Goal: Task Accomplishment & Management: Complete application form

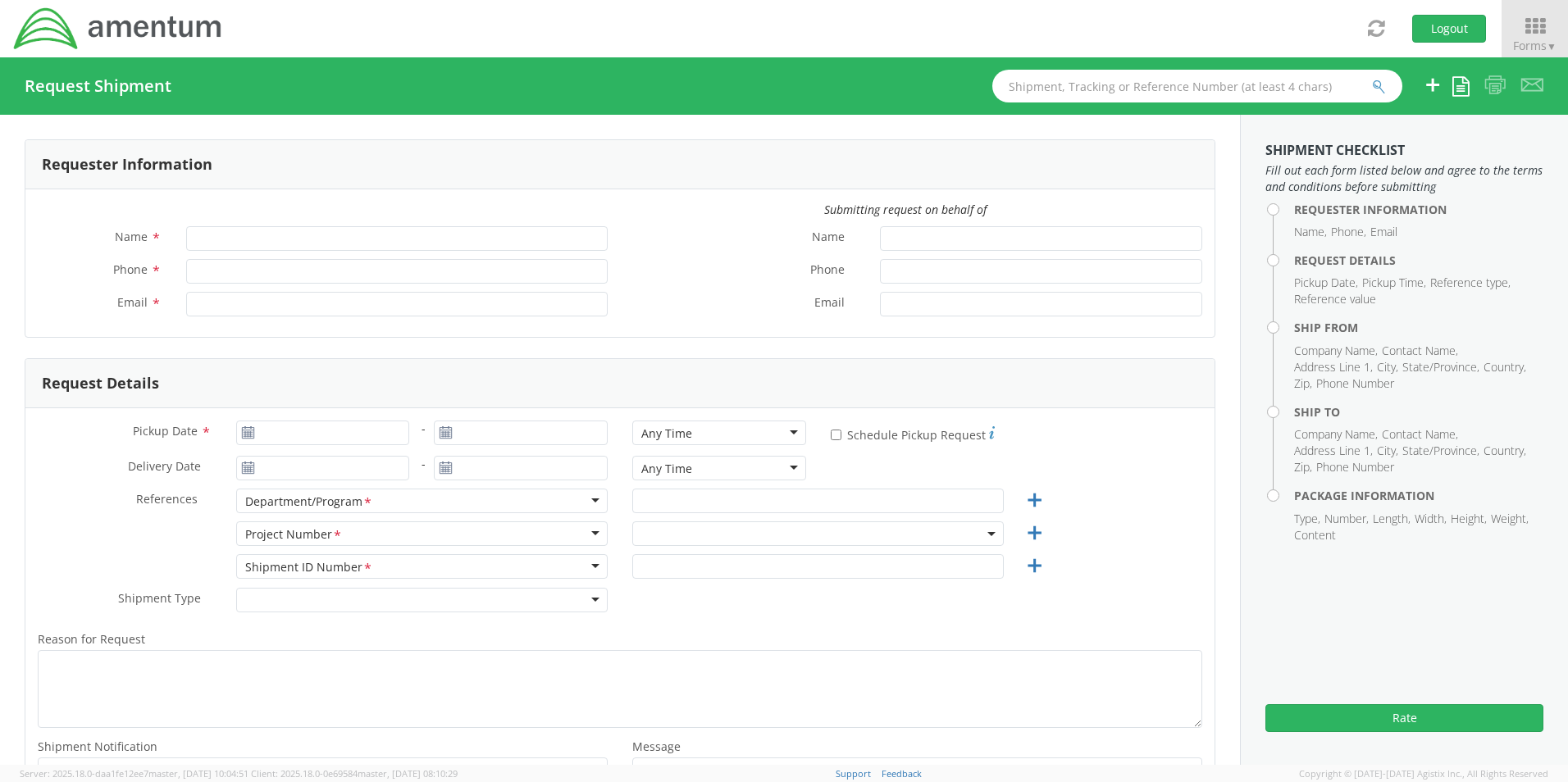
type input "[PERSON_NAME]"
type input "8172241568"
type input "[EMAIL_ADDRESS][PERSON_NAME][DOMAIN_NAME]"
select select "OCCP.600391.00000"
click at [1533, 28] on icon at bounding box center [1536, 26] width 77 height 23
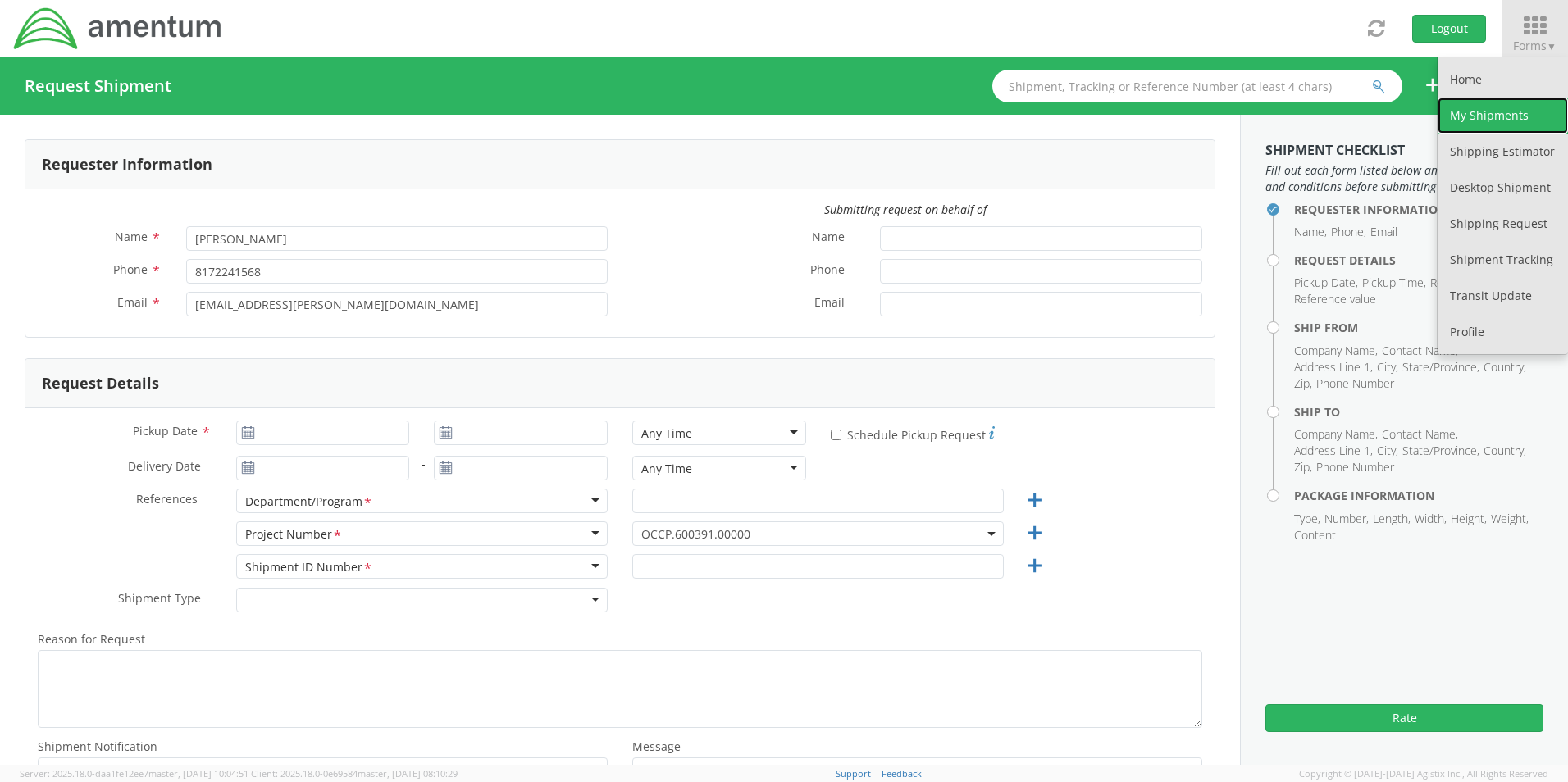
click at [1490, 121] on link "My Shipments" at bounding box center [1502, 115] width 131 height 36
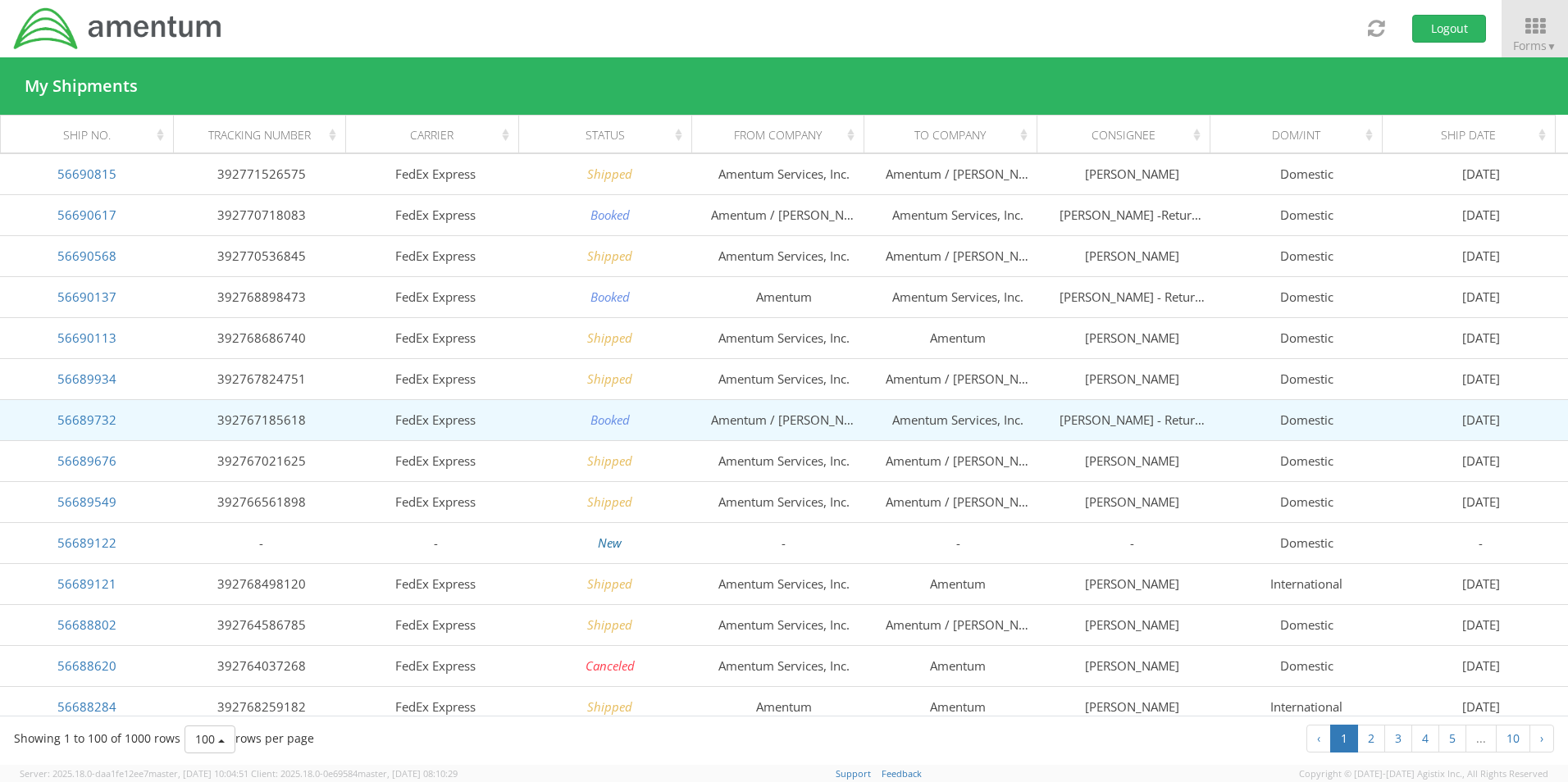
scroll to position [164, 0]
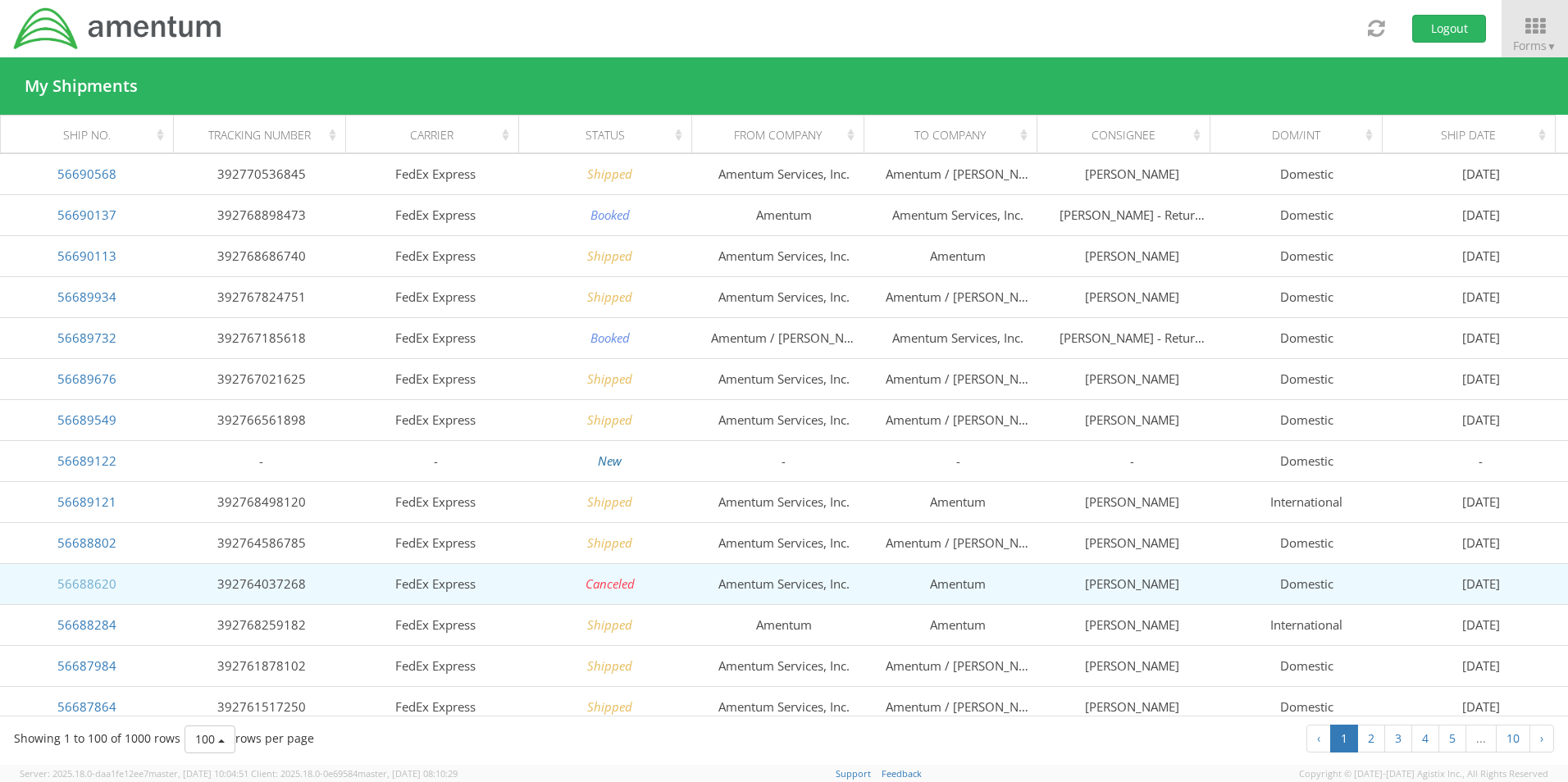
click at [79, 583] on link "56688620" at bounding box center [86, 584] width 59 height 17
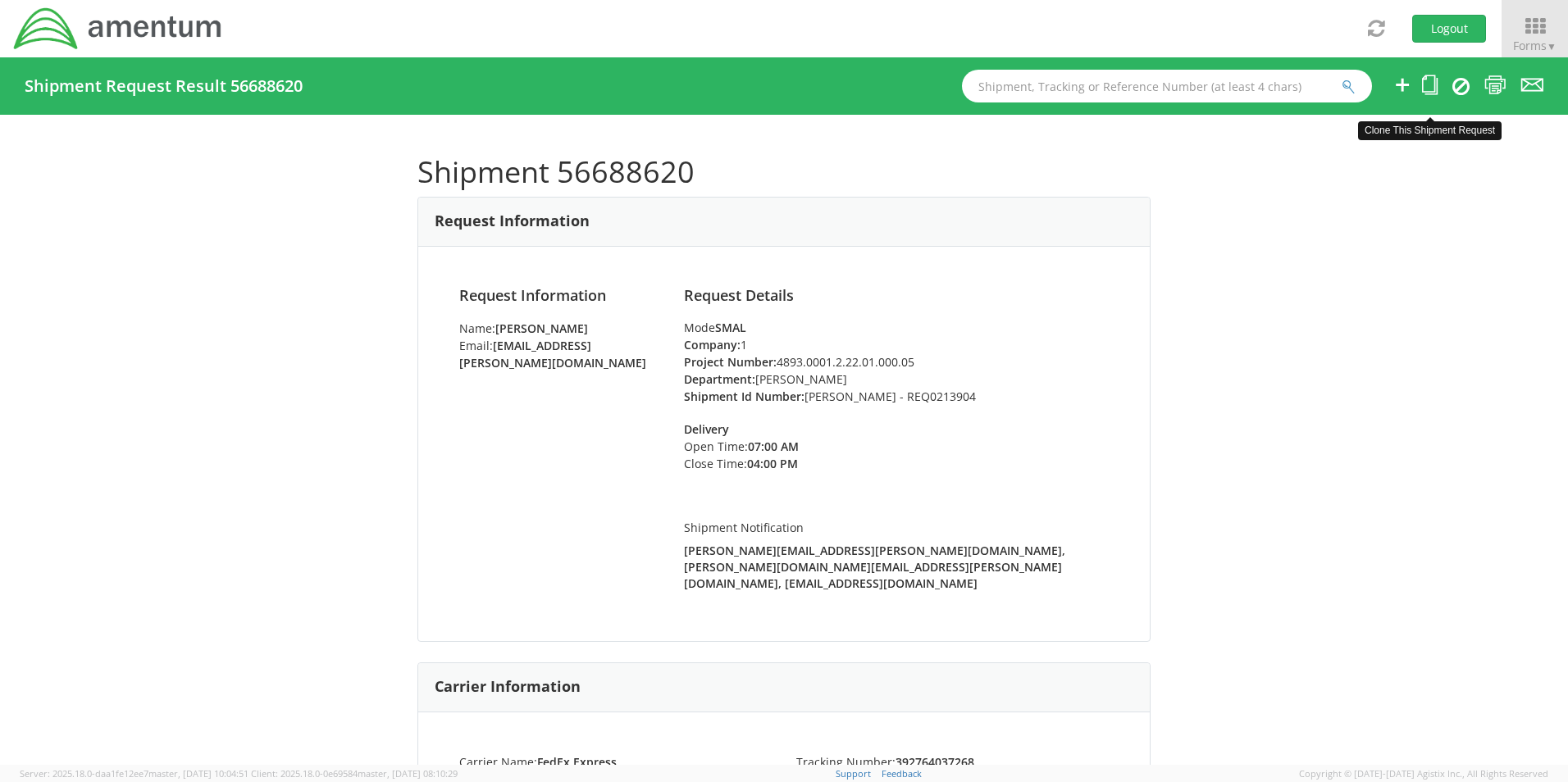
click at [1424, 83] on icon at bounding box center [1430, 84] width 16 height 21
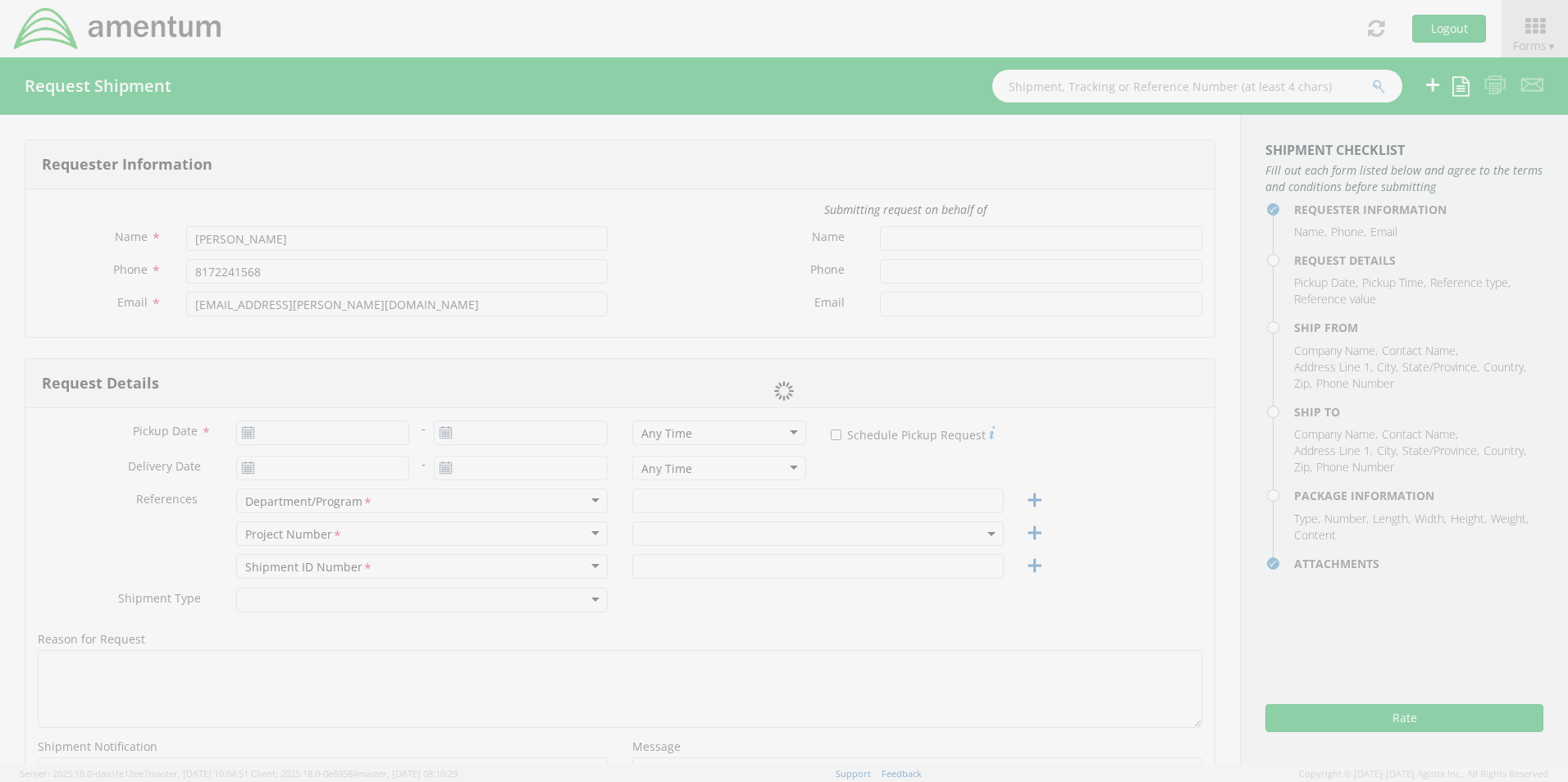
type input "09/02/2025"
type input "[PERSON_NAME]"
type input "Bennett Tison - REQ0213904"
select select
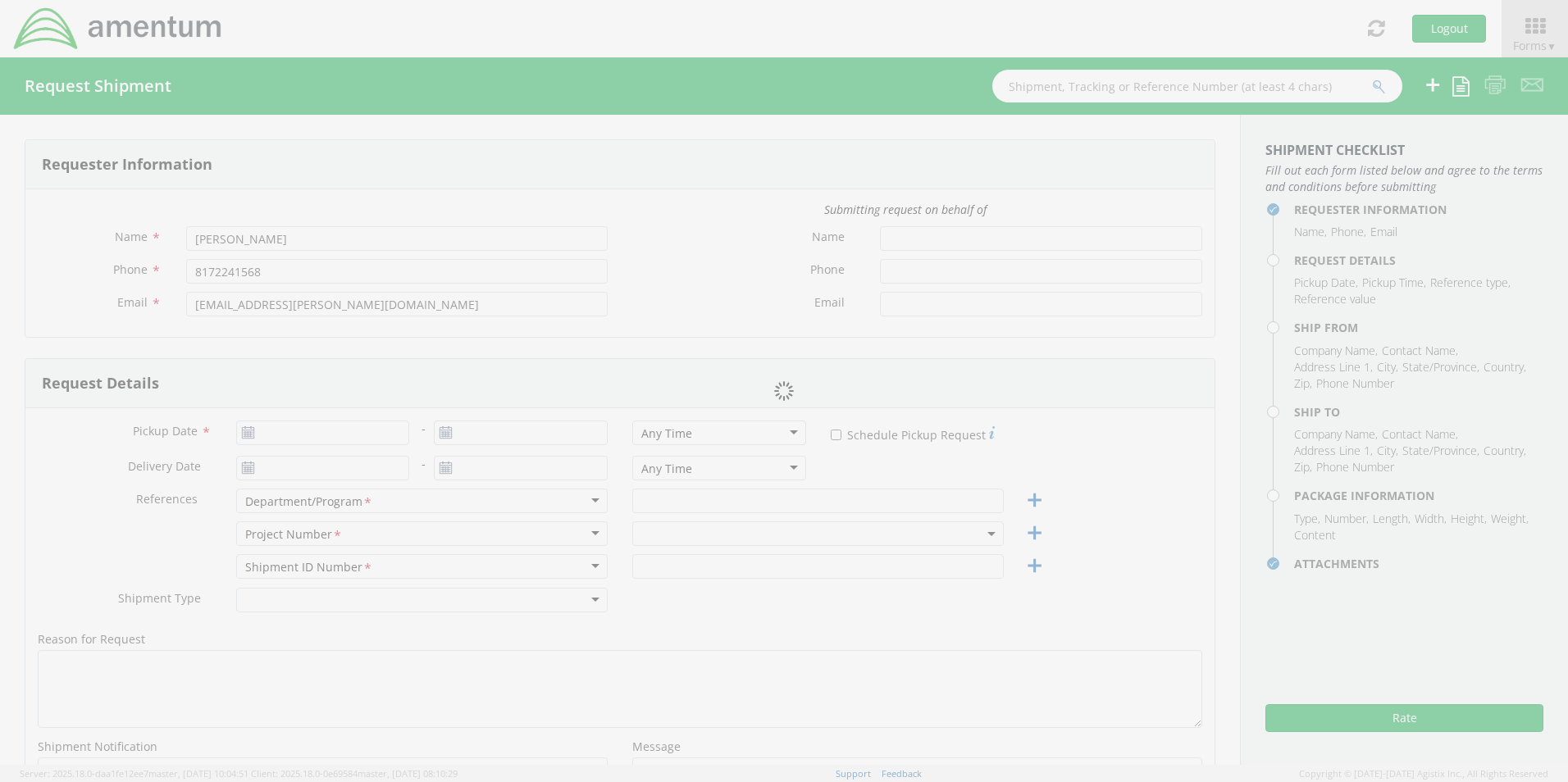
type input "Amentum Services, Inc."
type input "[STREET_ADDRESS]"
type input "[GEOGRAPHIC_DATA]"
type input "76177"
type input "[PERSON_NAME]"
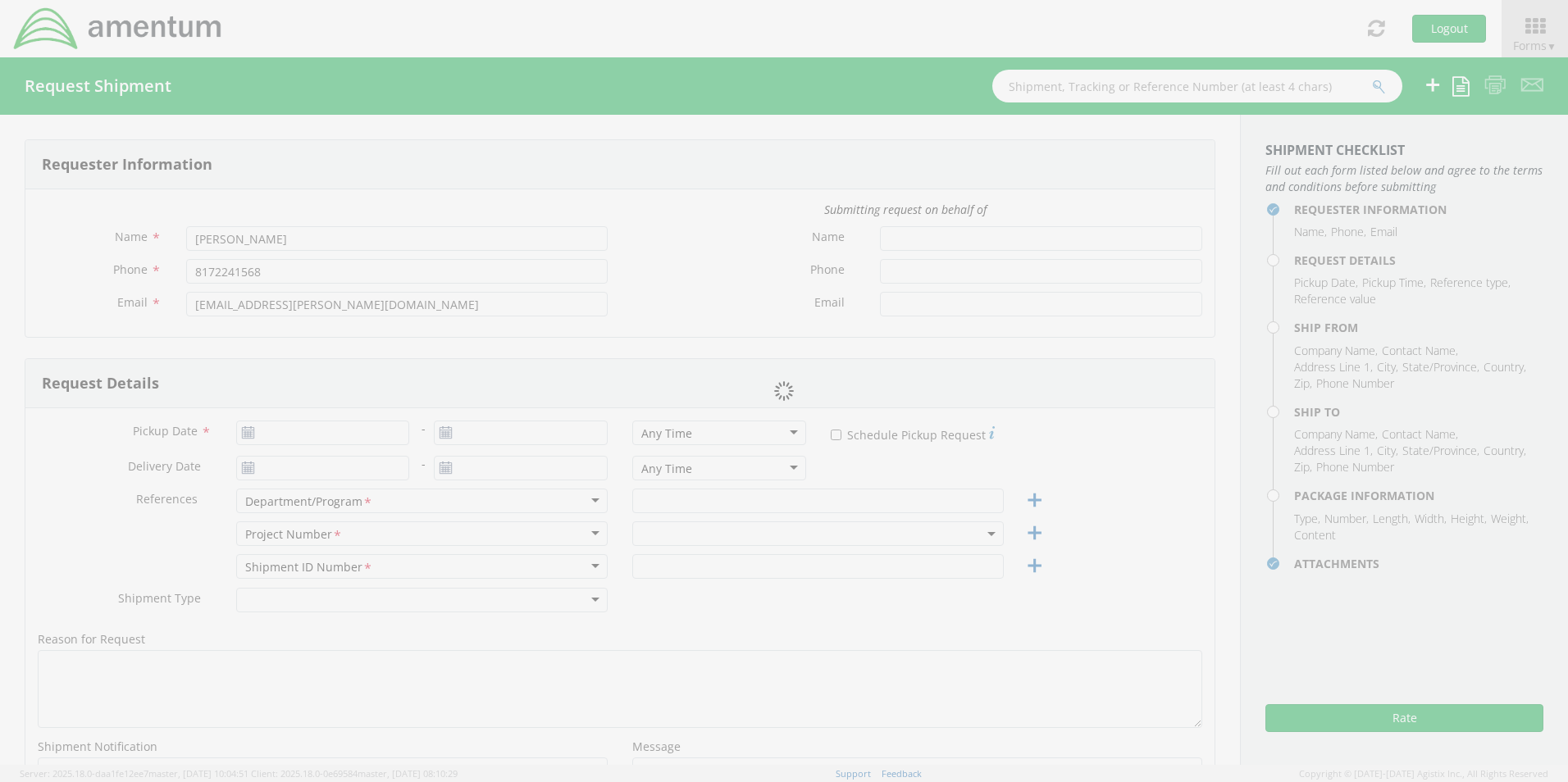
type input "[PHONE_NUMBER]"
type input "[EMAIL_ADDRESS][PERSON_NAME][DOMAIN_NAME]"
checkbox input "true"
select select
type input "Amentum"
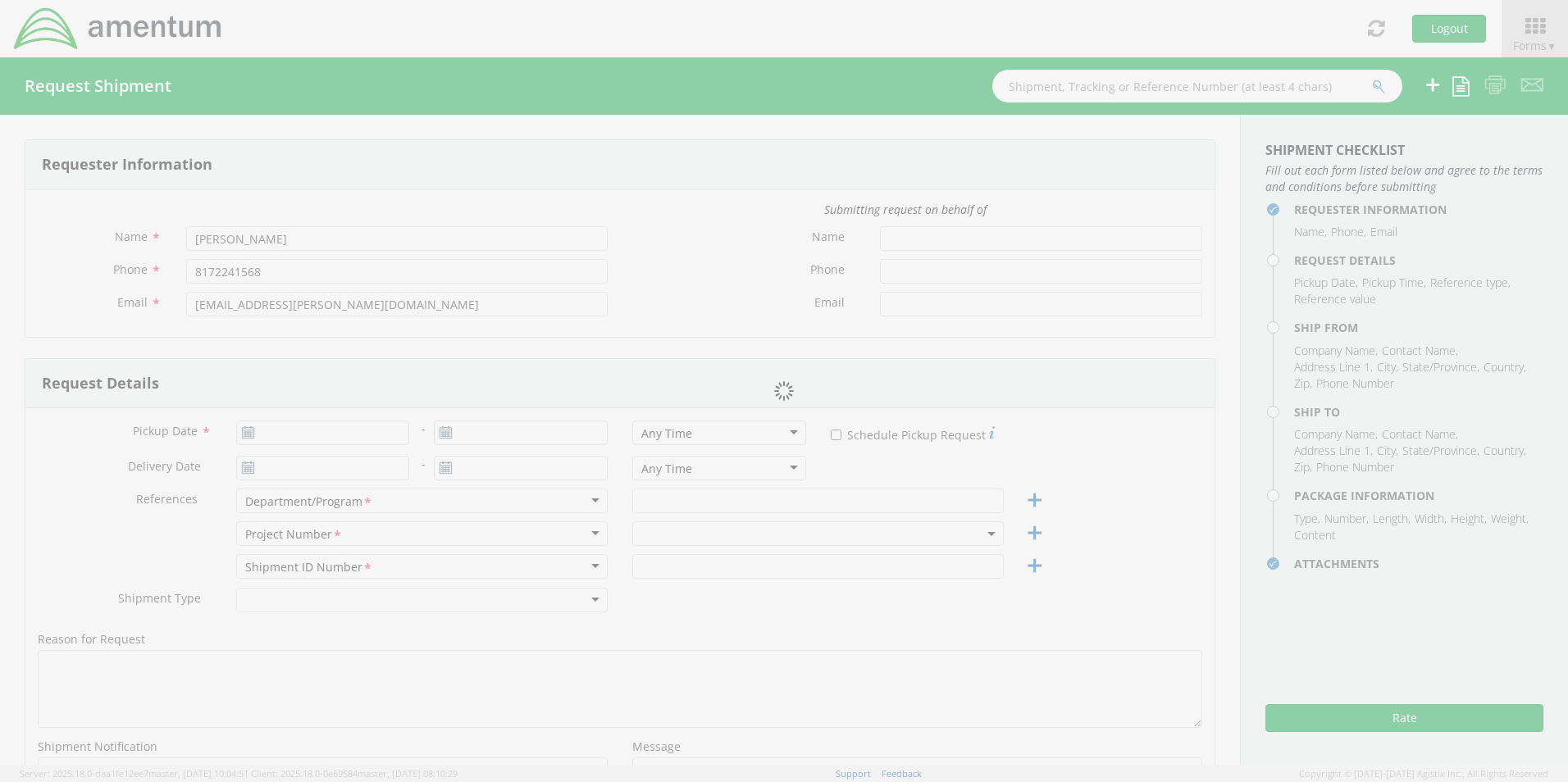
type input "430 National Business Parkway"
type input "Ste 400"
type input "Annapolis Junction"
type input "20701"
type input "Bennett Tison"
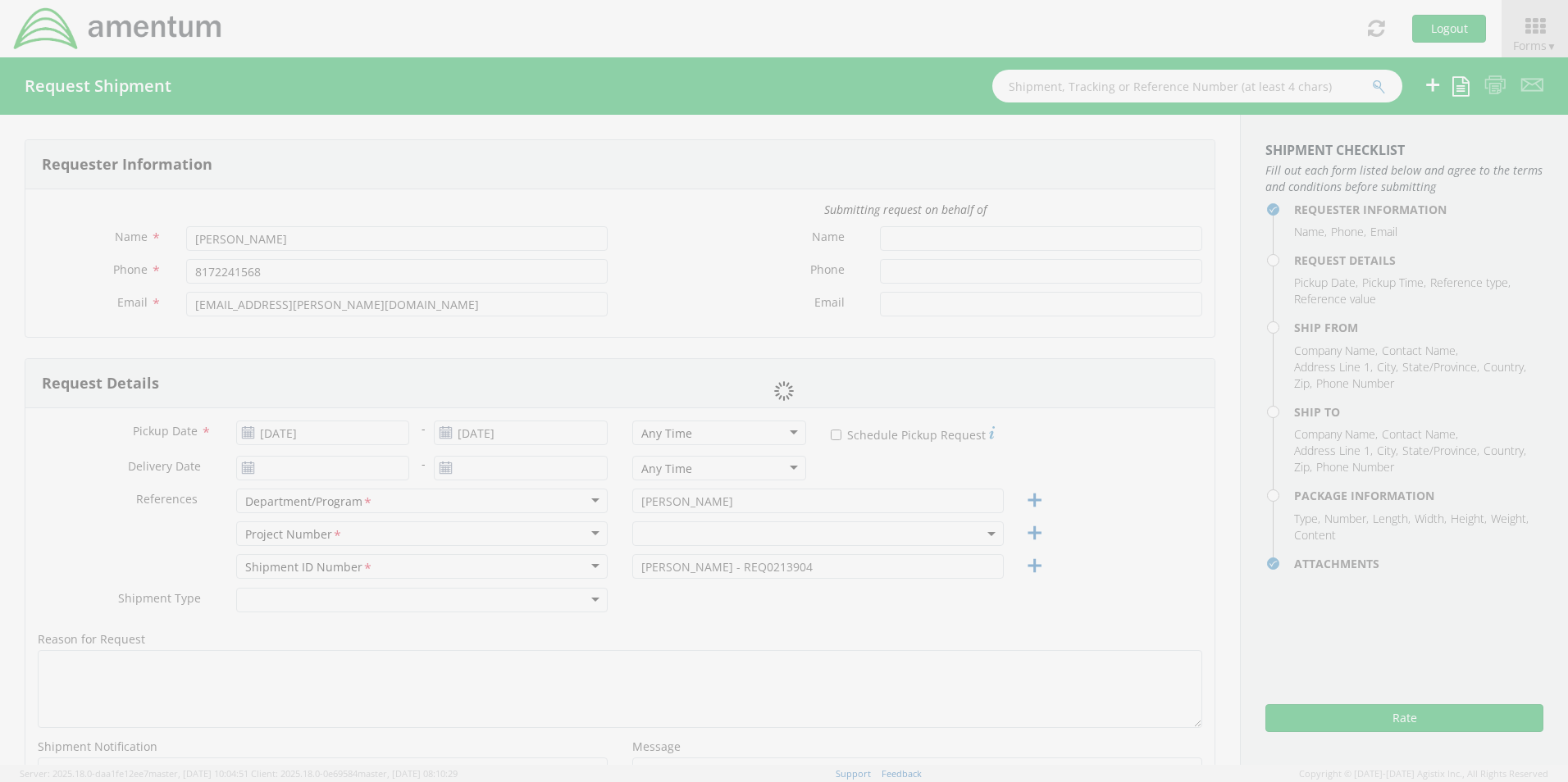
type input "410-693-0299"
type input "bennett.tison@amentum.com"
type input "1"
type input "20"
type input "14"
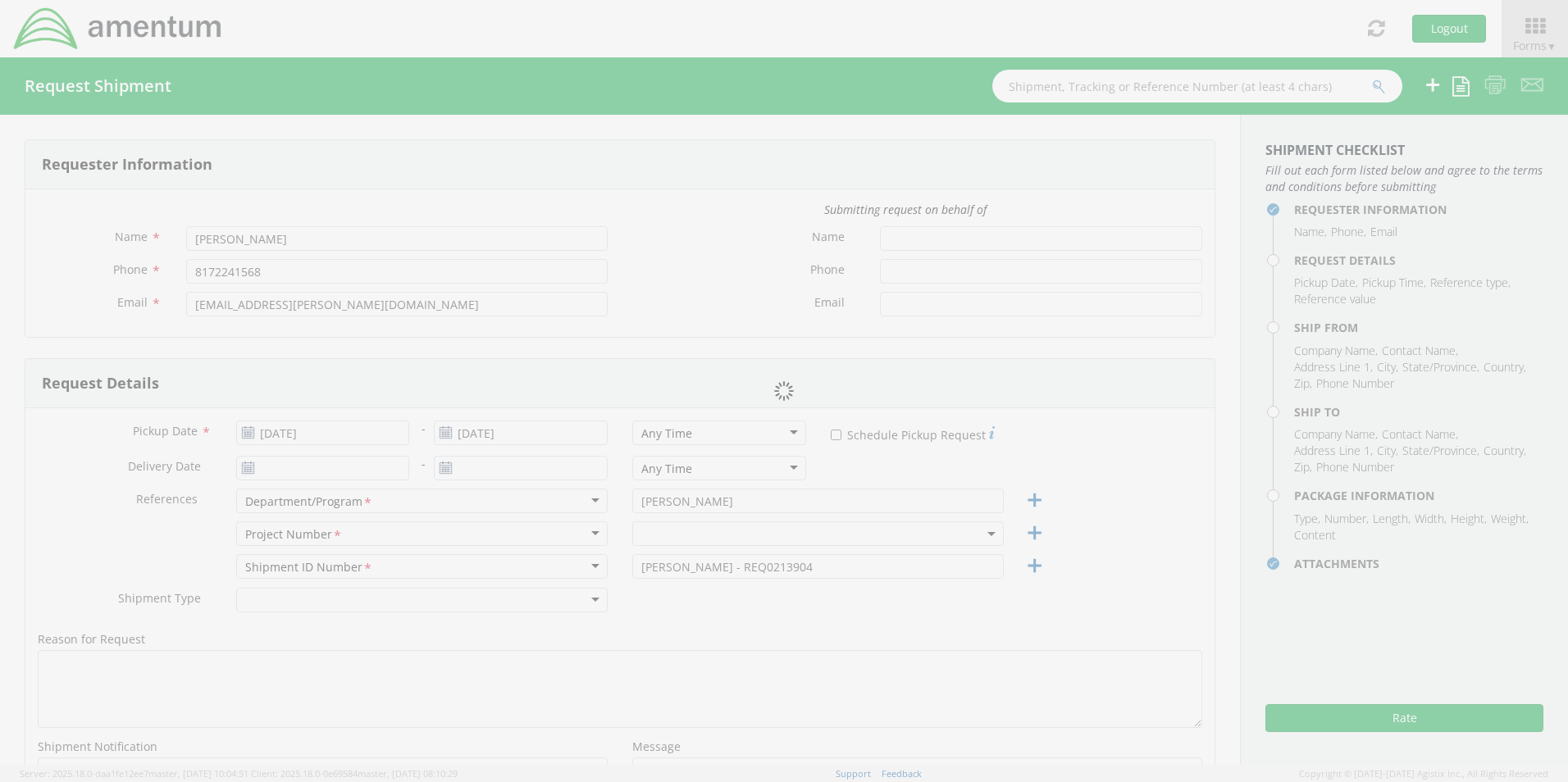
type input "3"
type input "8"
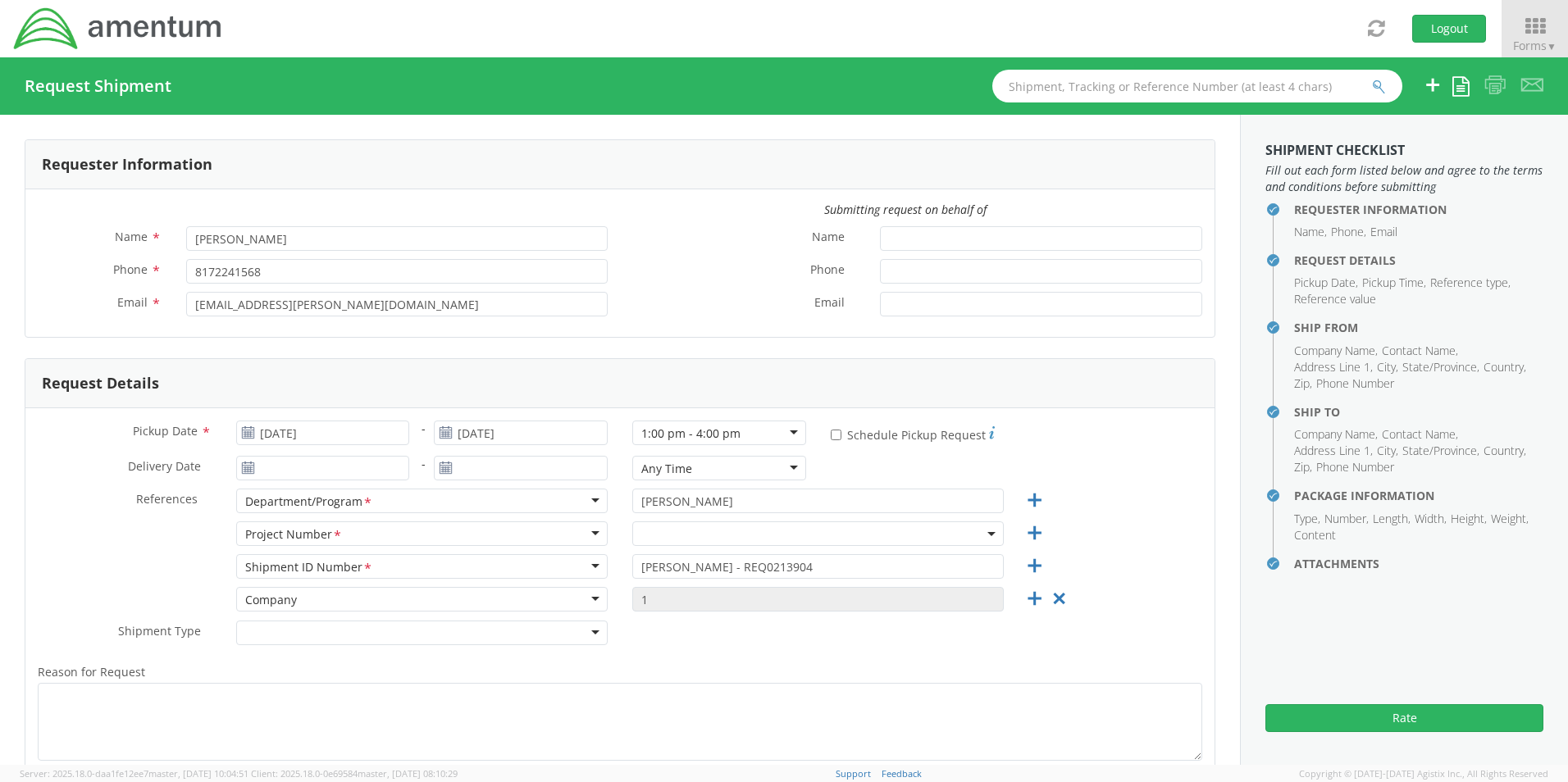
select select "4893.0001.2.22.01.000.05"
click at [655, 531] on span "4893.0001.2.22.01.000.05" at bounding box center [818, 534] width 354 height 16
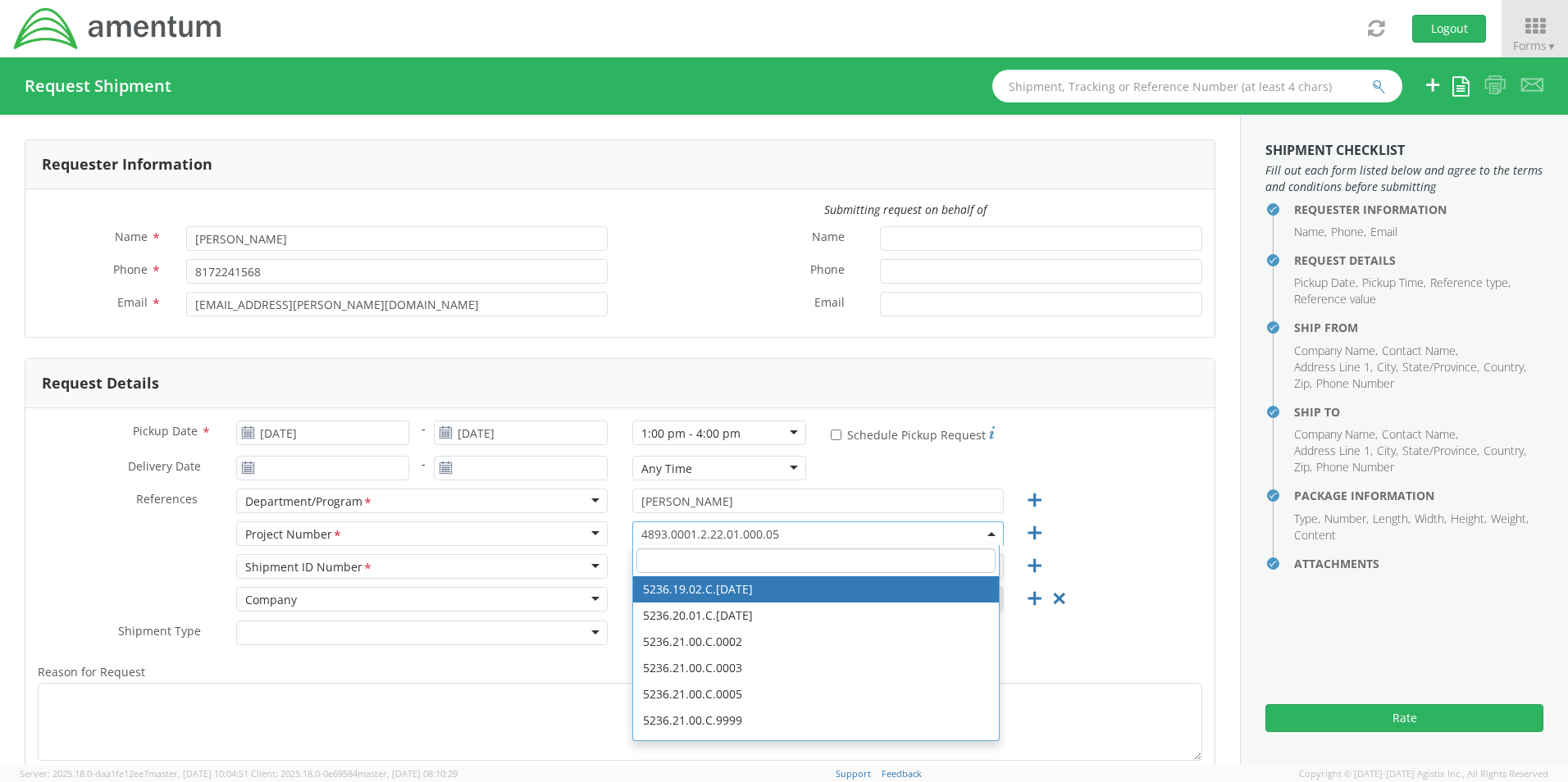
click at [668, 564] on input "search" at bounding box center [816, 561] width 360 height 25
paste input "OVHD.100616.00000"
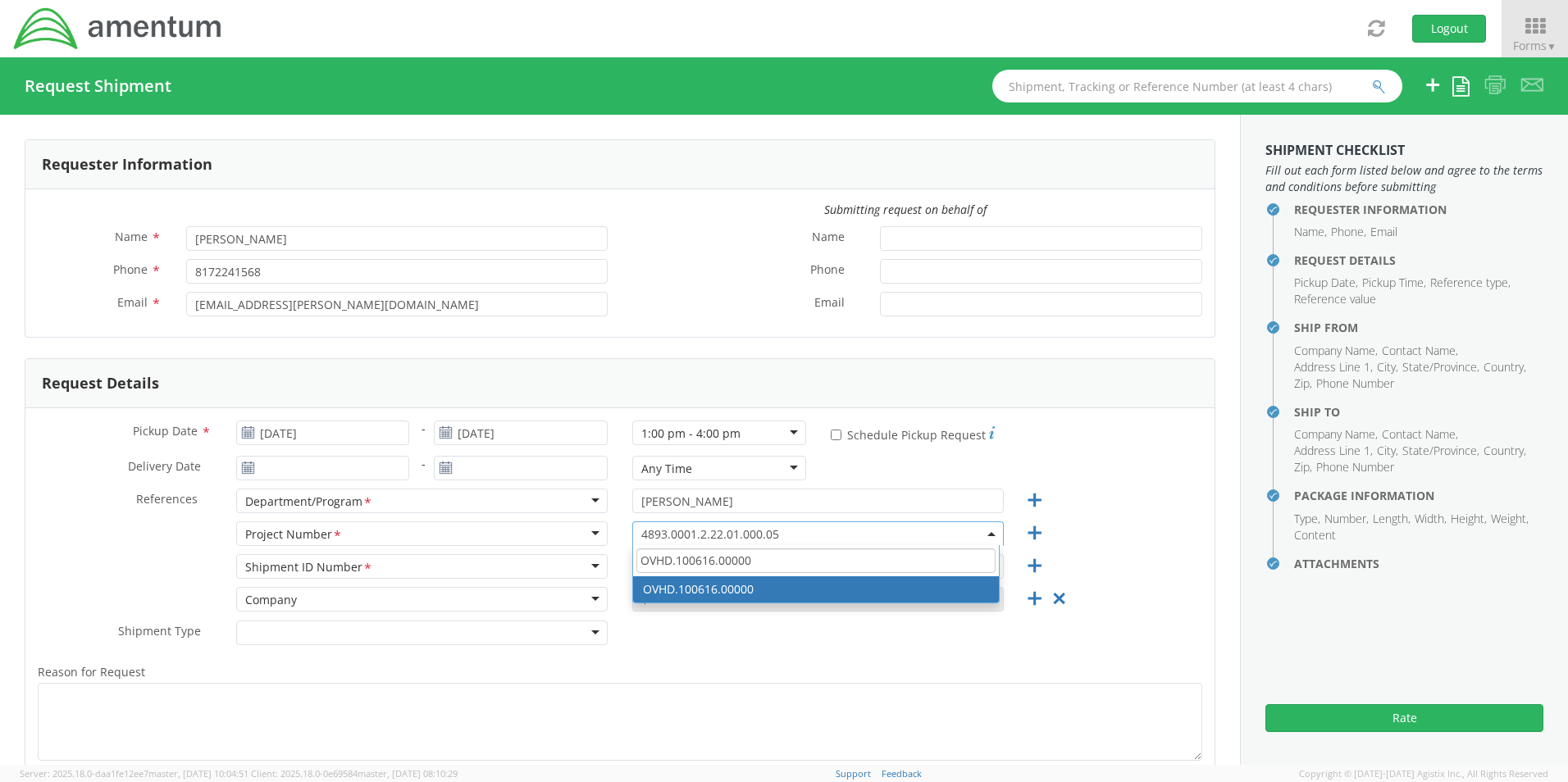
type input "OVHD.100616.00000"
select select "OVHD.100616.00000"
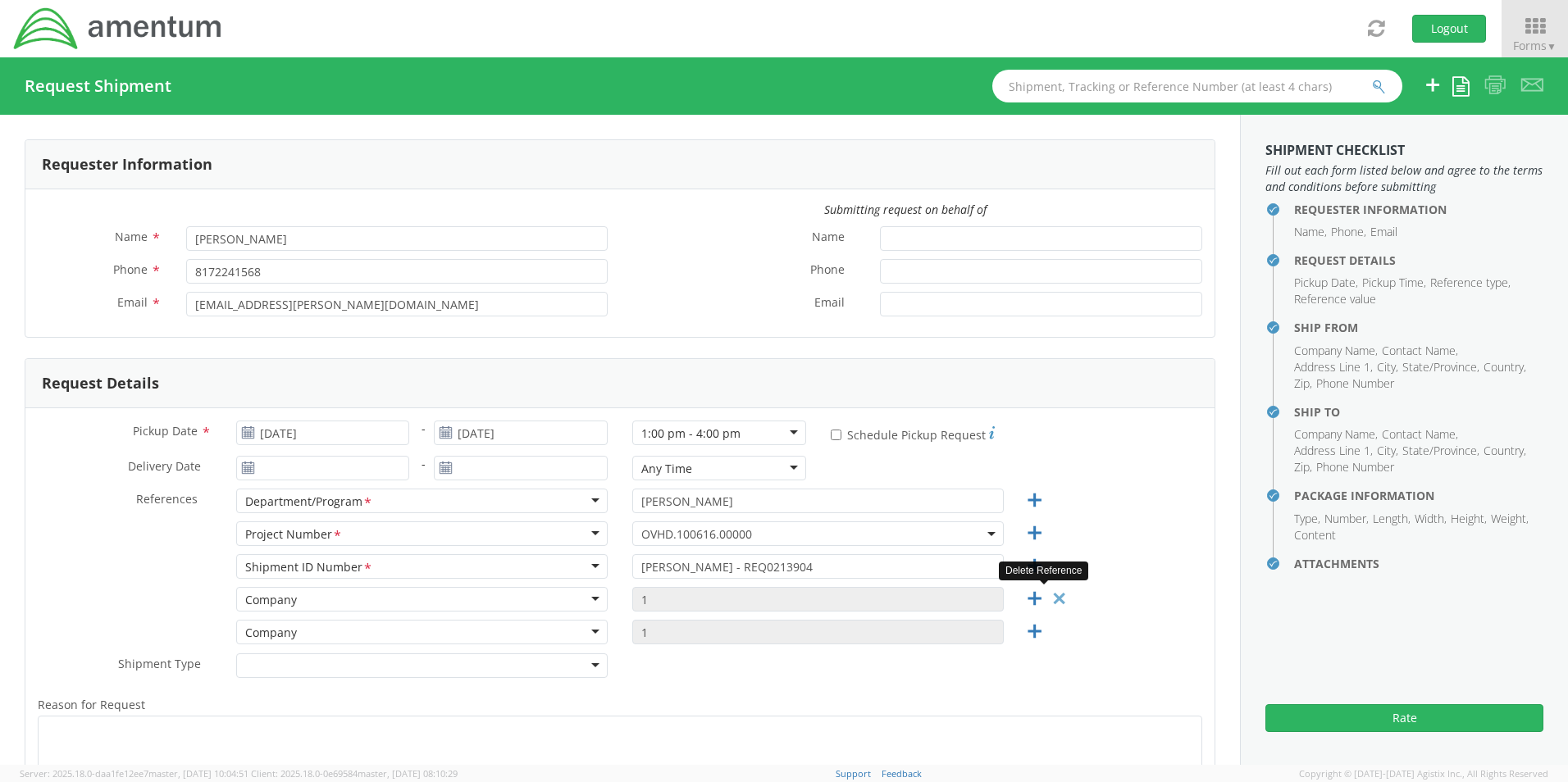
click at [1049, 602] on icon at bounding box center [1059, 598] width 21 height 21
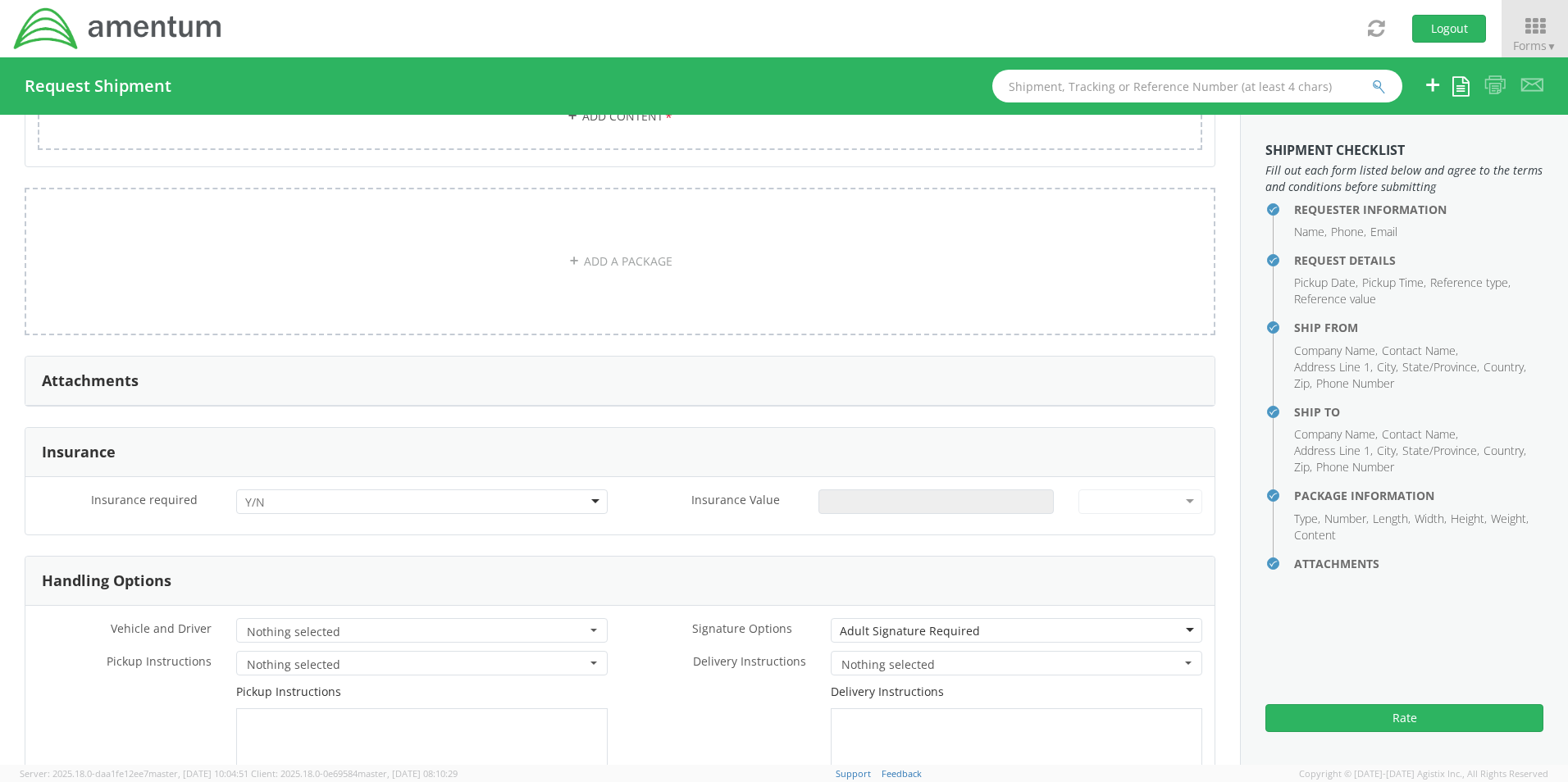
scroll to position [1886, 0]
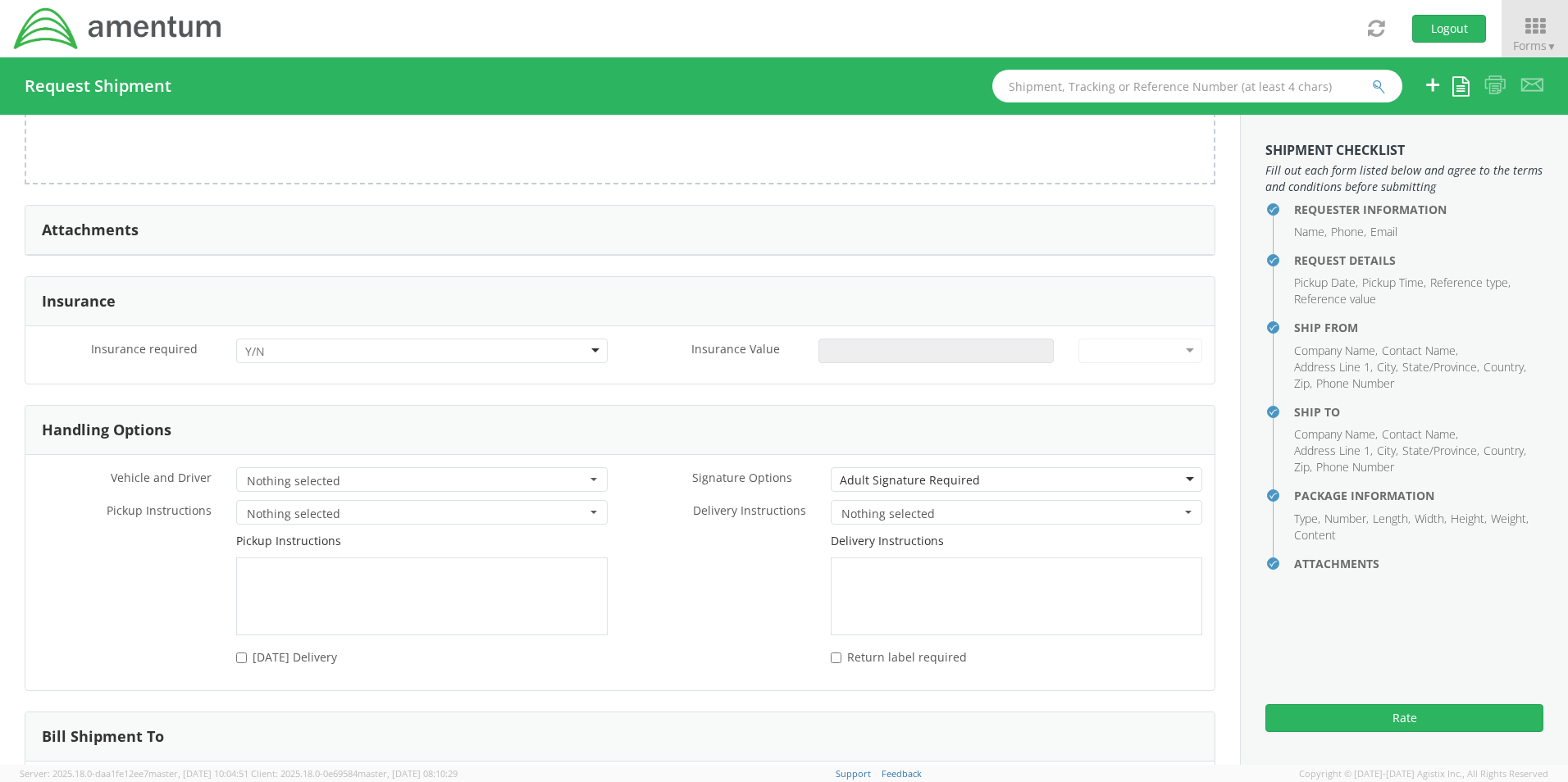
click at [265, 339] on div at bounding box center [421, 351] width 371 height 25
click at [837, 339] on input "Insurance Value *" at bounding box center [936, 351] width 236 height 25
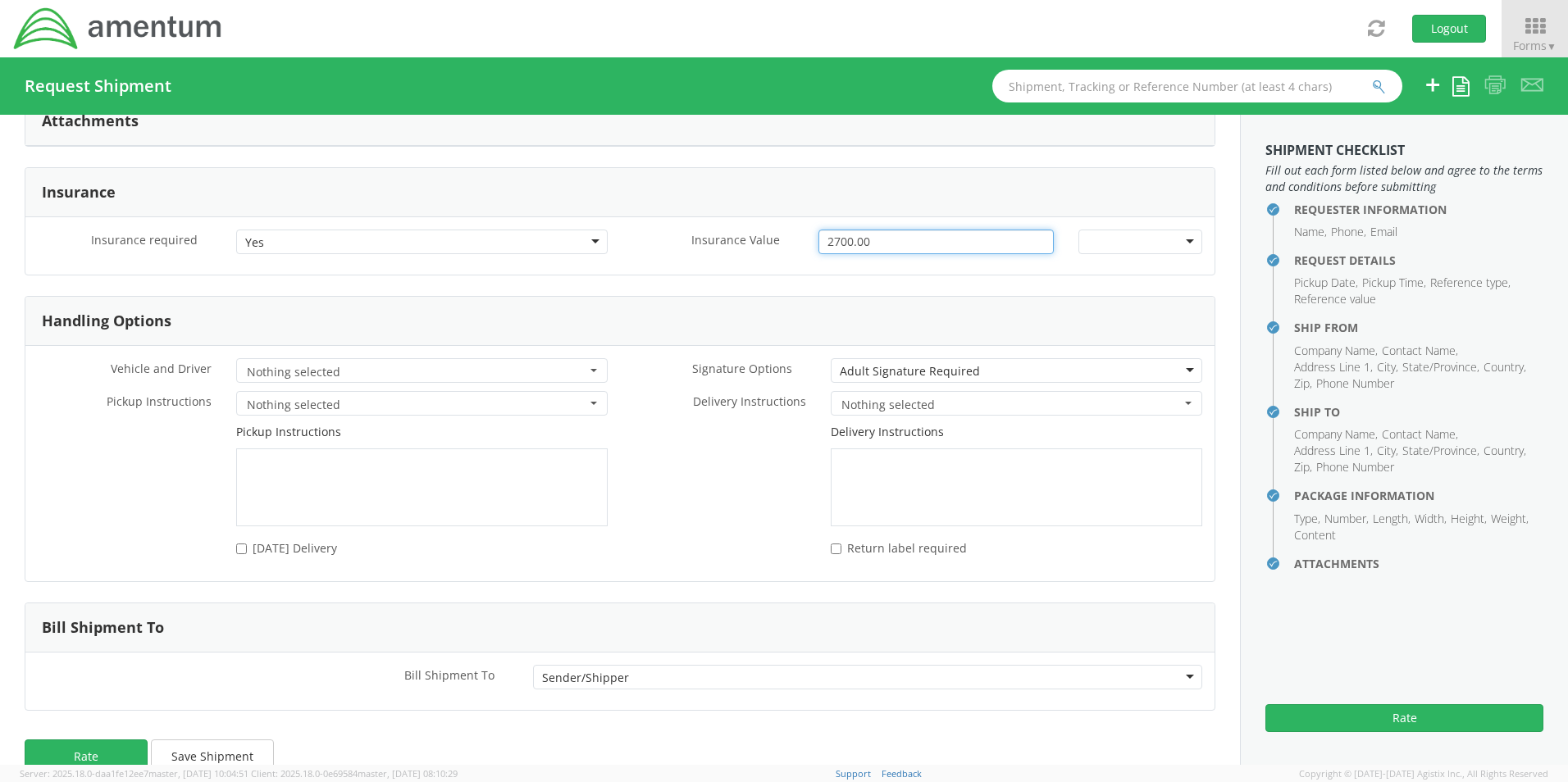
scroll to position [1999, 0]
type input "2700.00"
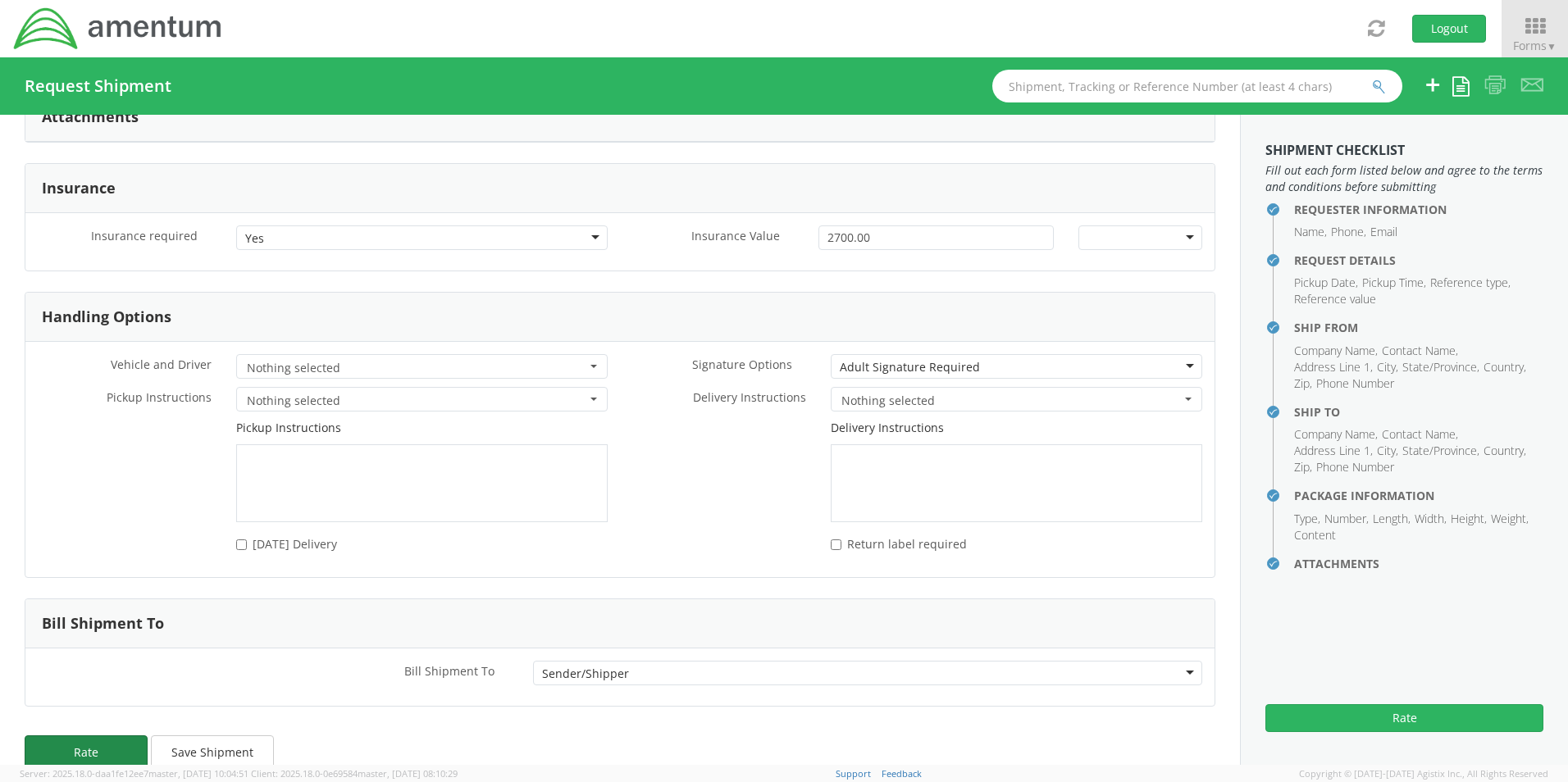
click at [87, 736] on button "Rate" at bounding box center [85, 752] width 123 height 32
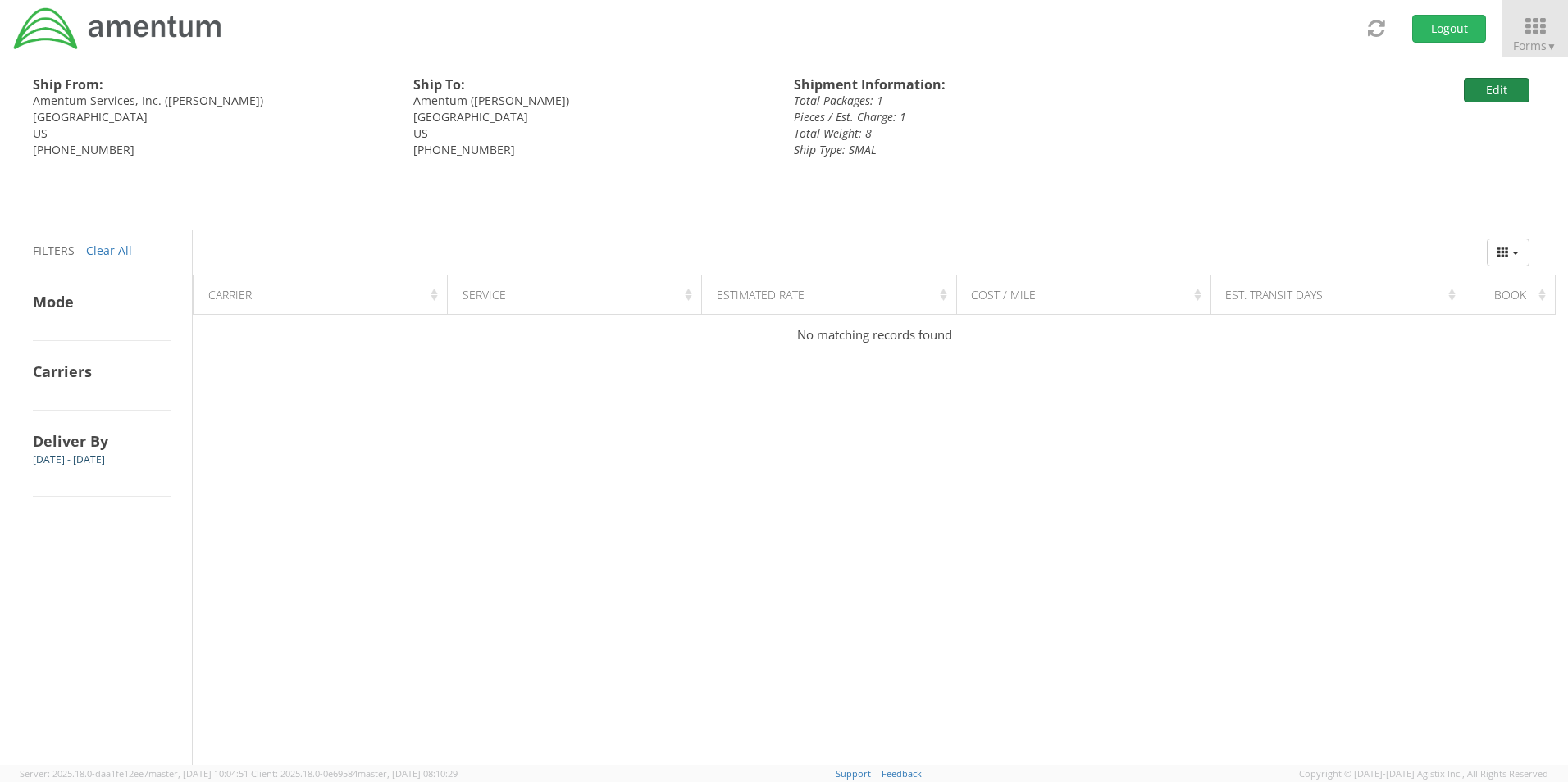
click at [1478, 82] on button "Edit" at bounding box center [1496, 89] width 66 height 25
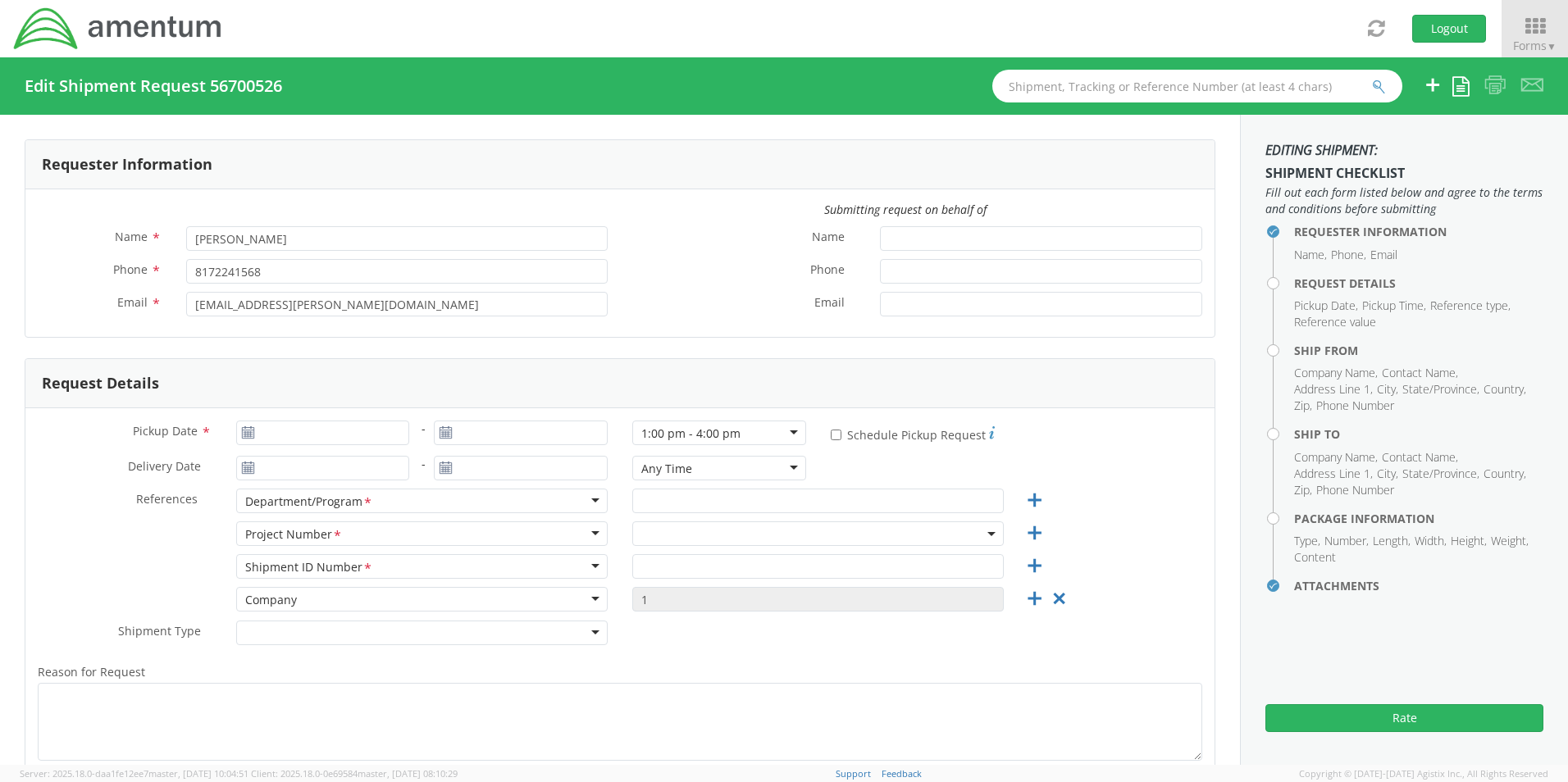
type input "09/02/2025"
type input "[PERSON_NAME]"
type input "Bennett Tison - REQ0213904"
select select
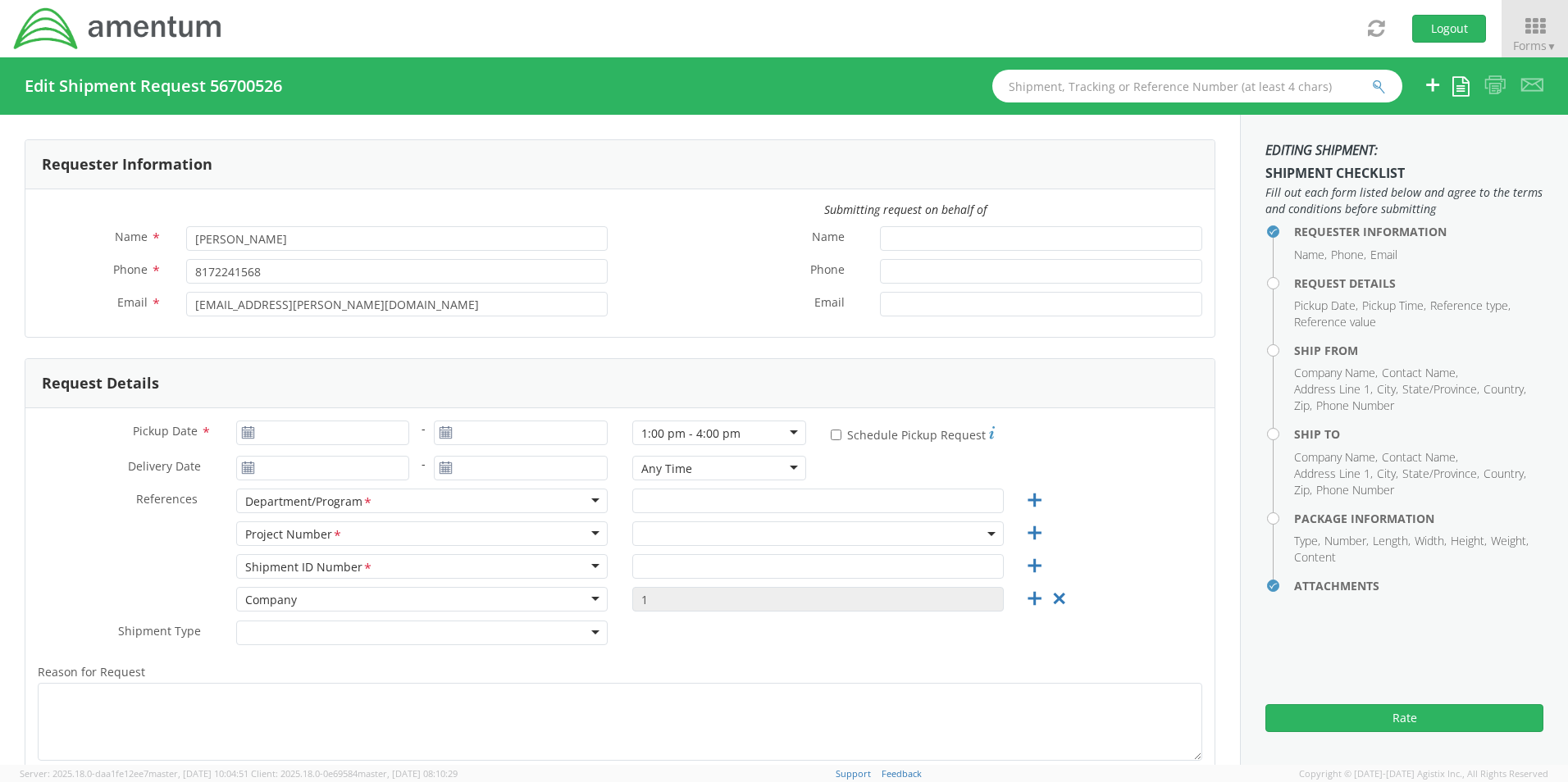
type input "Amentum Services, Inc."
type input "[STREET_ADDRESS]"
type input "[GEOGRAPHIC_DATA]"
type input "76177"
type input "[PERSON_NAME]"
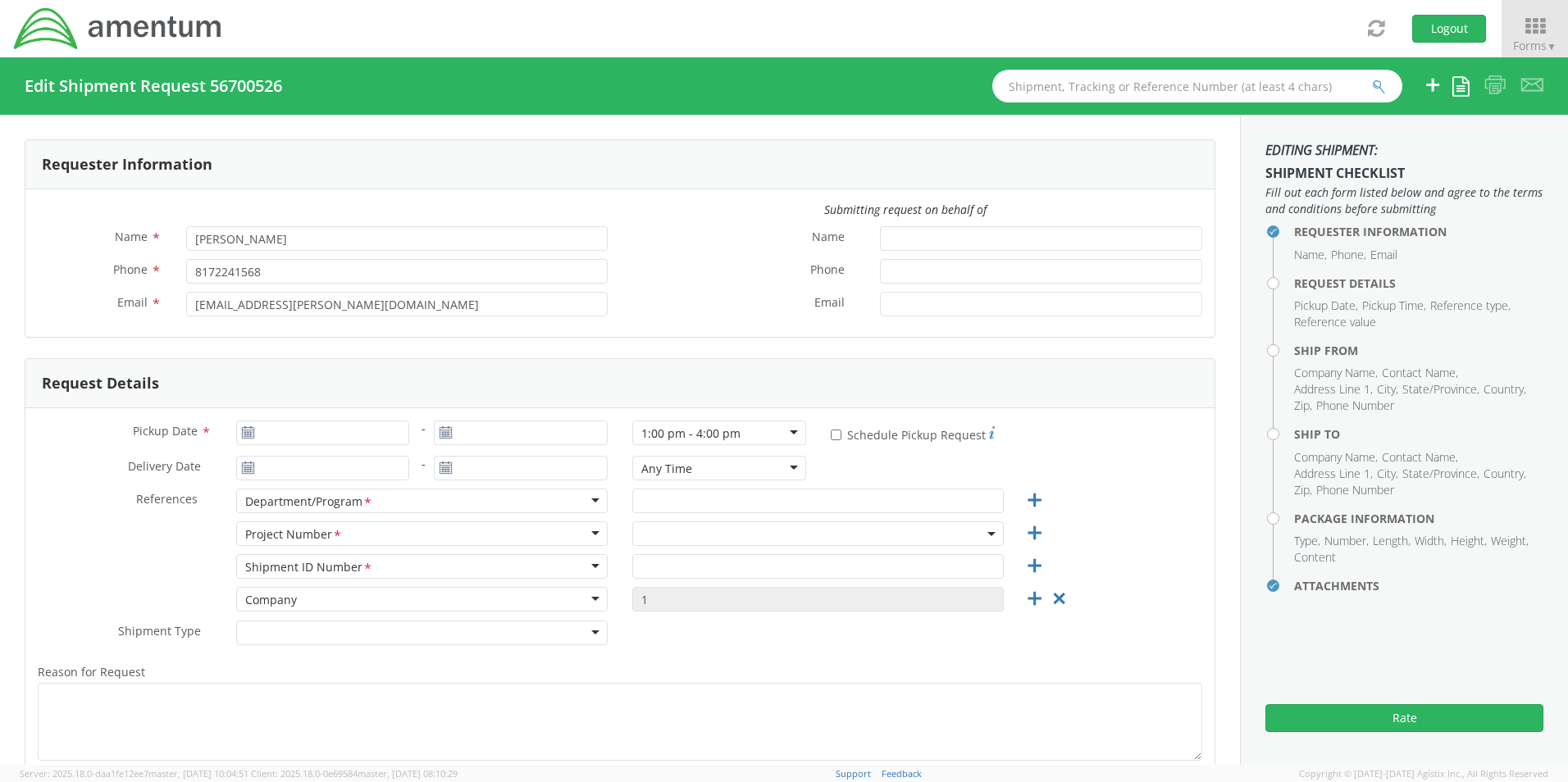
type input "[PHONE_NUMBER]"
type input "[EMAIL_ADDRESS][PERSON_NAME][DOMAIN_NAME]"
checkbox input "true"
select select
type input "Amentum"
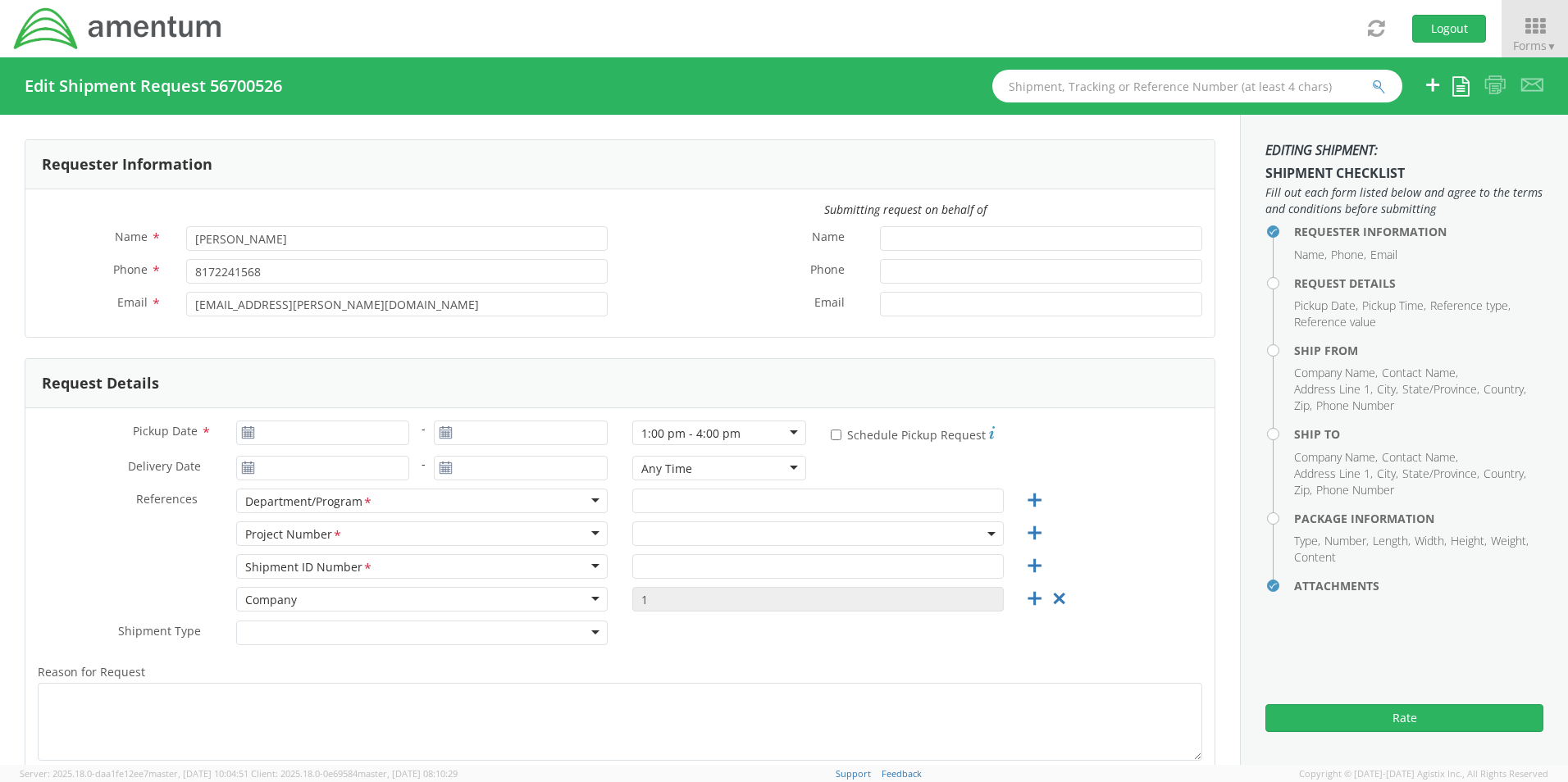
type input "430 National Business Parkway"
type input "Ste 400"
type input "Annapolis Junction"
type input "20701"
type input "Bennett Tison"
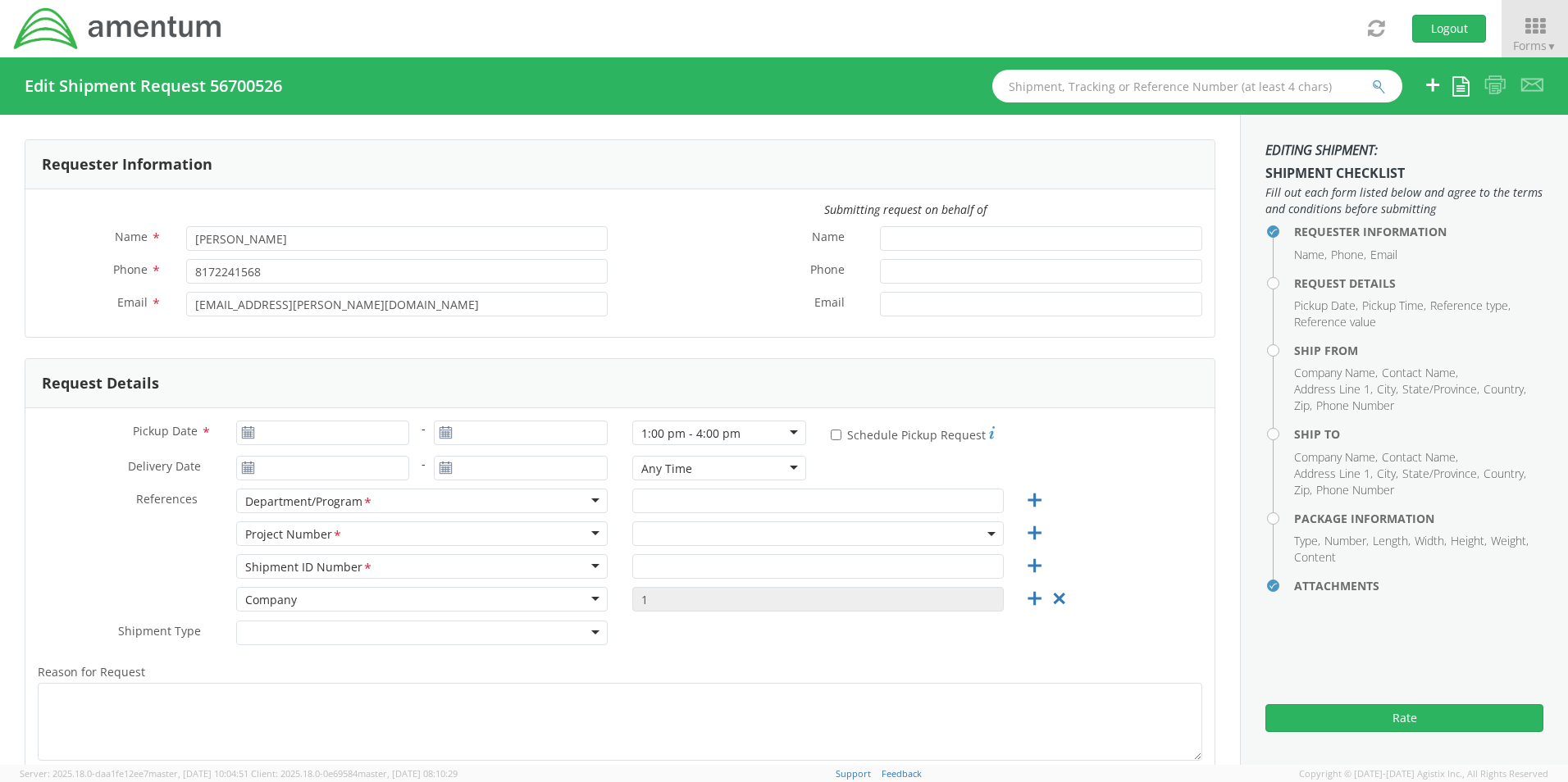
type input "410-693-0299"
type input "bennett.tison@amentum.com"
click at [285, 434] on input "09/02/2025" at bounding box center [322, 432] width 174 height 25
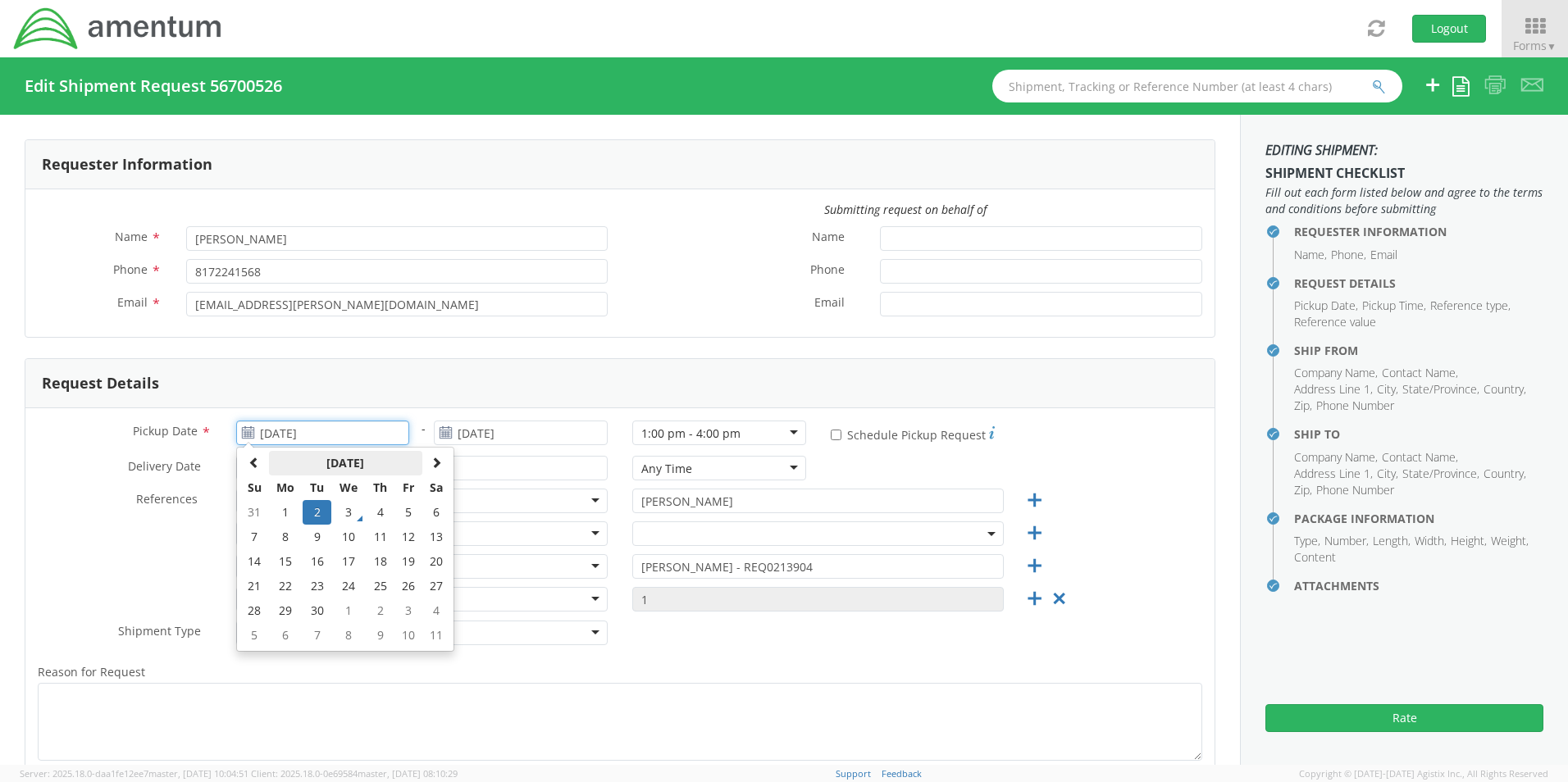
select select "OVHD.100616.00000"
click at [354, 512] on td "3" at bounding box center [348, 512] width 34 height 25
type input "[DATE]"
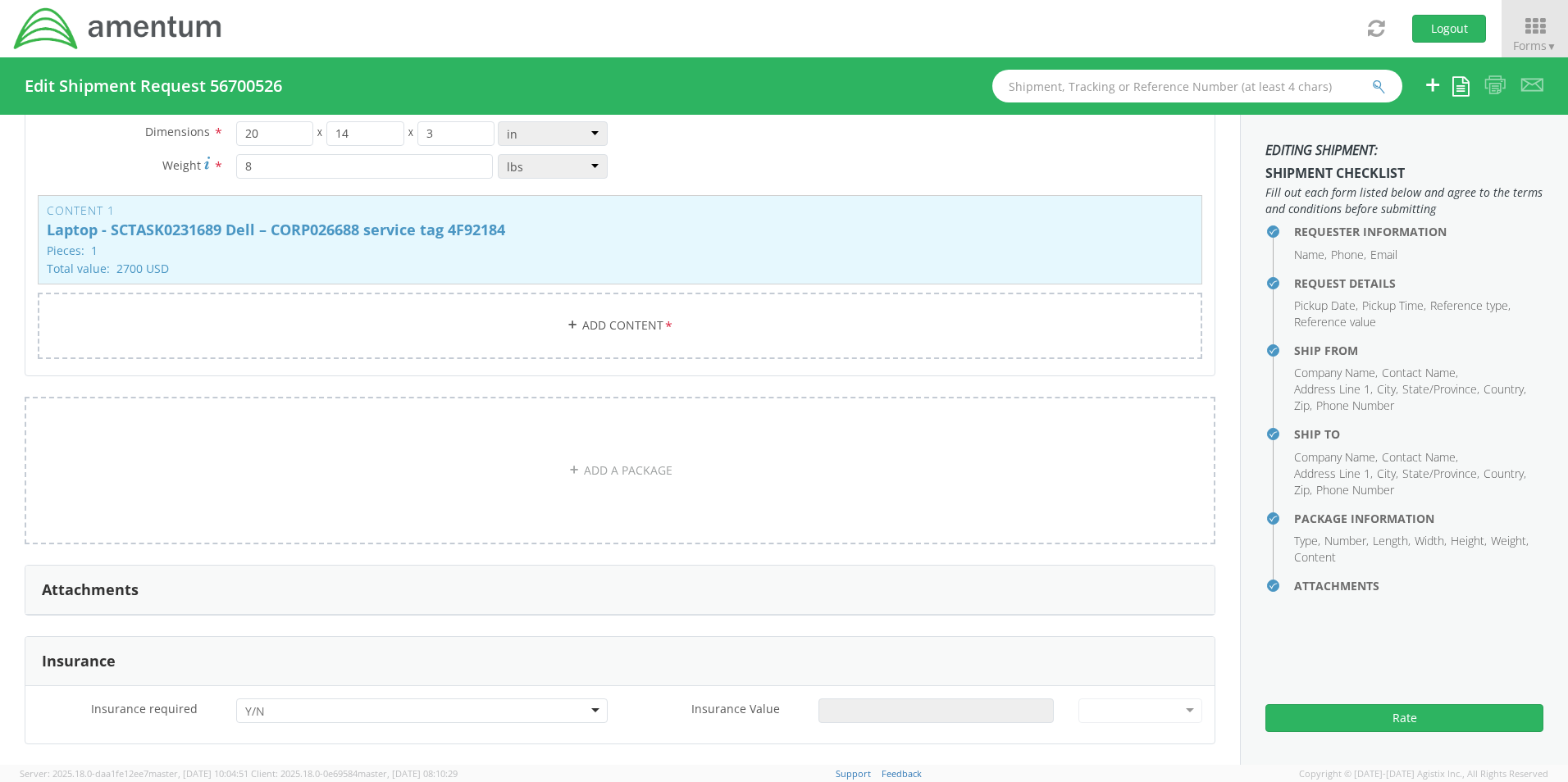
scroll to position [1722, 0]
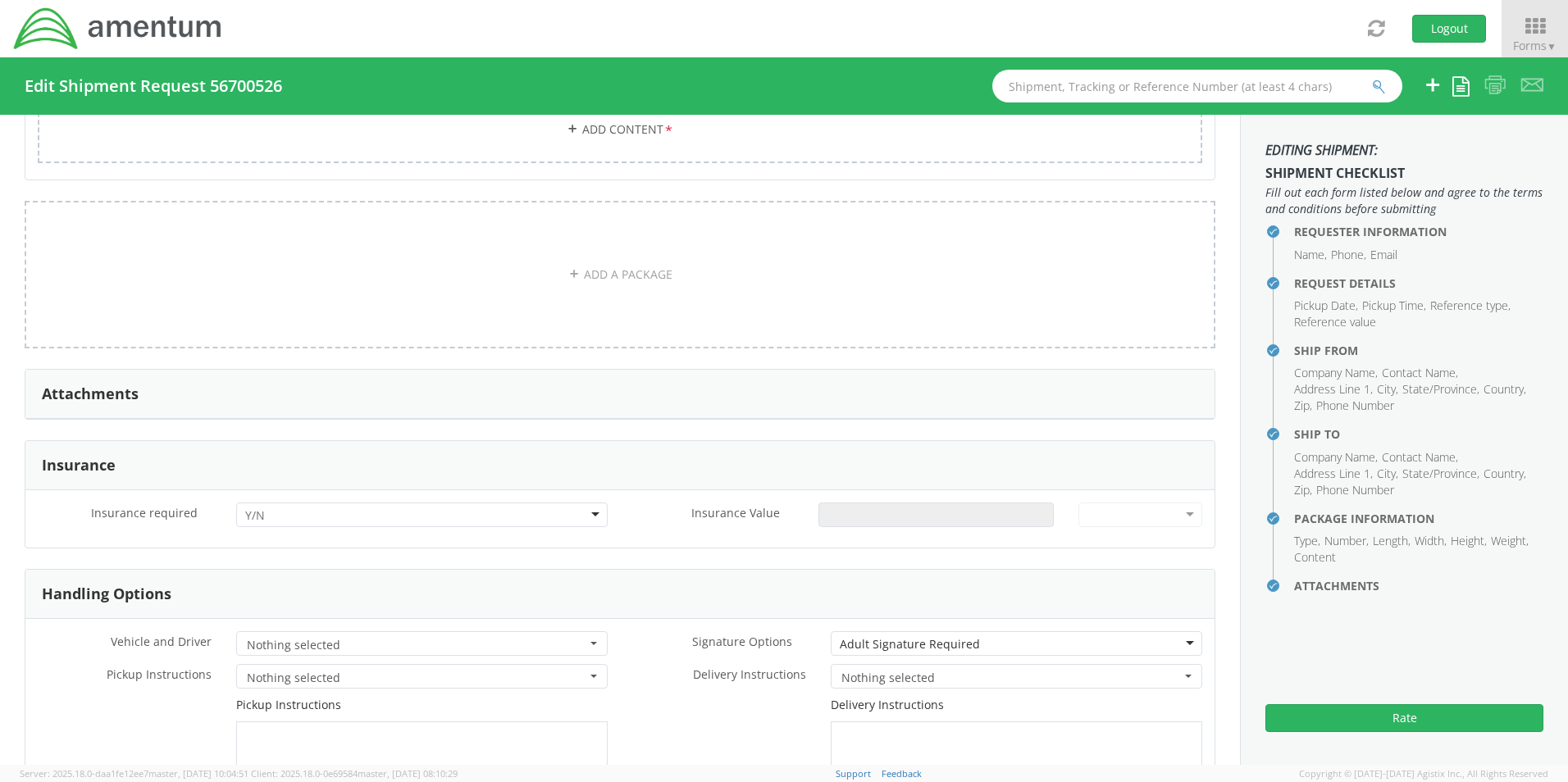
click at [339, 503] on div at bounding box center [421, 515] width 371 height 25
click at [844, 503] on input "Insurance Value *" at bounding box center [936, 515] width 236 height 25
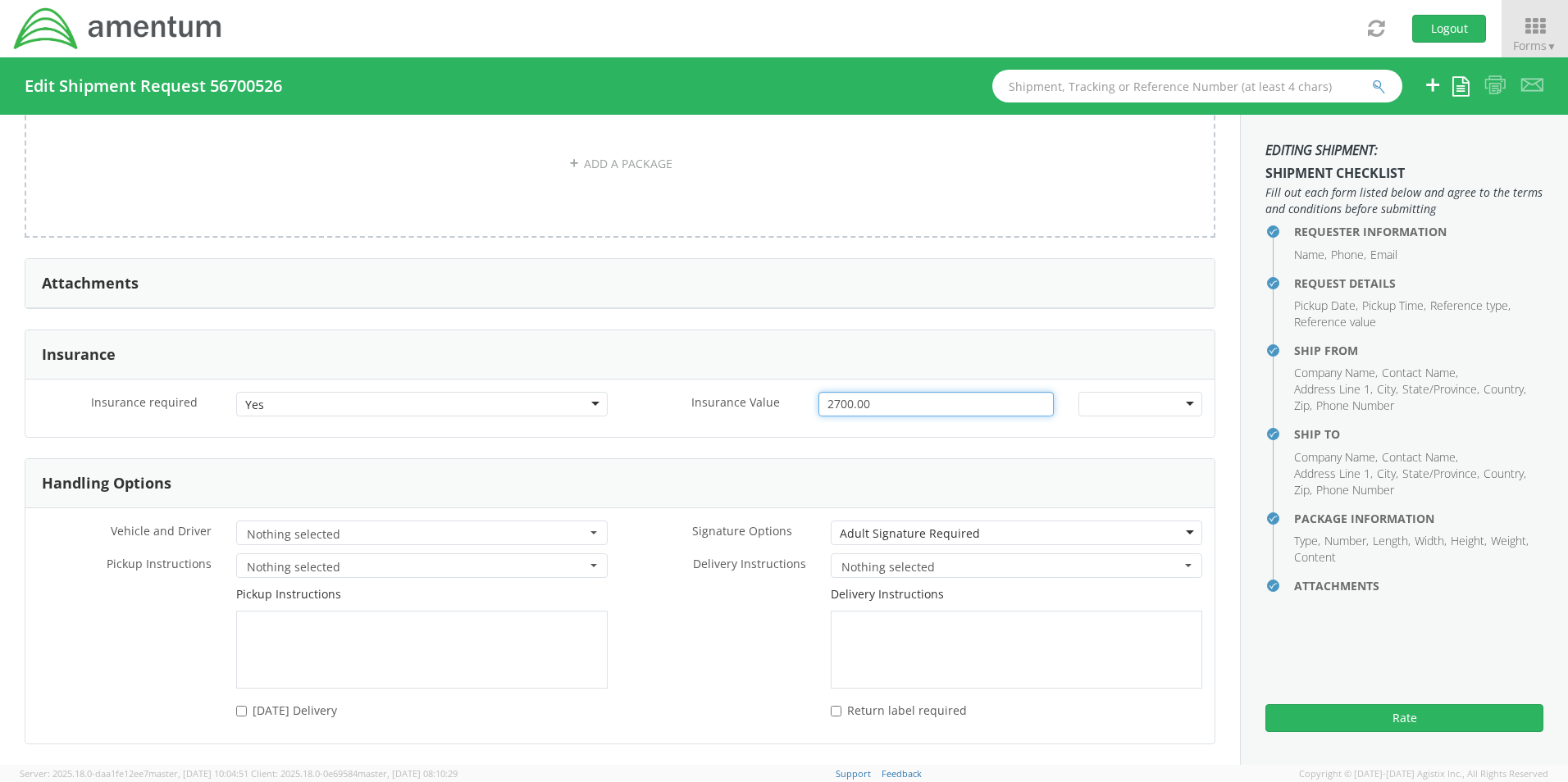
scroll to position [1999, 0]
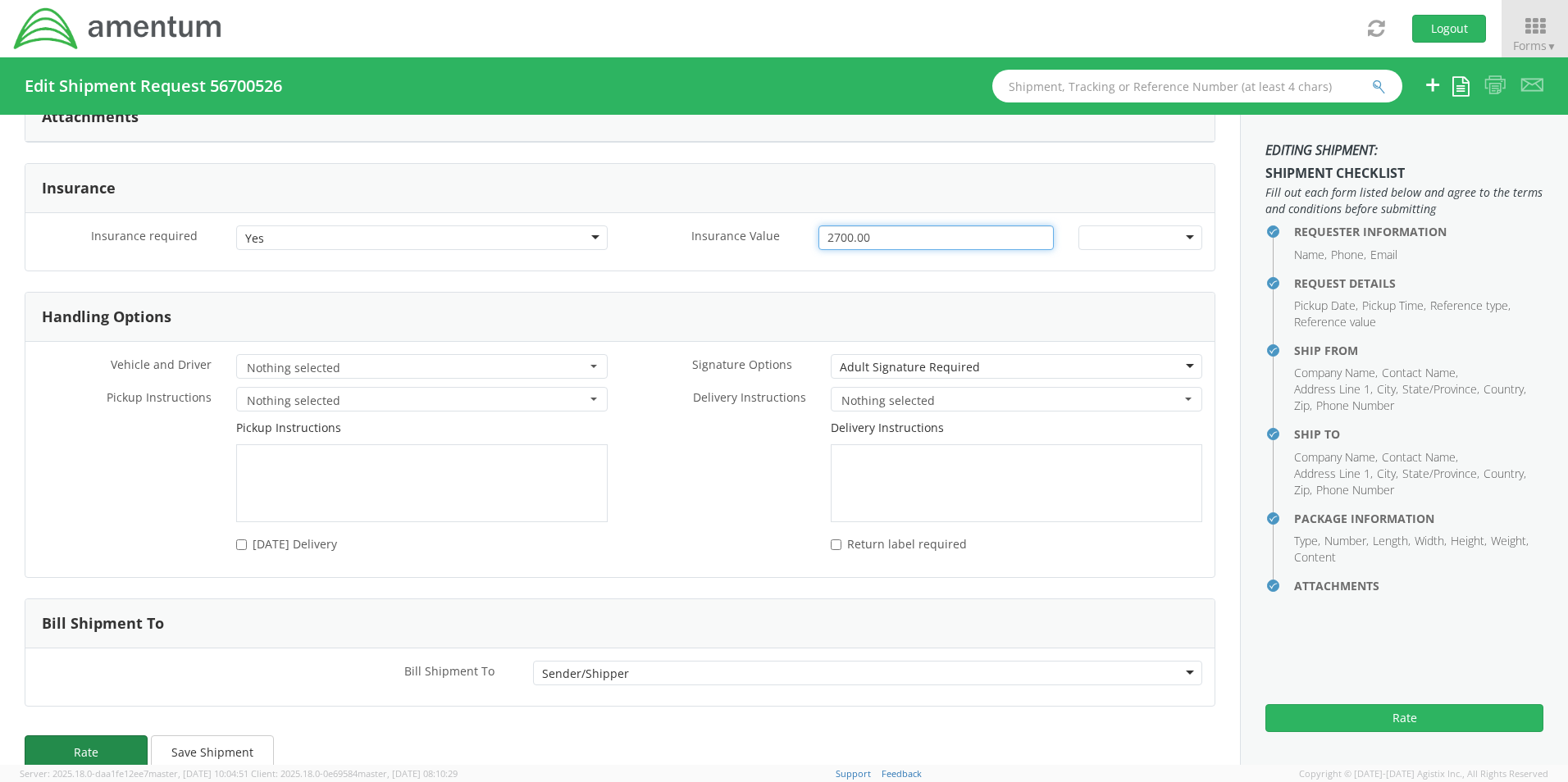
type input "2700.00"
click at [79, 736] on button "Rate" at bounding box center [85, 752] width 123 height 32
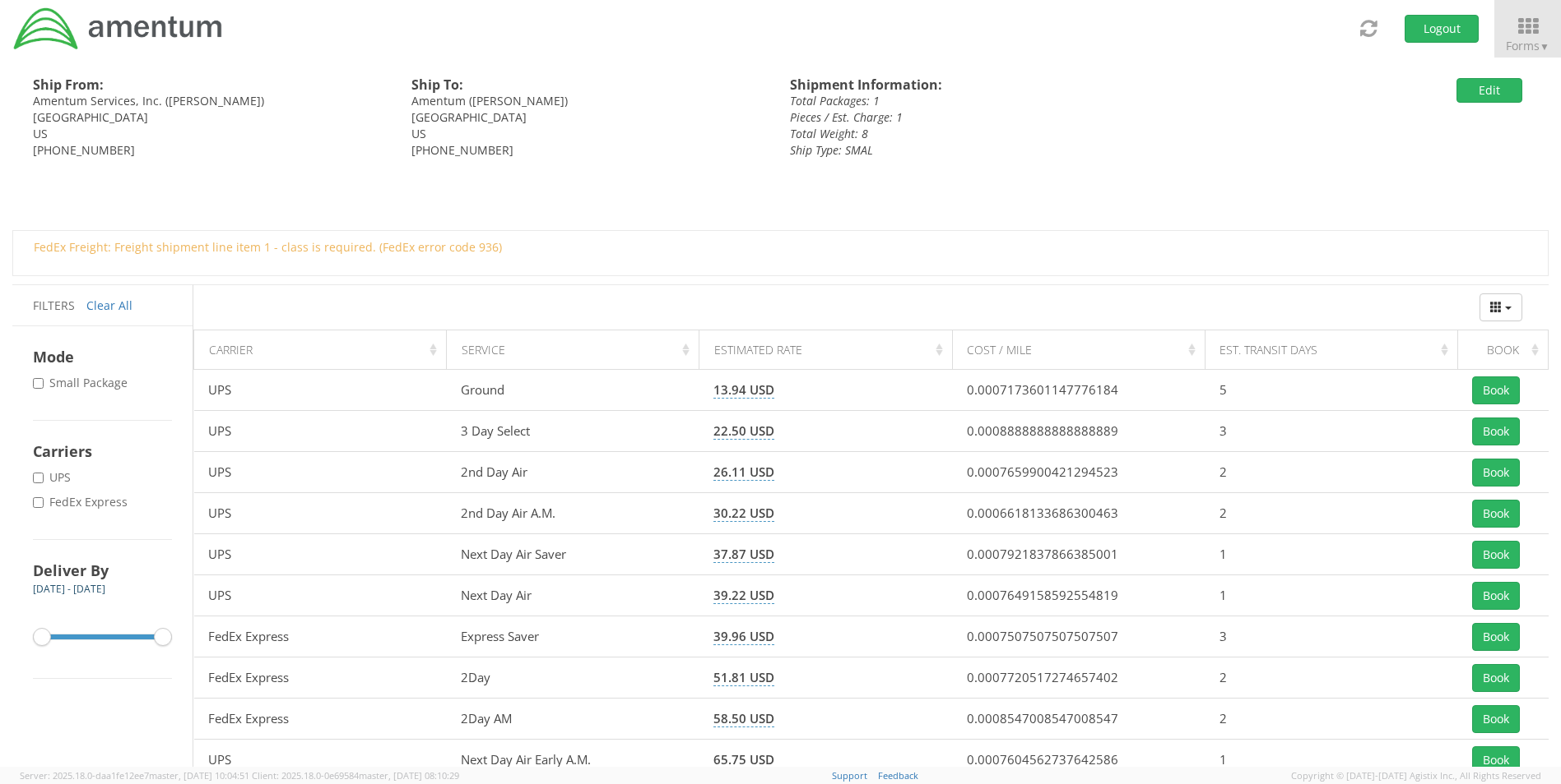
click at [112, 502] on label "* FedEx Express" at bounding box center [81, 502] width 98 height 17
click at [43, 502] on input "* FedEx Express" at bounding box center [37, 502] width 11 height 11
checkbox input "true"
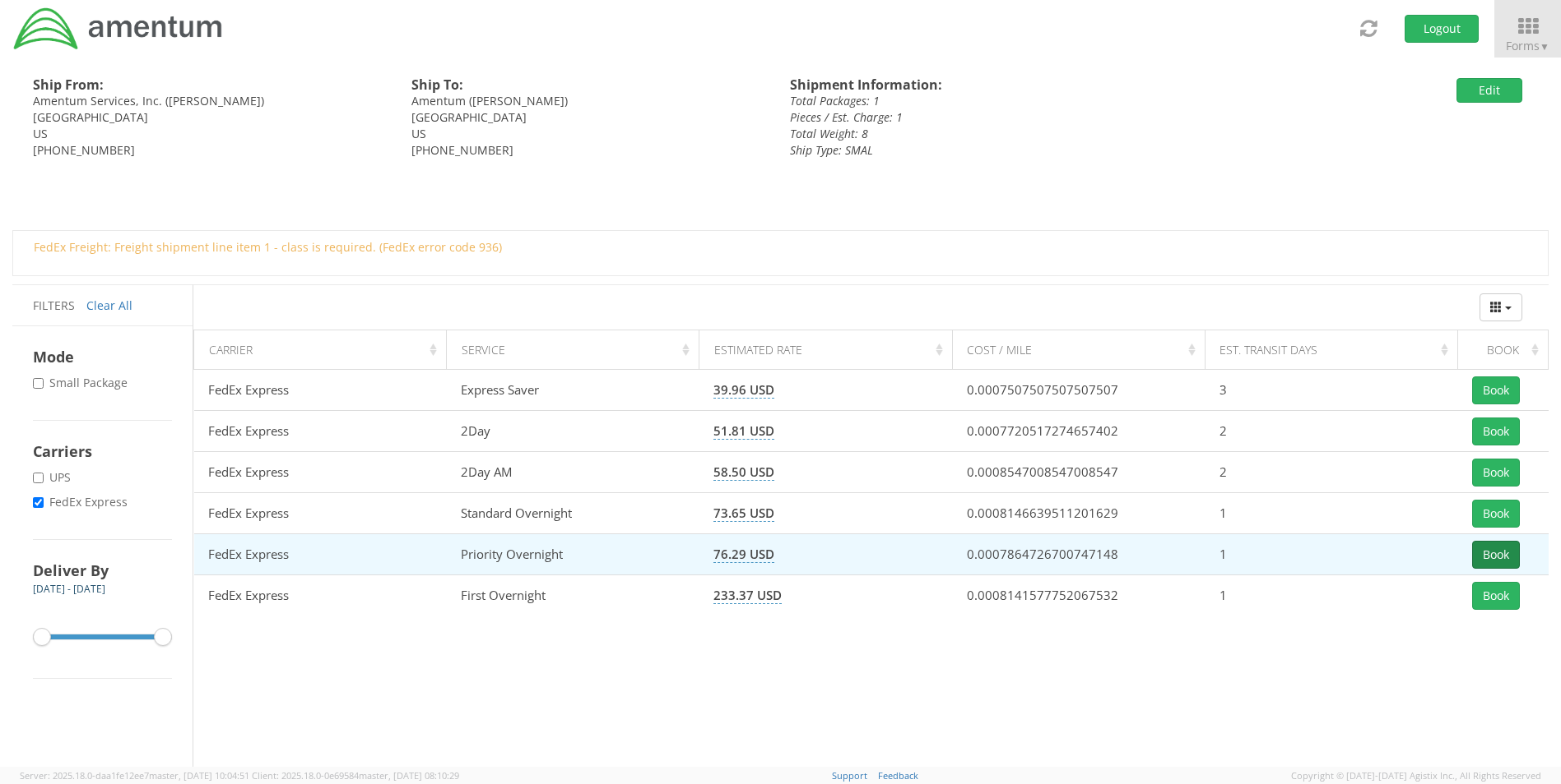
click at [1506, 555] on button "Book" at bounding box center [1496, 555] width 47 height 28
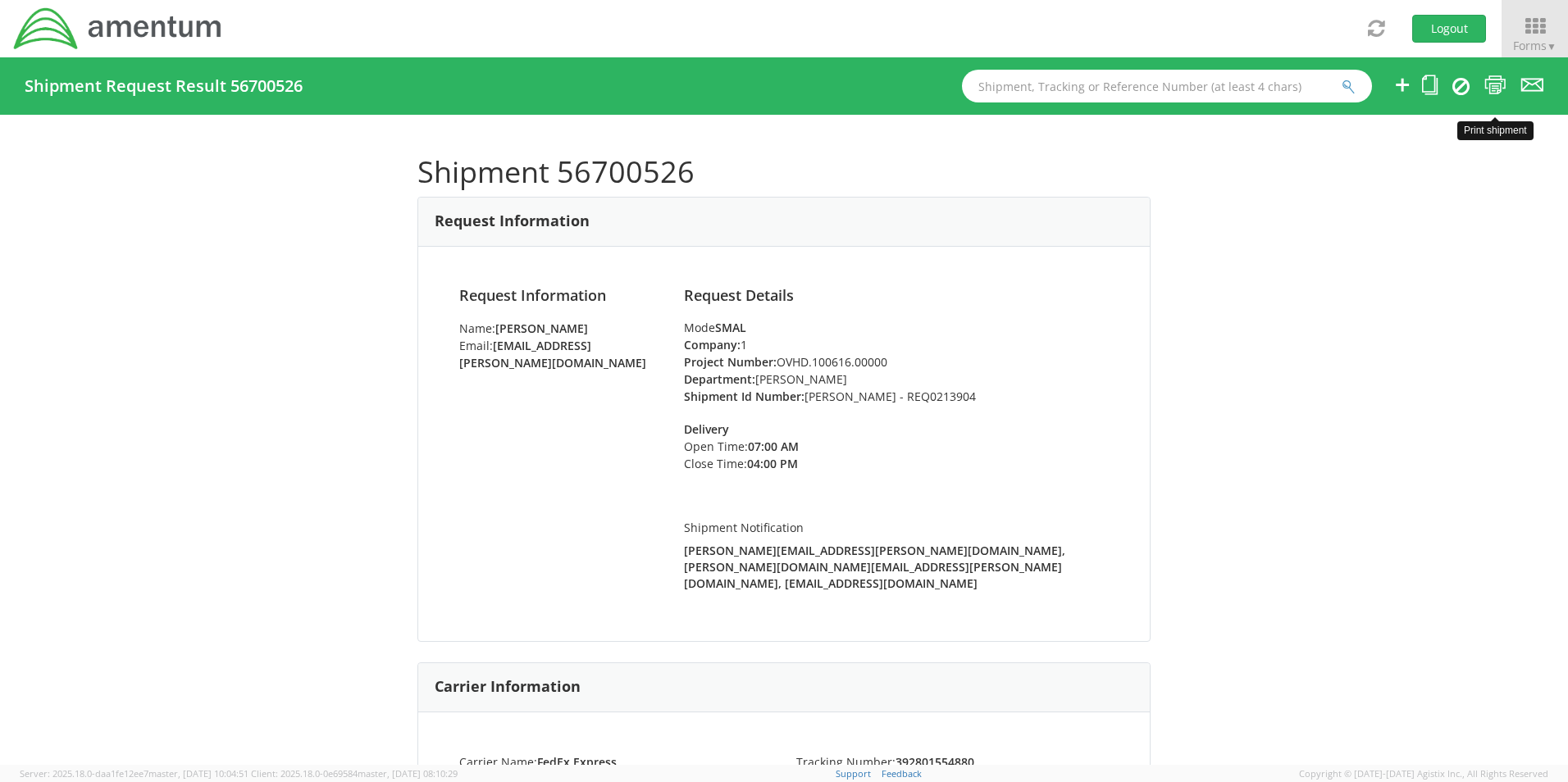
click at [1504, 79] on icon at bounding box center [1495, 84] width 23 height 21
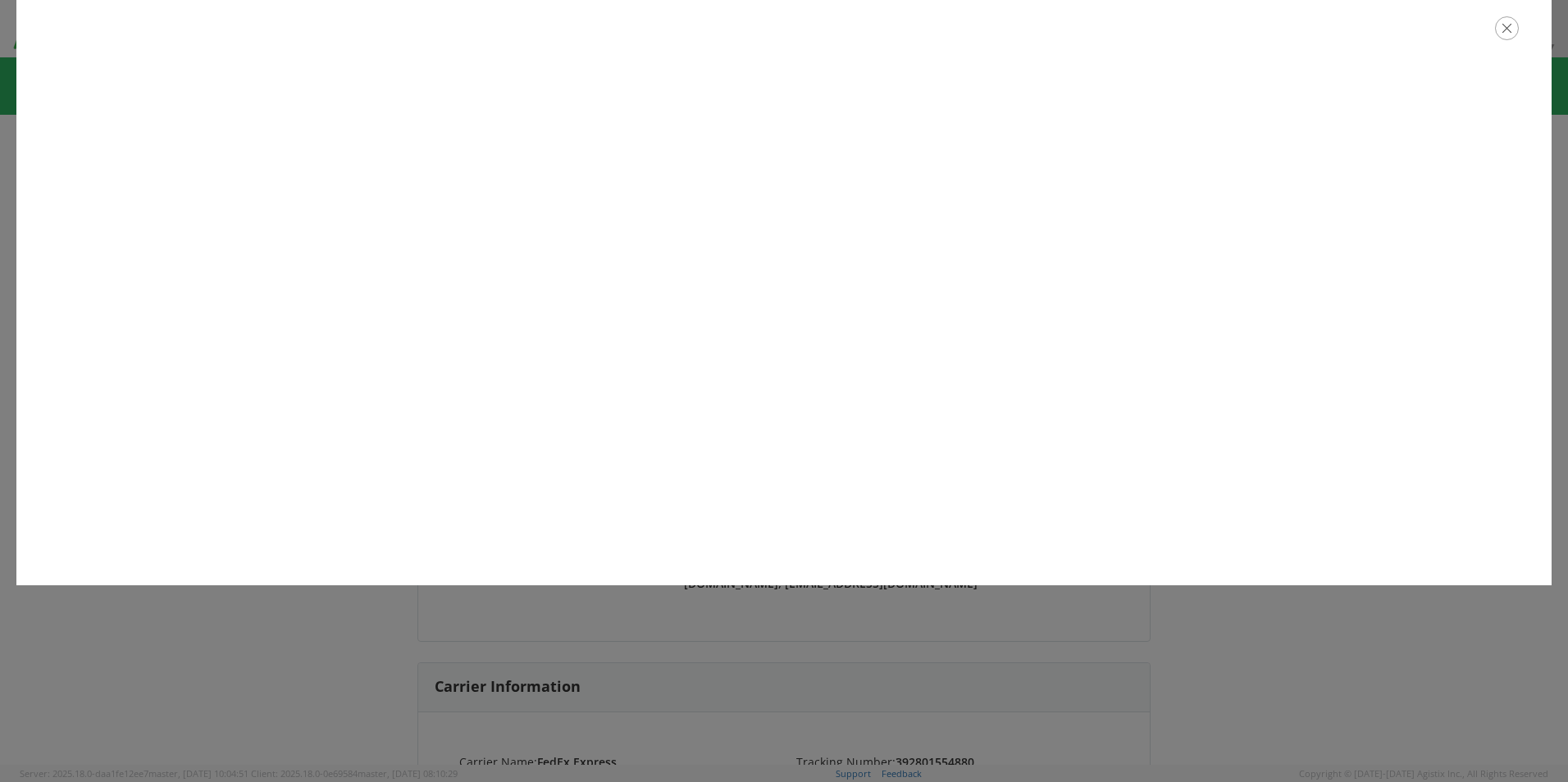
click at [1509, 33] on icon "button" at bounding box center [1507, 28] width 24 height 24
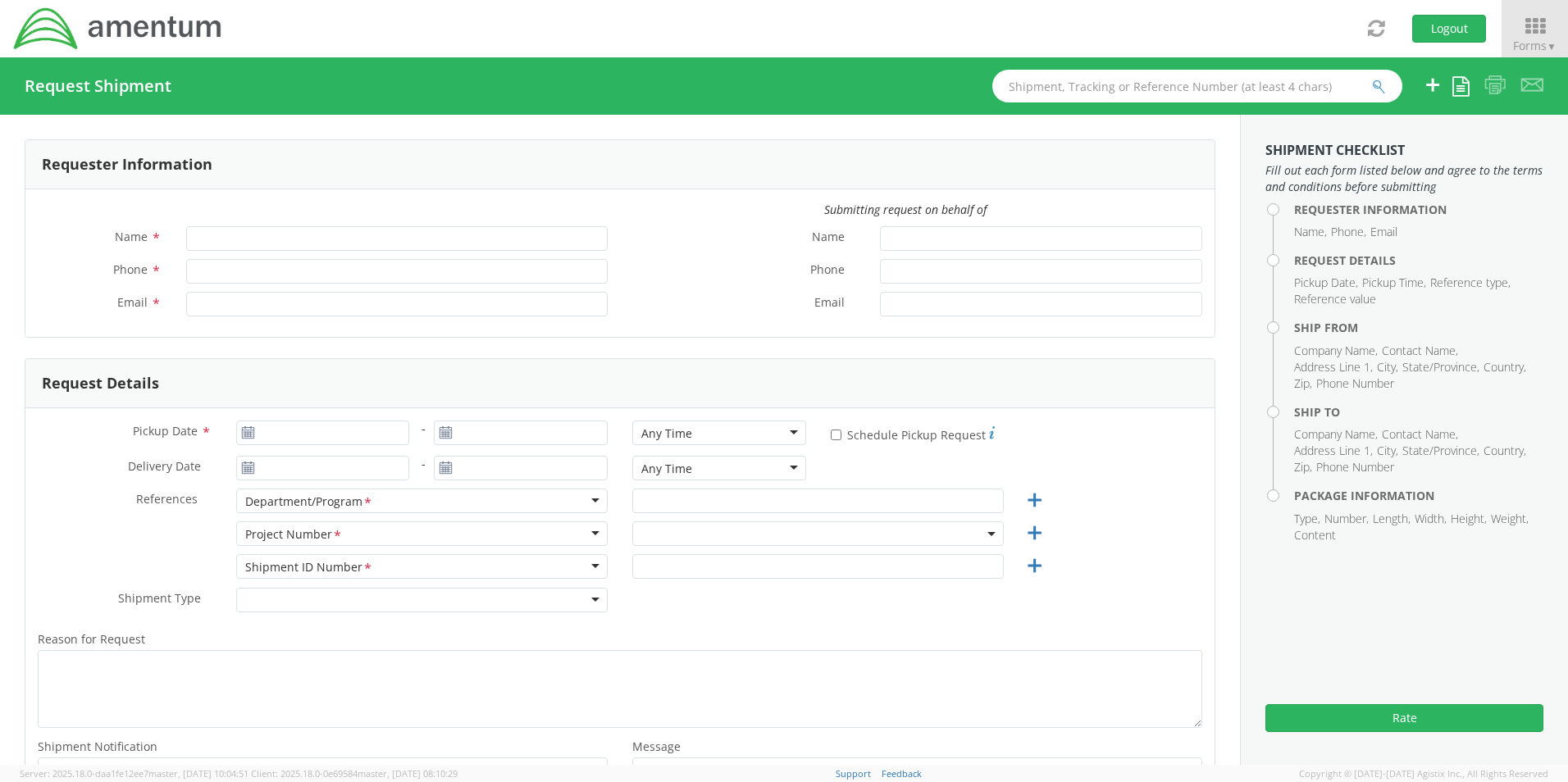
type input "[PERSON_NAME]"
type input "8172241568"
type input "[EMAIL_ADDRESS][PERSON_NAME][DOMAIN_NAME]"
select select "OCCP.600391.00000"
type input "[DATE]"
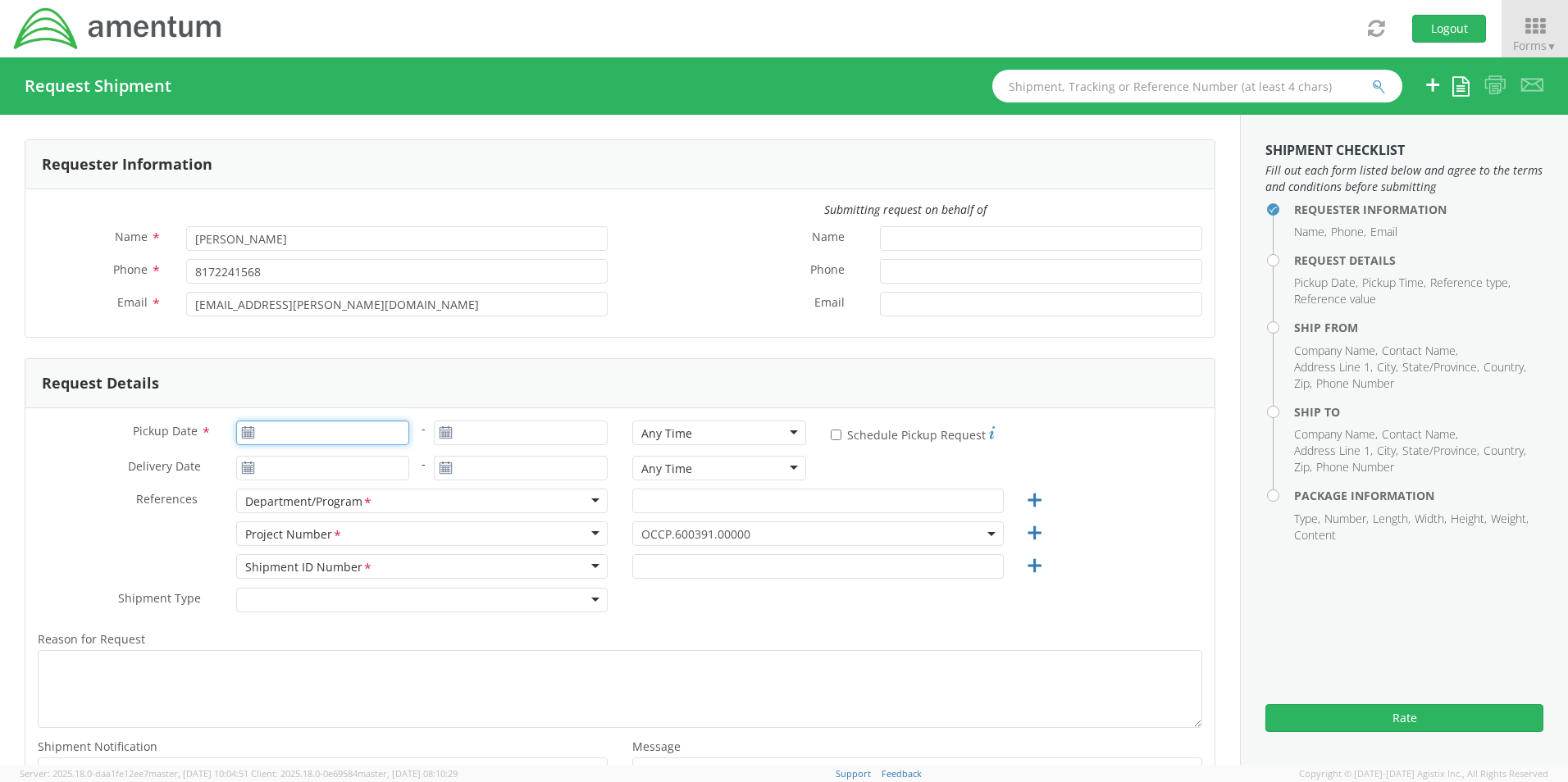
type input "[DATE]"
click at [293, 434] on input "[DATE]" at bounding box center [322, 432] width 174 height 25
click at [344, 512] on td "3" at bounding box center [348, 512] width 34 height 25
click at [649, 431] on div "Any Time" at bounding box center [667, 433] width 51 height 17
click at [679, 502] on input "text" at bounding box center [818, 501] width 371 height 25
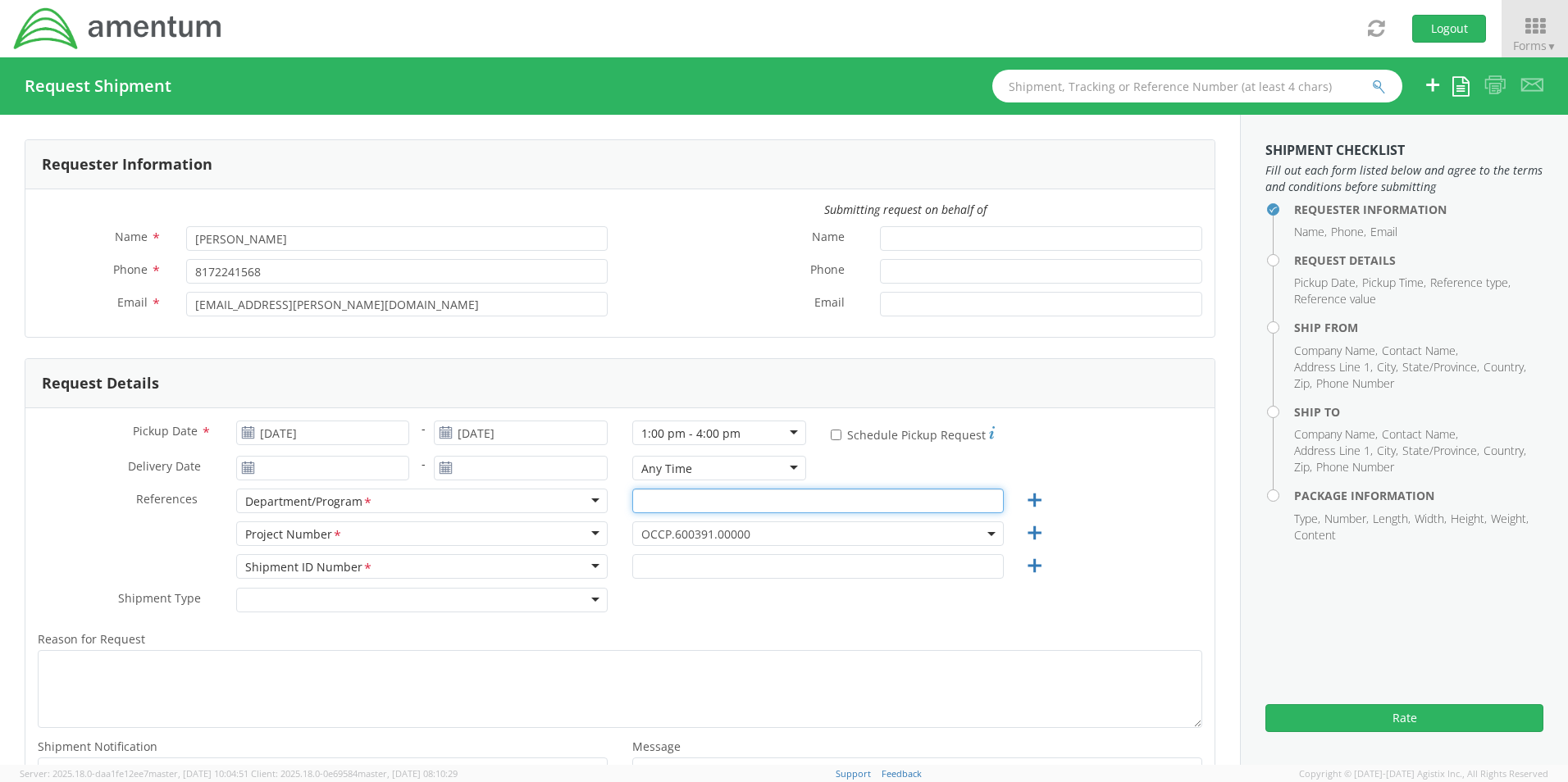
paste input "[PERSON_NAME]"
type input "[PERSON_NAME]"
drag, startPoint x: 663, startPoint y: 533, endPoint x: 661, endPoint y: 542, distance: 9.2
click at [663, 533] on span "OCCP.600391.00000" at bounding box center [818, 534] width 354 height 16
click at [658, 556] on input "search" at bounding box center [816, 561] width 360 height 25
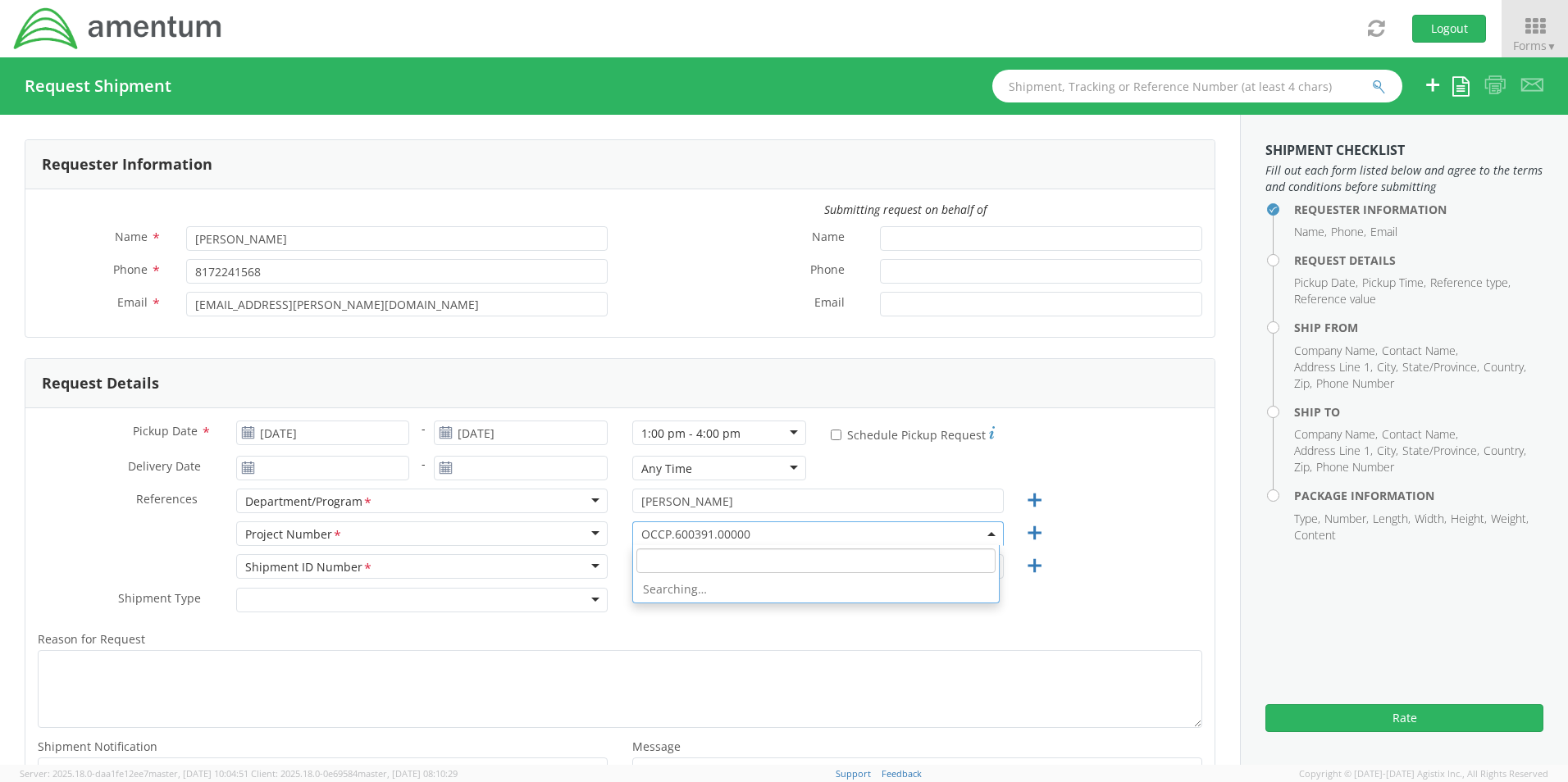
paste input "OVHD.705004.SECRT"
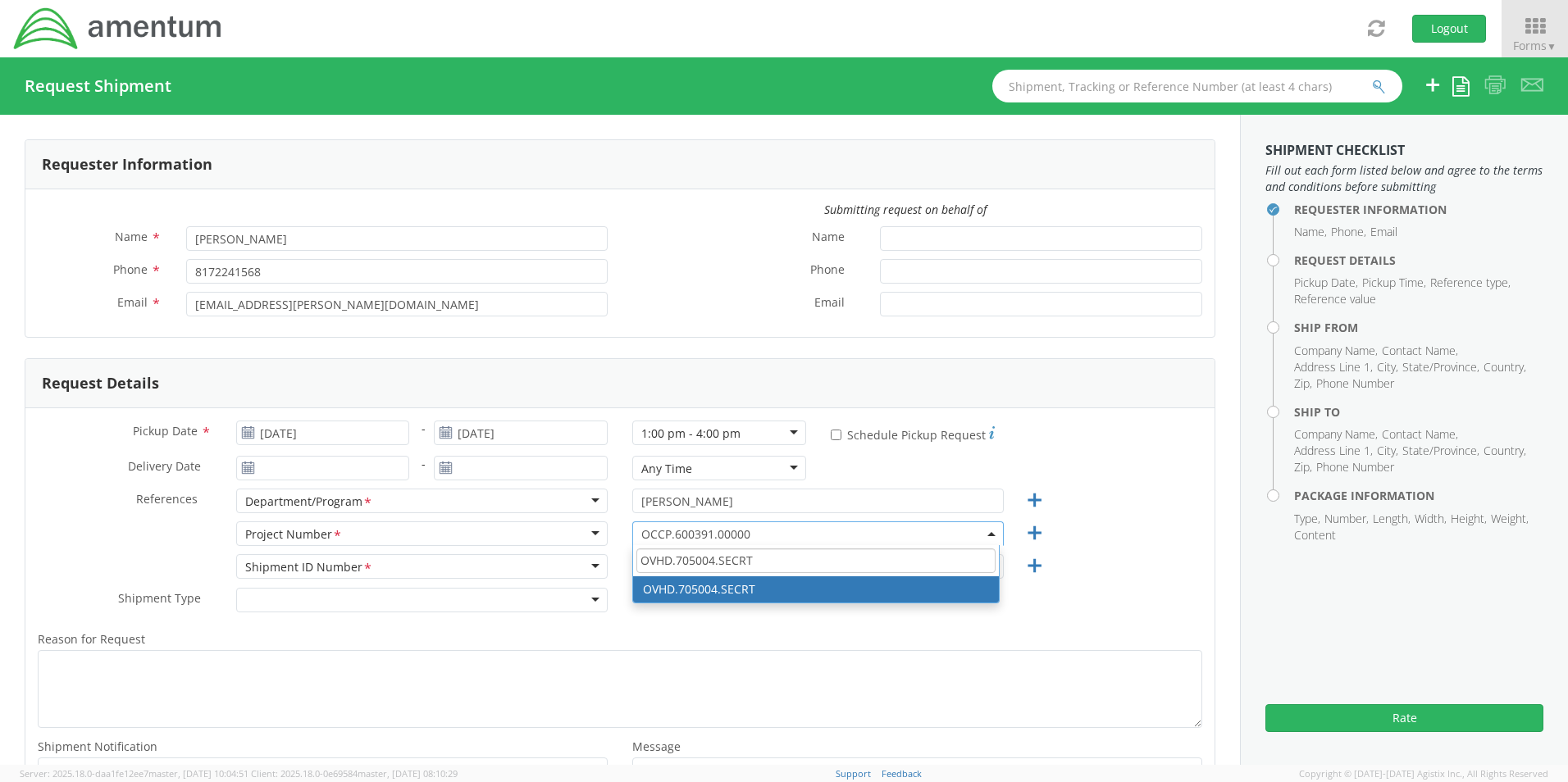
type input "OVHD.705004.SECRT"
select select "OVHD.705004.SECRT"
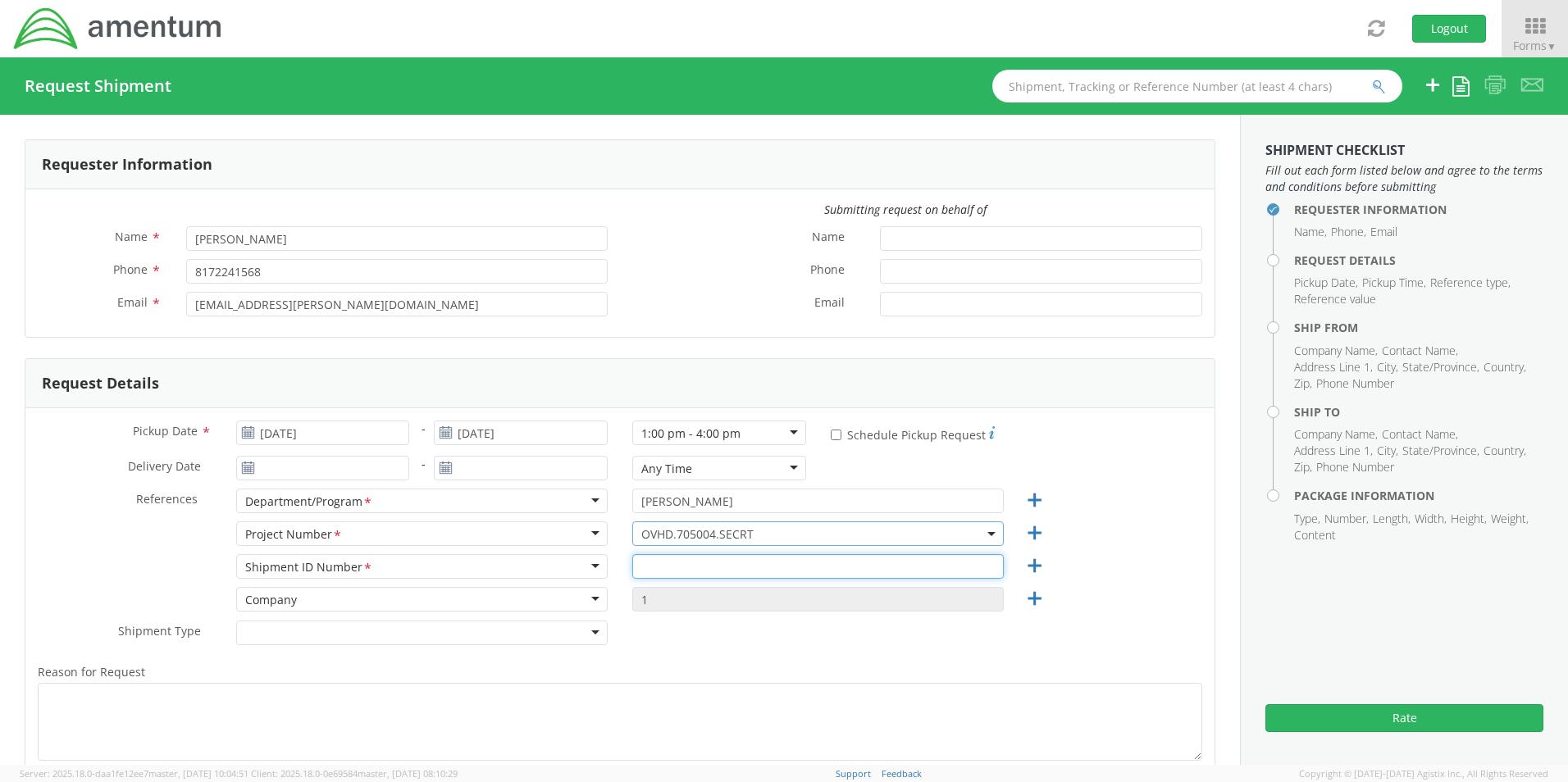
click at [651, 568] on input "text" at bounding box center [818, 566] width 371 height 25
paste input "[PERSON_NAME] - REQ0216073"
type input "[PERSON_NAME] - REQ0216073"
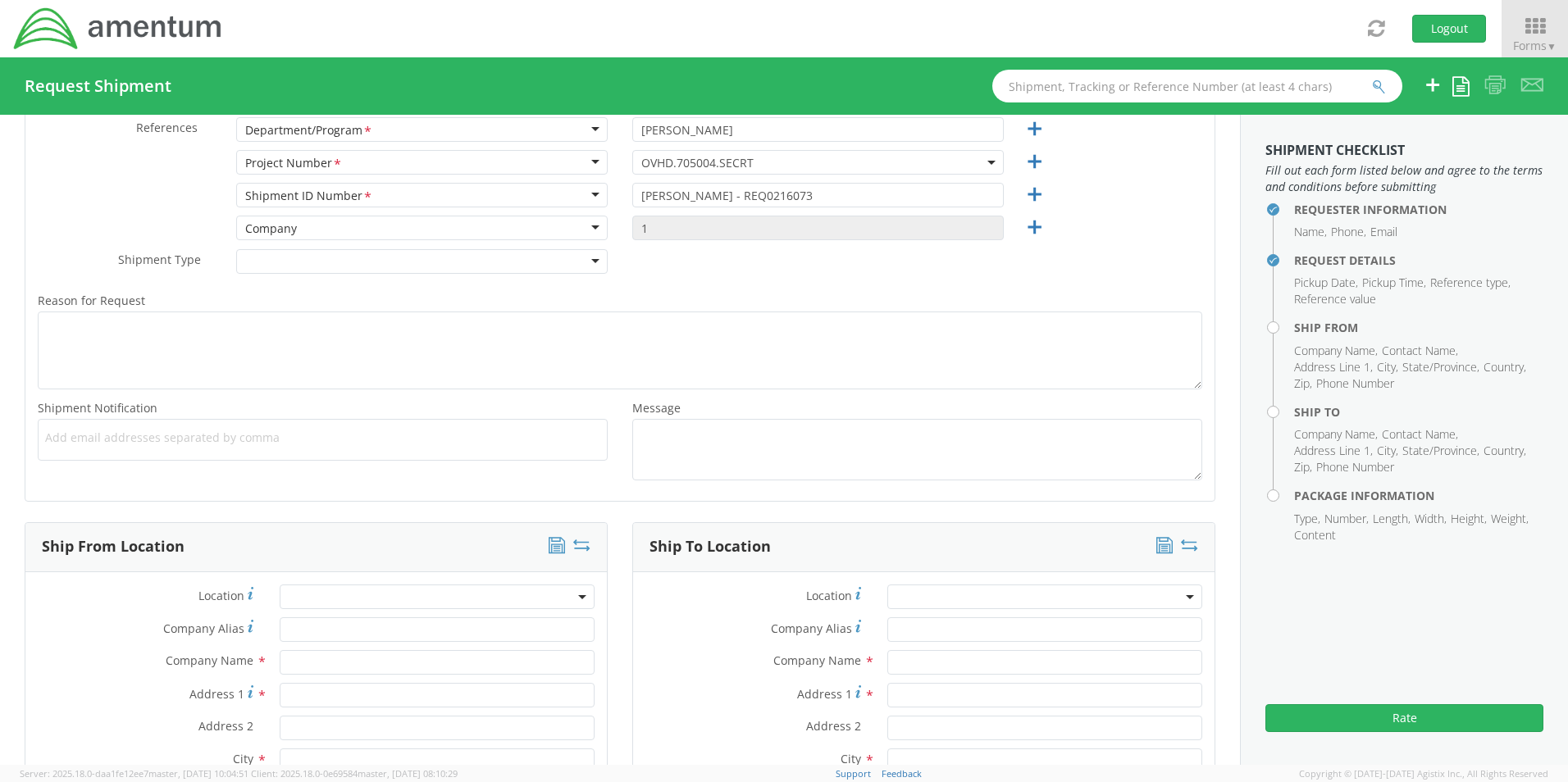
click at [78, 430] on span "Add email addresses separated by comma" at bounding box center [322, 437] width 555 height 17
paste input "[PERSON_NAME][EMAIL_ADDRESS][PERSON_NAME][DOMAIN_NAME]"
type input "[PERSON_NAME][EMAIL_ADDRESS][PERSON_NAME][DOMAIN_NAME]"
click at [281, 448] on ul "[PERSON_NAME][EMAIL_ADDRESS][PERSON_NAME][DOMAIN_NAME] ×" at bounding box center [322, 440] width 555 height 28
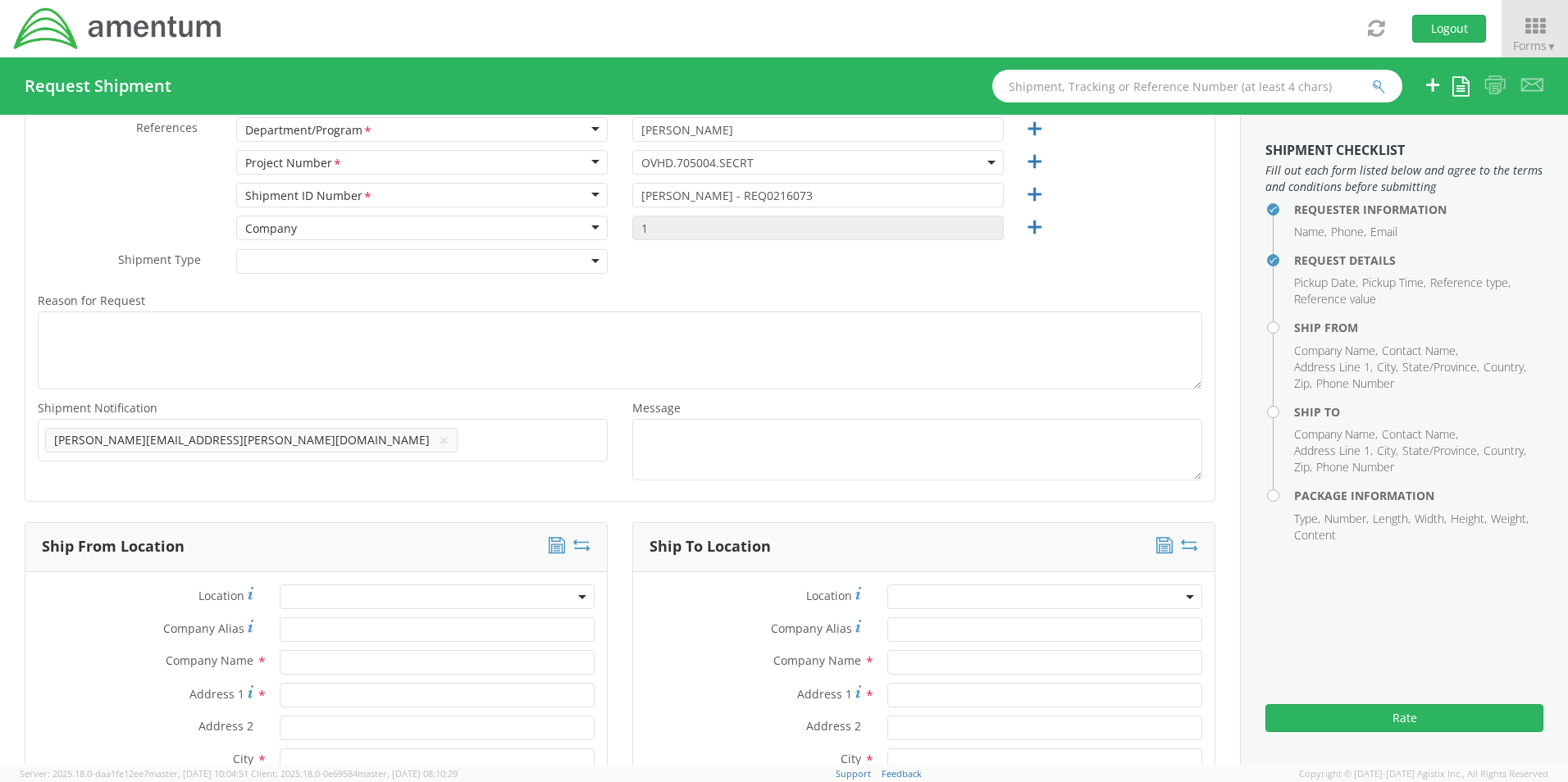
paste input "[EMAIL_ADDRESS][DOMAIN_NAME]"
type input "[EMAIL_ADDRESS][DOMAIN_NAME]"
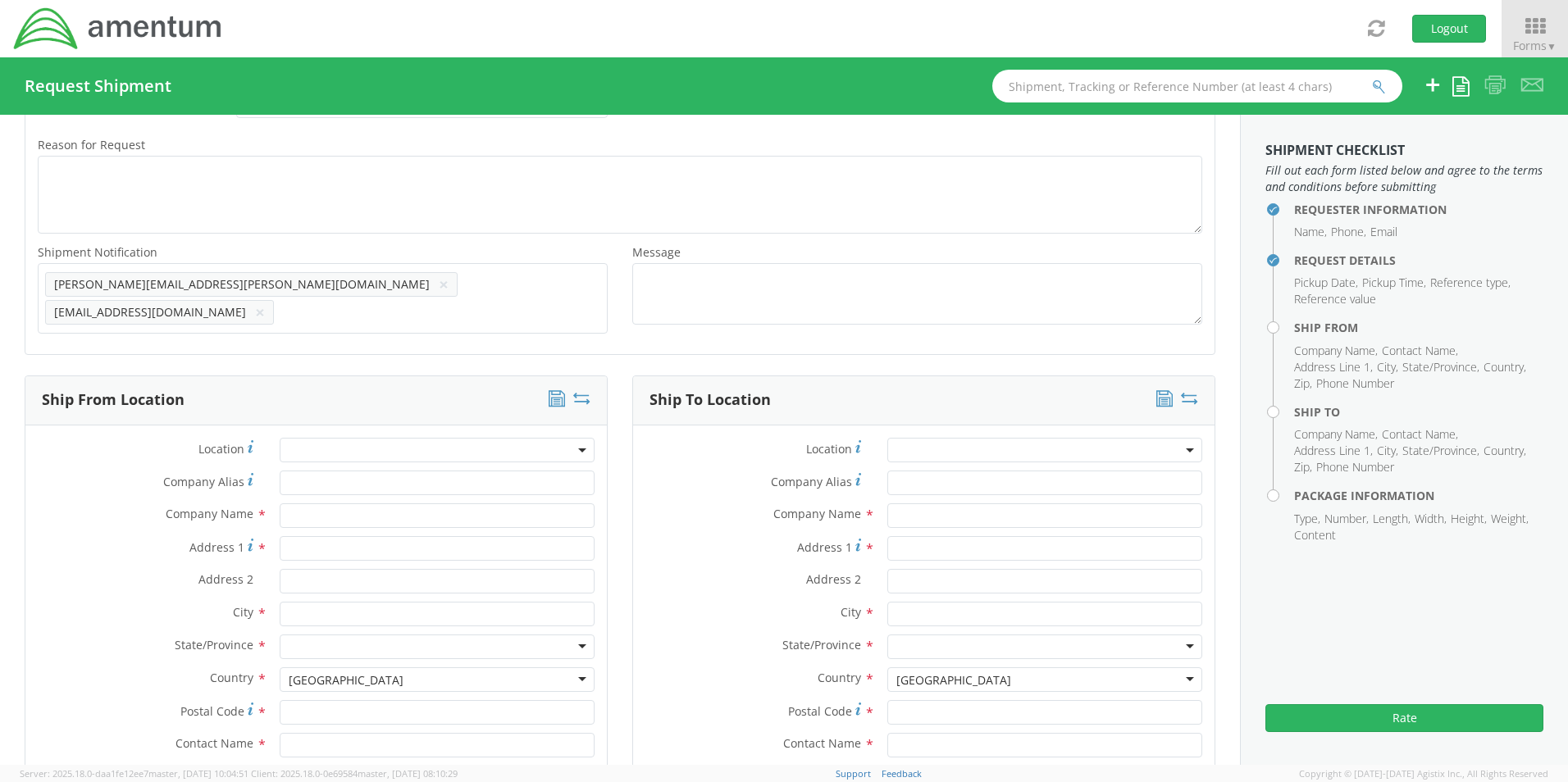
scroll to position [864, 0]
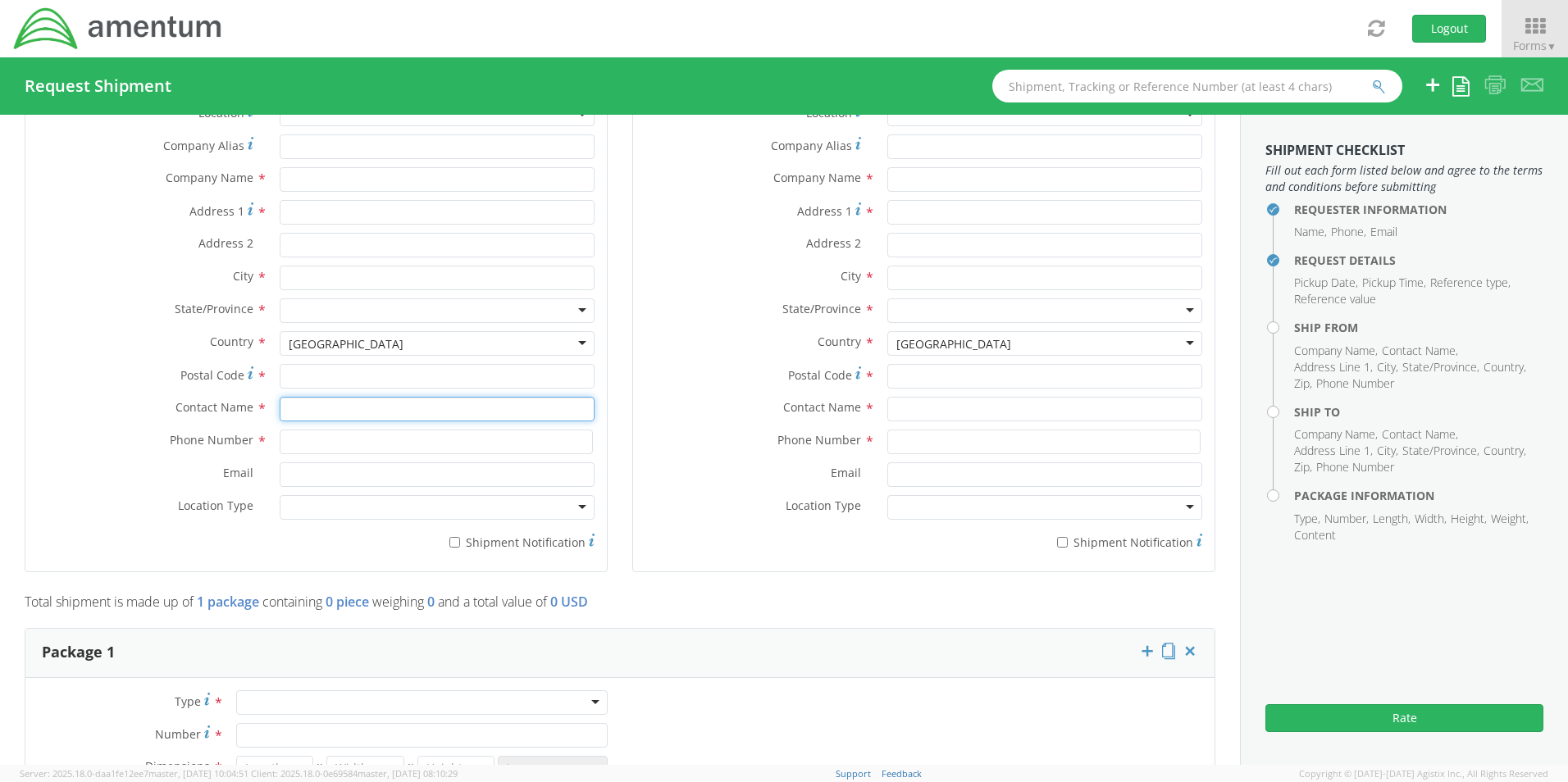
click at [330, 406] on input "text" at bounding box center [437, 409] width 315 height 25
type input "sene"
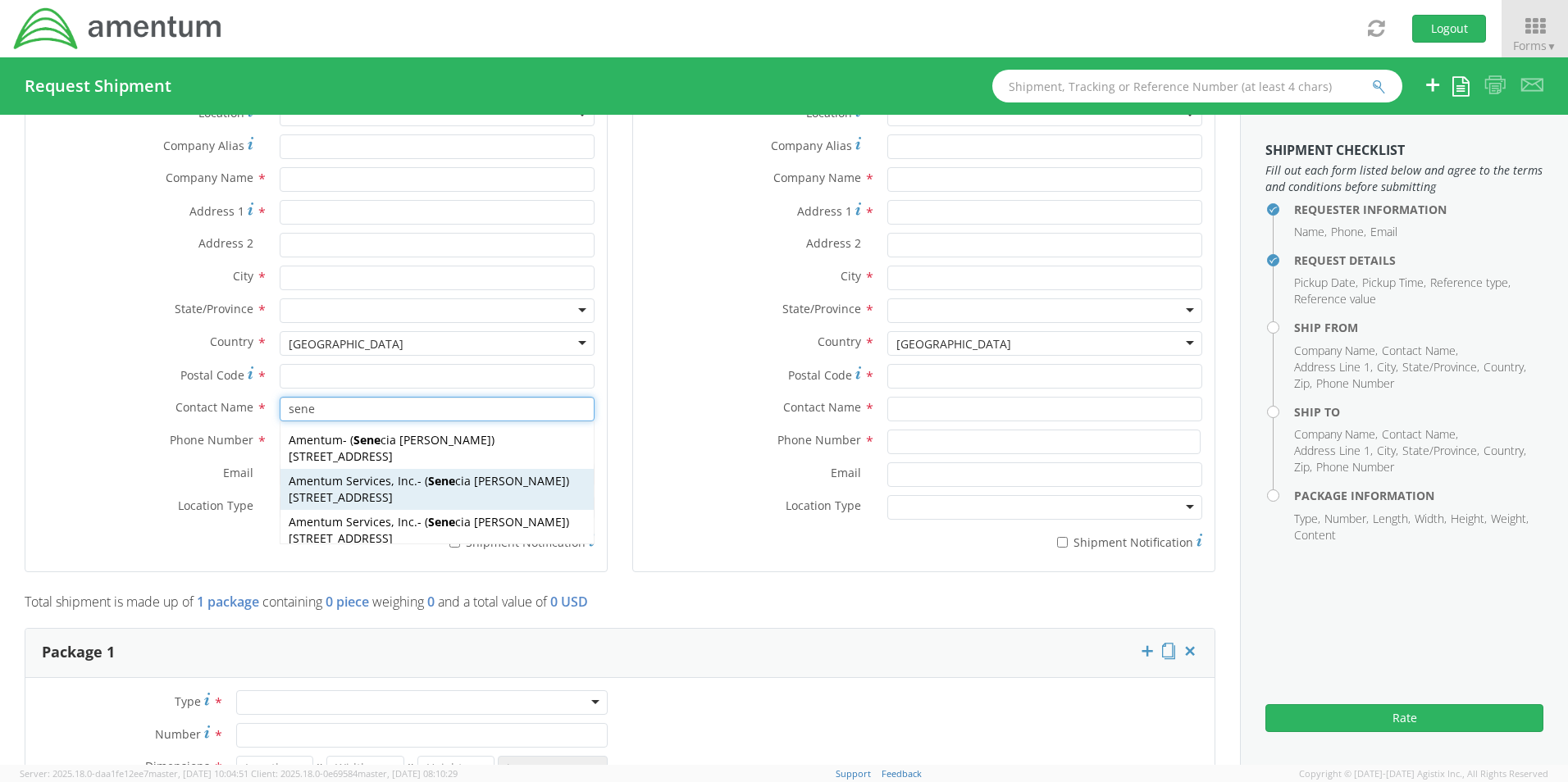
click at [318, 489] on span "[STREET_ADDRESS]" at bounding box center [341, 497] width 104 height 16
type input "Amentum Services, Inc."
type input "[STREET_ADDRESS]"
type input "[GEOGRAPHIC_DATA]"
type input "76177"
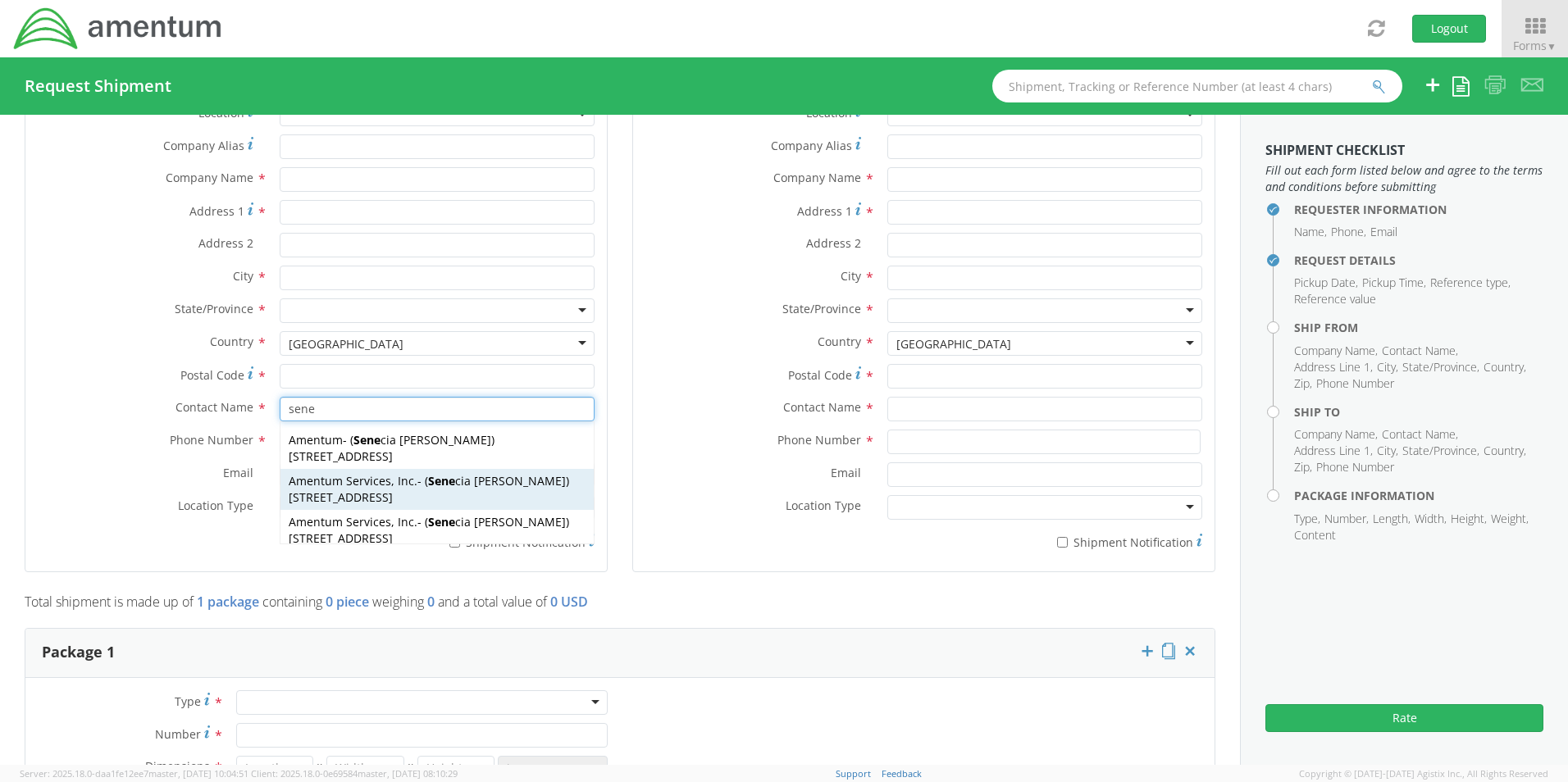
type input "[PERSON_NAME]"
type input "[PHONE_NUMBER]"
type input "[EMAIL_ADDRESS][PERSON_NAME][DOMAIN_NAME]"
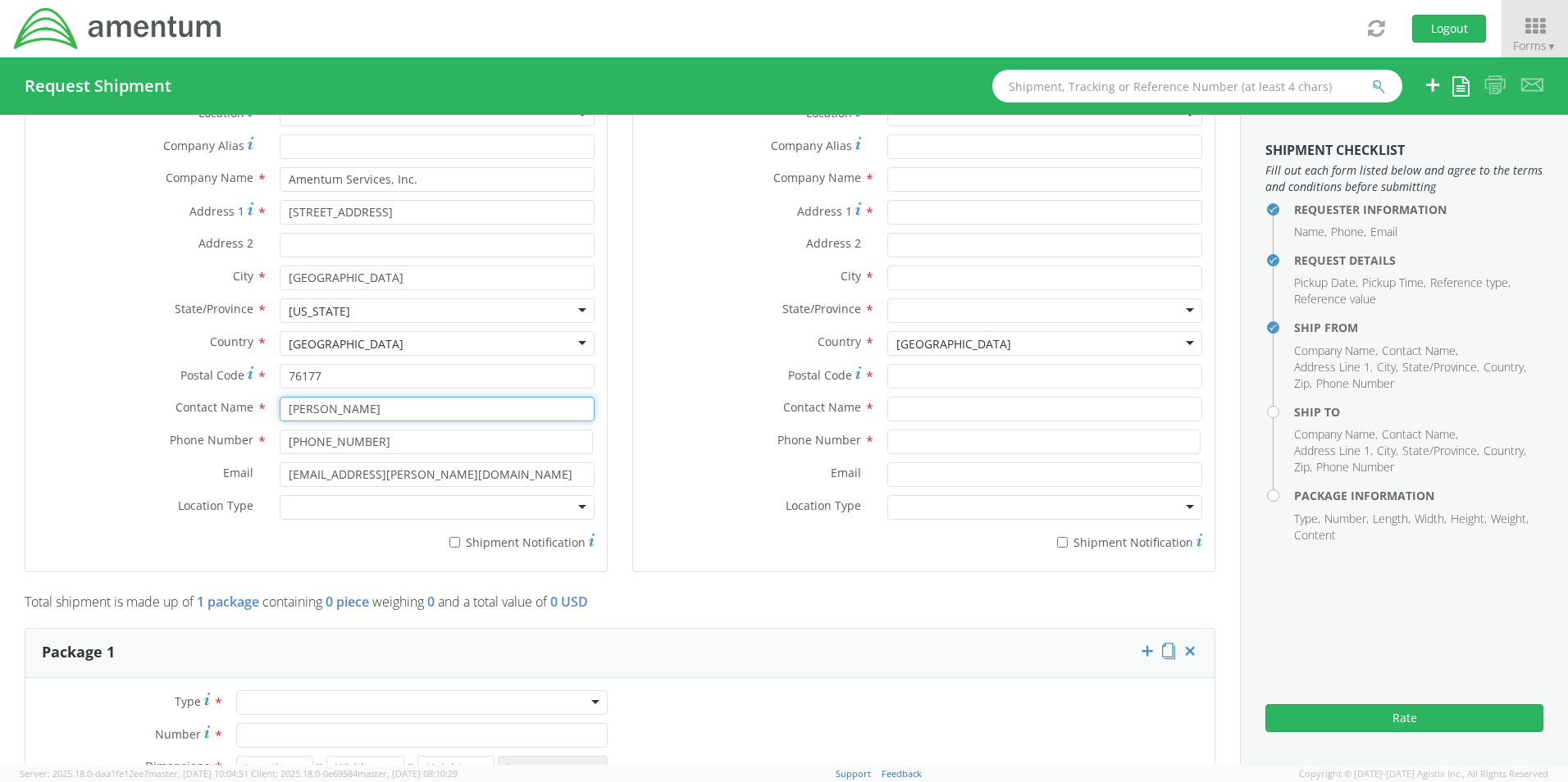
type input "[PERSON_NAME]"
drag, startPoint x: 318, startPoint y: 502, endPoint x: 318, endPoint y: 520, distance: 18.0
click at [318, 504] on div at bounding box center [437, 507] width 315 height 25
drag, startPoint x: 321, startPoint y: 530, endPoint x: 359, endPoint y: 532, distance: 38.1
click at [475, 531] on label "* Shipment Notification" at bounding box center [437, 541] width 315 height 20
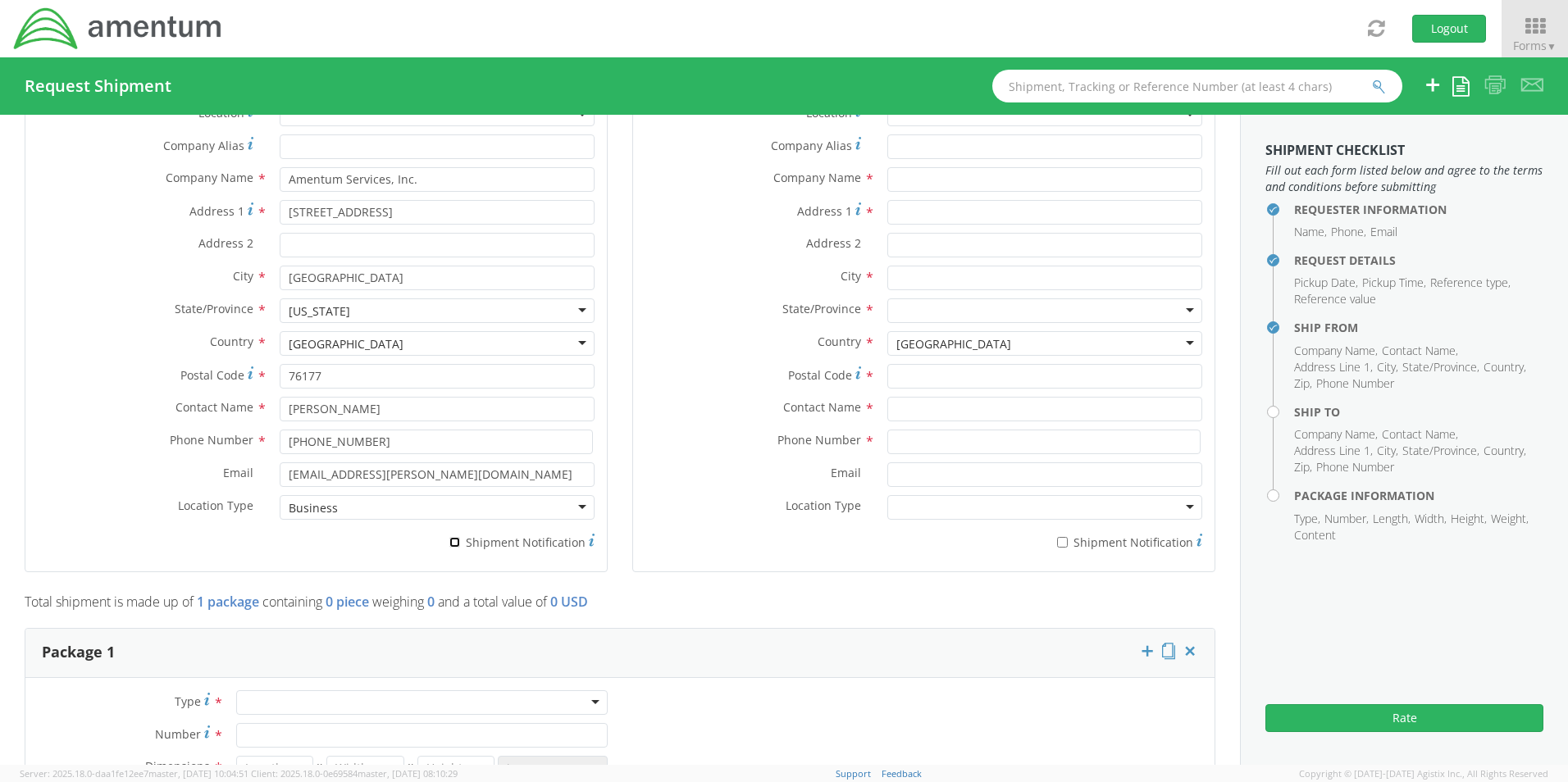
click at [460, 537] on input "* Shipment Notification" at bounding box center [454, 542] width 11 height 11
checkbox input "true"
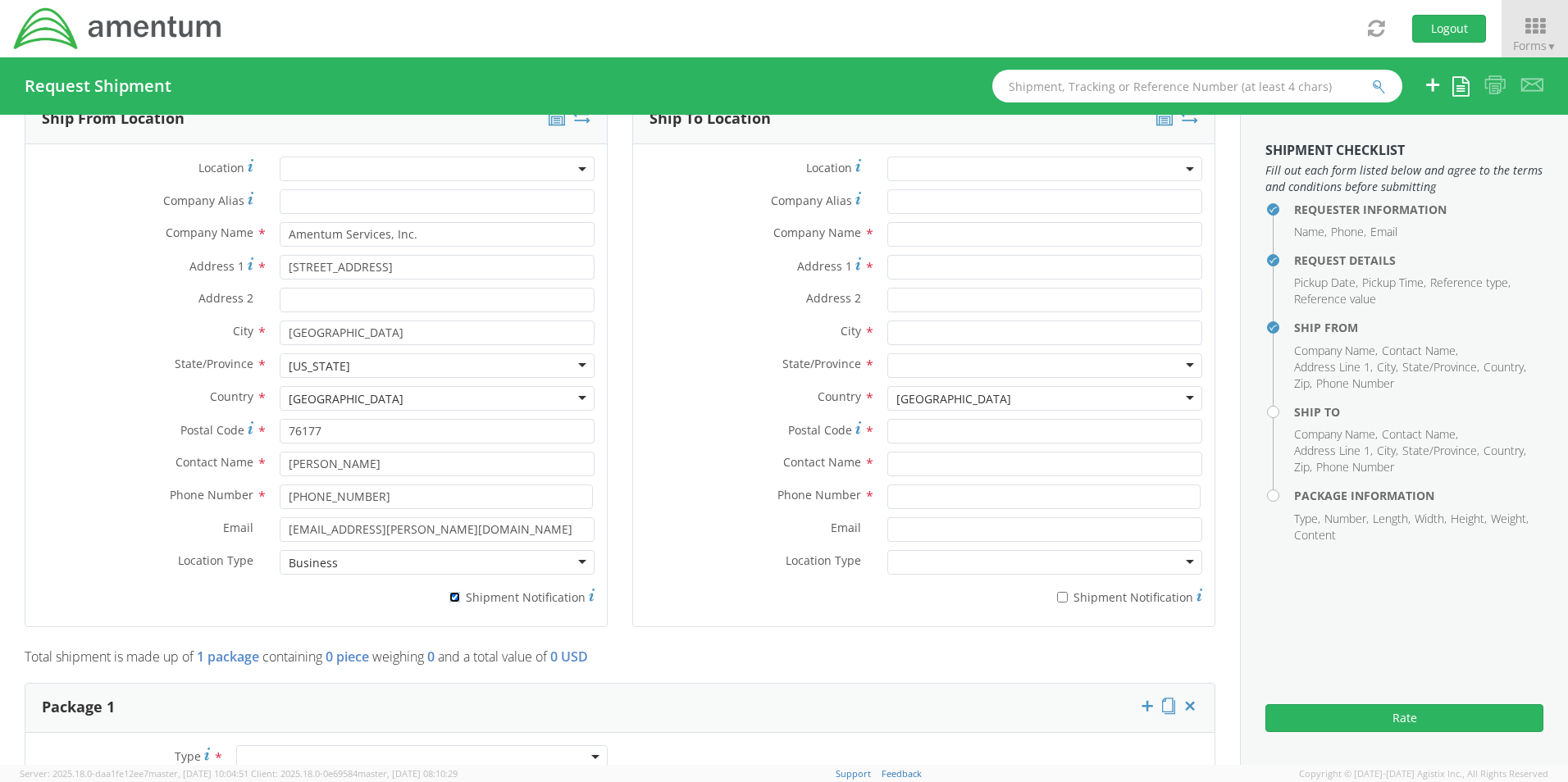
scroll to position [782, 0]
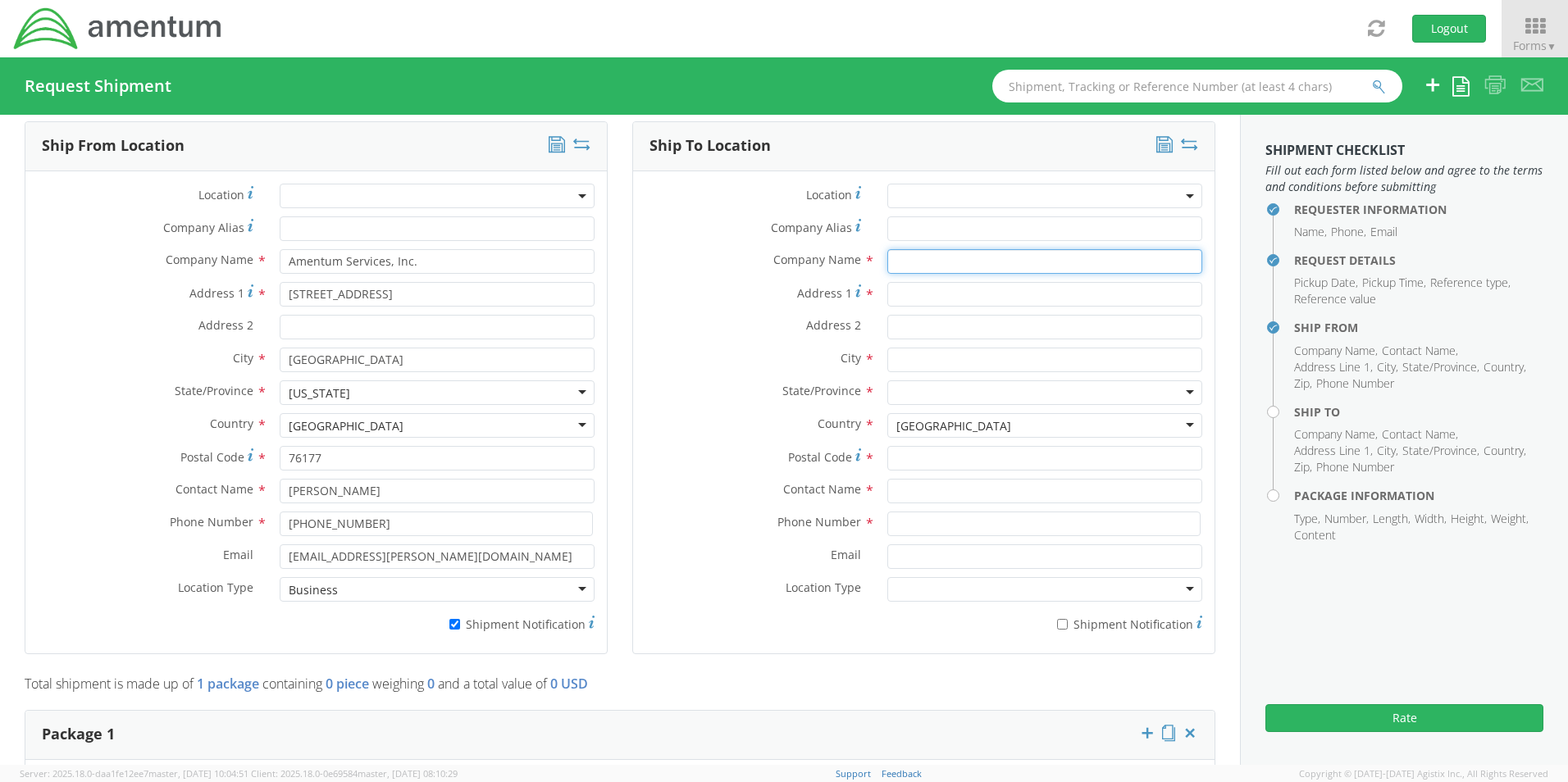
click at [910, 254] on input "text" at bounding box center [1044, 261] width 315 height 25
paste input "[PERSON_NAME]"
type input "Amentum / [PERSON_NAME]"
click at [928, 483] on input "text" at bounding box center [1044, 491] width 315 height 25
paste input "[PERSON_NAME]"
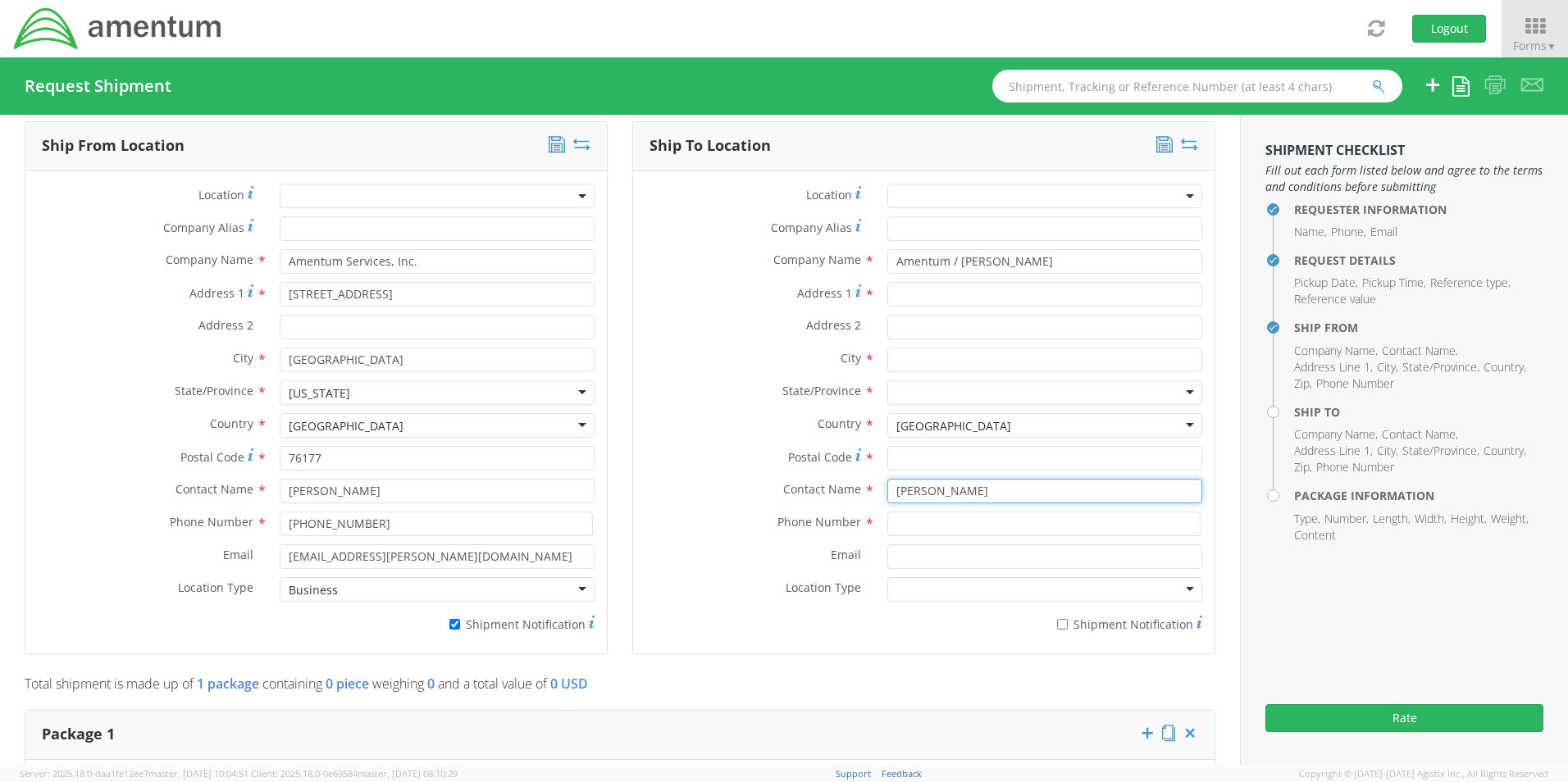
type input "[PERSON_NAME]"
click at [939, 282] on input "Address 1 *" at bounding box center [1044, 294] width 315 height 25
paste input "[STREET_ADDRESS]"
type input "[STREET_ADDRESS]"
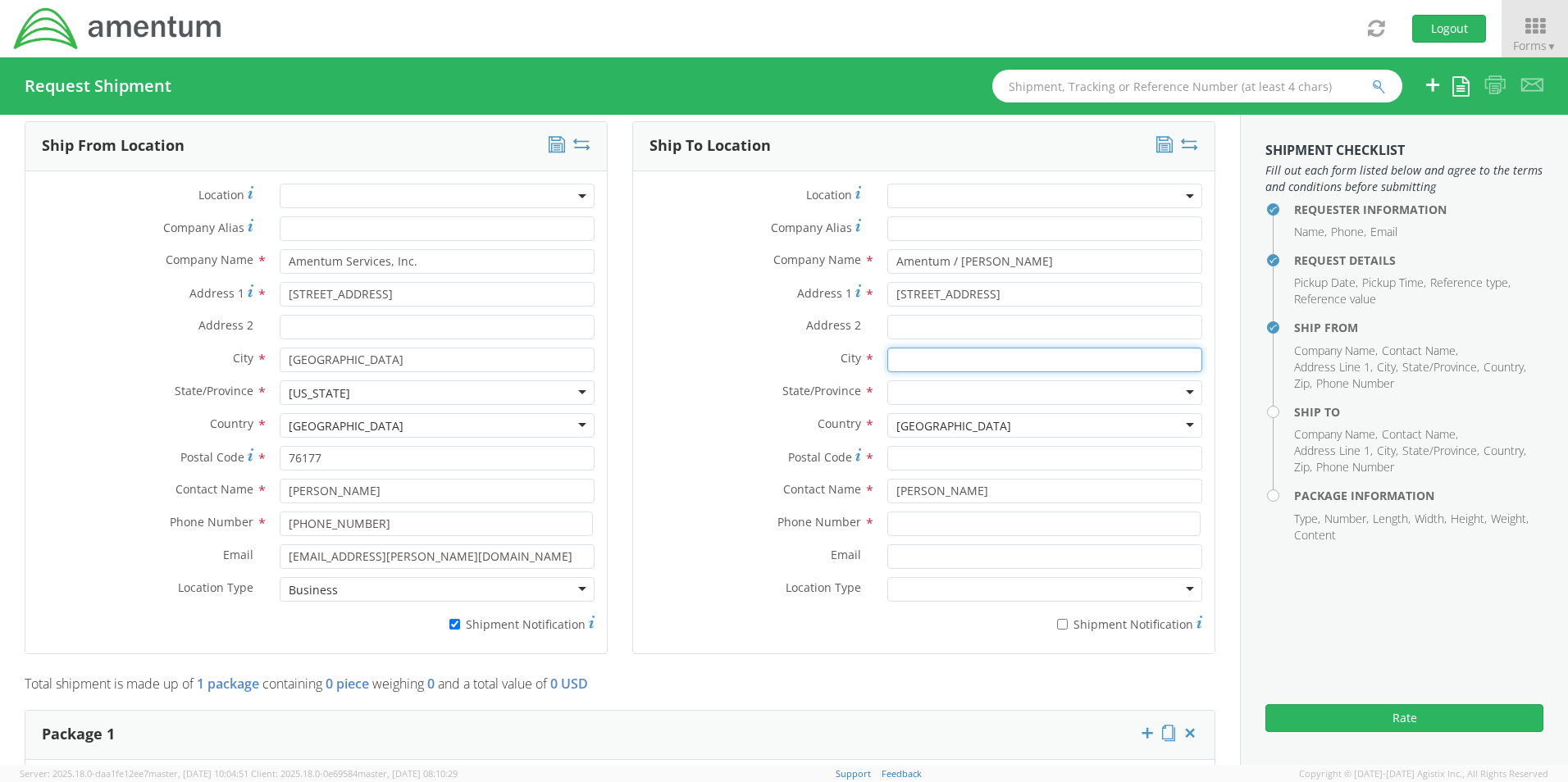
click at [904, 348] on input "text" at bounding box center [1044, 360] width 315 height 25
paste input "[PERSON_NAME],"
type input "[PERSON_NAME]"
click at [925, 381] on div at bounding box center [1044, 392] width 315 height 25
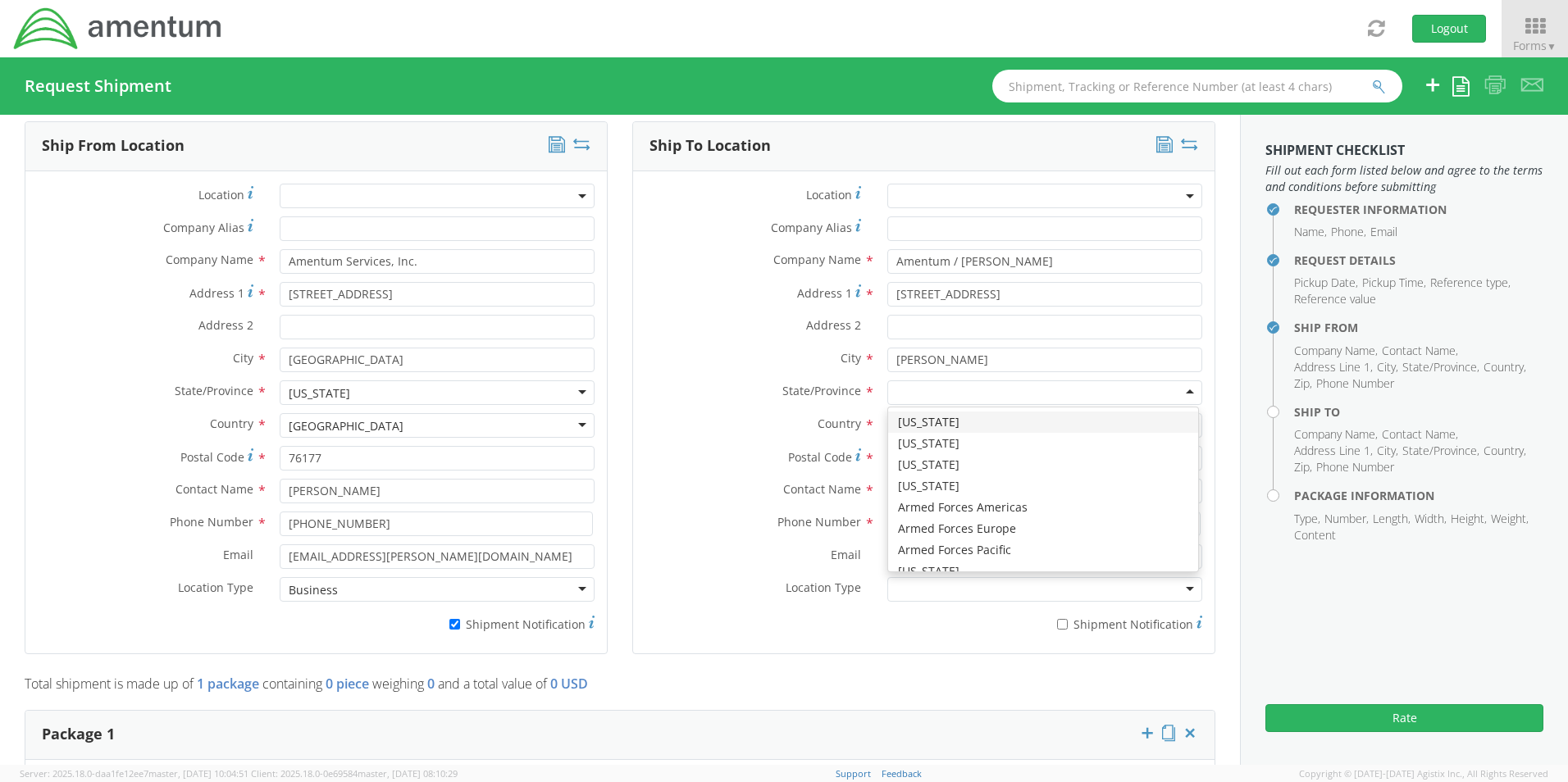
type input "s"
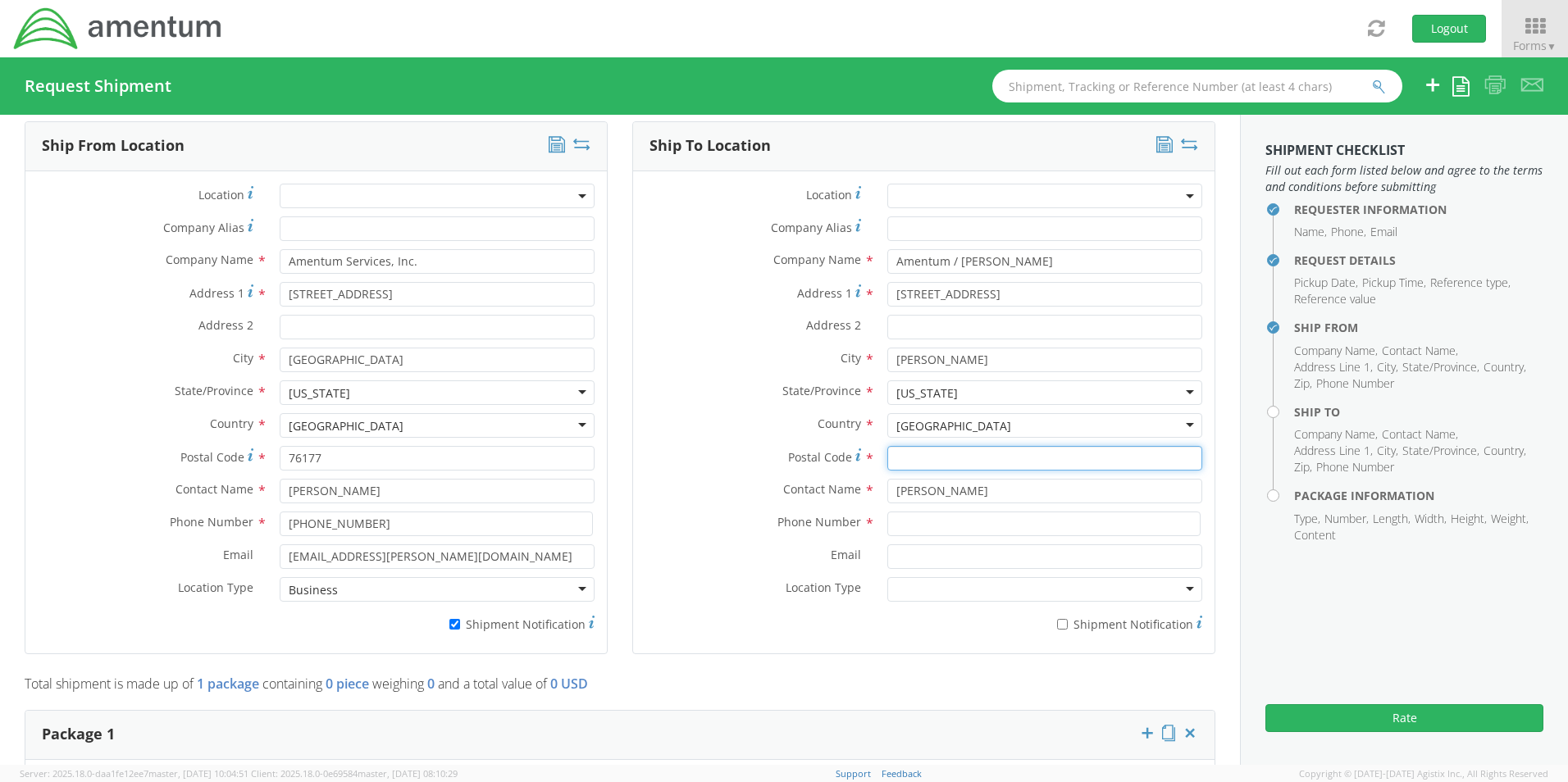
click at [927, 447] on input "Postal Code *" at bounding box center [1044, 458] width 315 height 25
paste input "29349"
type input "29349"
click at [926, 514] on input at bounding box center [1043, 524] width 313 height 25
paste input "[PHONE_NUMBER]"
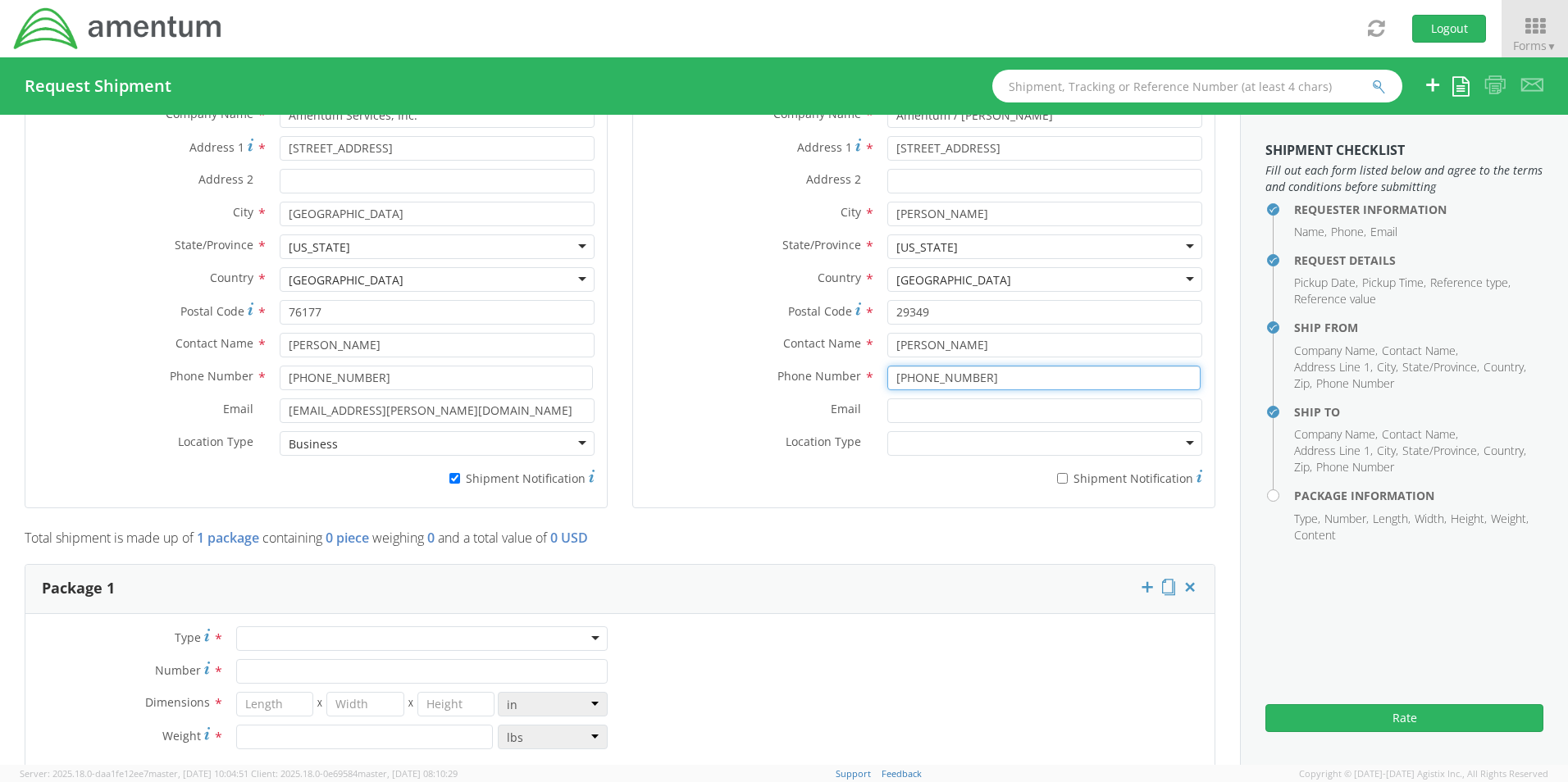
scroll to position [1110, 0]
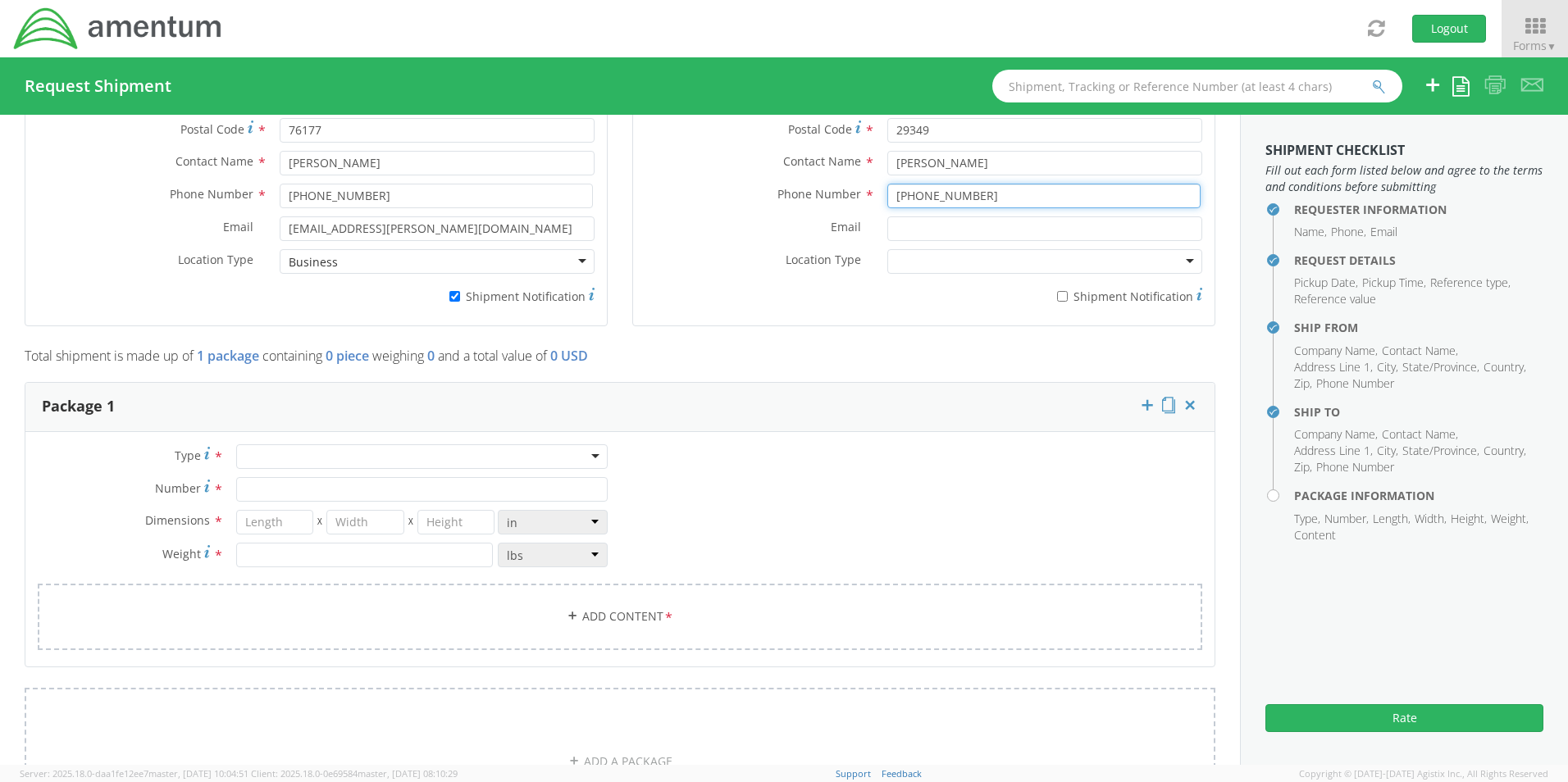
type input "[PHONE_NUMBER]"
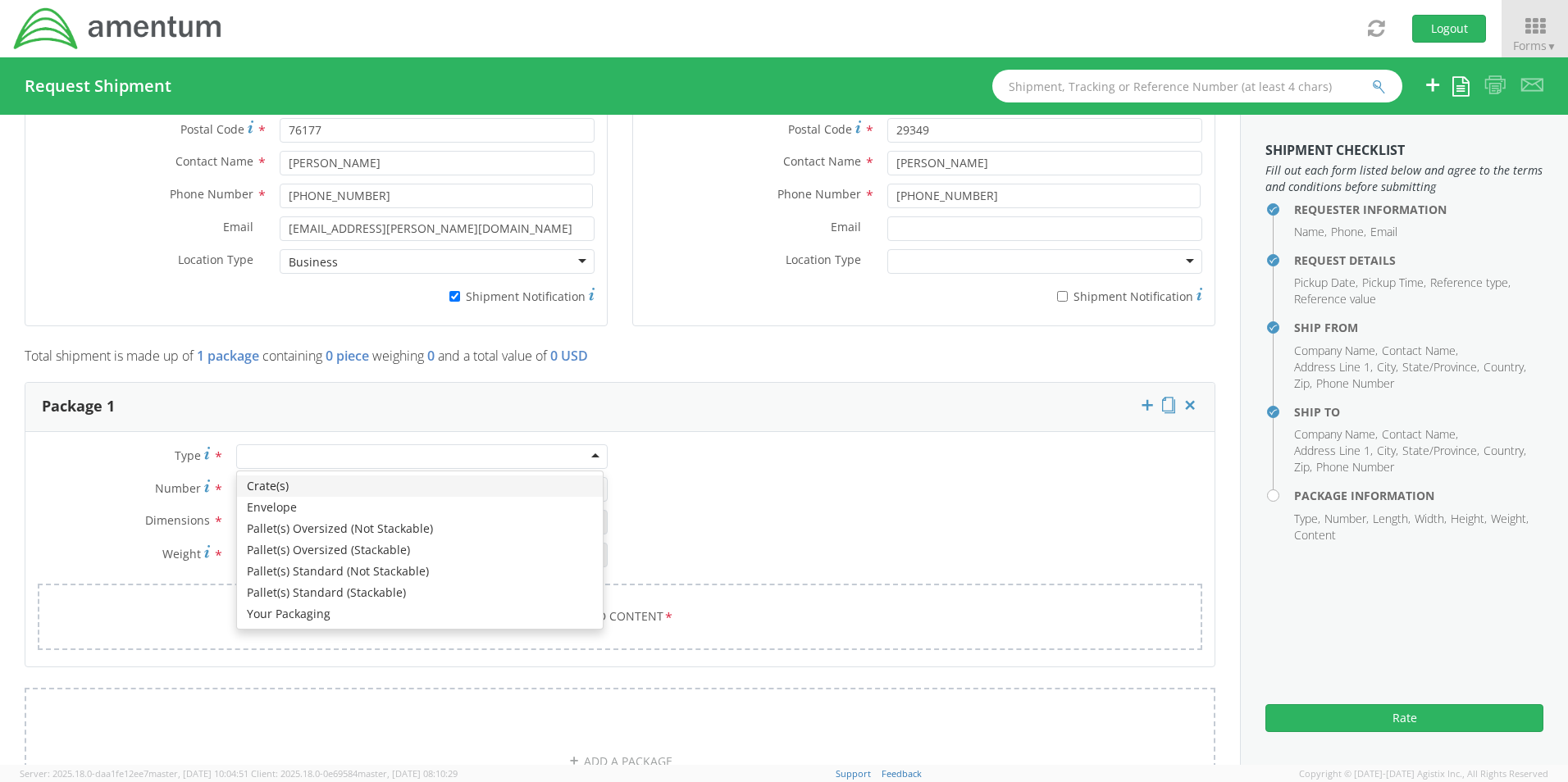
click at [277, 444] on div at bounding box center [421, 456] width 371 height 25
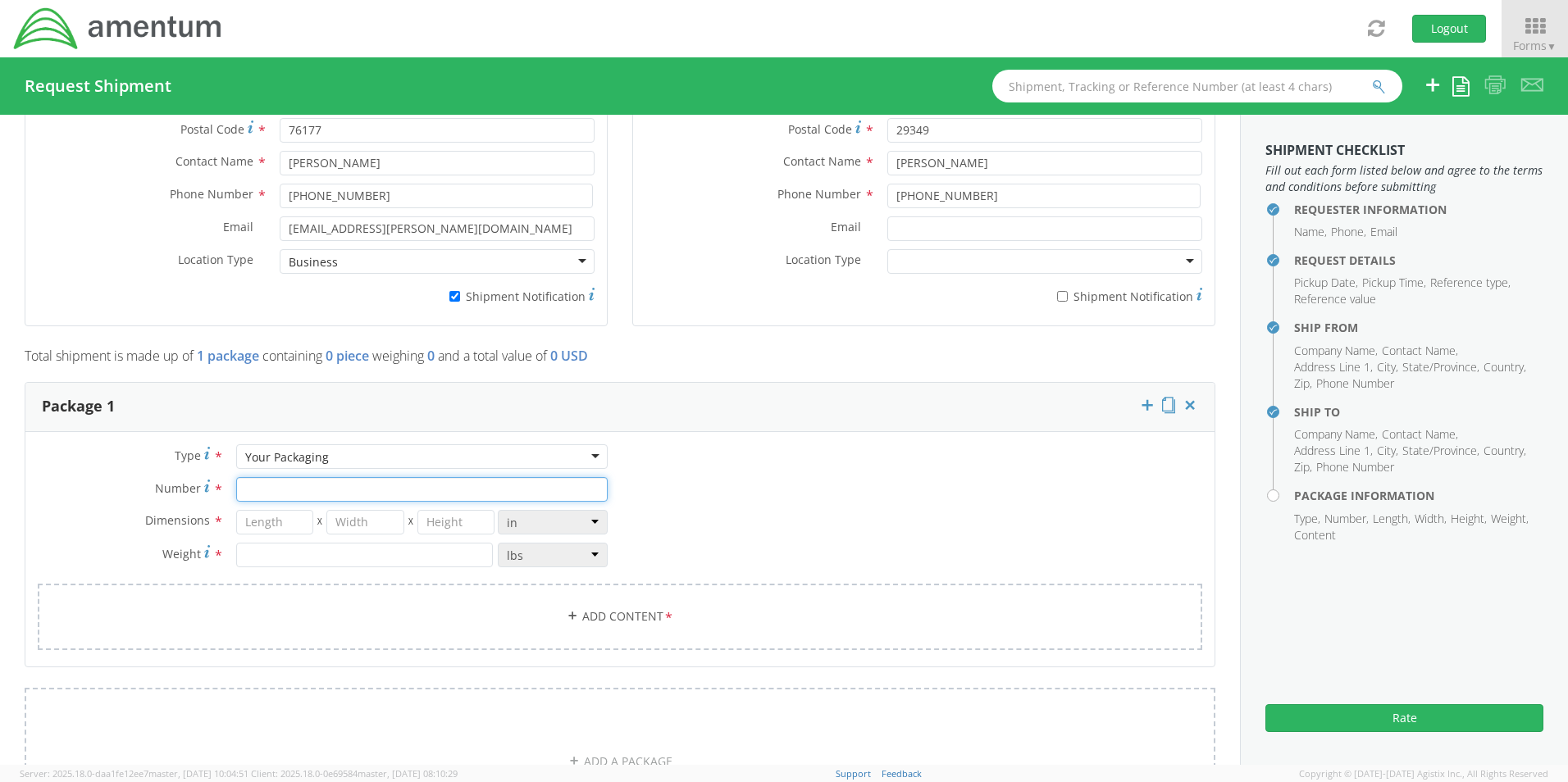
click at [270, 477] on input "Number *" at bounding box center [421, 489] width 371 height 25
type input "1"
type input "20"
type input "18"
type input "1"
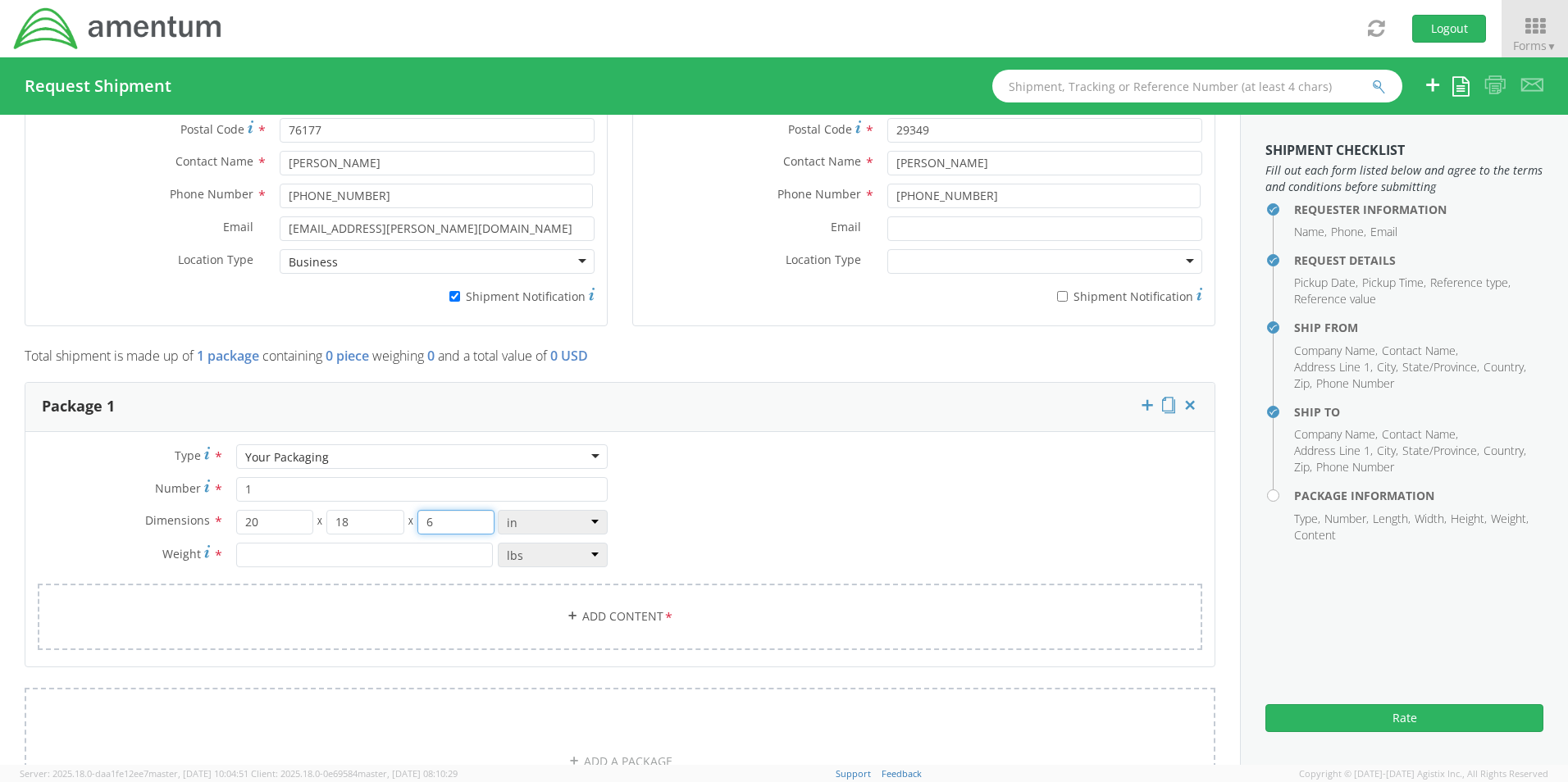
type input "6"
type input "13.0"
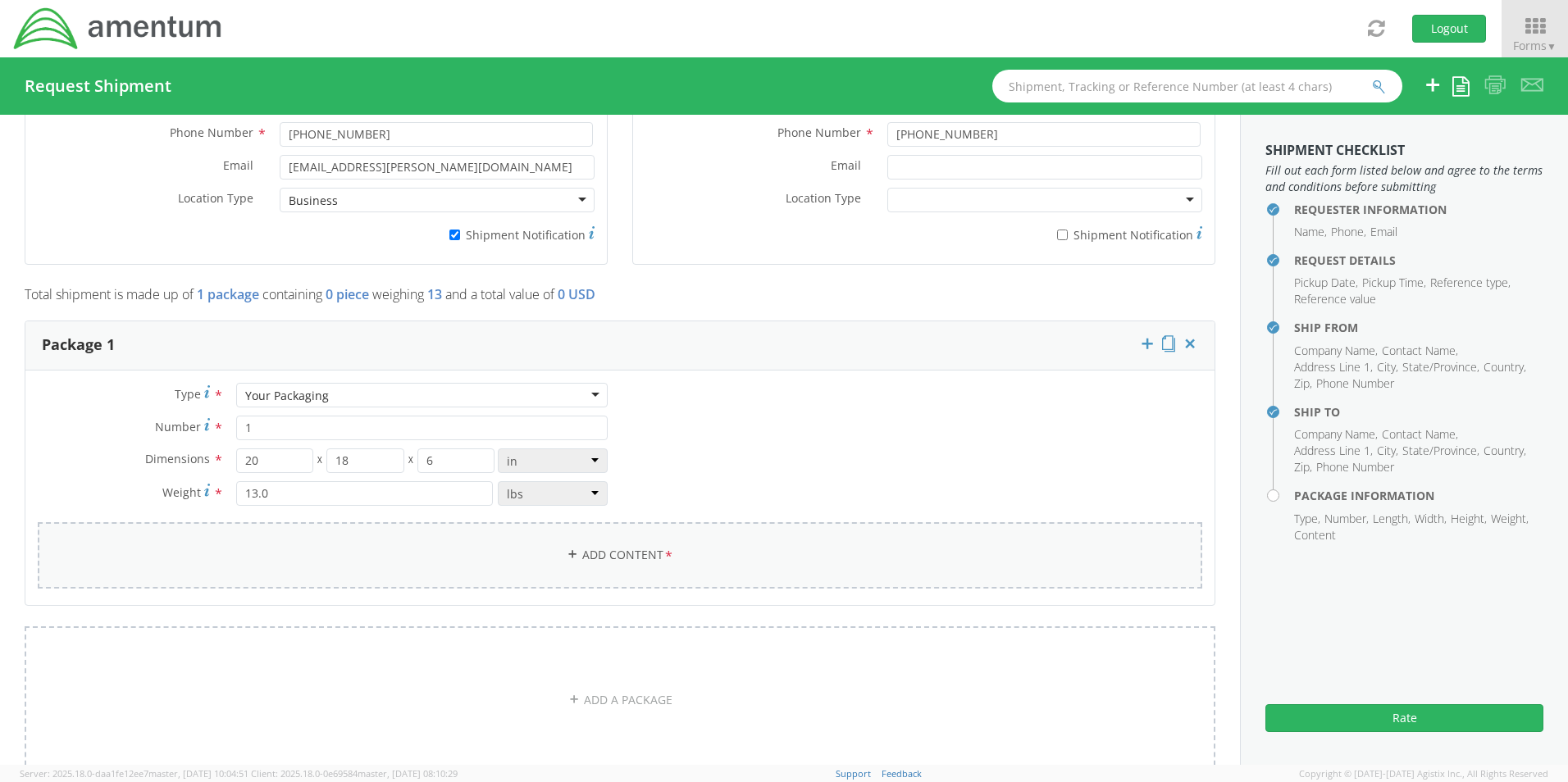
click at [564, 536] on link "Add Content *" at bounding box center [619, 556] width 1164 height 67
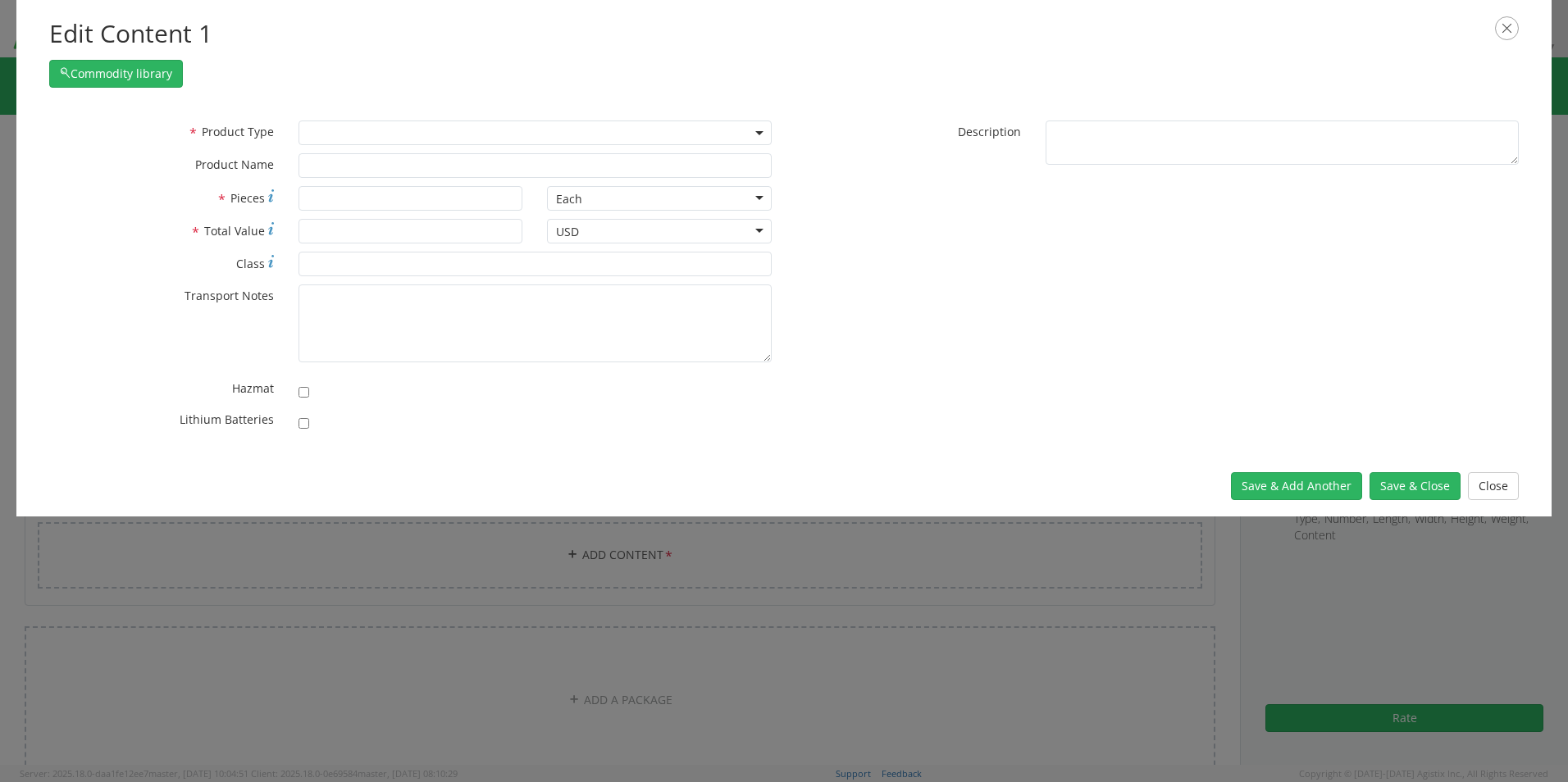
click at [355, 140] on agx-select2 "Documents General Commodity" at bounding box center [535, 132] width 474 height 16
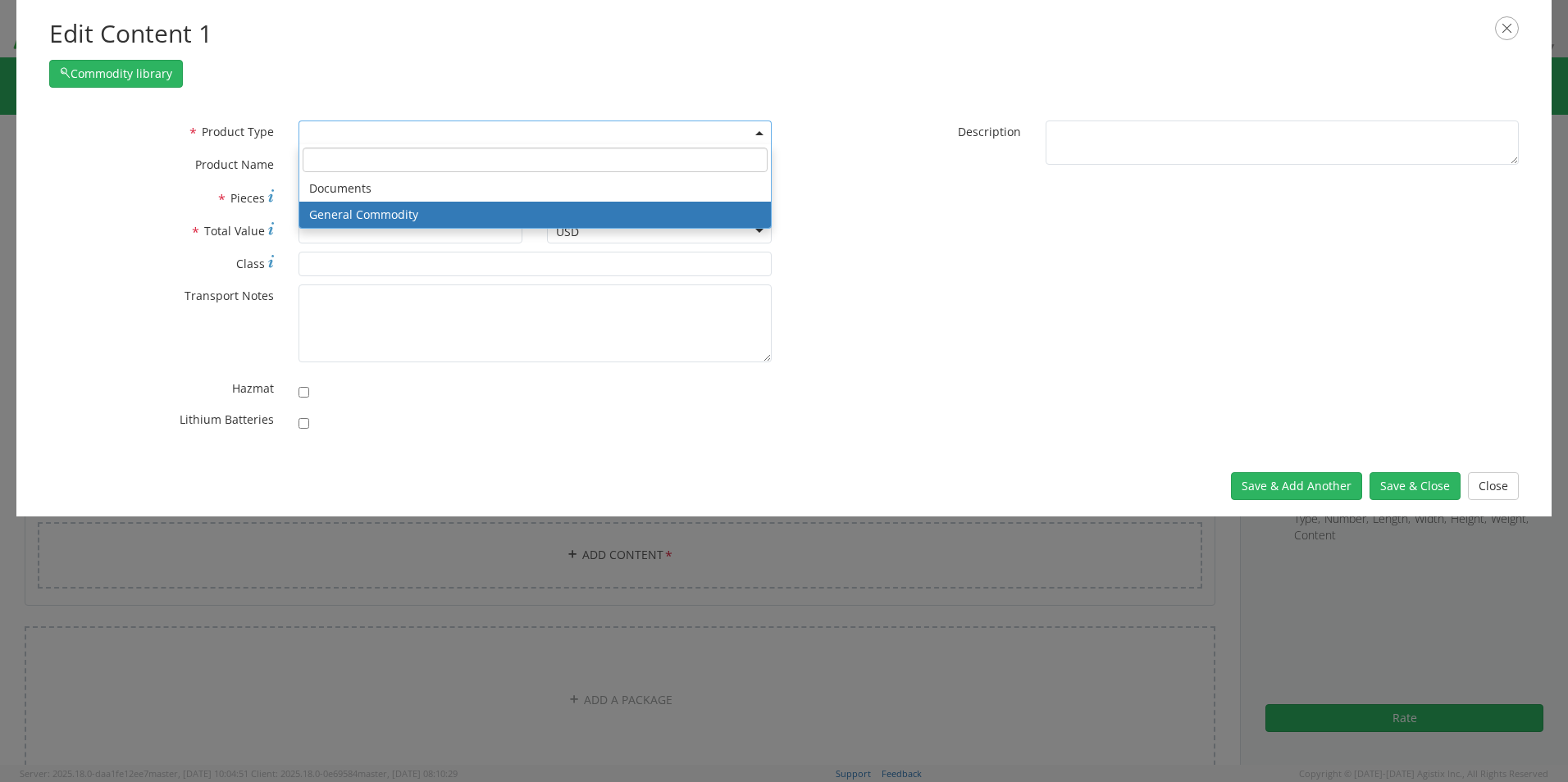
select select "COMMODITY"
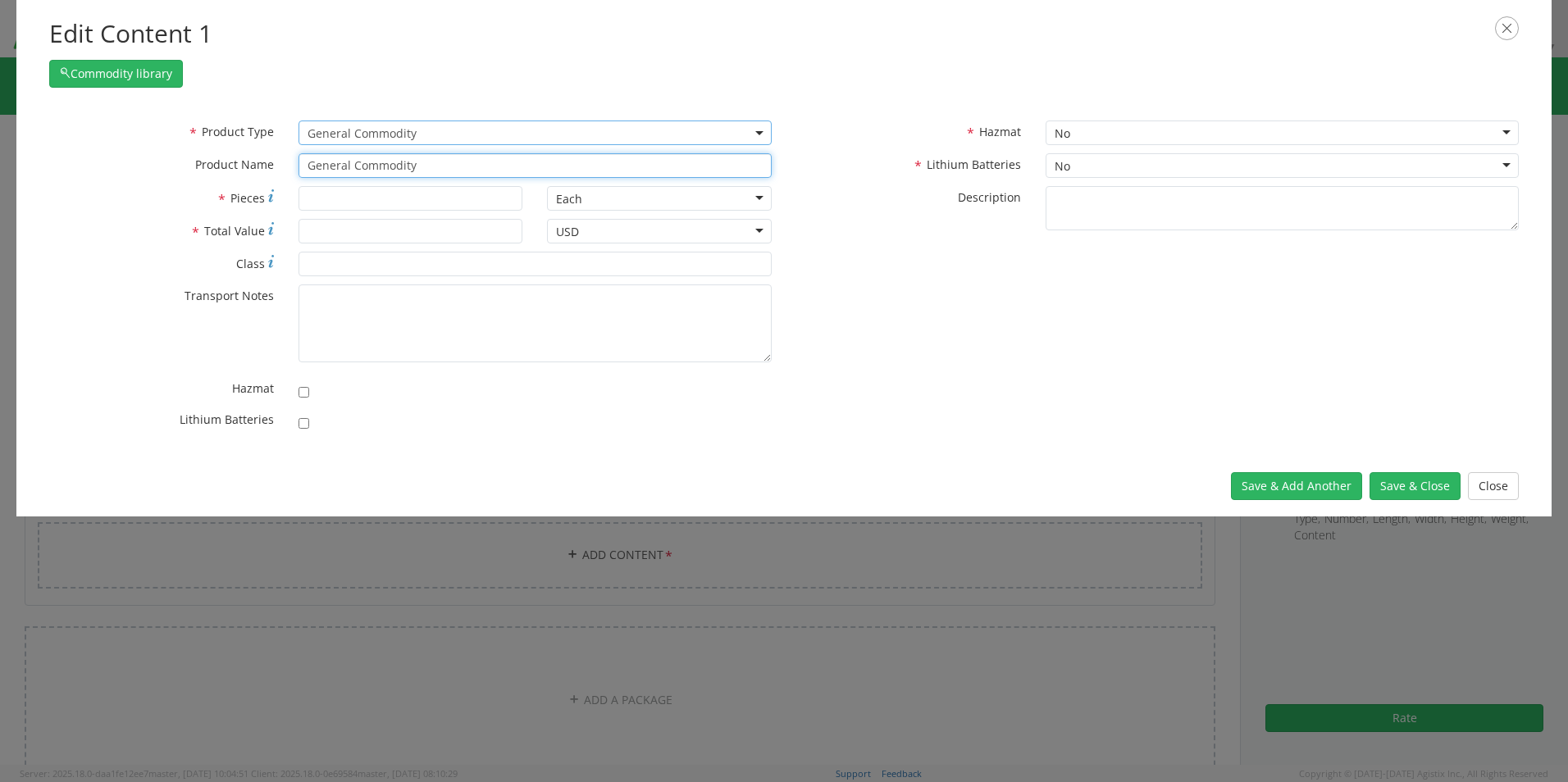
click at [410, 167] on input "General Commodity" at bounding box center [535, 165] width 474 height 25
drag, startPoint x: 432, startPoint y: 169, endPoint x: 187, endPoint y: 151, distance: 245.7
click at [195, 151] on div "* Product Type Documents General Commodity General Commodity * Product Name Gen…" at bounding box center [411, 153] width 748 height 66
paste input "Laptop - SCTASK0234140 Dell – CORP026687 service tag 6NL1184"
type input "Laptop - SCTASK0234140 Dell – CORP026687 service tag 6NL1184"
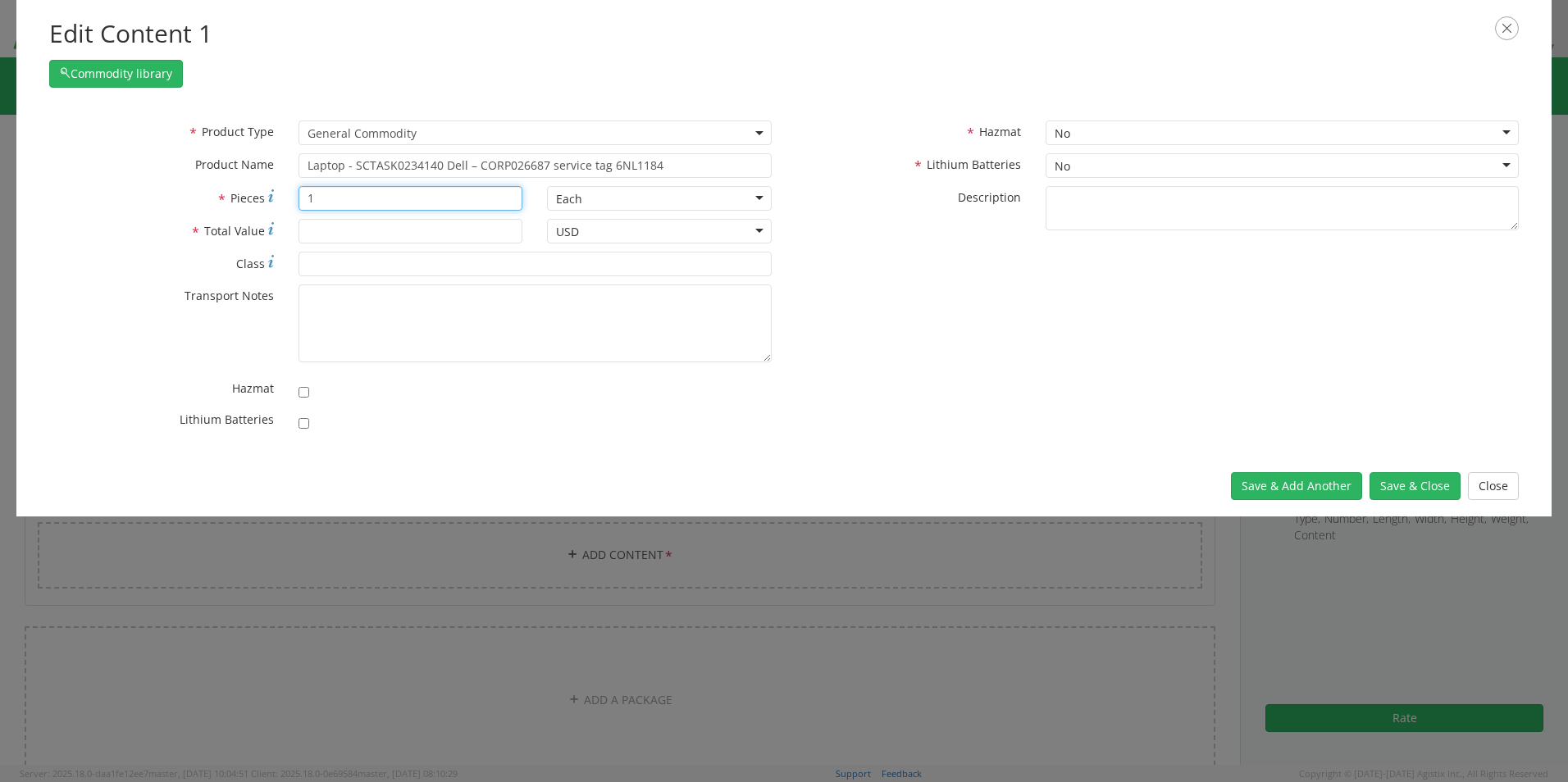
type input "1"
type input "1500.00"
click at [299, 419] on input "checkbox" at bounding box center [304, 423] width 11 height 11
checkbox input "true"
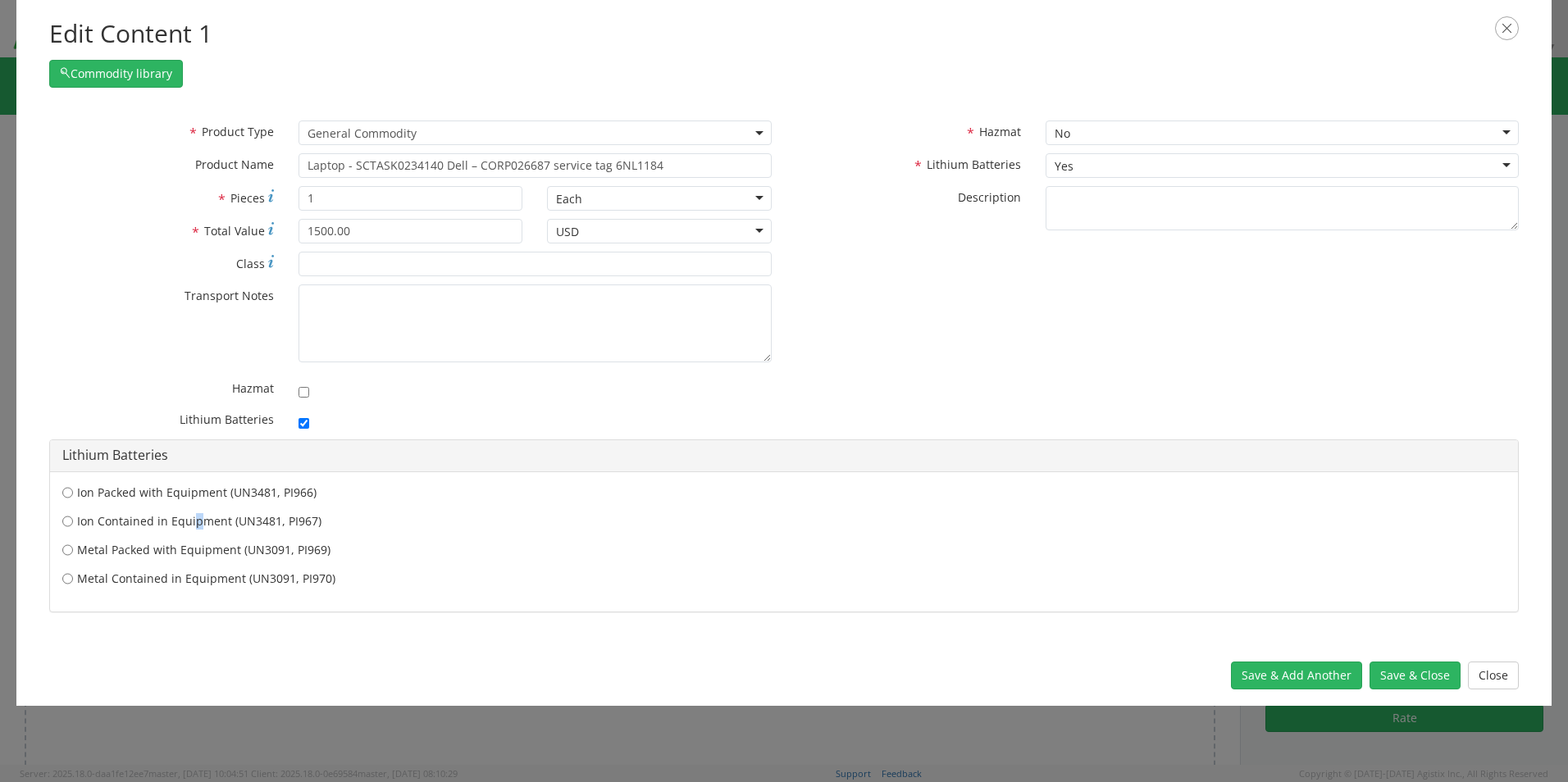
click at [191, 529] on label "Ion Contained in Equipment (UN3481, PI967)" at bounding box center [783, 522] width 1443 height 17
drag, startPoint x: 191, startPoint y: 529, endPoint x: 74, endPoint y: 526, distance: 117.0
click at [74, 526] on label "Ion Contained in Equipment (UN3481, PI967)" at bounding box center [783, 522] width 1443 height 17
click at [73, 501] on input "Ion Contained in Equipment (UN3481, PI967)" at bounding box center [67, 492] width 11 height 17
radio input "true"
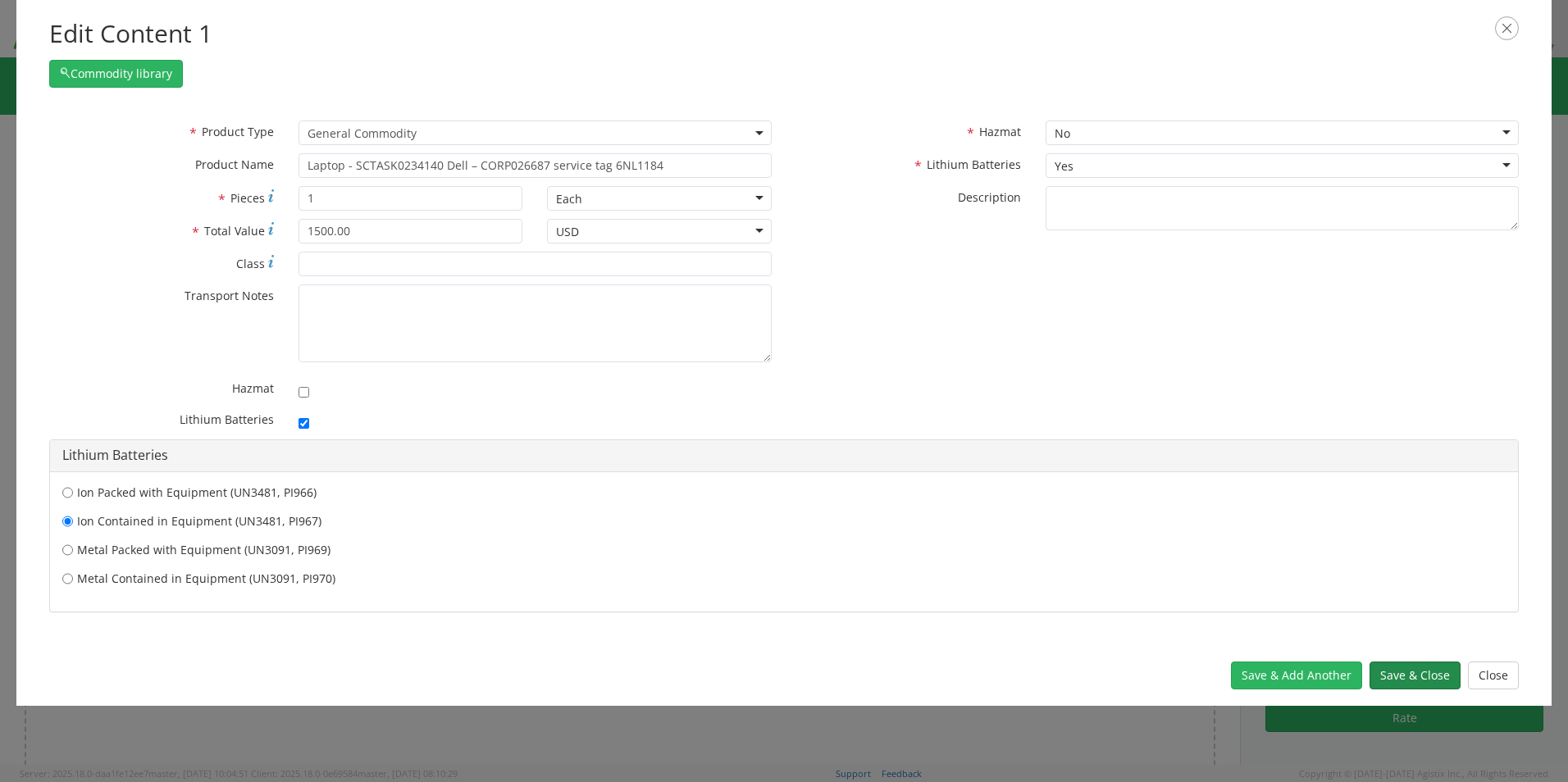
click at [1403, 679] on button "Save & Close" at bounding box center [1415, 676] width 91 height 28
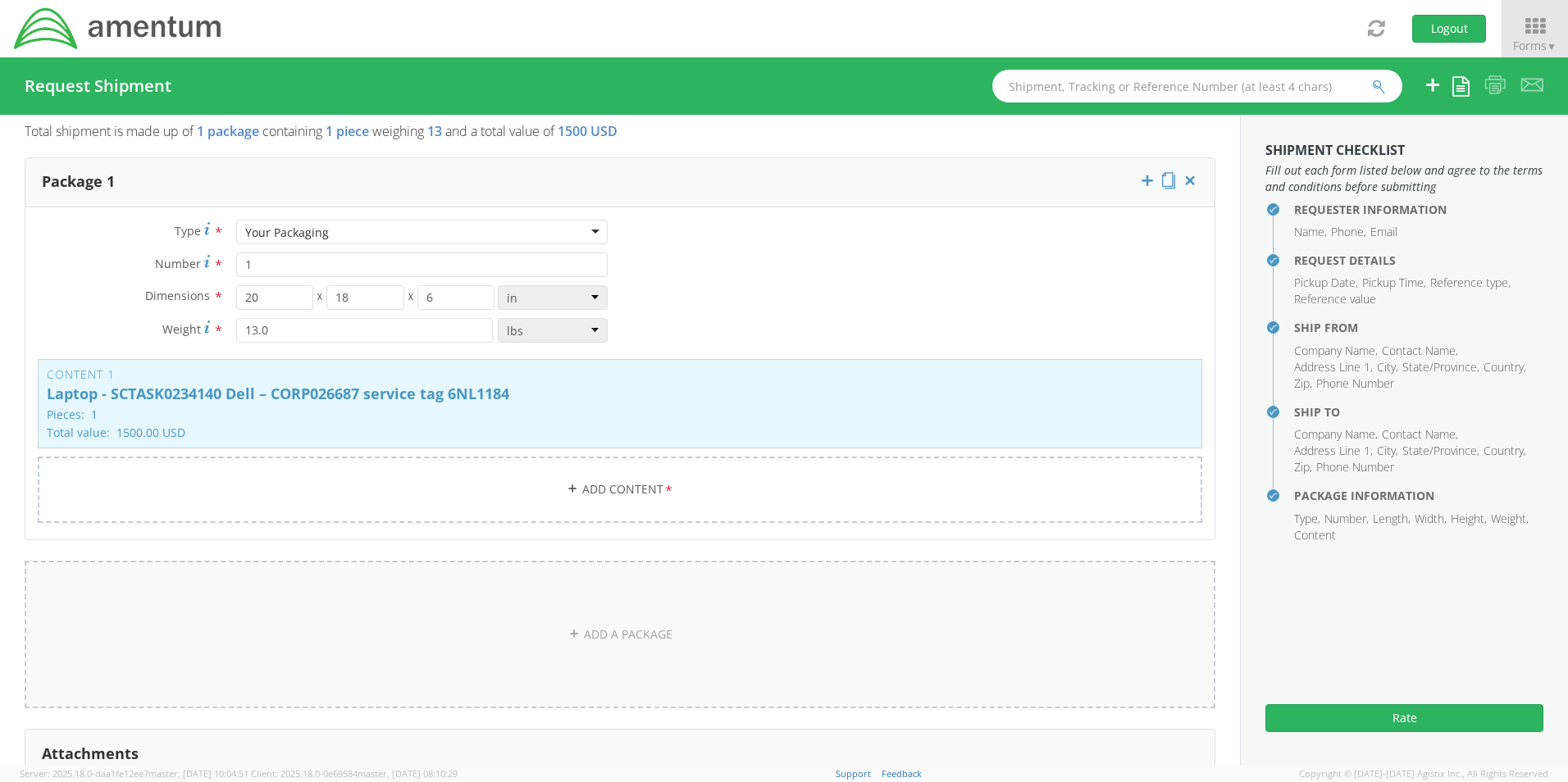
scroll to position [1335, 0]
click at [621, 475] on link "Add Content *" at bounding box center [619, 489] width 1164 height 67
select select
type input "General Commodity"
checkbox input "false"
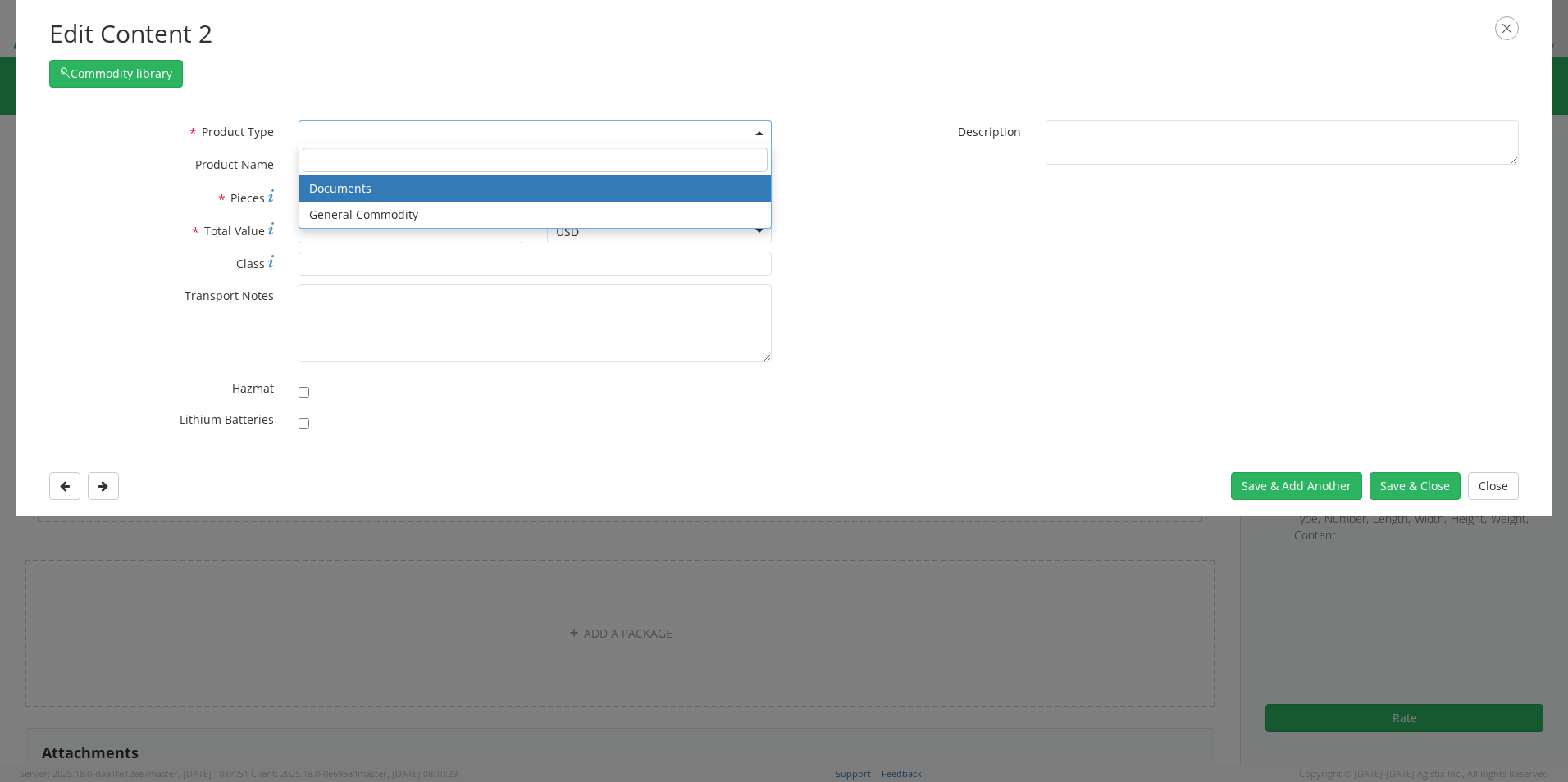
click at [325, 124] on span at bounding box center [535, 133] width 474 height 25
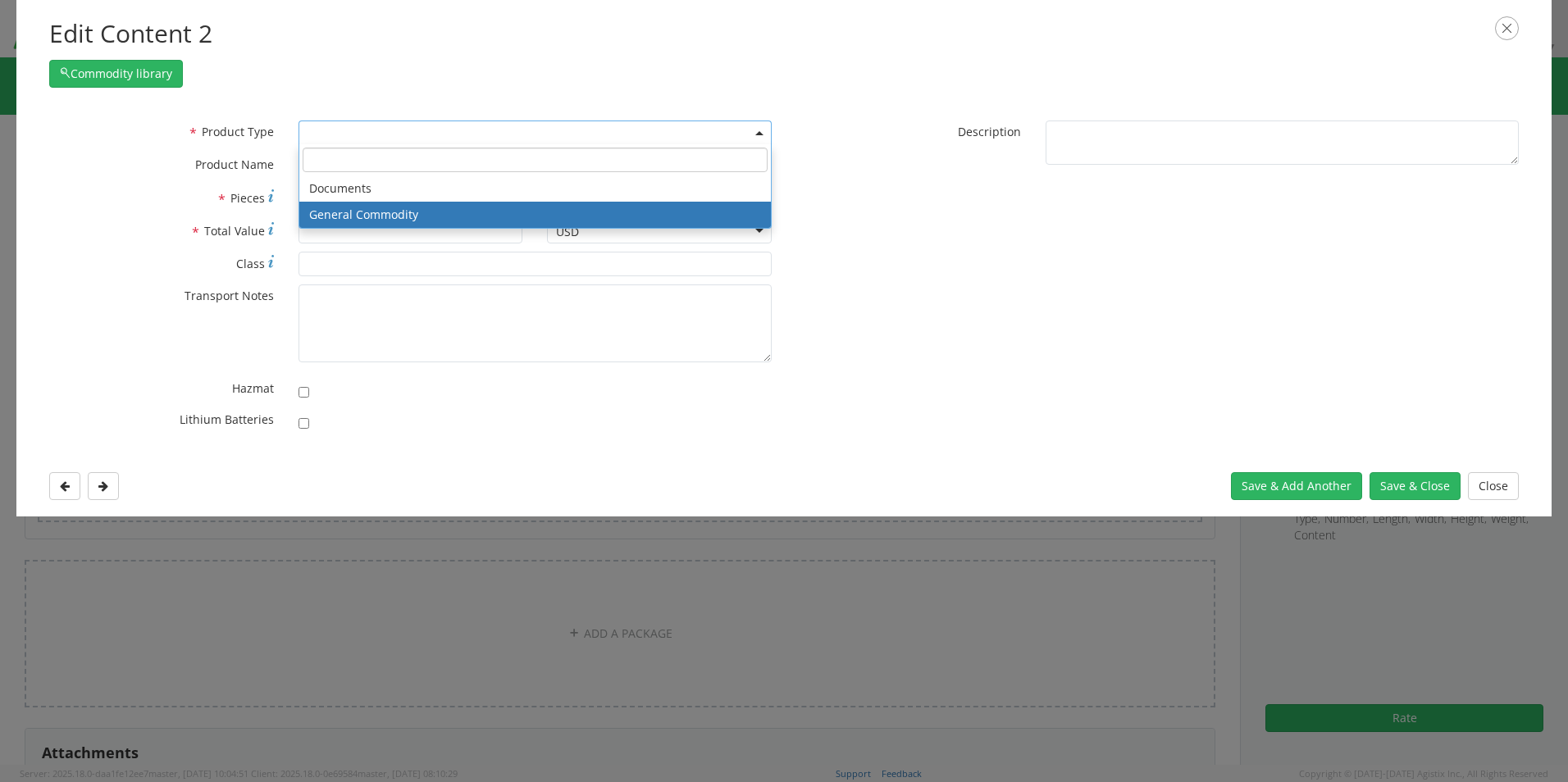
select select "COMMODITY"
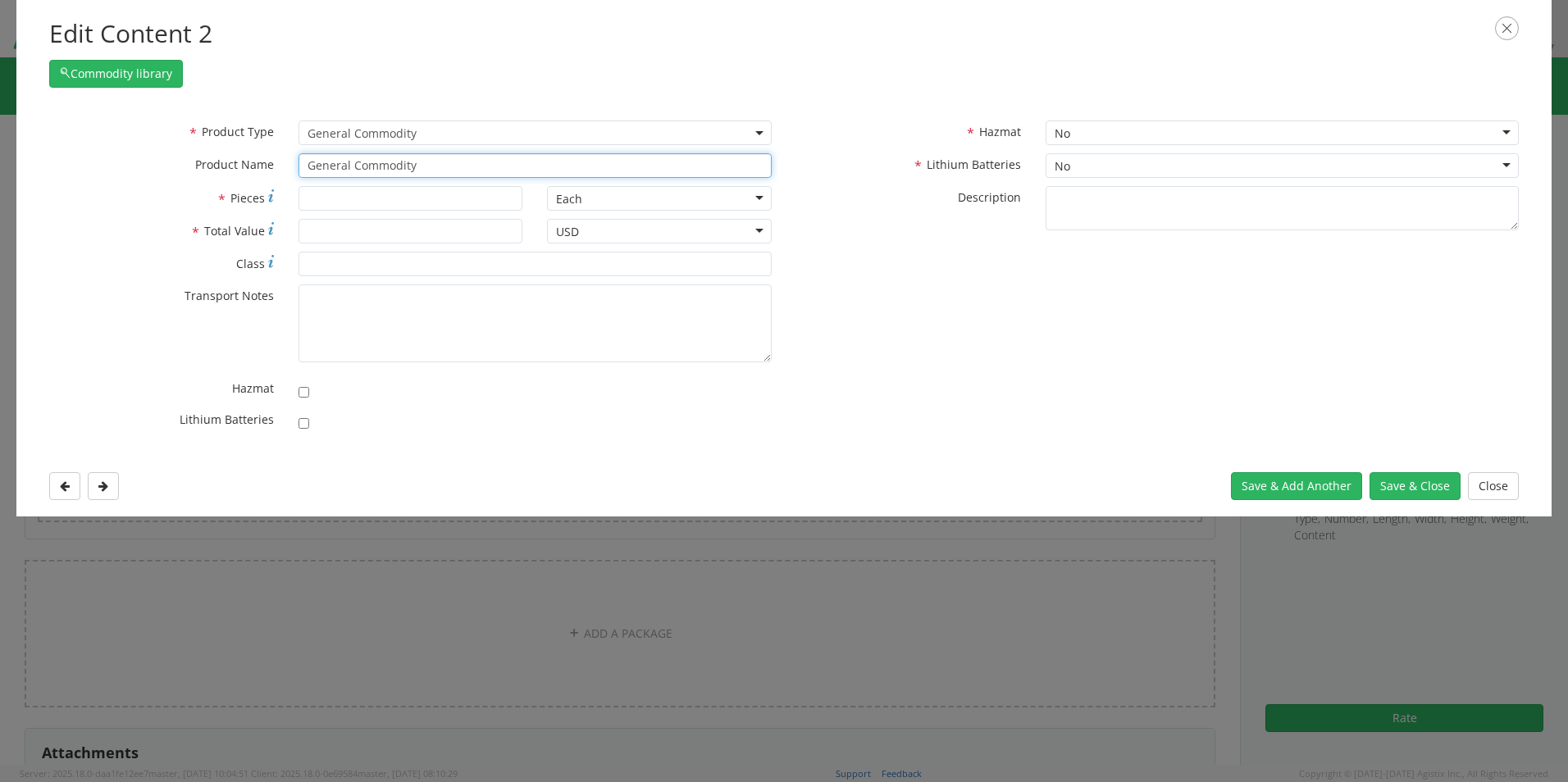
drag, startPoint x: 465, startPoint y: 166, endPoint x: 226, endPoint y: 148, distance: 239.7
click at [231, 148] on div "* Product Type Documents General Commodity General Commodity * Product Name Gen…" at bounding box center [411, 153] width 748 height 66
paste input "Docking Station - SCTASK0234138 Dell – 35P2364"
click at [575, 163] on input "Docking Station - SCTASK0234138 Dell – 35P2364" at bounding box center [535, 165] width 474 height 25
paste input "Keyboard and Mouse Combo - SCTASK0234169 Dell – Wireless keyboard and mouse com…"
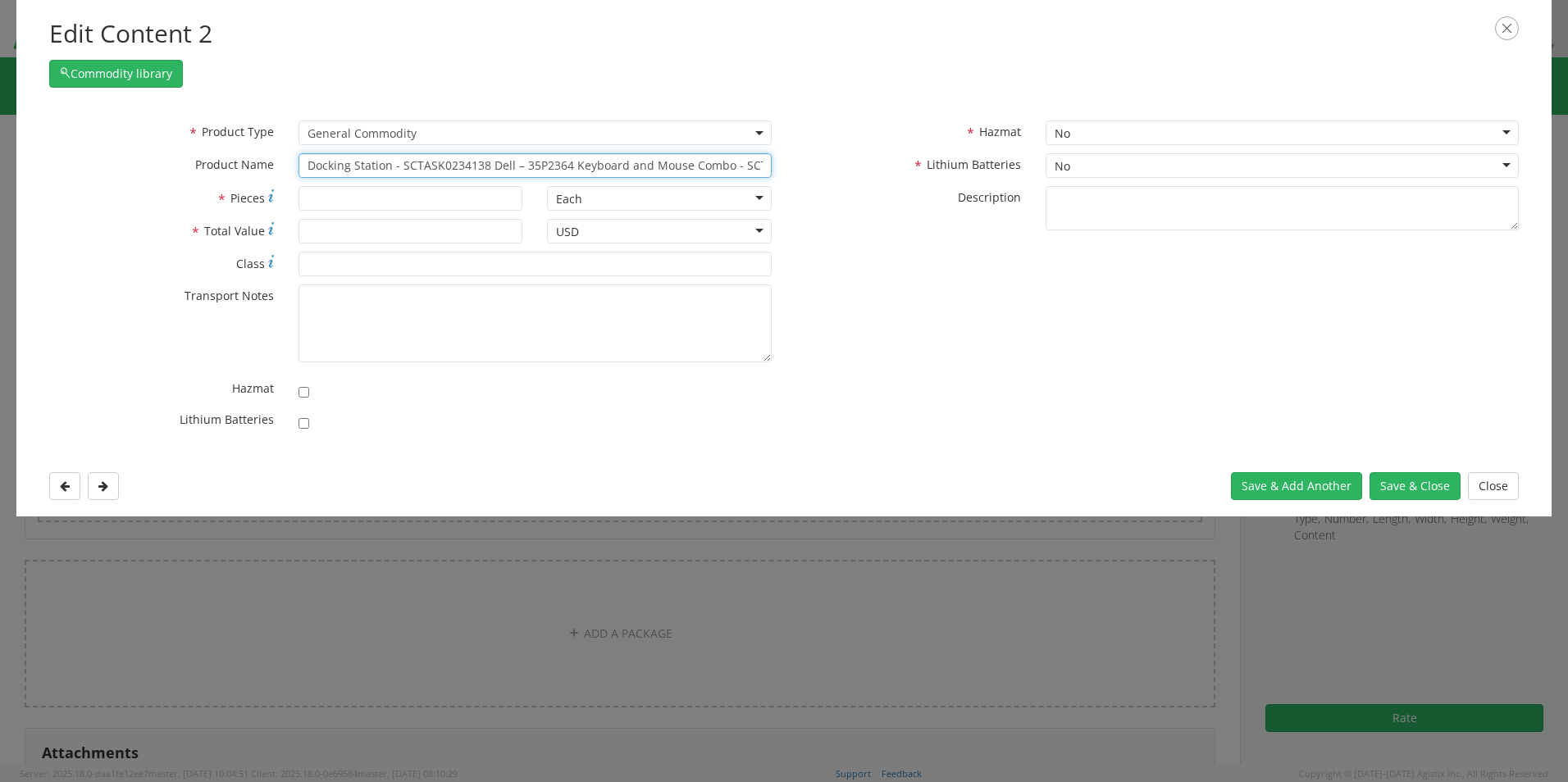
scroll to position [0, 306]
type input "Docking Station - SCTASK0234138 Dell – 35P2364 Keyboard and Mouse Combo - SCTAS…"
type input "2"
type input "250.00"
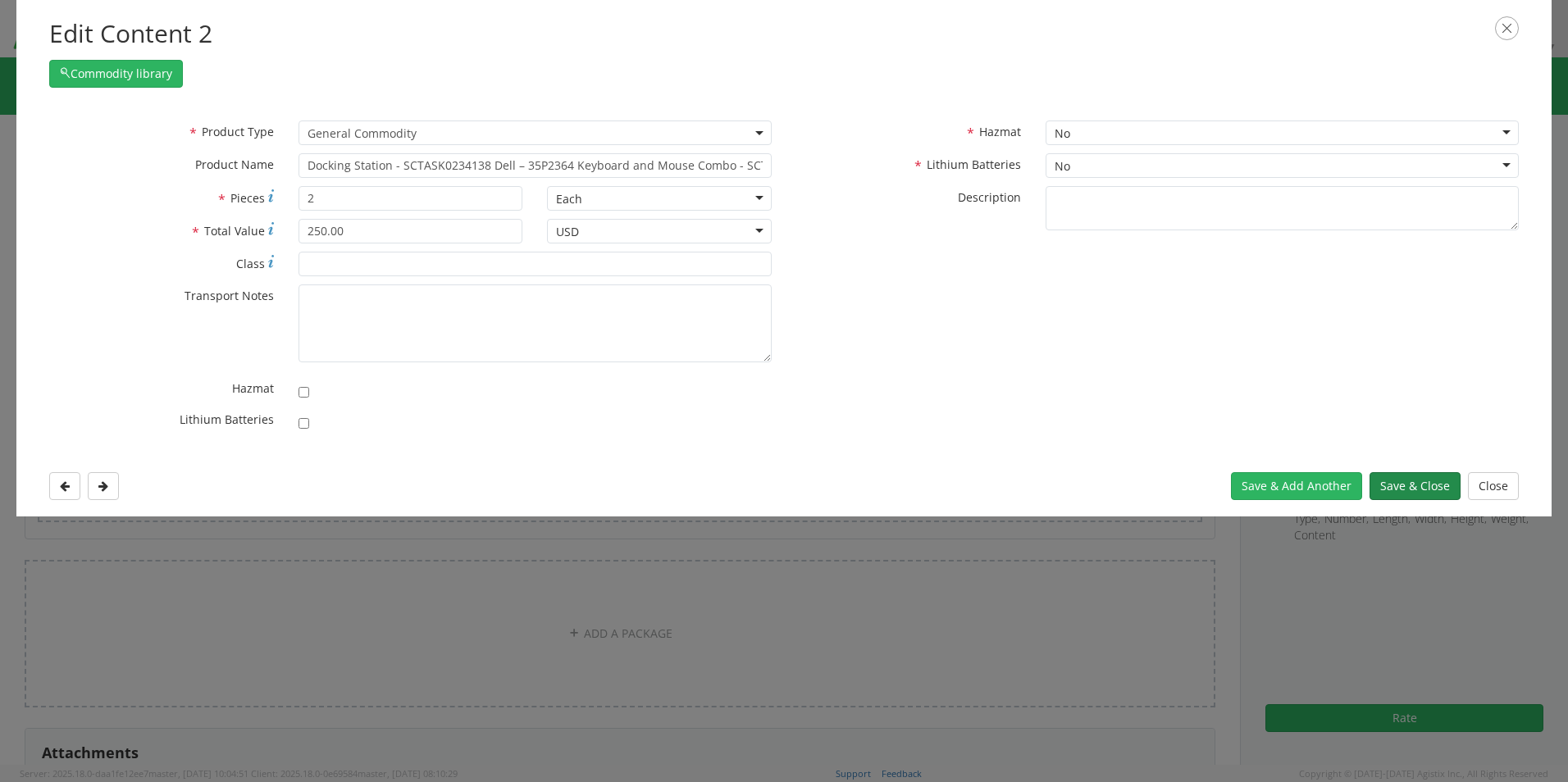
click at [1402, 489] on button "Save & Close" at bounding box center [1415, 486] width 91 height 28
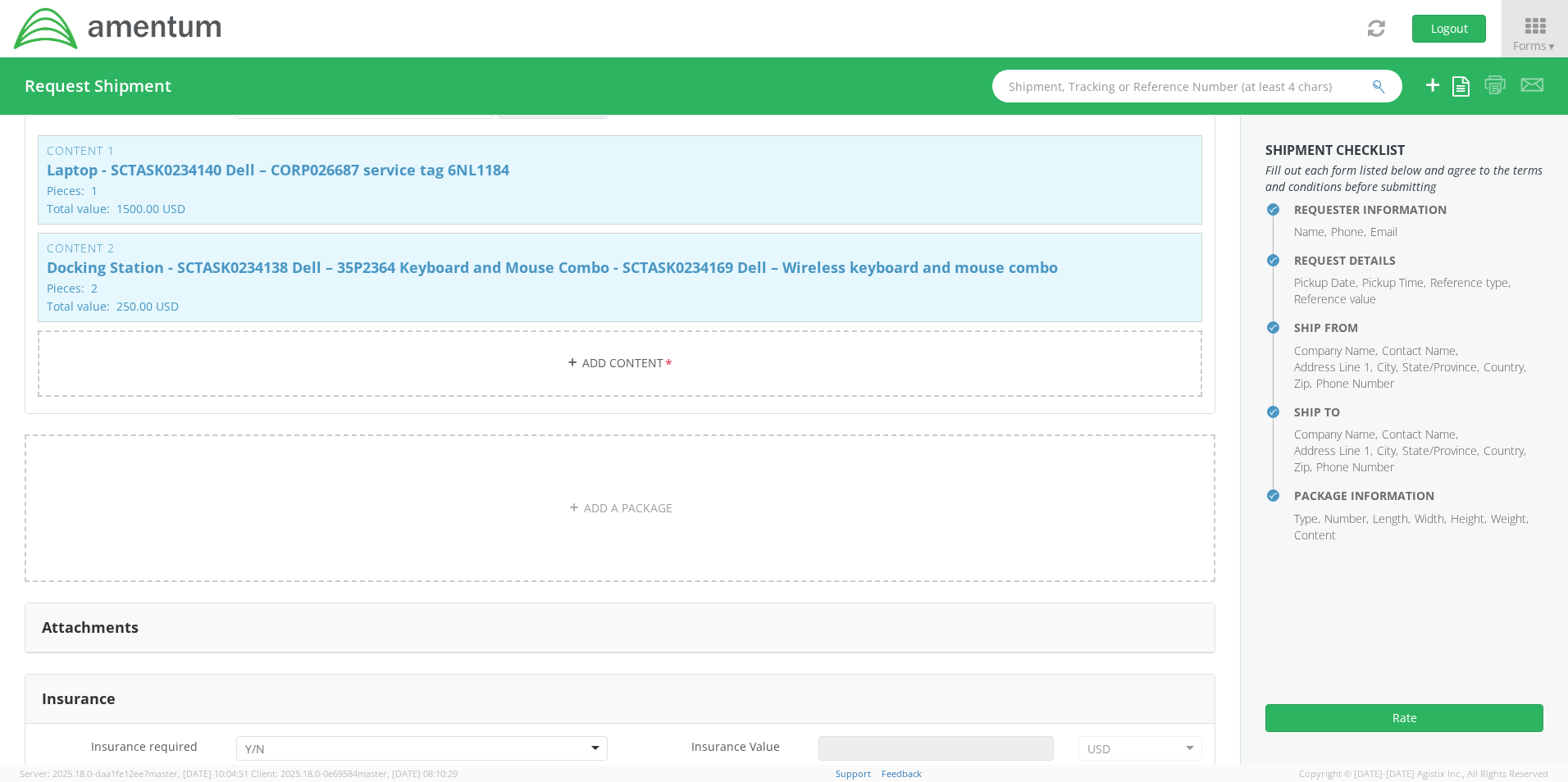
scroll to position [1582, 0]
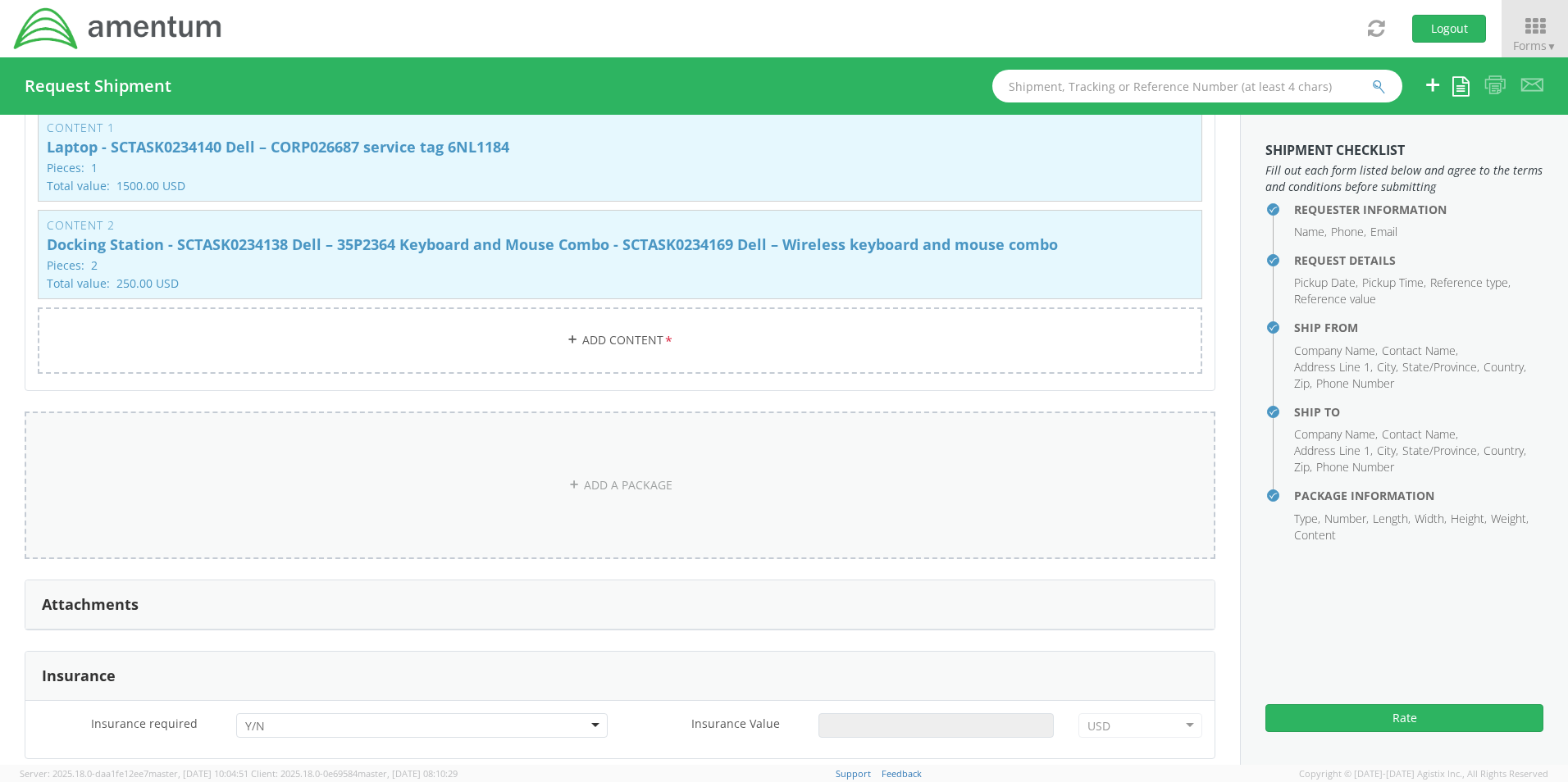
click at [619, 478] on link "ADD A PACKAGE" at bounding box center [620, 485] width 1191 height 147
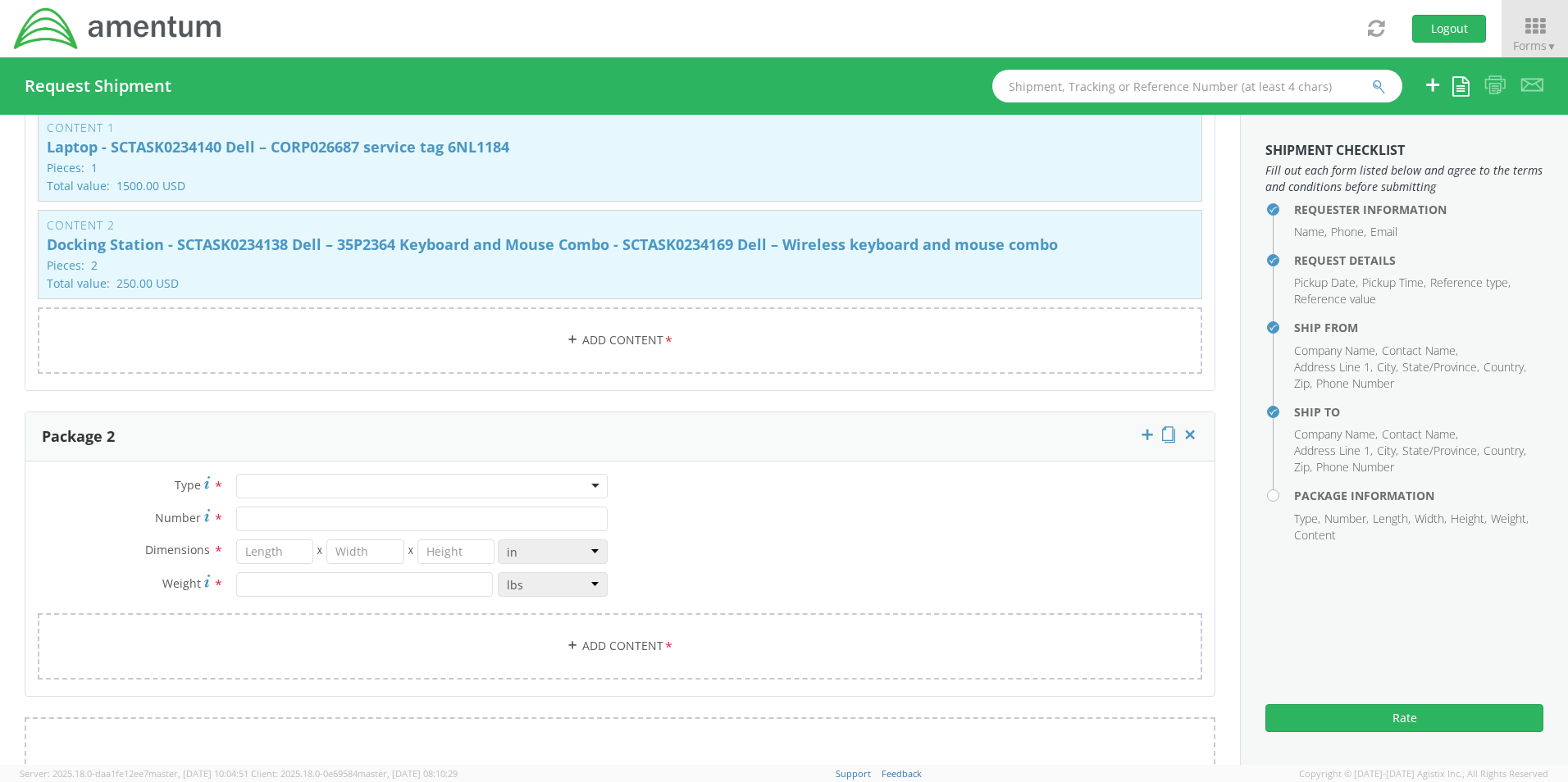
click at [252, 479] on div at bounding box center [421, 486] width 371 height 25
click at [295, 510] on input "Number *" at bounding box center [421, 519] width 371 height 25
type input "1"
type input "29"
type input "16"
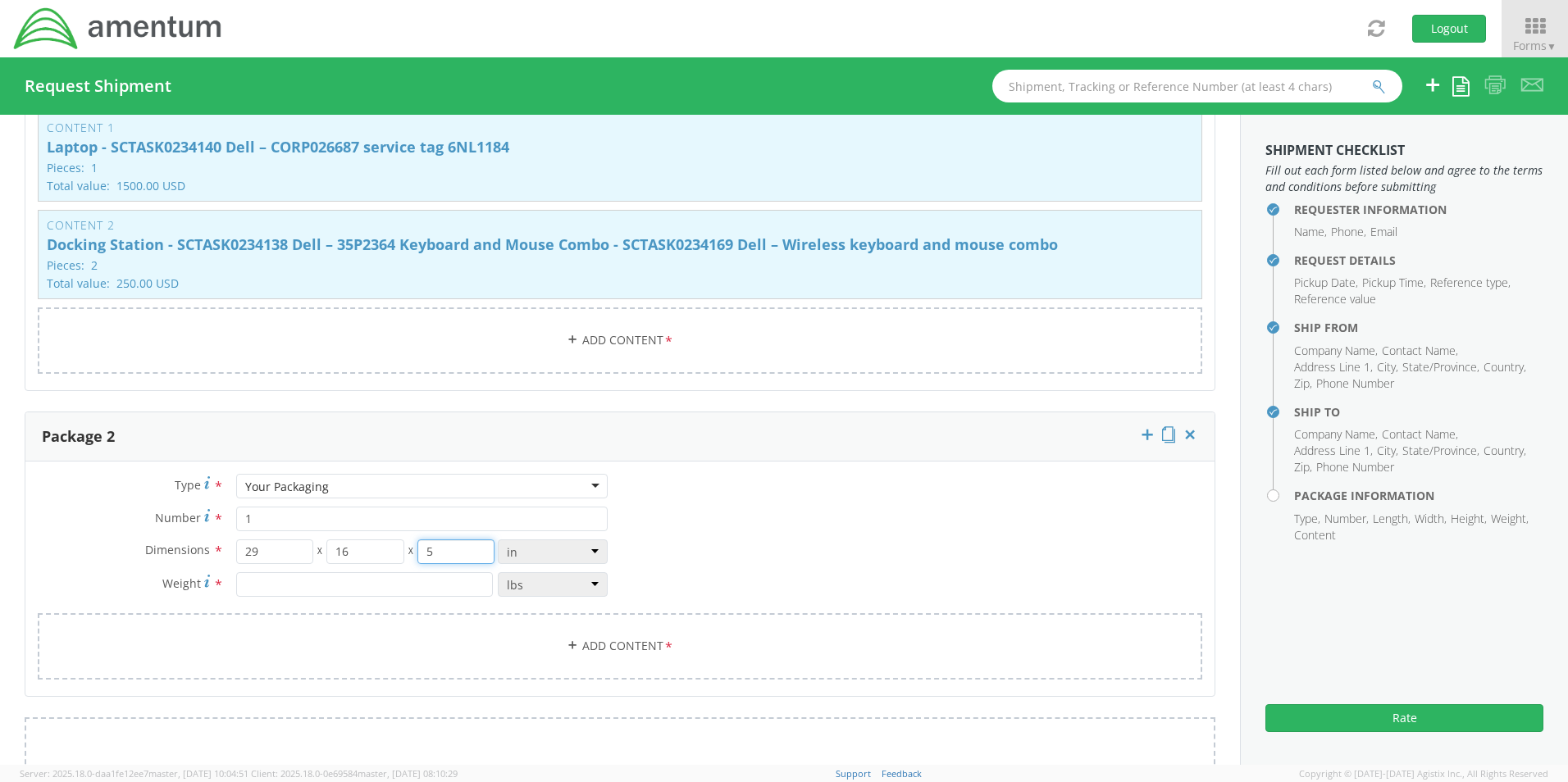
type input "5"
type input "17.0"
click at [613, 645] on link "Add Content *" at bounding box center [619, 646] width 1164 height 67
select select
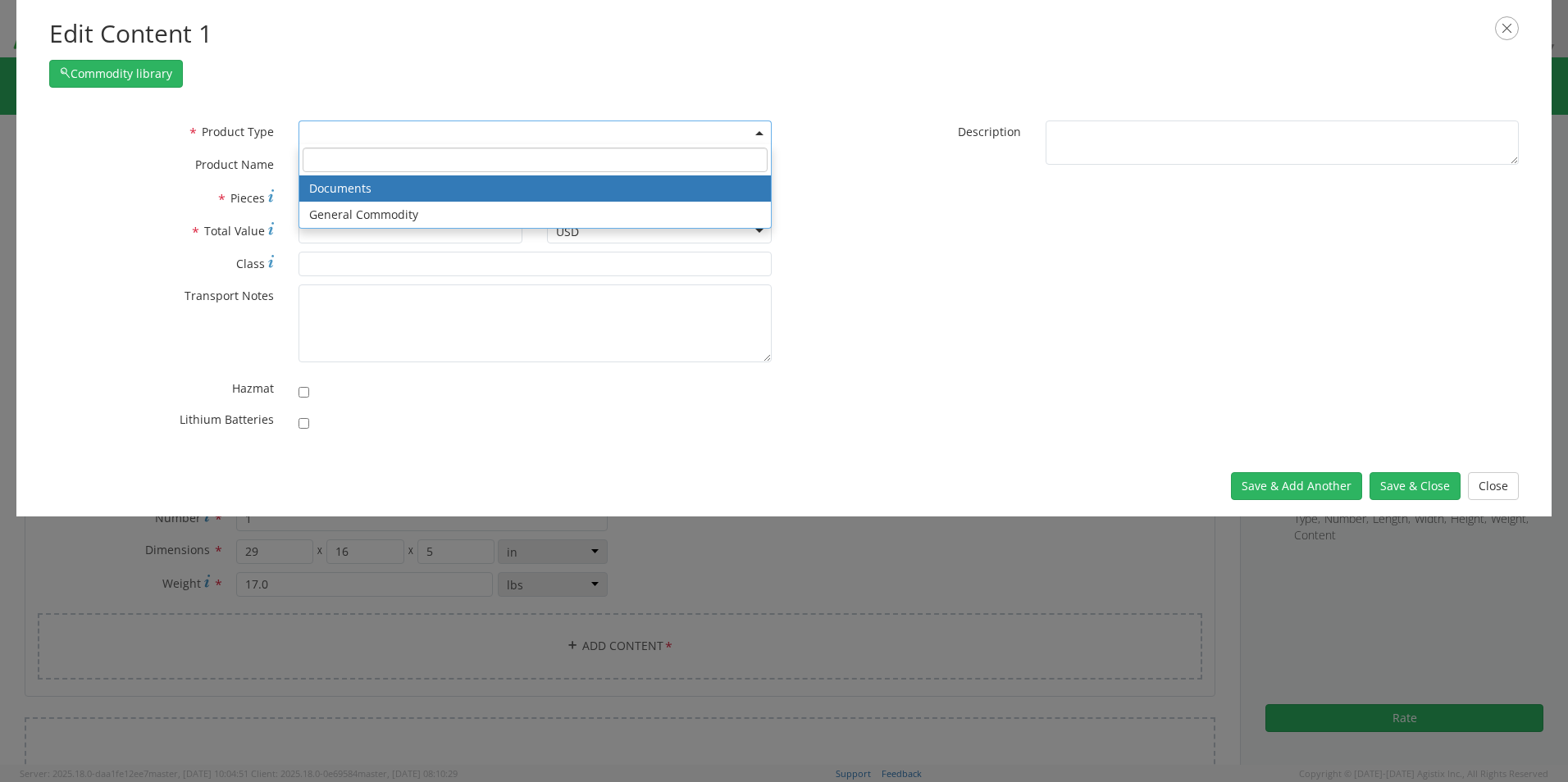
drag, startPoint x: 330, startPoint y: 129, endPoint x: 339, endPoint y: 205, distance: 76.5
click at [330, 130] on span at bounding box center [535, 133] width 474 height 25
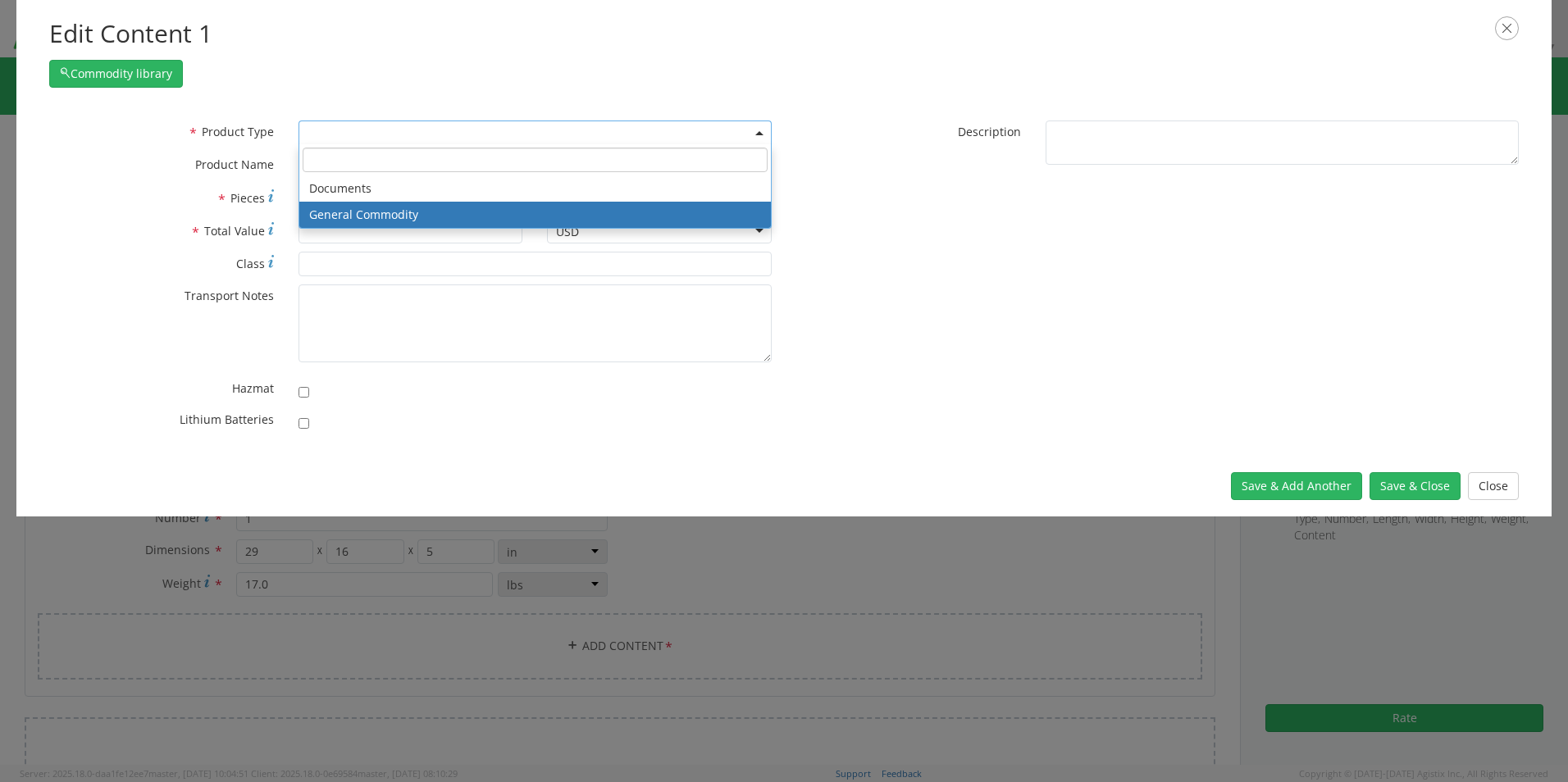
select select "COMMODITY"
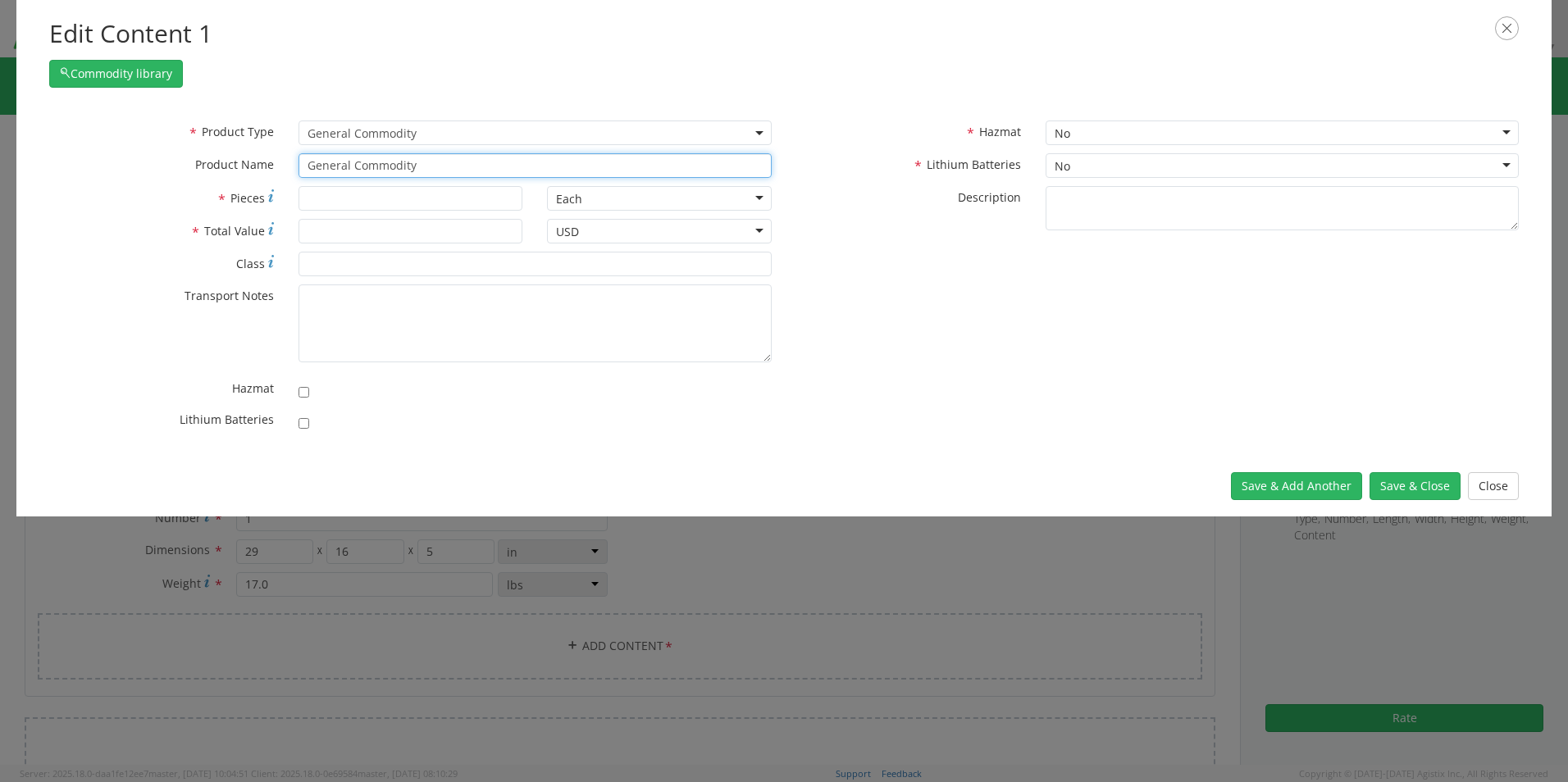
drag, startPoint x: 443, startPoint y: 175, endPoint x: 264, endPoint y: 166, distance: 179.2
click at [273, 164] on div "* Product Name General Commodity unable to find any results that match the curr…" at bounding box center [411, 165] width 748 height 25
paste input "Monitors - SCTASK0234137 Dell – 3LWQV04"
type input "Monitors - SCTASK0234137 Dell – 3LWQV04"
type input "1"
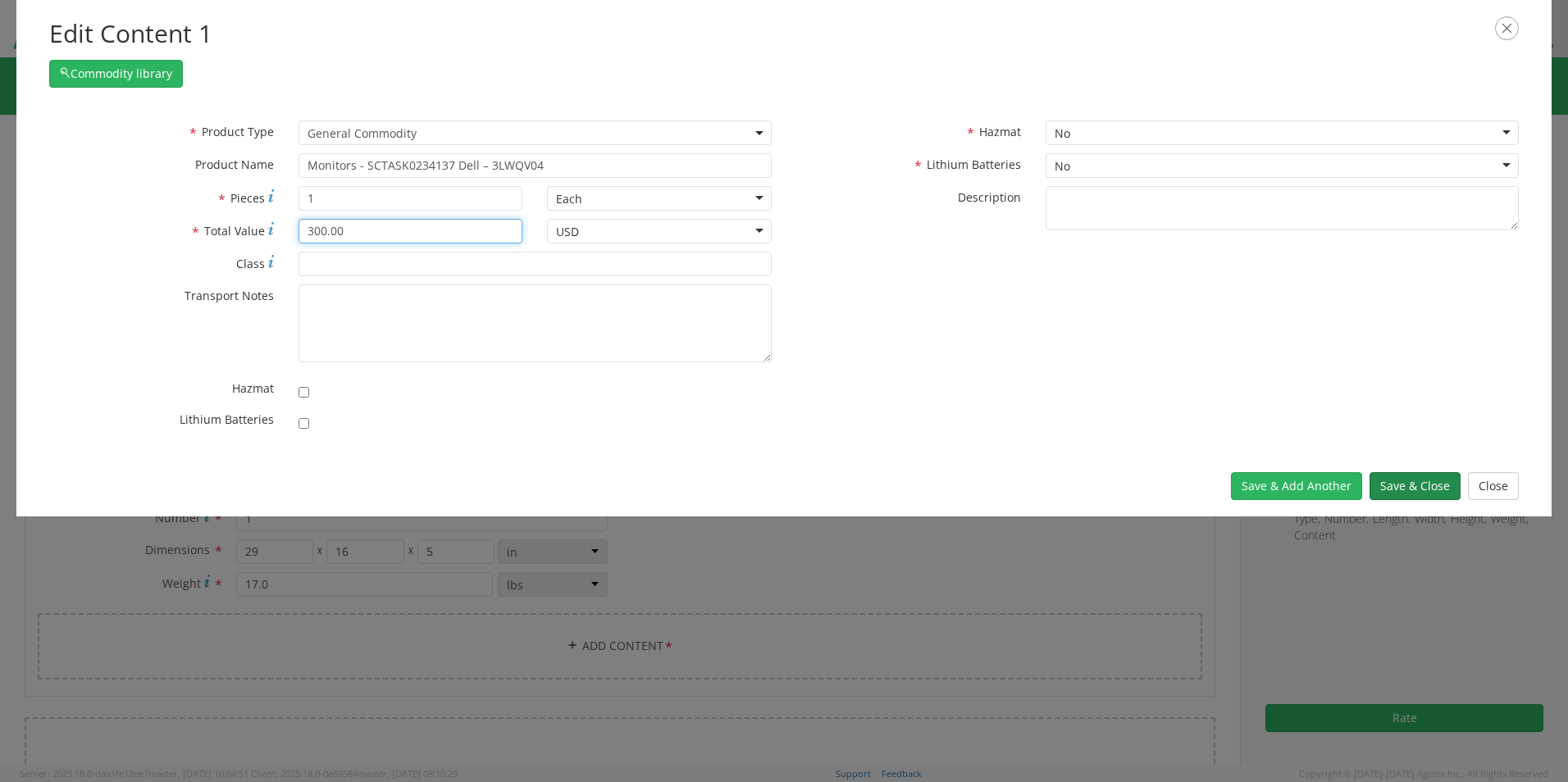
type input "300.00"
click at [1391, 478] on button "Save & Close" at bounding box center [1415, 486] width 91 height 28
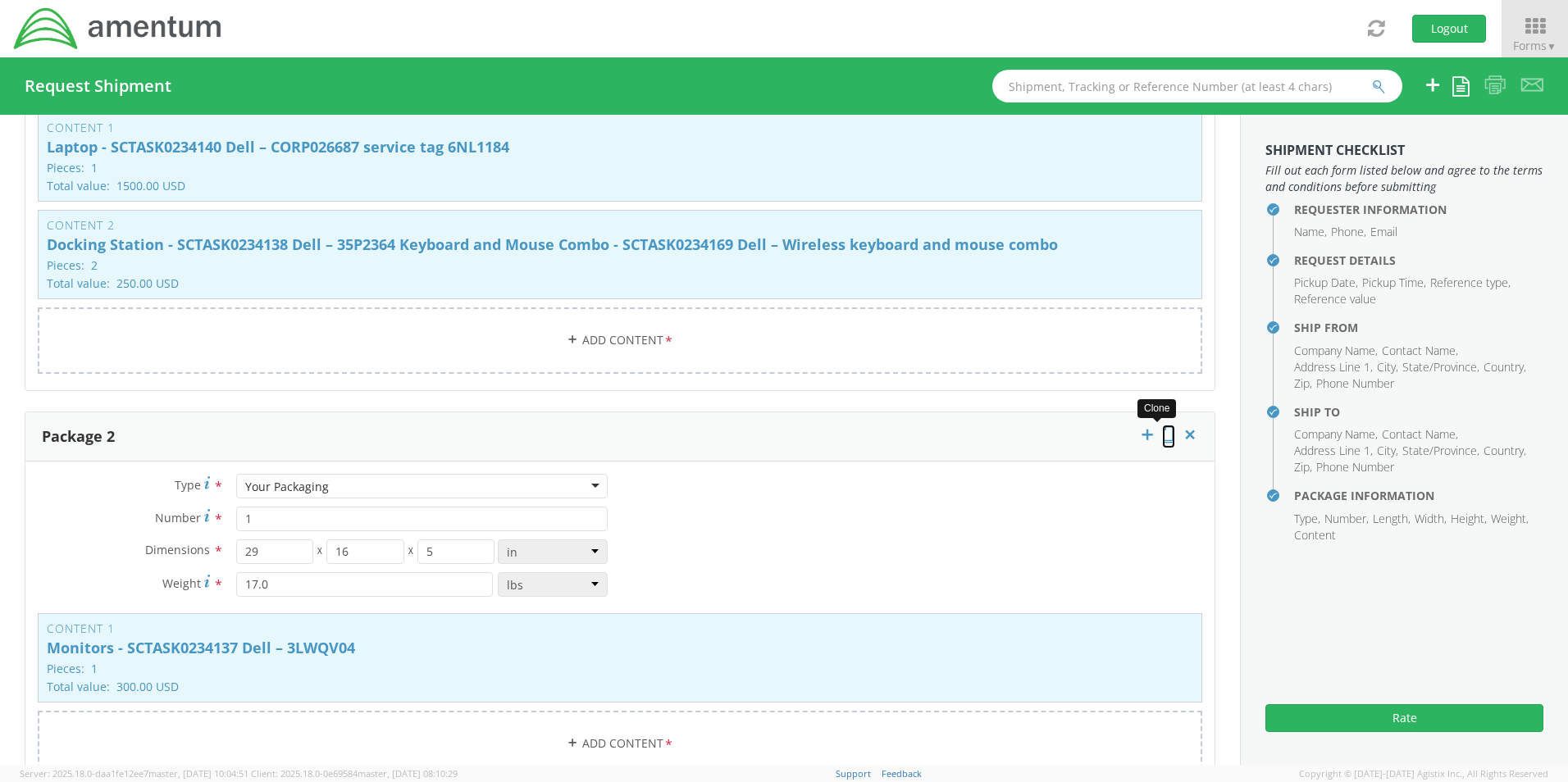
click at [1162, 426] on icon at bounding box center [1168, 434] width 13 height 17
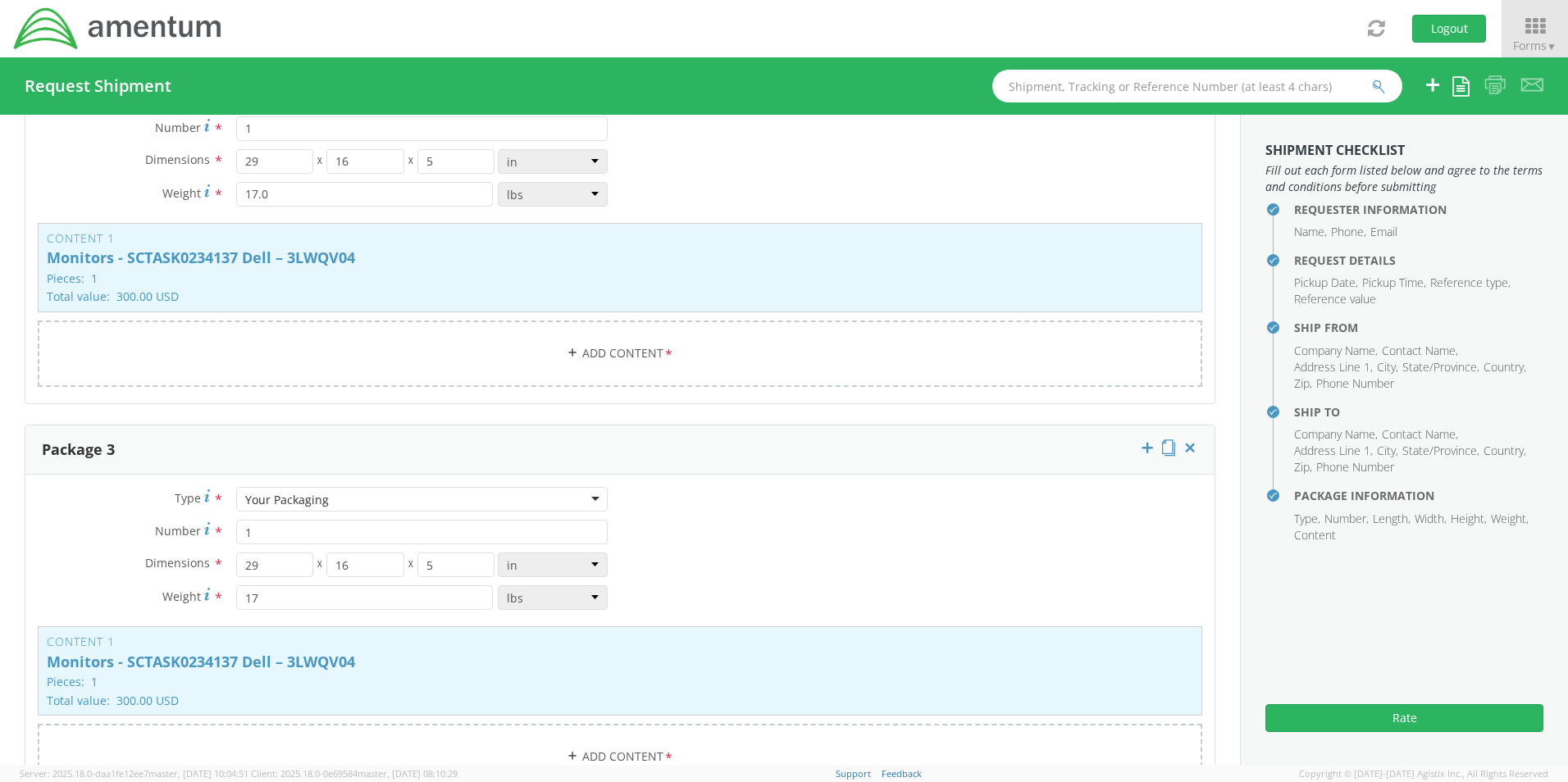
scroll to position [1991, 0]
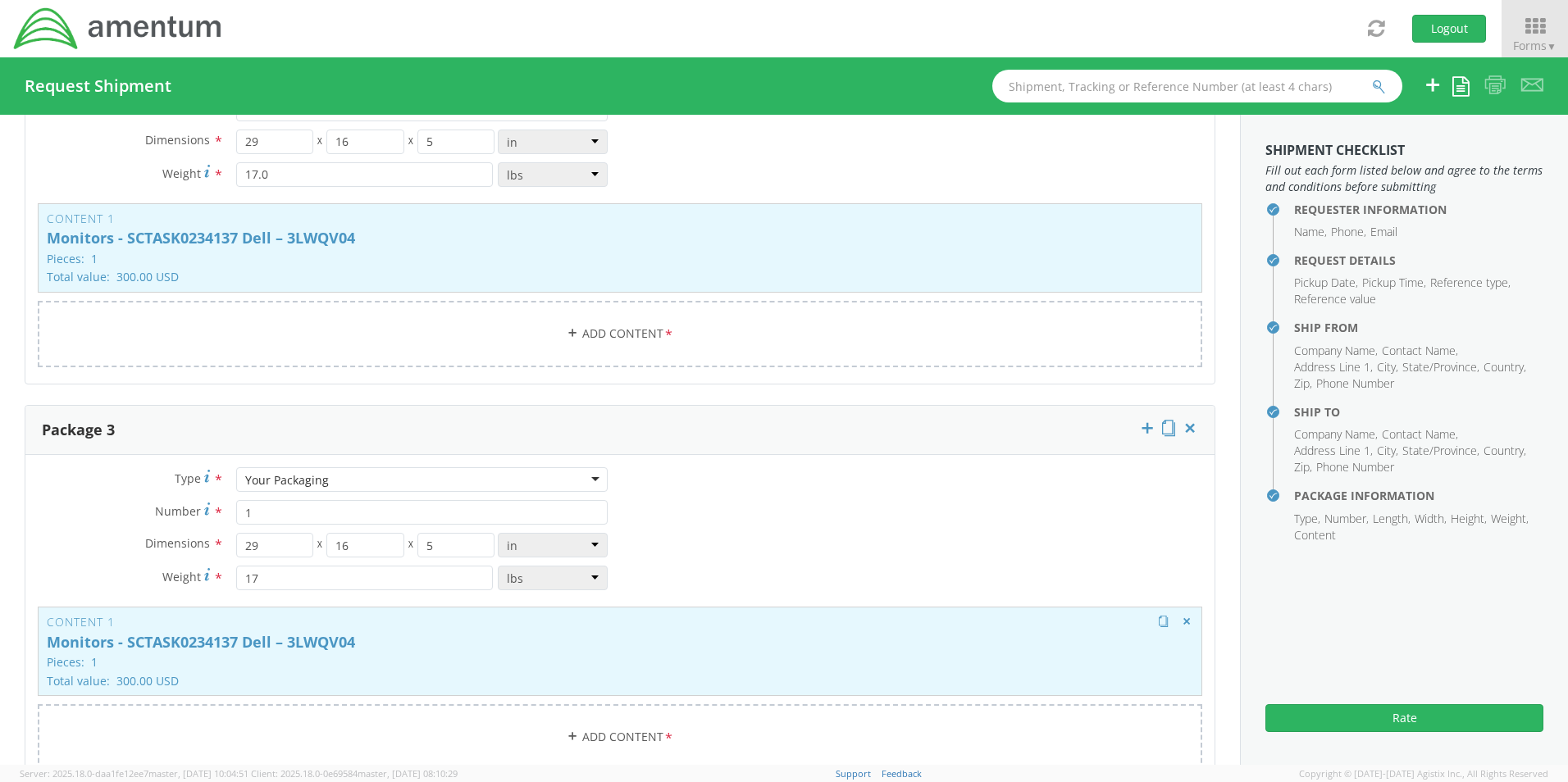
click at [431, 656] on p "Pieces: 1" at bounding box center [620, 662] width 1147 height 13
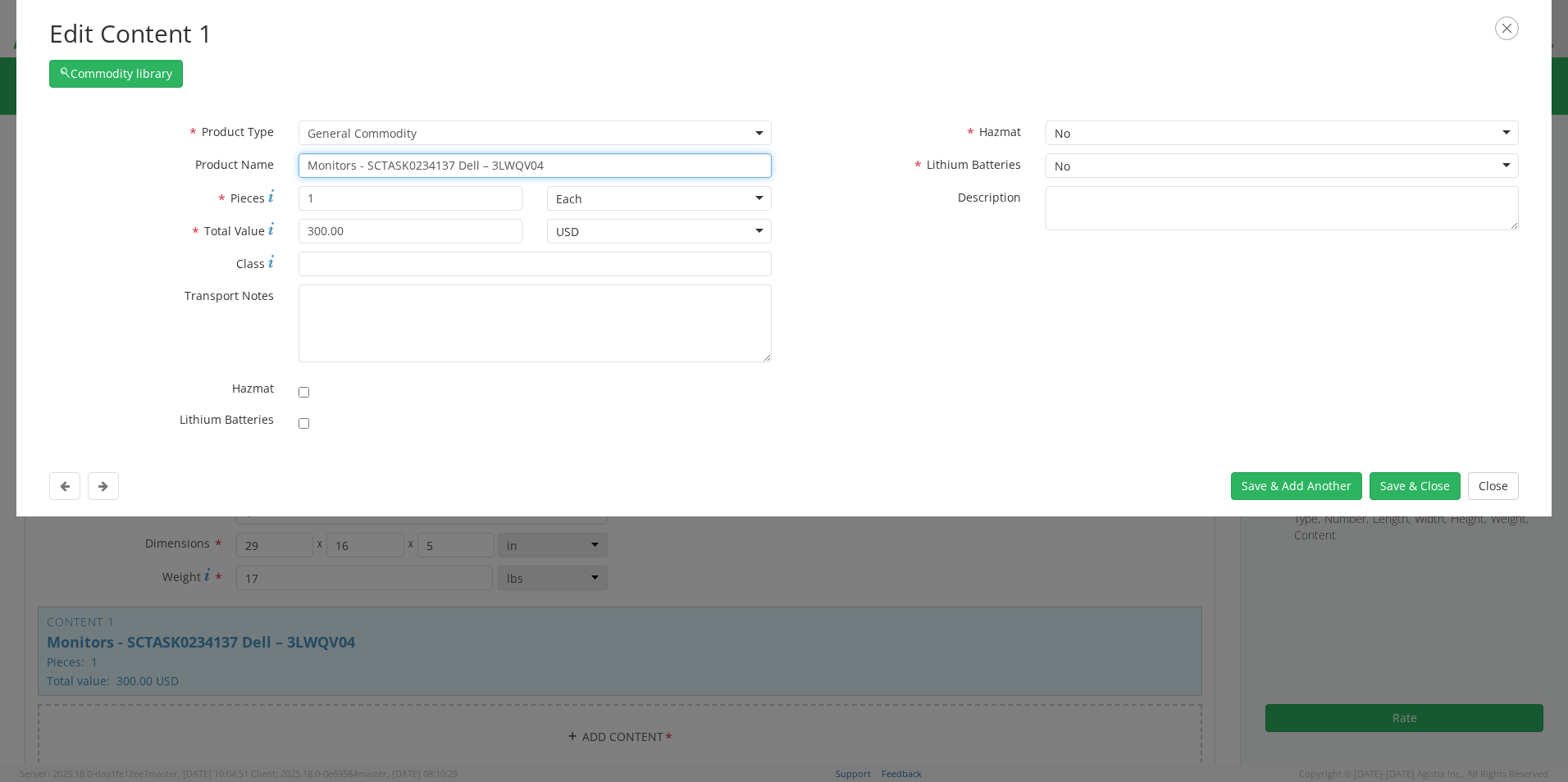
drag, startPoint x: 521, startPoint y: 160, endPoint x: 455, endPoint y: 161, distance: 66.0
click at [455, 161] on input "Monitors - SCTASK0234137 Dell – 3LWQV04" at bounding box center [535, 165] width 474 height 25
paste input "49SS"
type input "Monitors - SCTASK0234137 Dell – 49SSV04"
click at [1403, 481] on button "Save & Close" at bounding box center [1415, 486] width 91 height 28
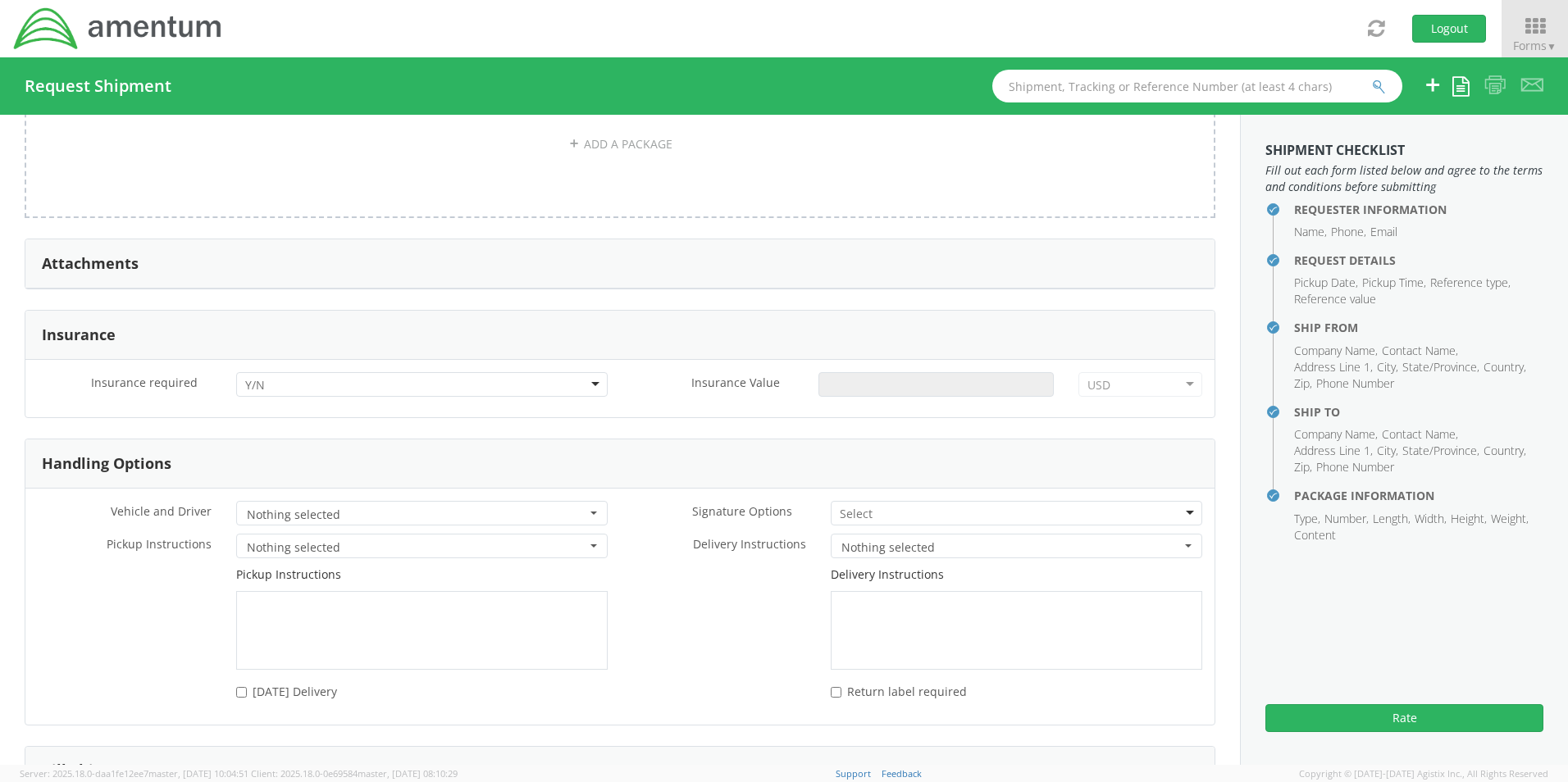
scroll to position [2893, 0]
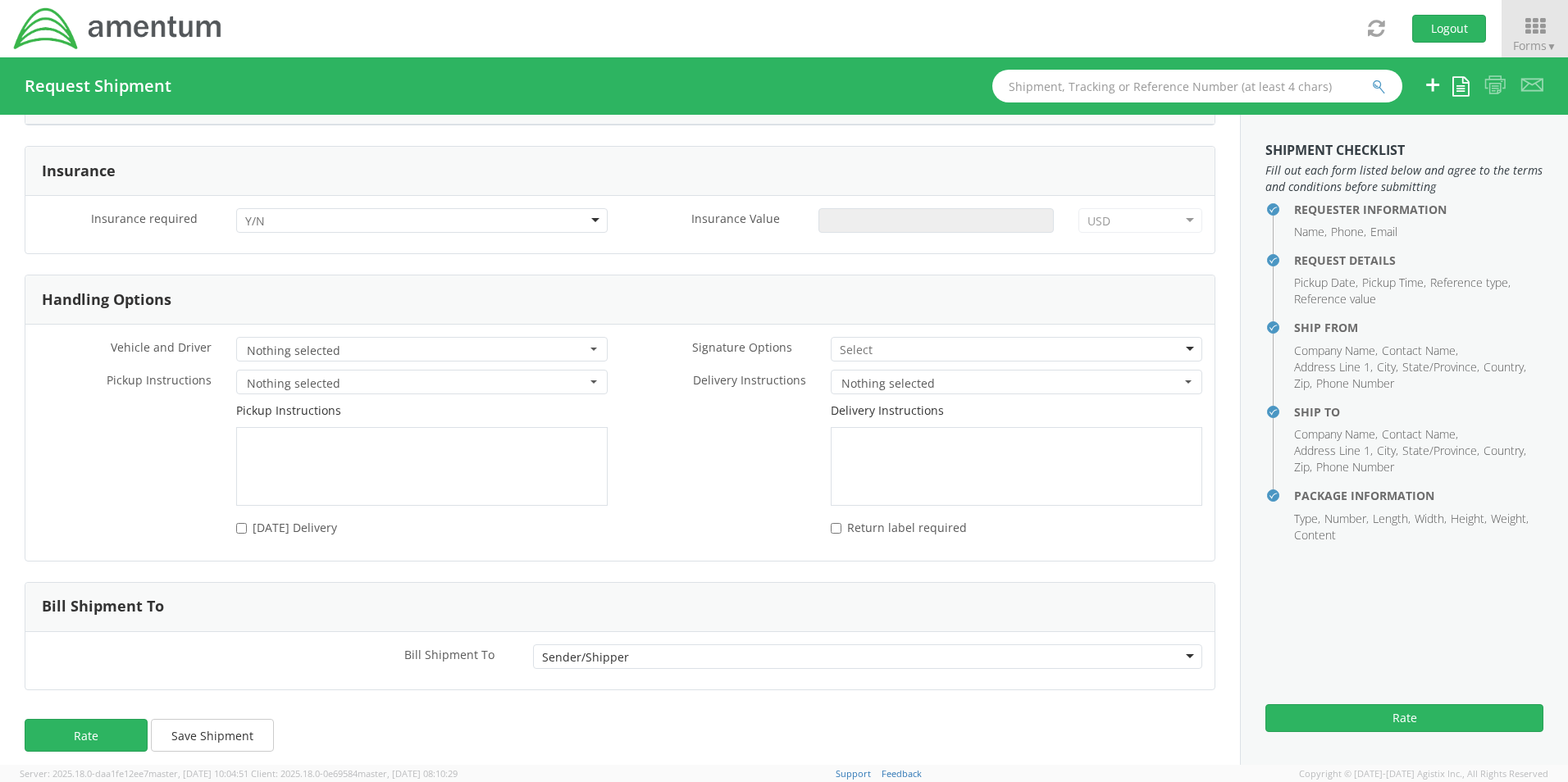
click at [271, 211] on div at bounding box center [421, 220] width 371 height 25
click at [869, 208] on input "Insurance Value *" at bounding box center [936, 220] width 236 height 25
type input "2350.00"
click at [856, 342] on input "select-one" at bounding box center [858, 350] width 35 height 17
click at [123, 722] on button "Rate" at bounding box center [85, 735] width 123 height 32
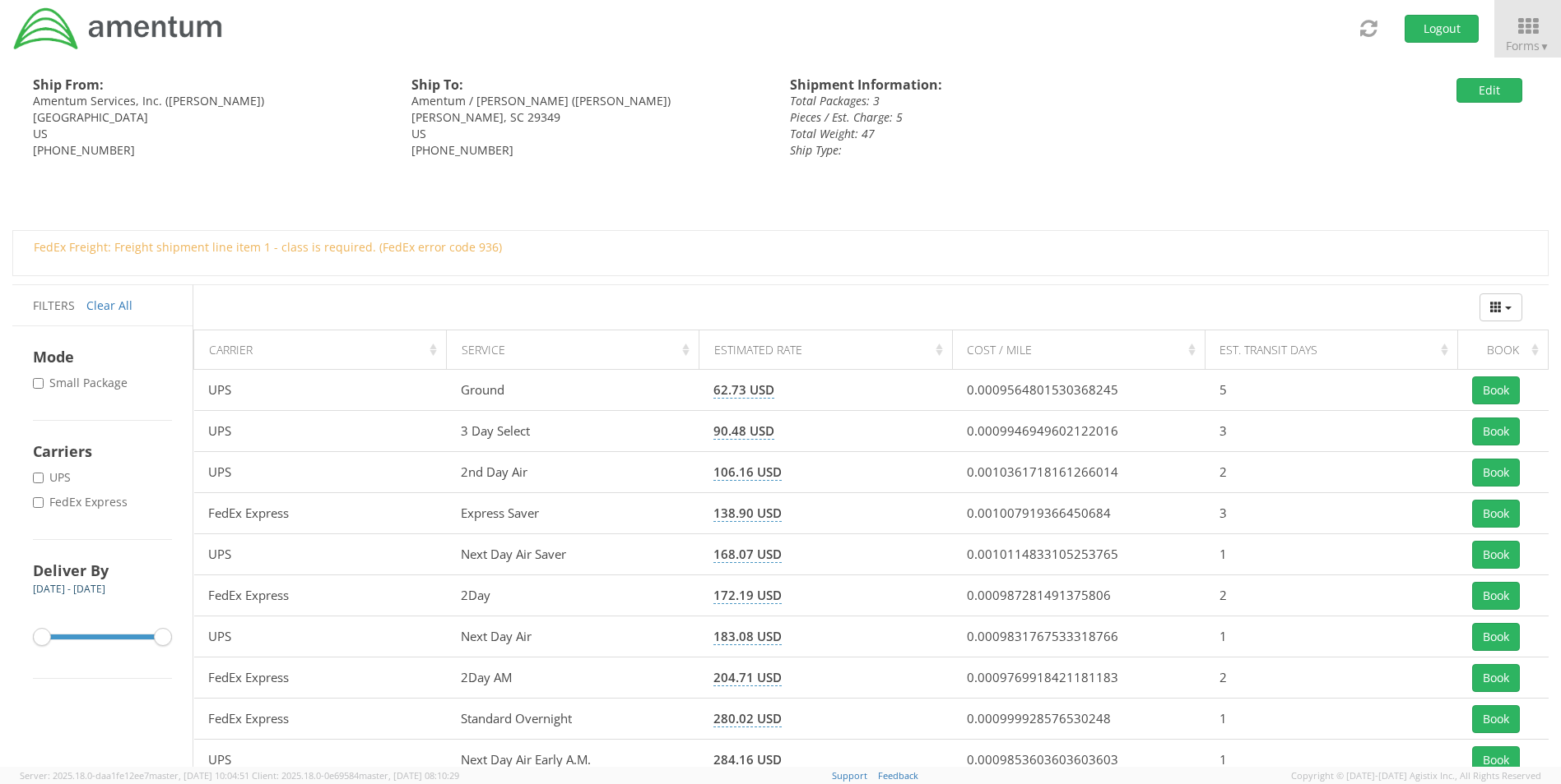
click at [73, 503] on label "* FedEx Express" at bounding box center [81, 502] width 98 height 17
click at [43, 503] on input "* FedEx Express" at bounding box center [37, 502] width 11 height 11
checkbox input "true"
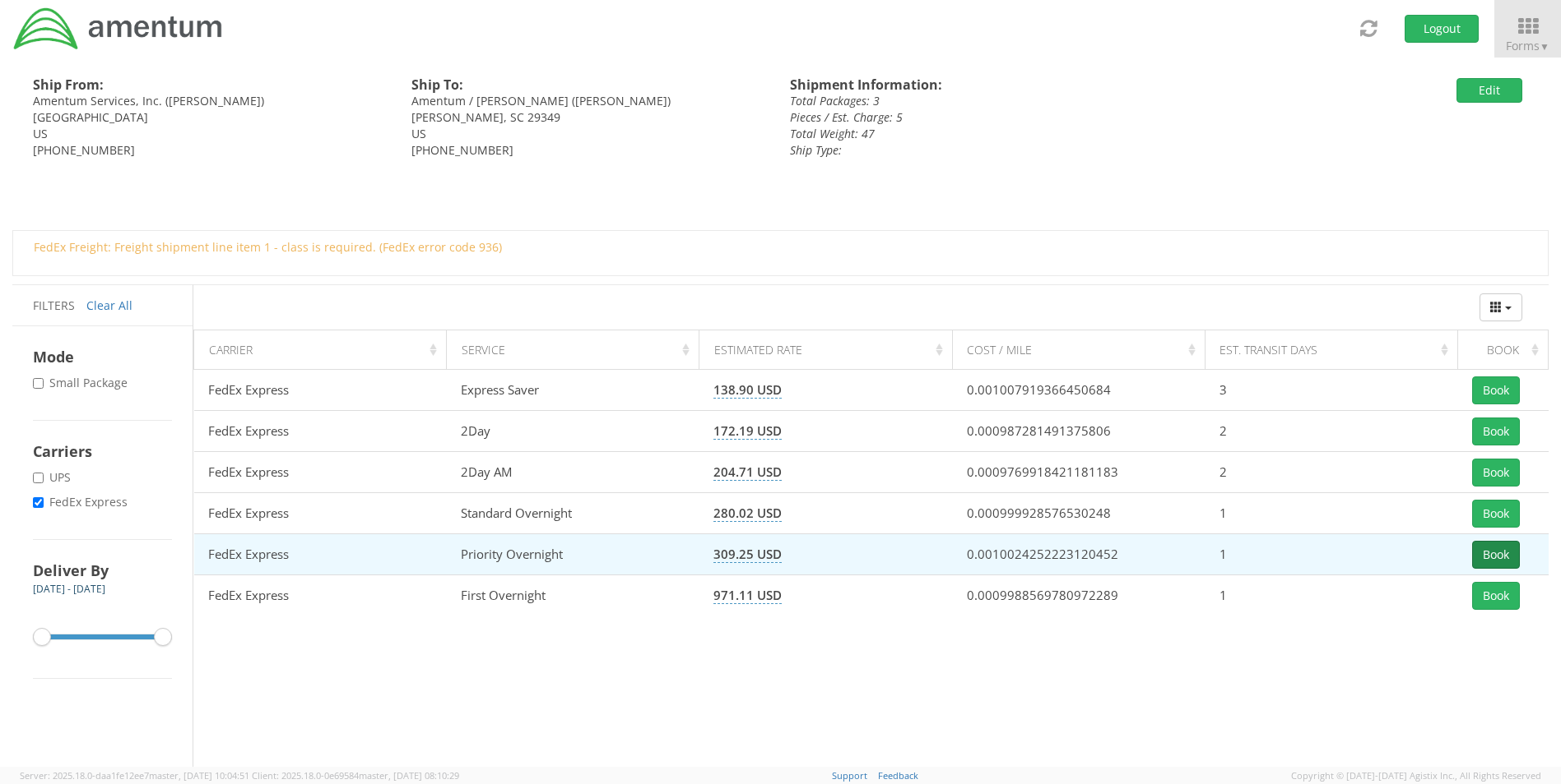
click at [1501, 559] on button "Book" at bounding box center [1496, 555] width 47 height 28
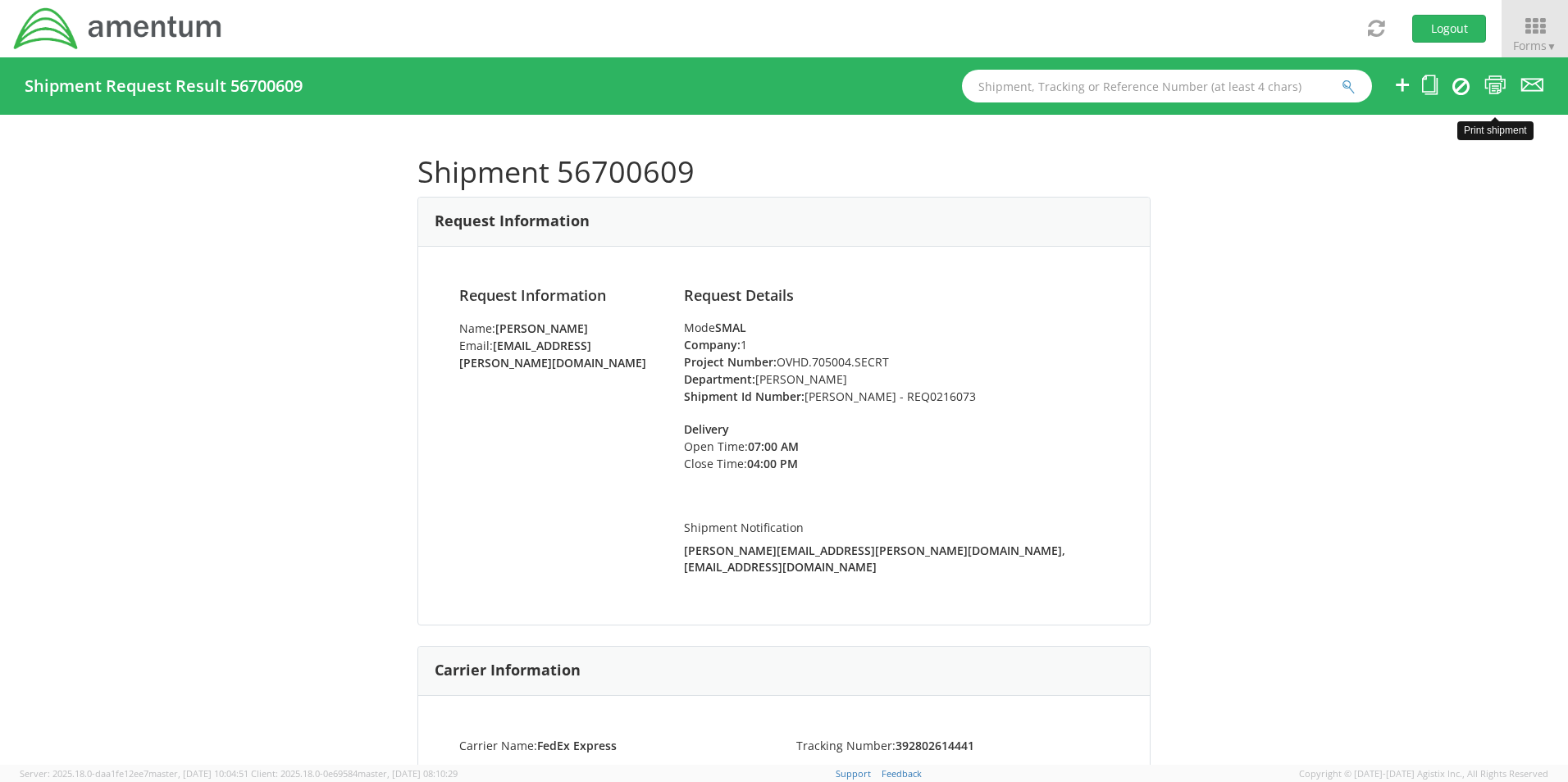
click at [1491, 85] on icon at bounding box center [1495, 84] width 23 height 21
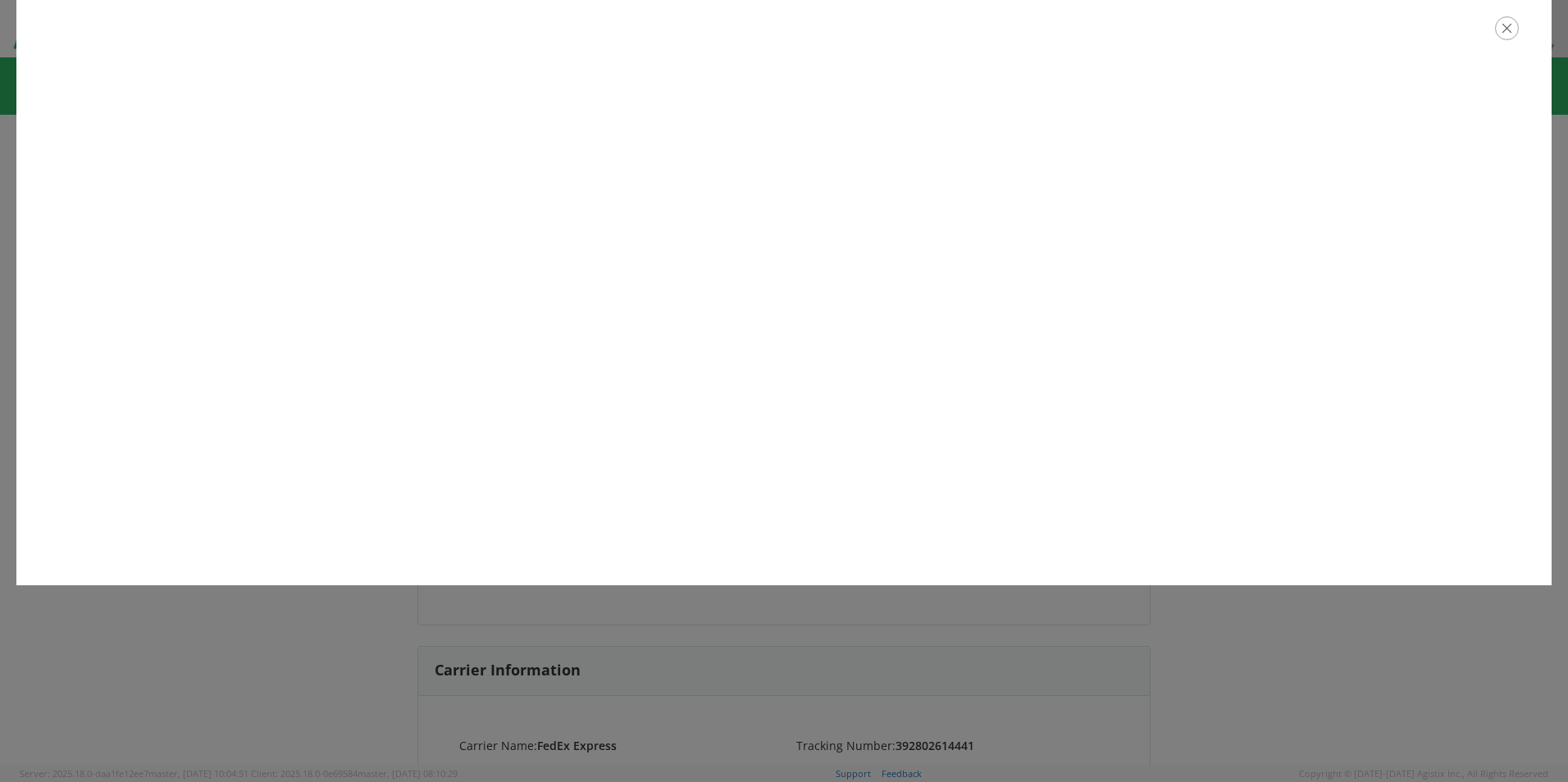
click at [1512, 33] on icon "button" at bounding box center [1507, 28] width 24 height 24
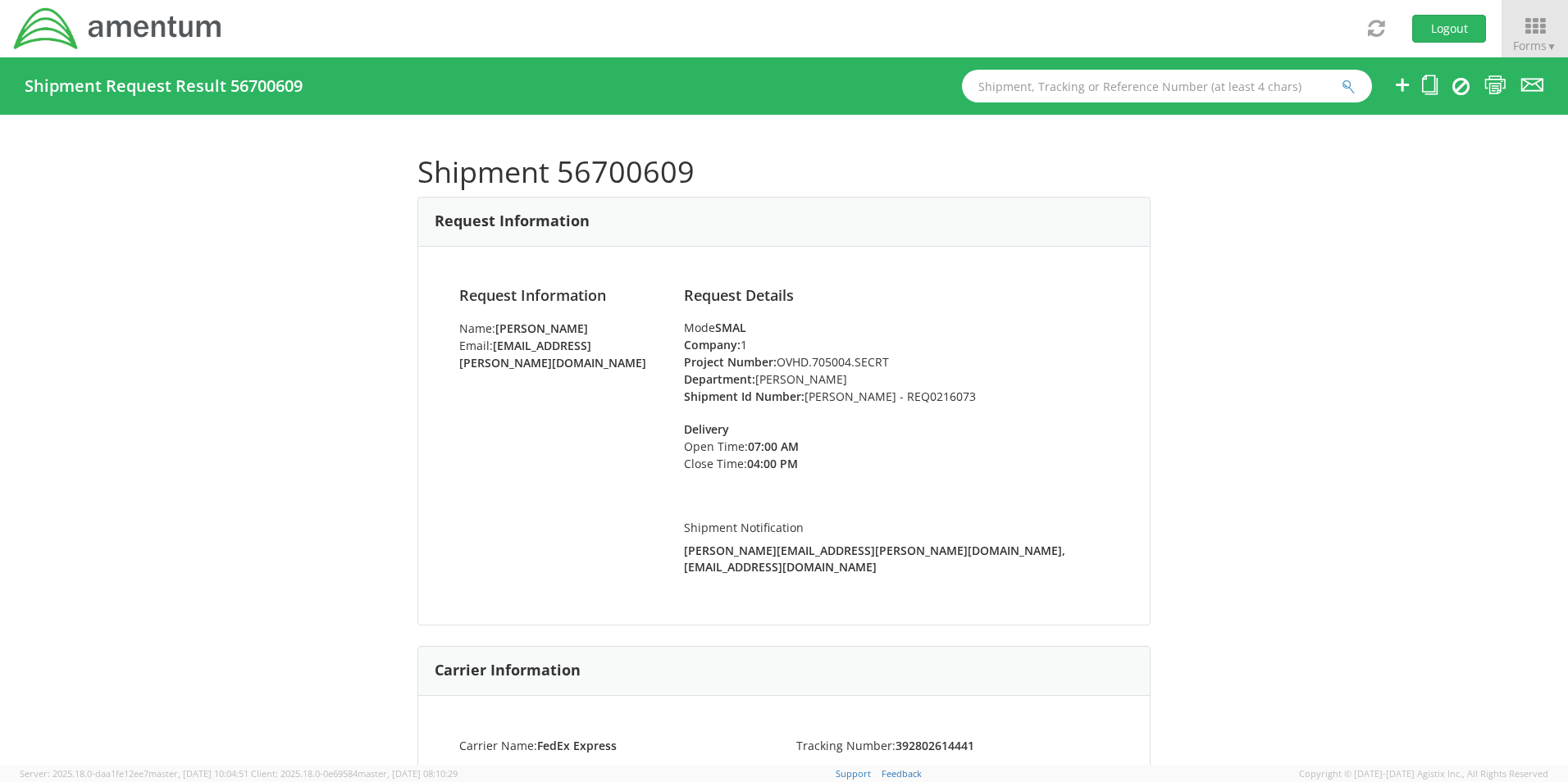
click at [1421, 97] on ul at bounding box center [1458, 85] width 171 height 57
click at [1428, 84] on icon at bounding box center [1430, 84] width 16 height 21
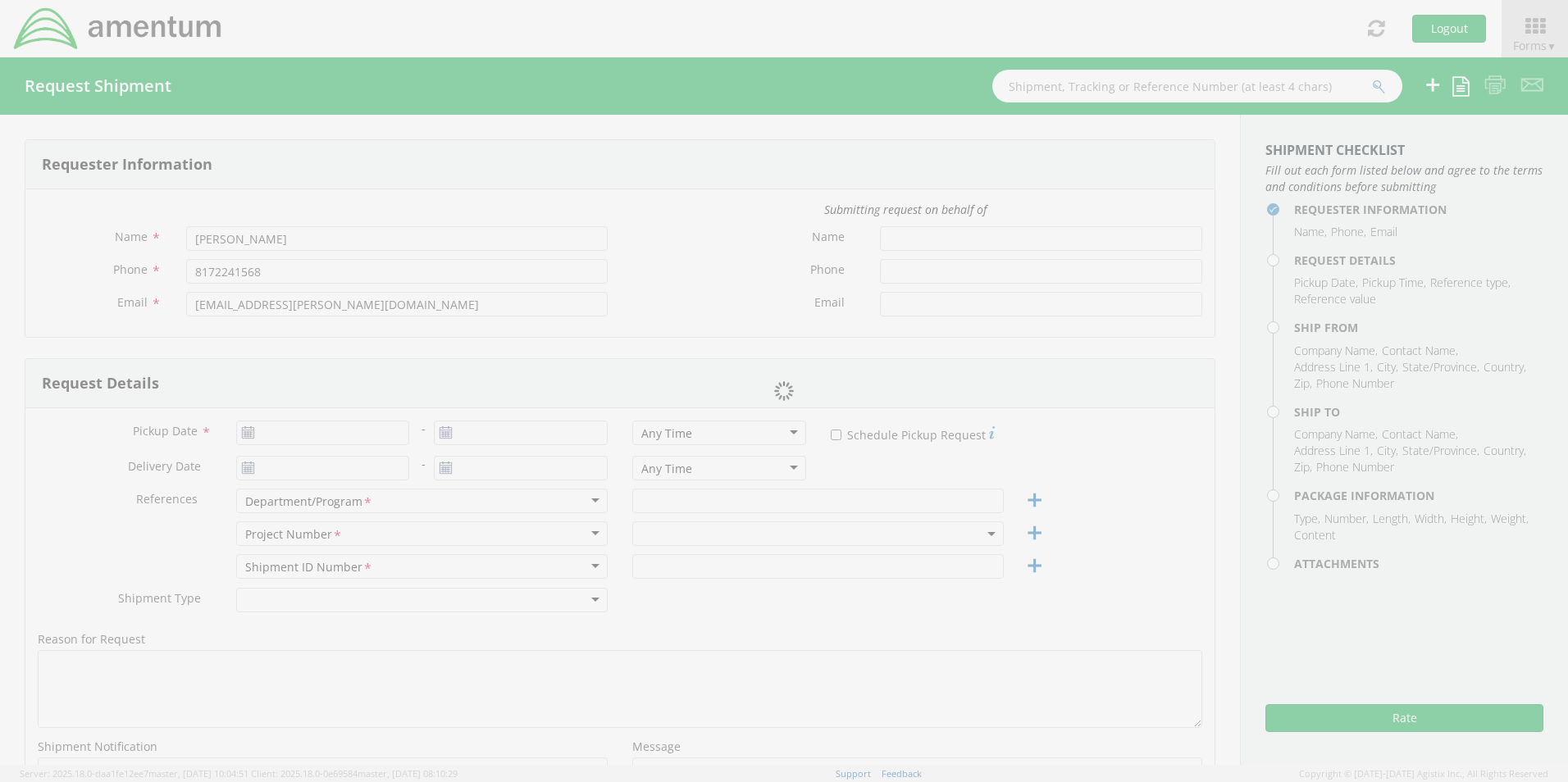
type input "[DATE]"
type input "[PERSON_NAME]"
type input "[PERSON_NAME] - REQ0216073"
select select
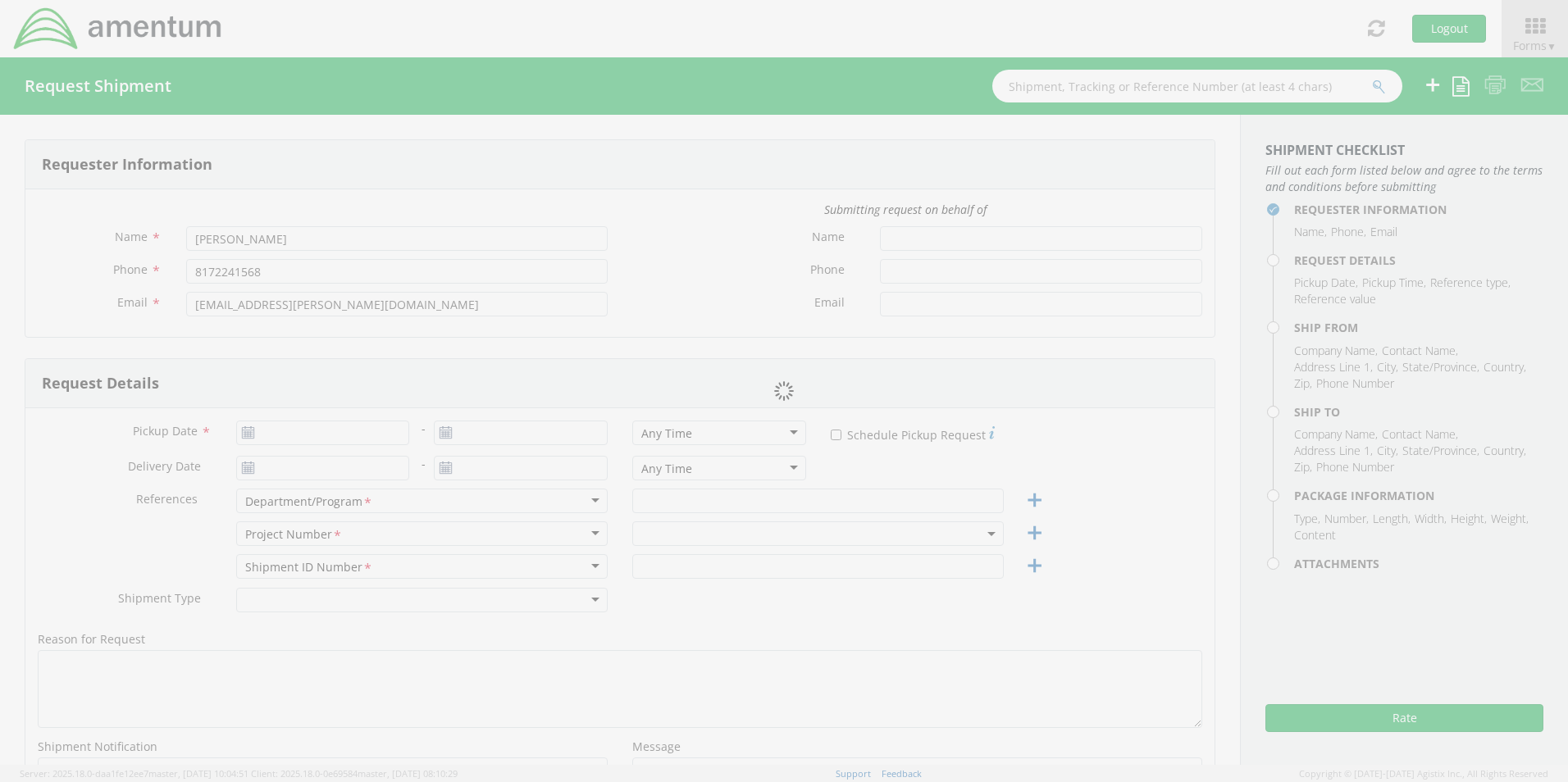
type input "Amentum Services, Inc."
type input "[STREET_ADDRESS]"
type input "[GEOGRAPHIC_DATA]"
type input "76177"
type input "[PERSON_NAME]"
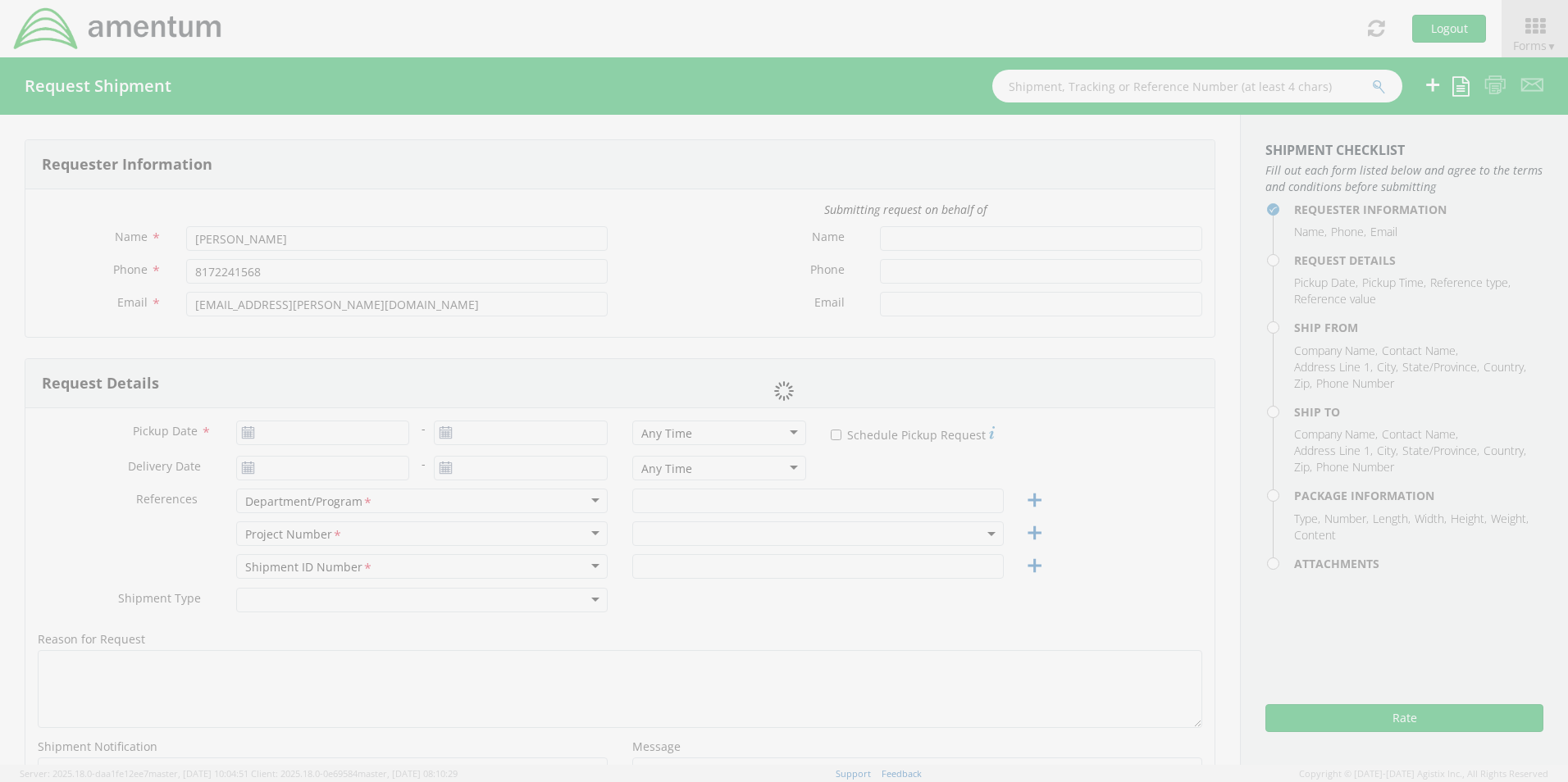
type input "[PHONE_NUMBER]"
type input "[EMAIL_ADDRESS][PERSON_NAME][DOMAIN_NAME]"
checkbox input "true"
select select
type input "Amentum / [PERSON_NAME]"
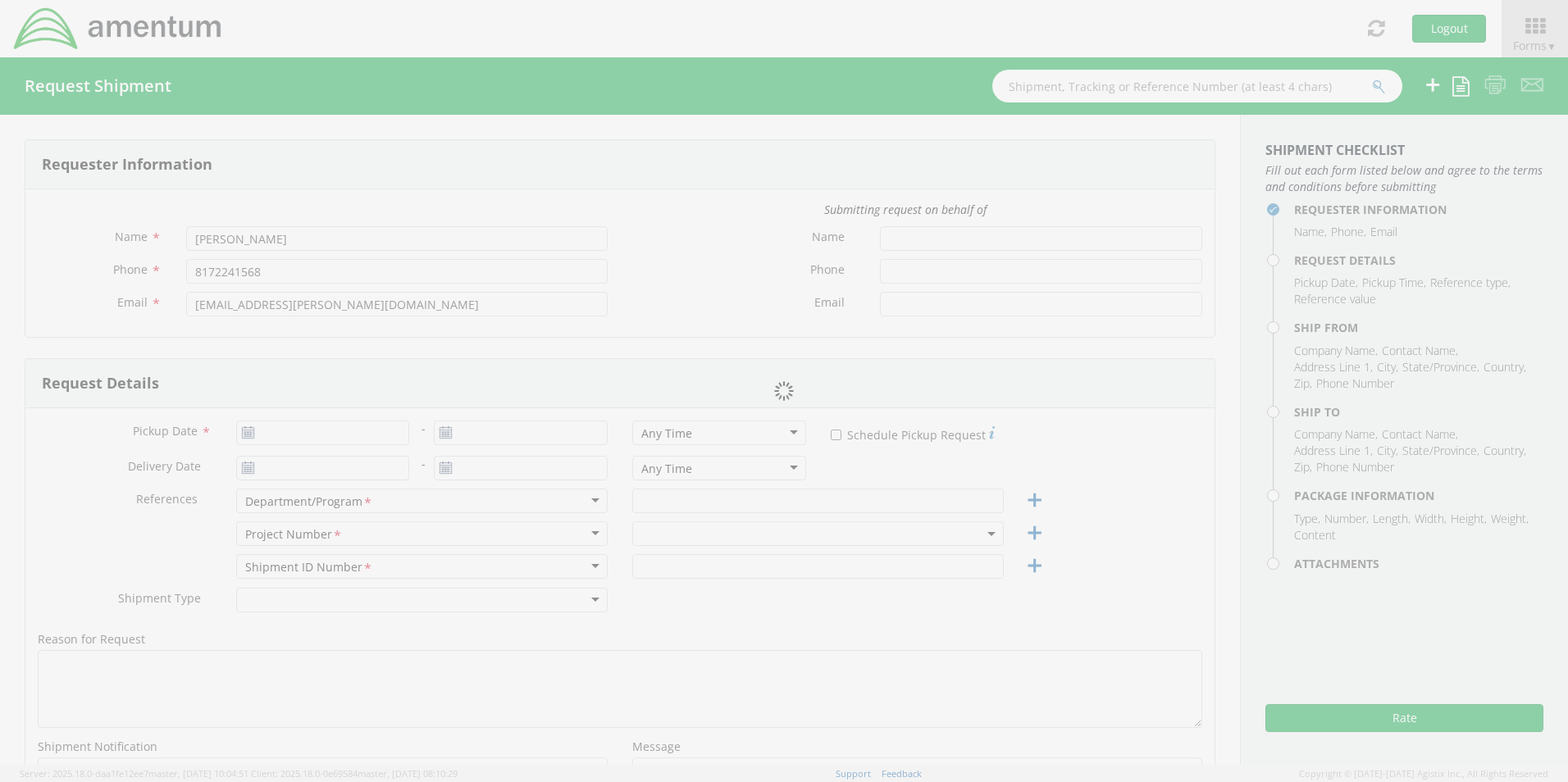
type input "[STREET_ADDRESS]"
type input "[PERSON_NAME]"
type input "29349"
type input "[PERSON_NAME]"
type input "[PHONE_NUMBER]"
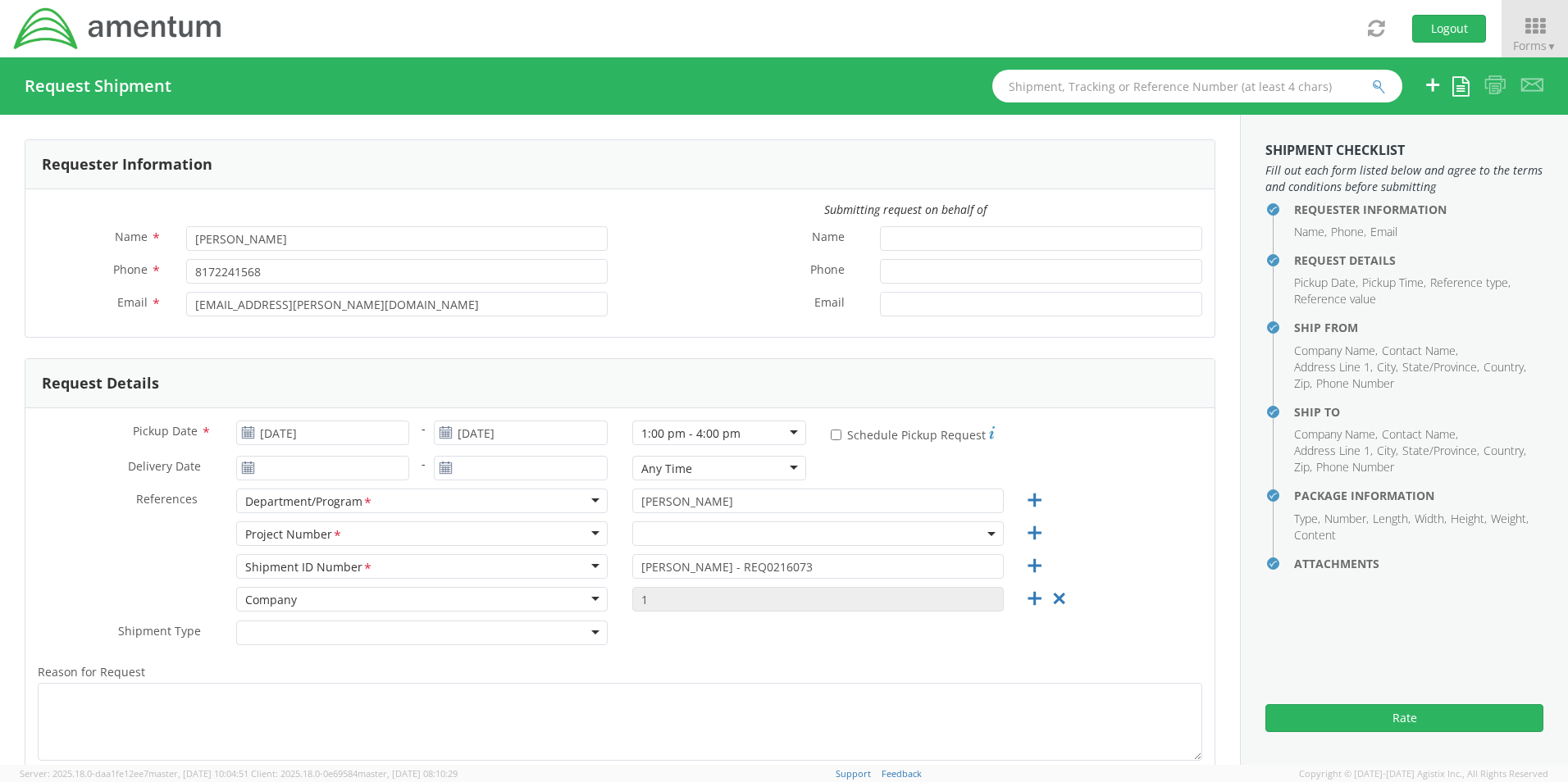
select select "OVHD.705004.SECRT"
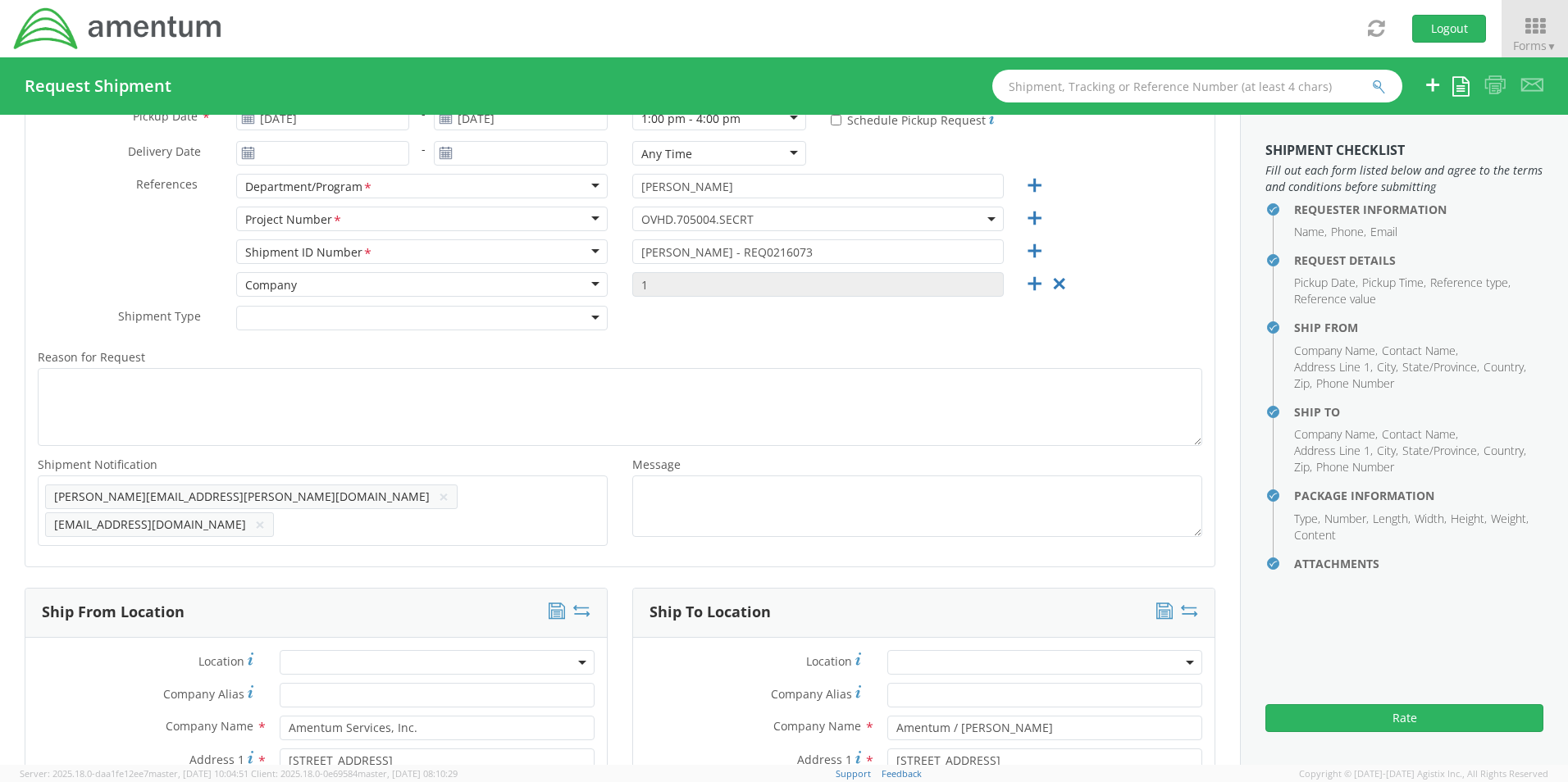
scroll to position [328, 0]
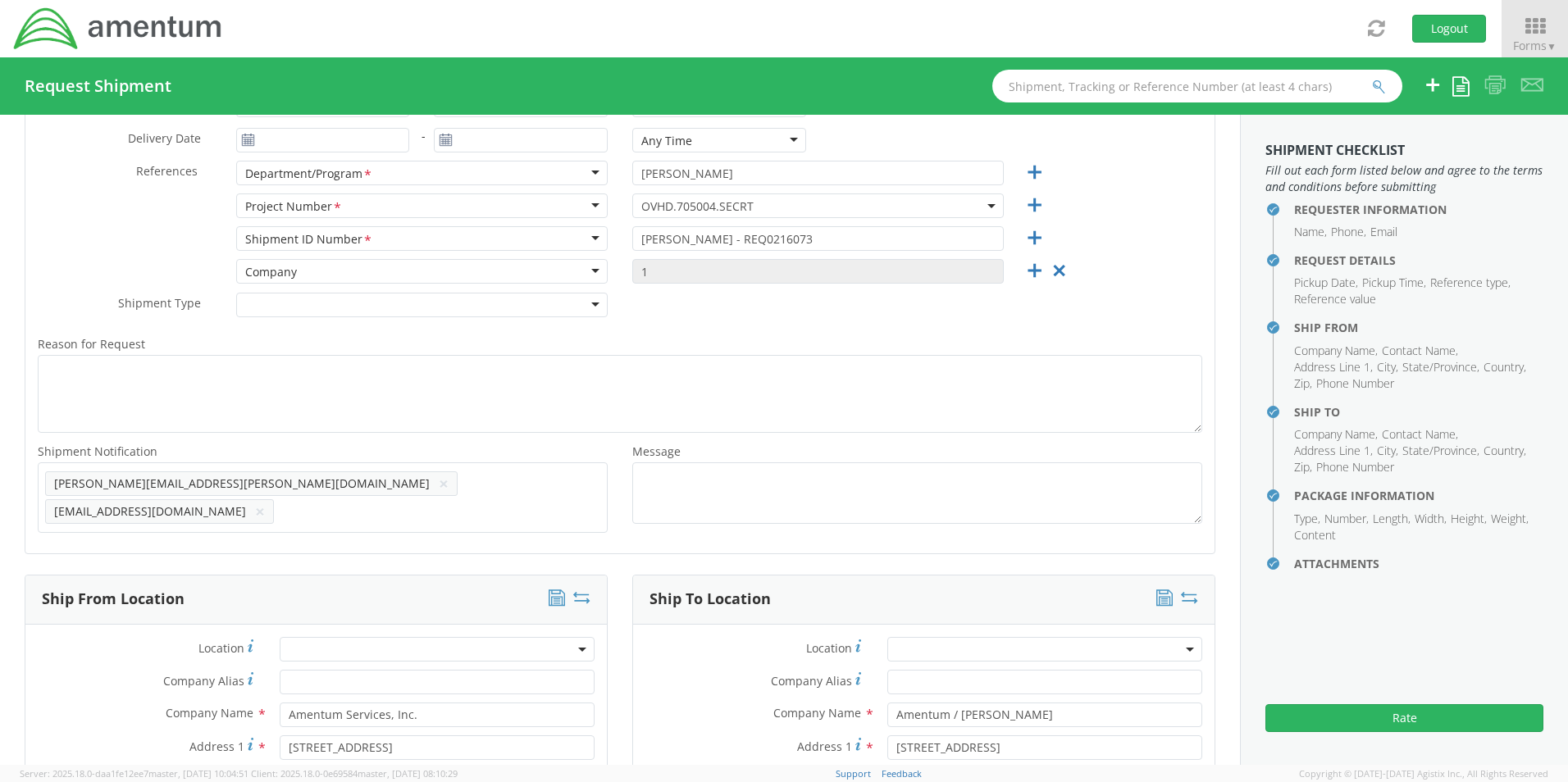
click at [574, 589] on icon at bounding box center [583, 597] width 18 height 17
type input "Amentum / [PERSON_NAME]"
type input "[STREET_ADDRESS]"
type input "[PERSON_NAME]"
type input "29349"
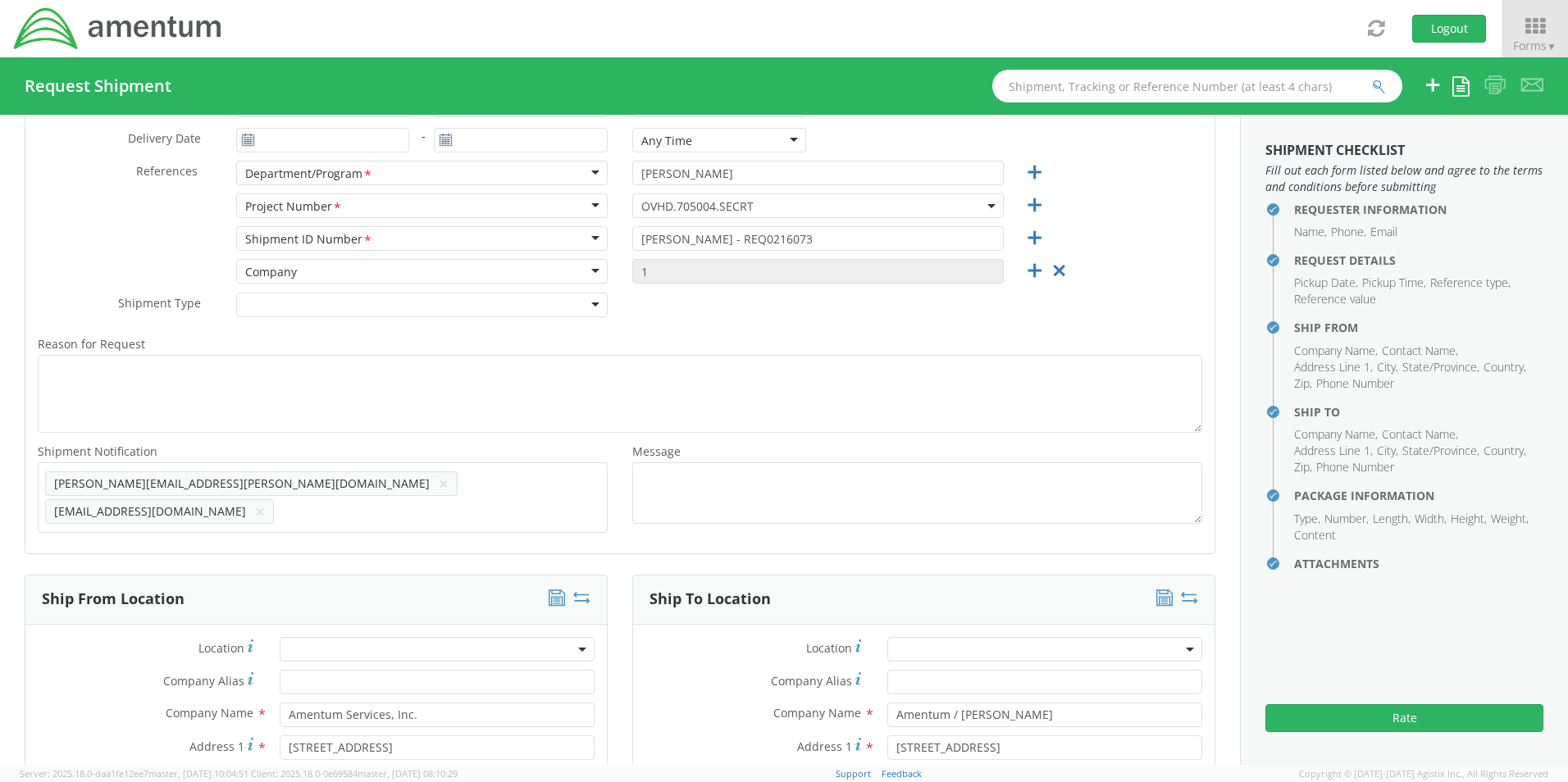
type input "[PERSON_NAME]"
type input "[PHONE_NUMBER]"
type input "Amentum Services, Inc."
type input "[STREET_ADDRESS]"
type input "[GEOGRAPHIC_DATA]"
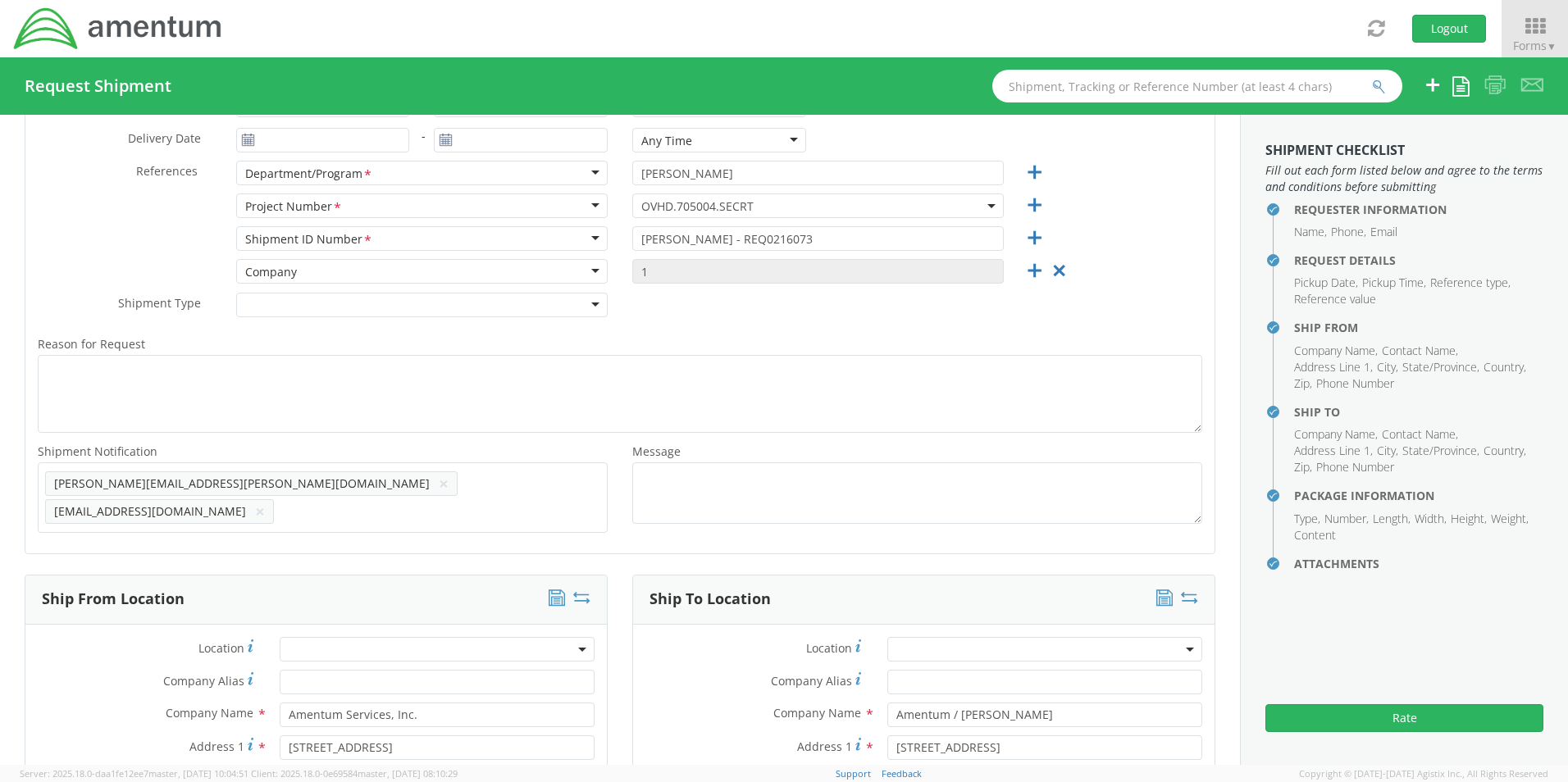
type input "76177"
type input "[PERSON_NAME]"
type input "[PHONE_NUMBER]"
type input "[EMAIL_ADDRESS][PERSON_NAME][DOMAIN_NAME]"
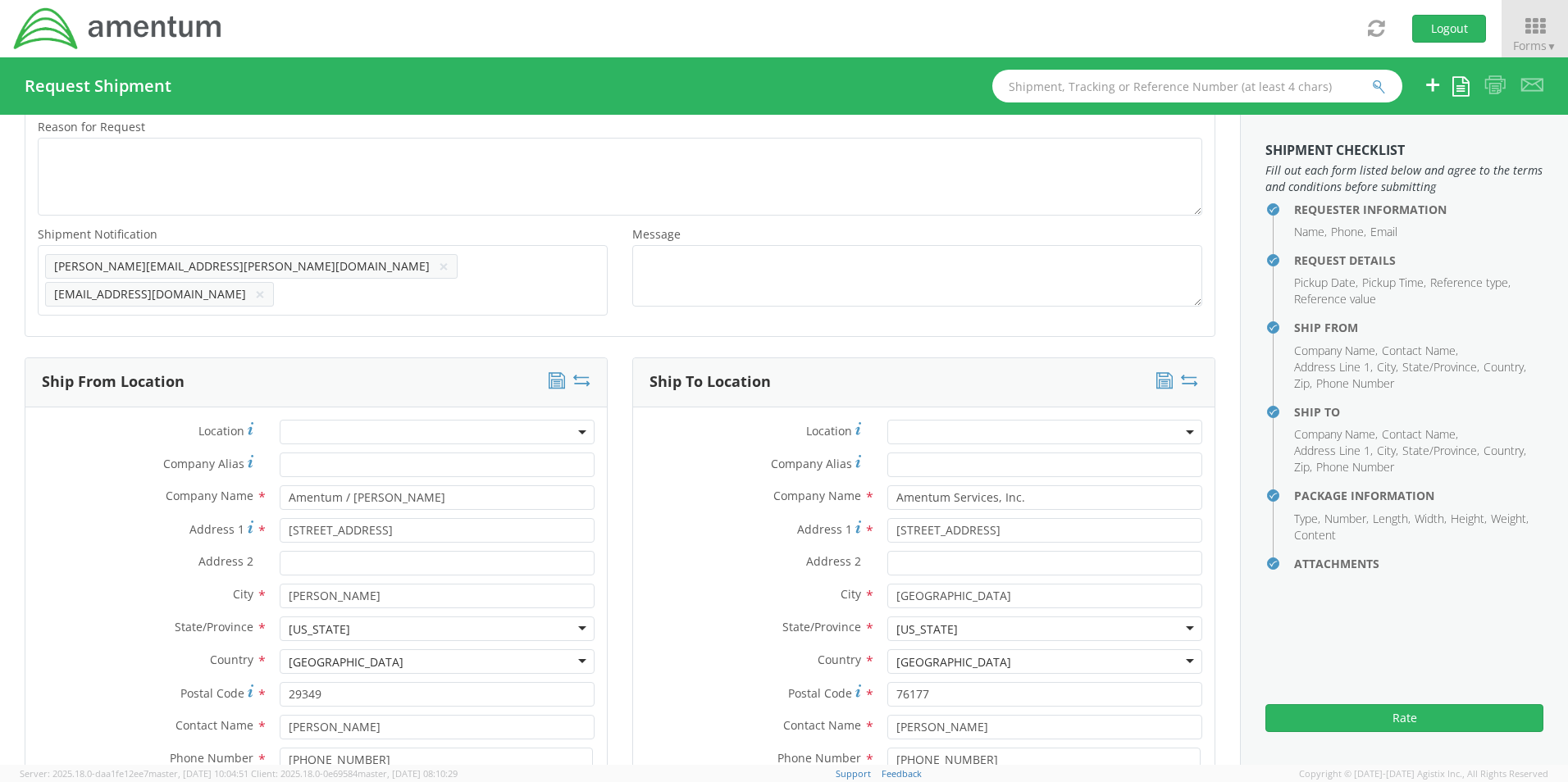
scroll to position [574, 0]
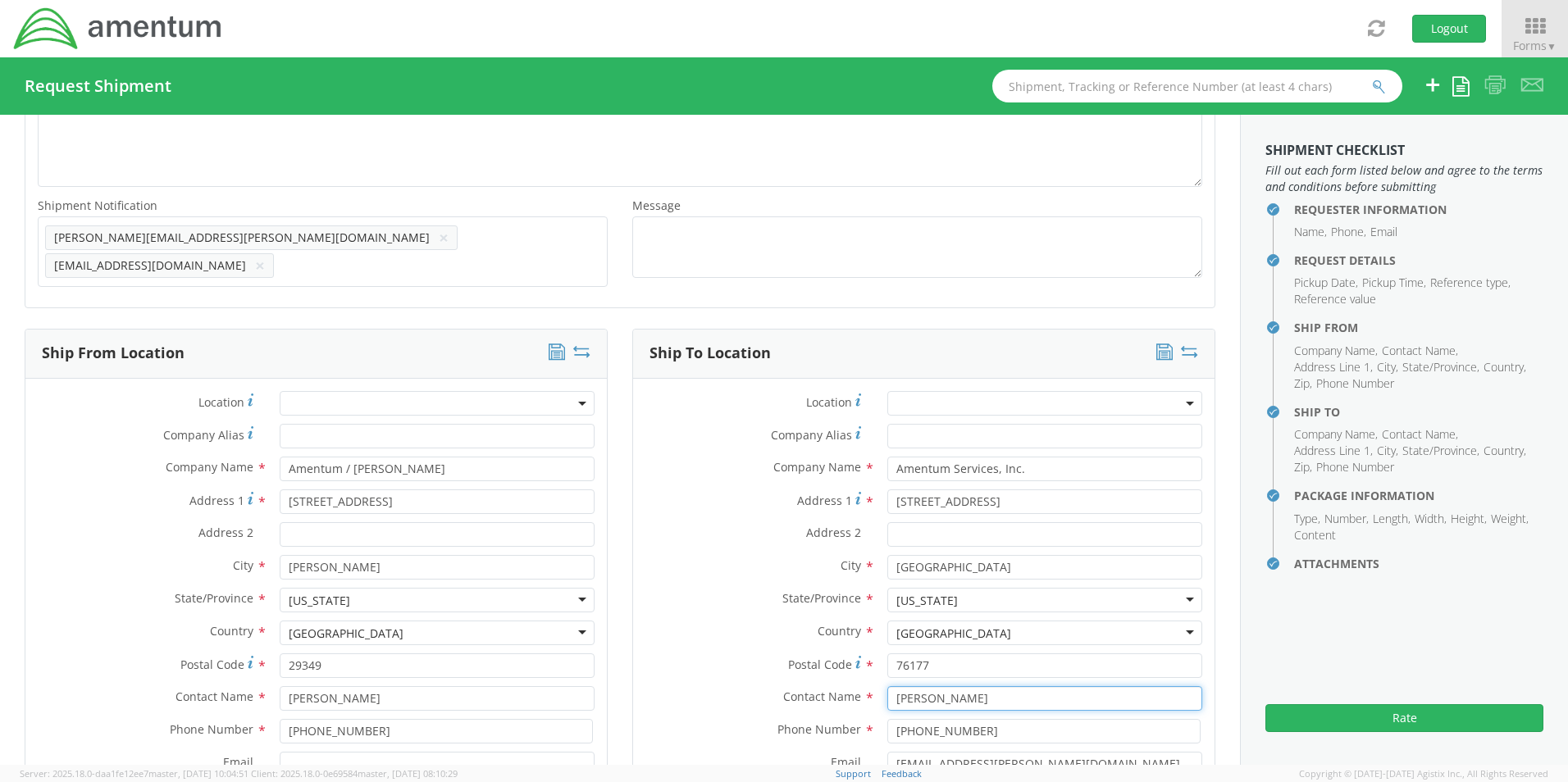
drag, startPoint x: 994, startPoint y: 679, endPoint x: 802, endPoint y: 678, distance: 192.0
click at [807, 687] on div "Contact Name * [PERSON_NAME]" at bounding box center [924, 698] width 582 height 25
paste input "[PERSON_NAME]"
click at [920, 692] on input "[PERSON_NAME]" at bounding box center [1044, 698] width 315 height 25
click at [997, 687] on input "[PERSON_NAME]" at bounding box center [1044, 698] width 315 height 25
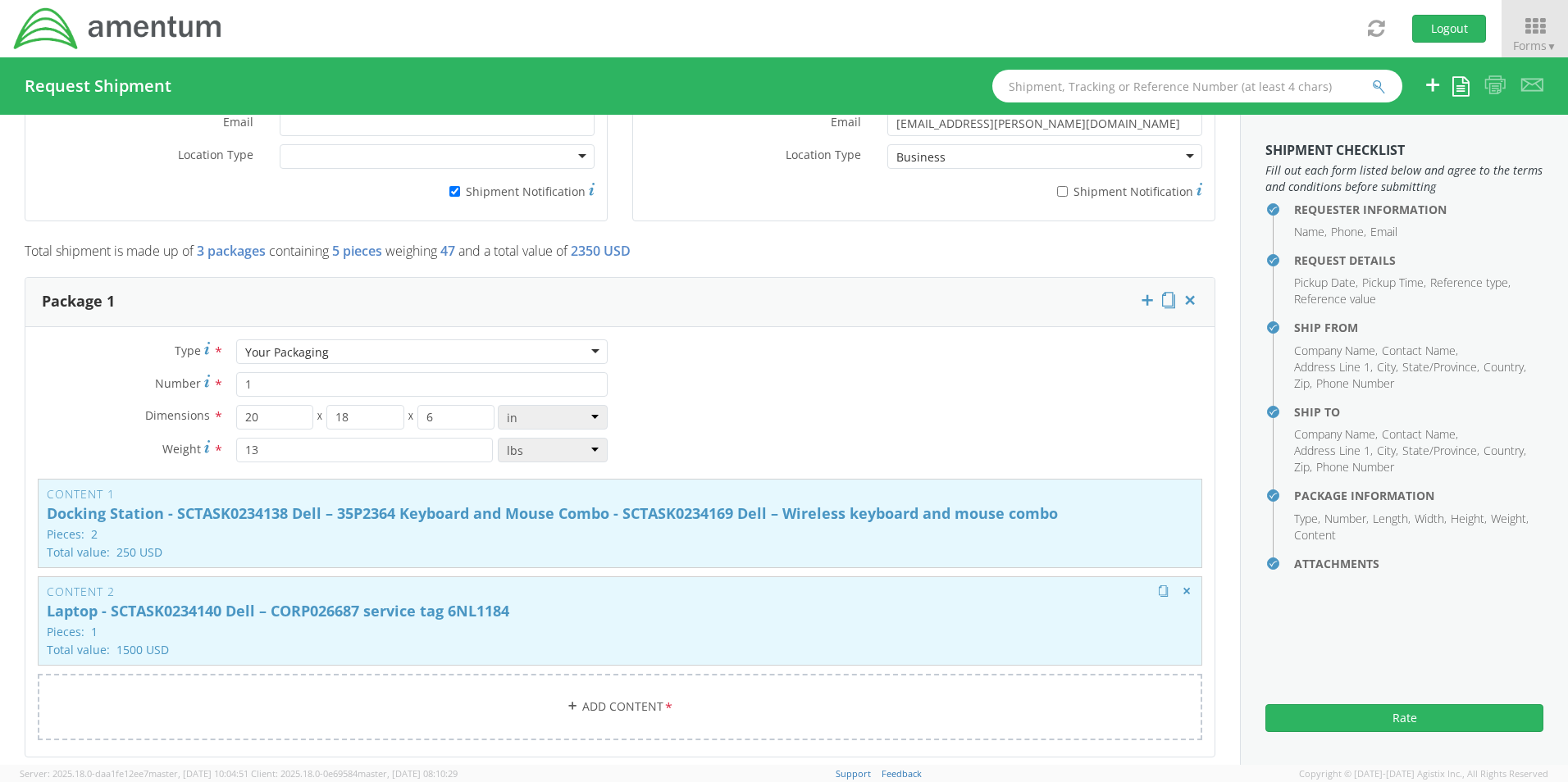
scroll to position [1230, 0]
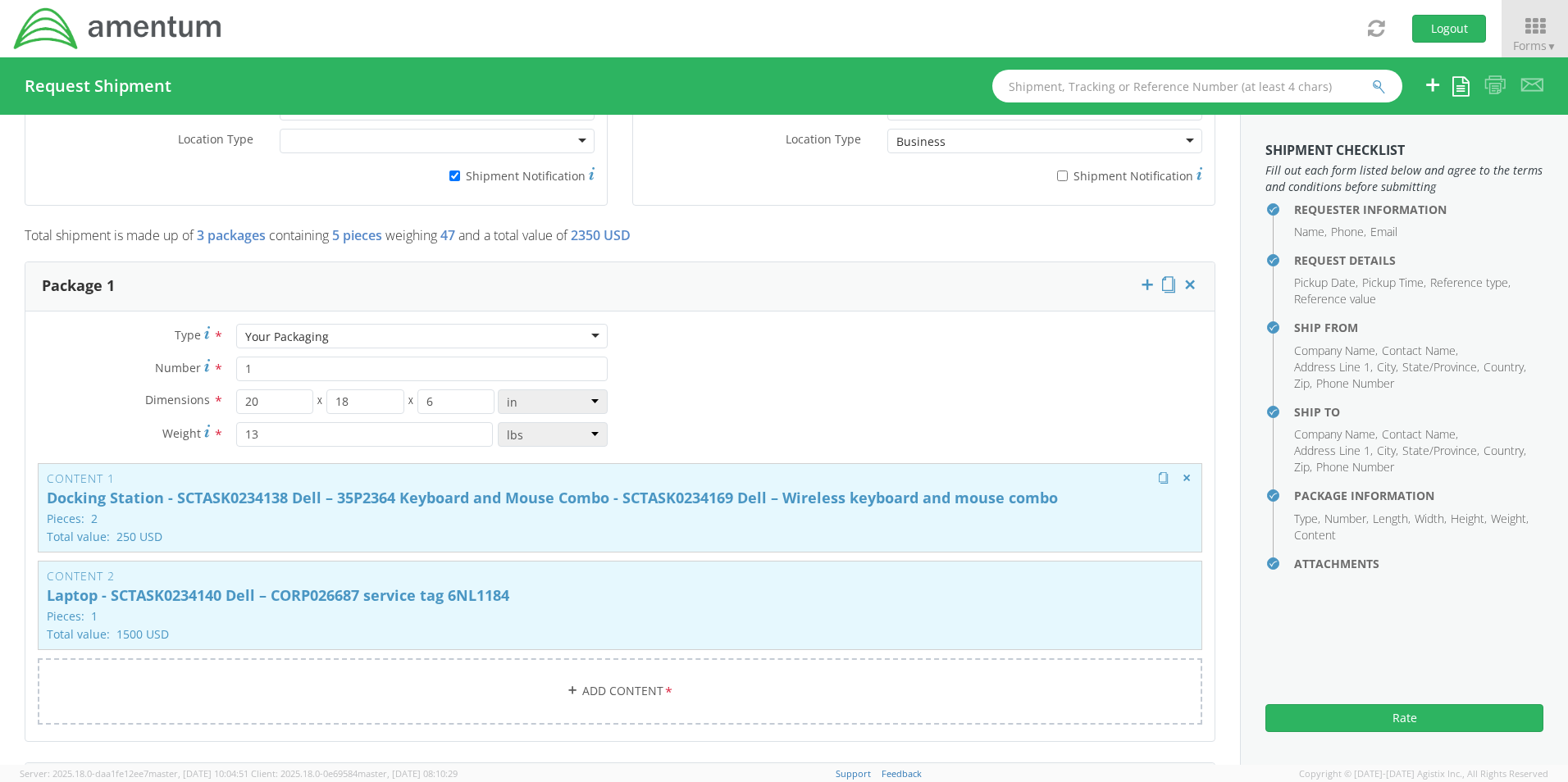
type input "[PERSON_NAME] - Return REQ0216073"
click at [553, 531] on p "Total value: 250 USD" at bounding box center [620, 536] width 1147 height 13
type input "Docking Station - SCTASK0234138 Dell – 35P2364 Keyboard and Mouse Combo - SCTAS…"
type input "2"
type input "250"
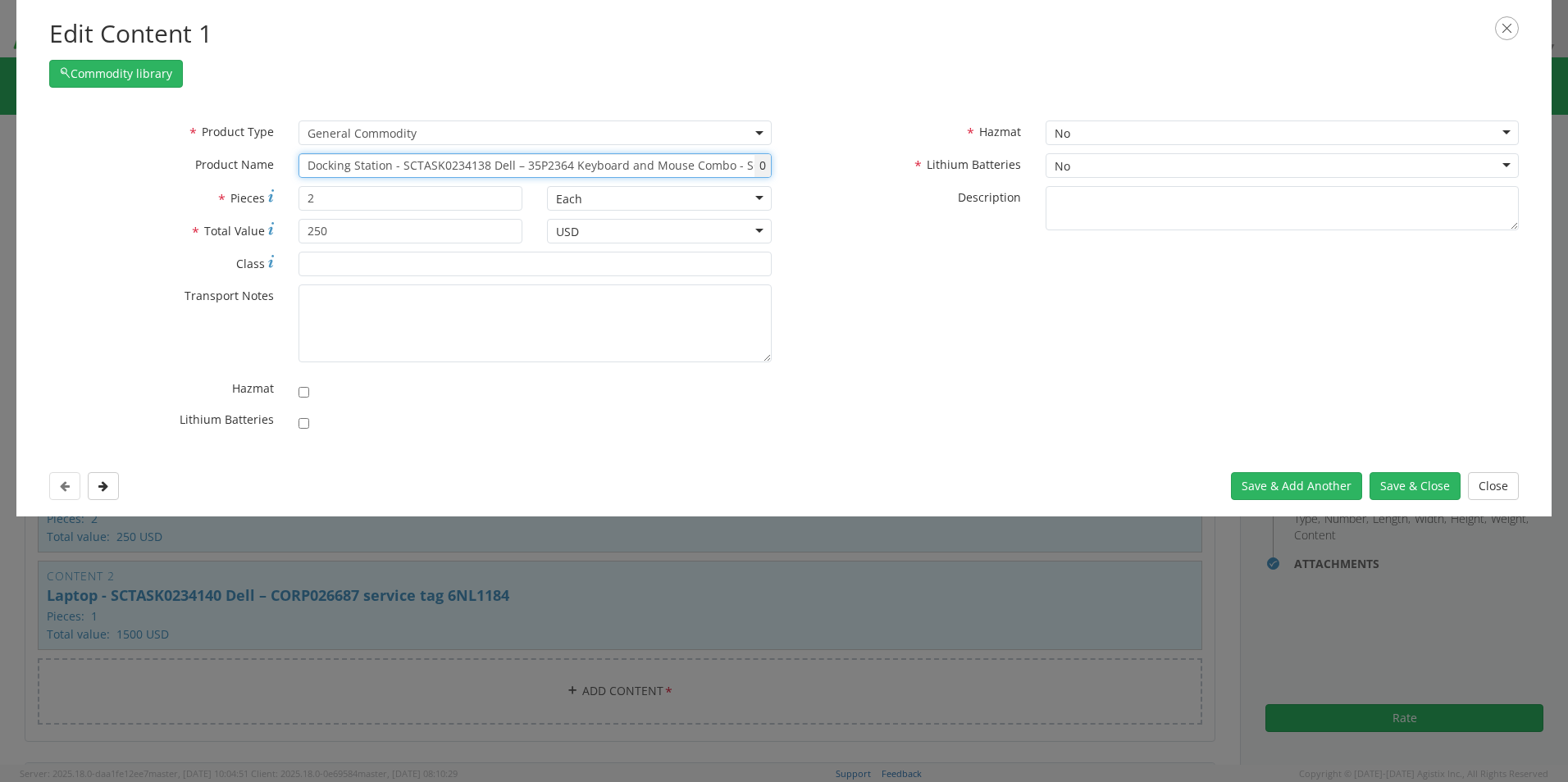
click at [395, 164] on input "Docking Station - SCTASK0234138 Dell – 35P2364 Keyboard and Mouse Combo - SCTAS…" at bounding box center [535, 165] width 474 height 25
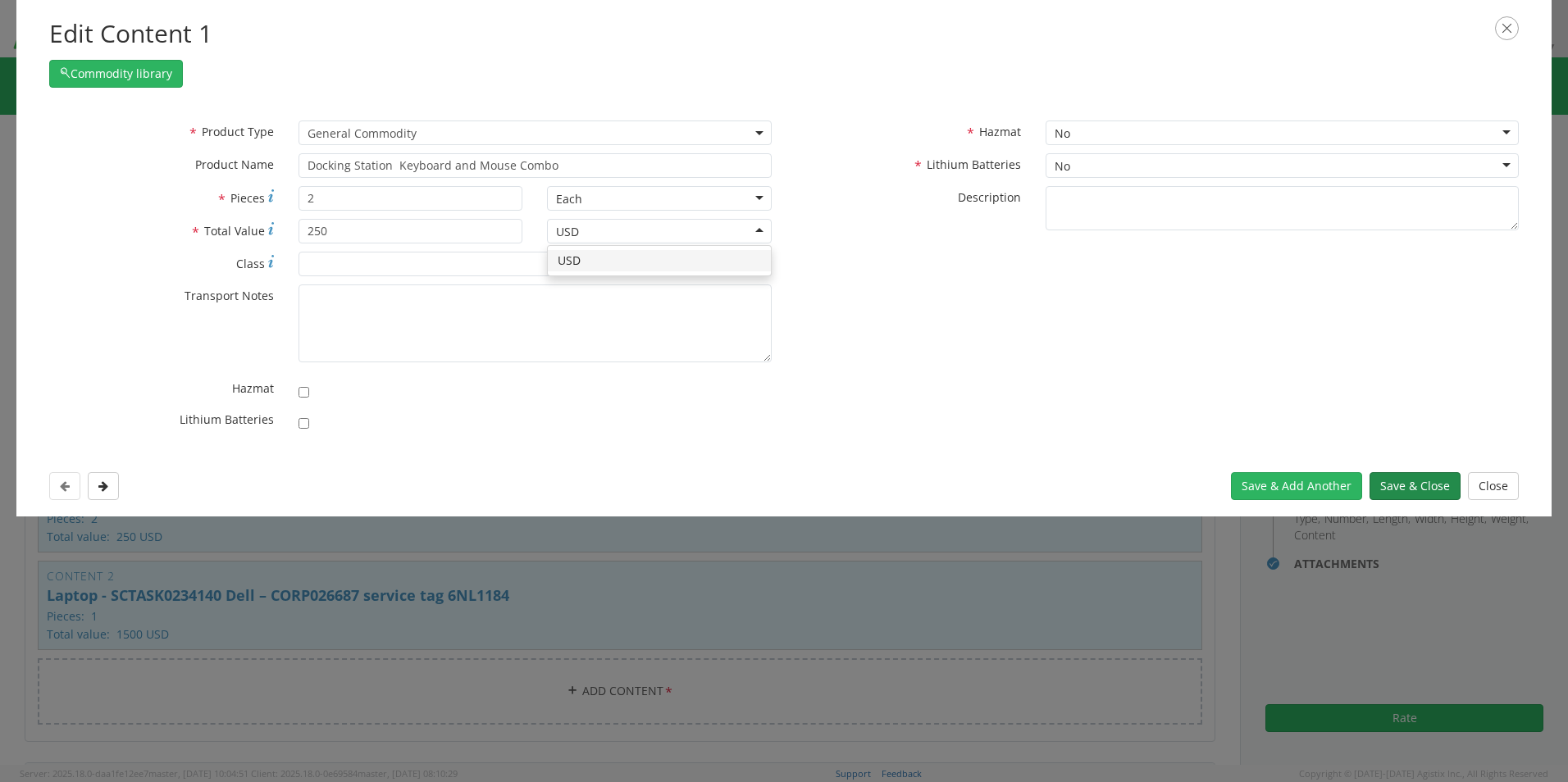
click at [1418, 488] on button "Save & Close" at bounding box center [1415, 486] width 91 height 28
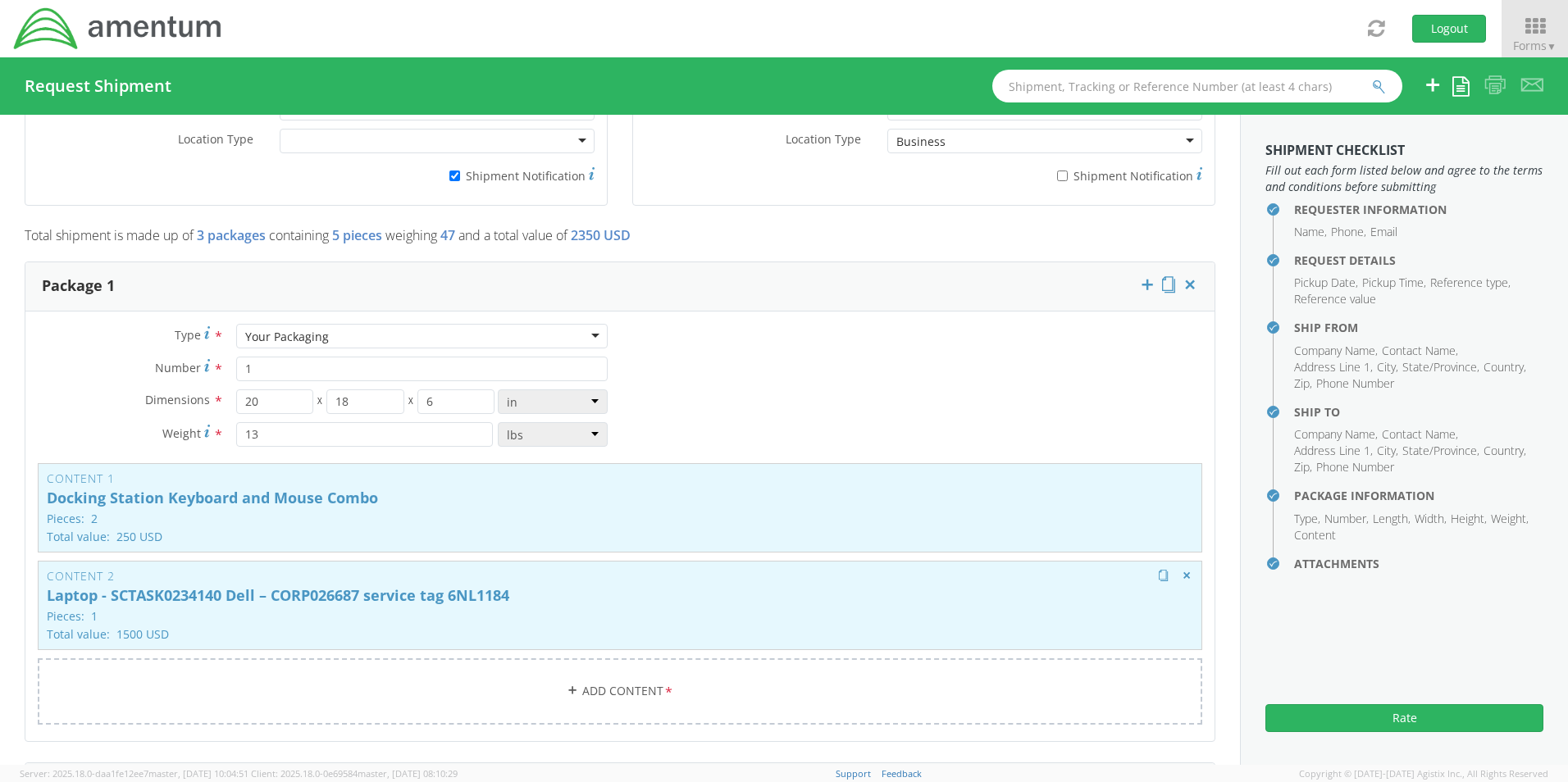
click at [503, 613] on p "Pieces: 1" at bounding box center [620, 616] width 1147 height 13
type input "Laptop - SCTASK0234140 Dell – CORP026687 service tag 6NL1184"
type input "1"
type input "1500"
checkbox input "true"
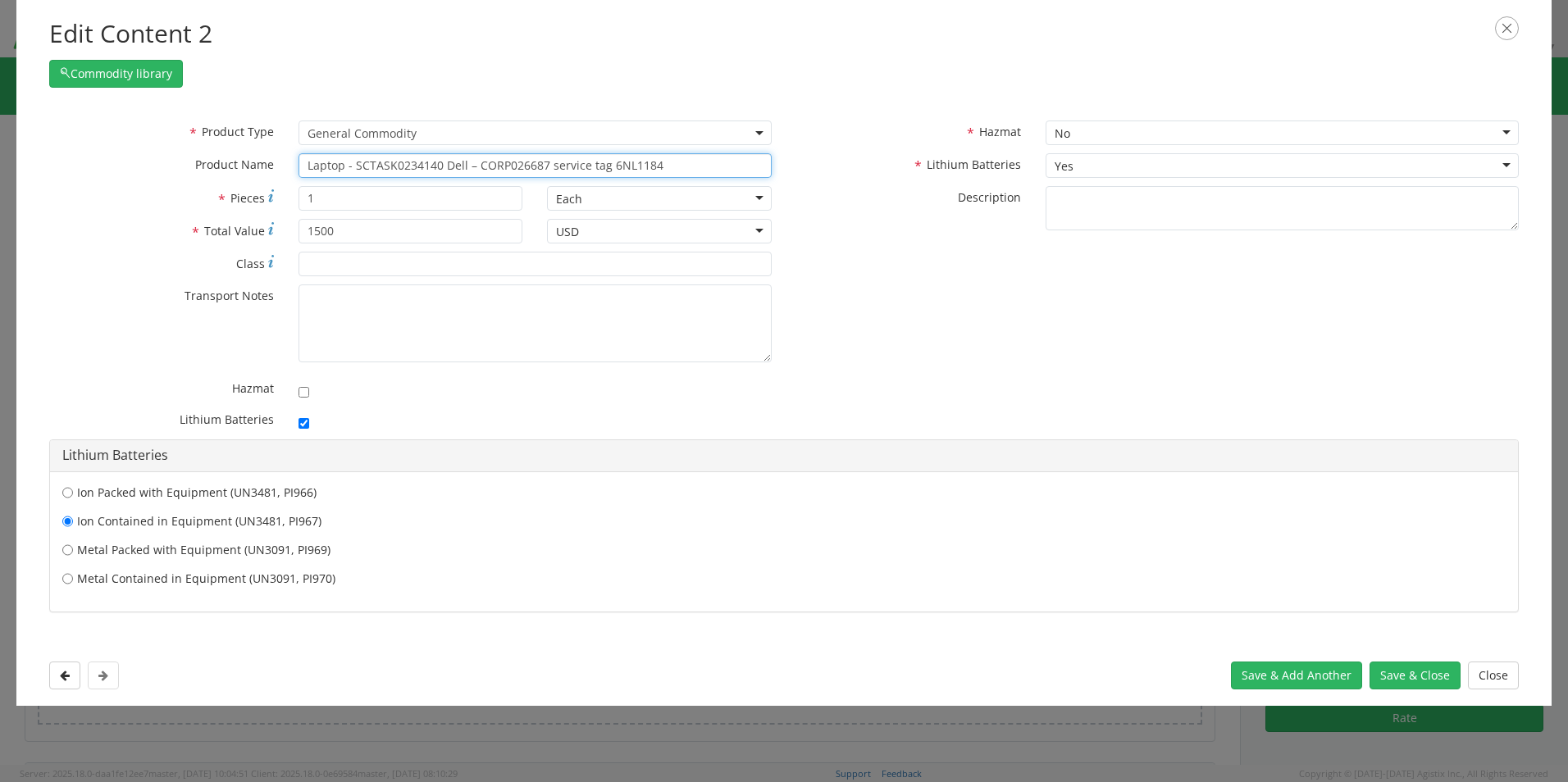
drag, startPoint x: 345, startPoint y: 166, endPoint x: 717, endPoint y: 177, distance: 372.2
click at [717, 177] on input "Laptop - SCTASK0234140 Dell – CORP026687 service tag 6NL1184" at bounding box center [535, 165] width 474 height 25
type input "Laptop"
type input "Laptop, PROBOOK 650 G5"
type input "Laptop"
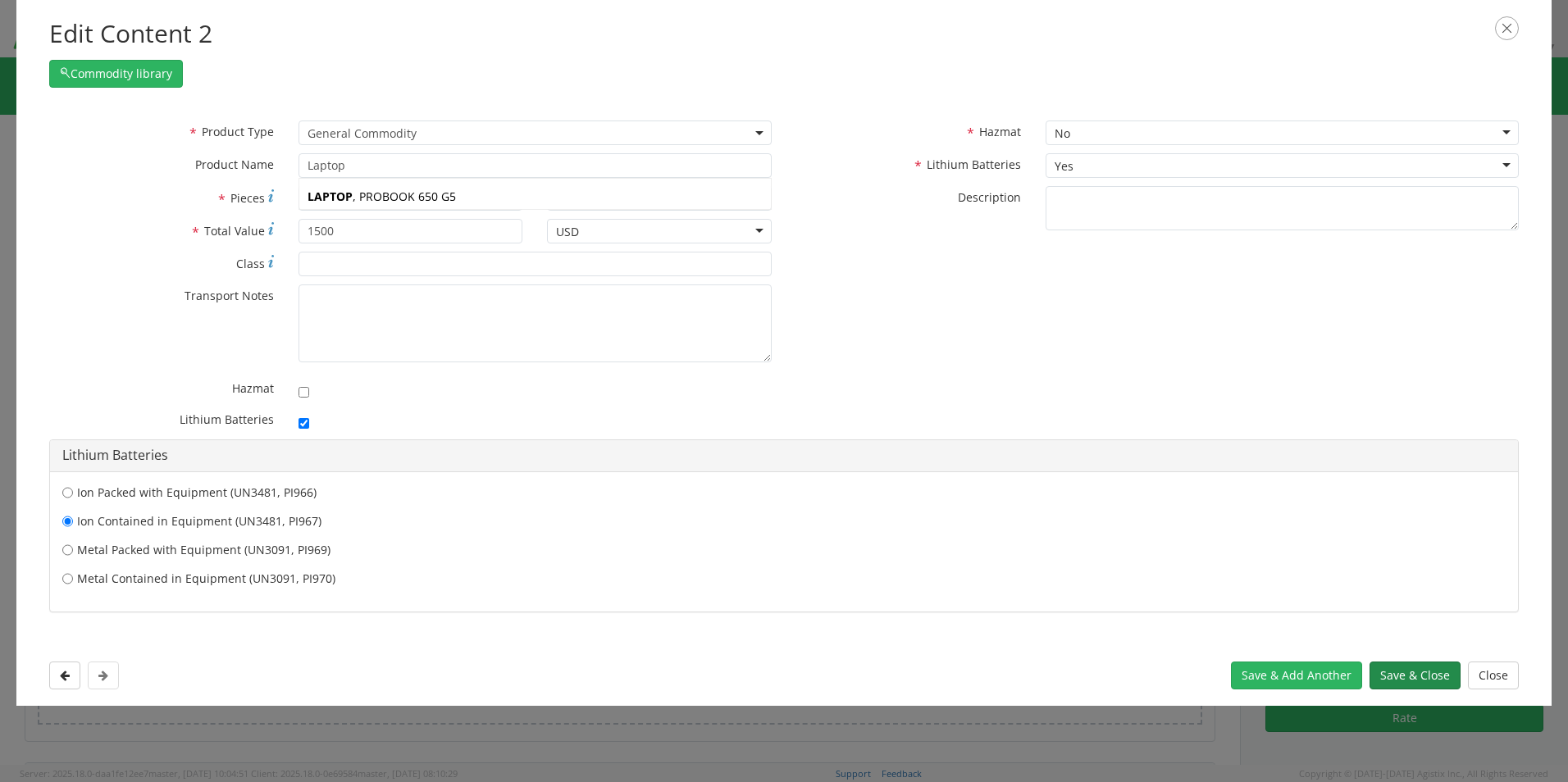
click at [1417, 678] on button "Save & Close" at bounding box center [1415, 676] width 91 height 28
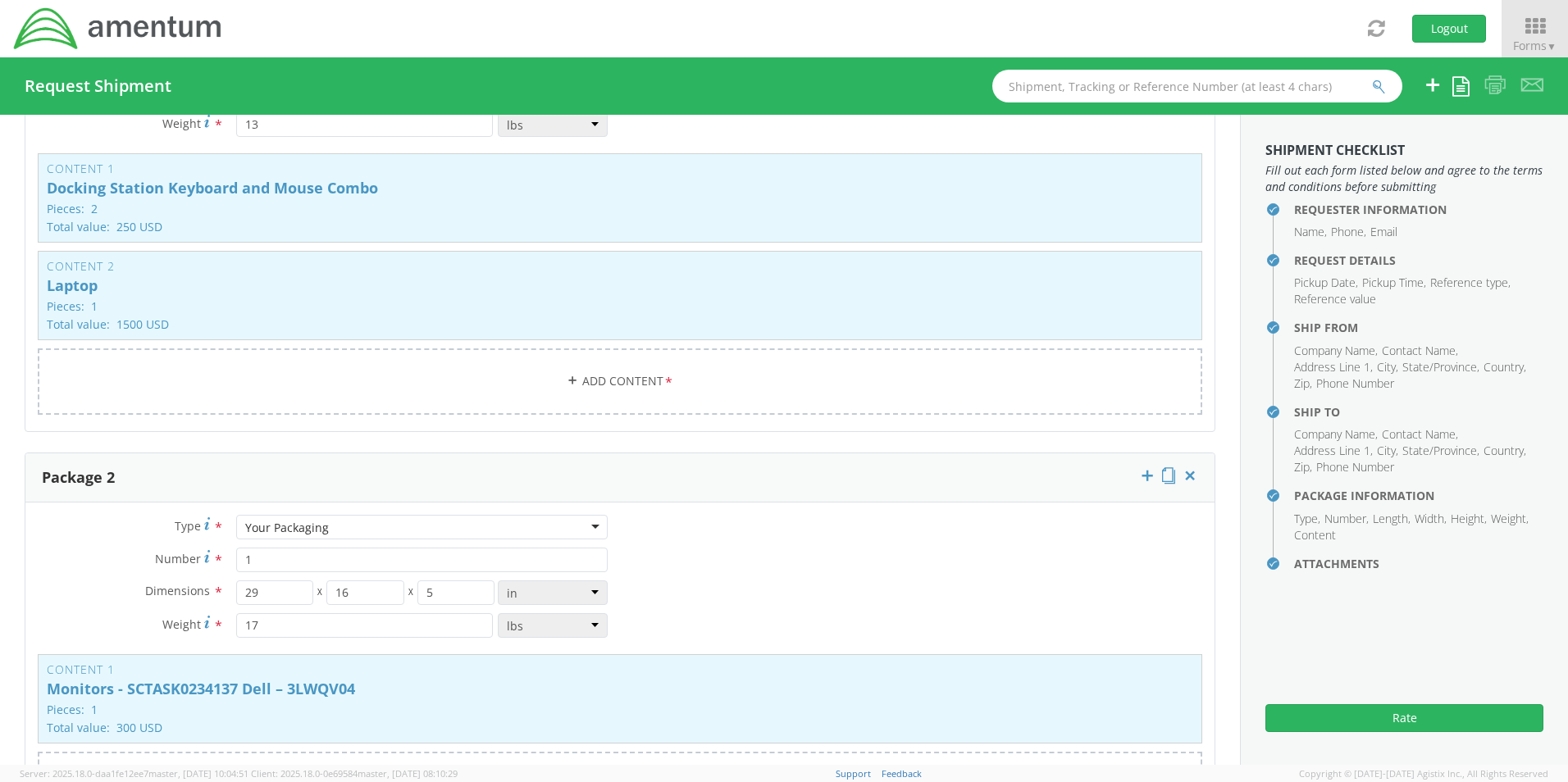
scroll to position [1641, 0]
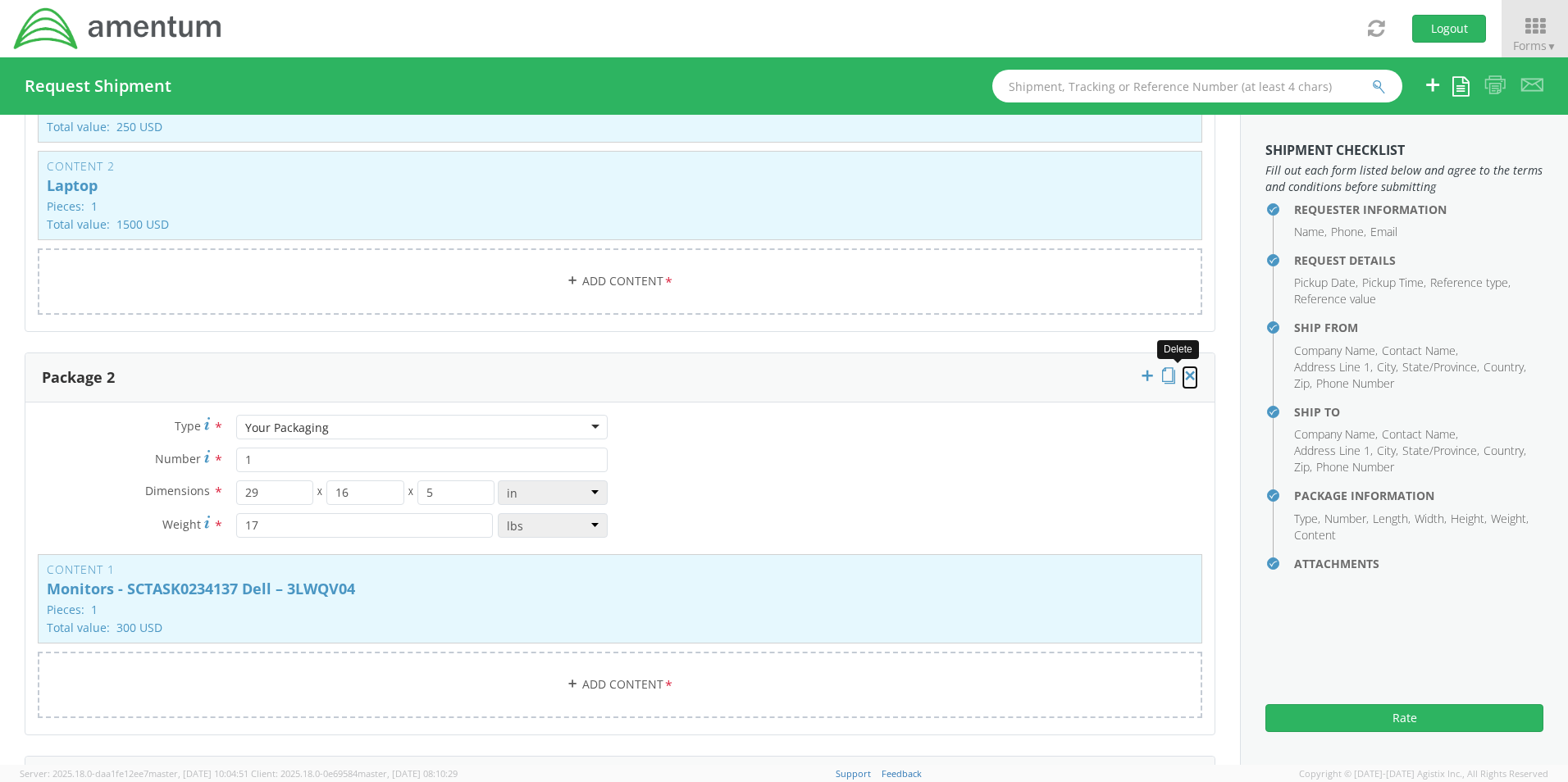
click at [1182, 367] on icon at bounding box center [1190, 375] width 17 height 17
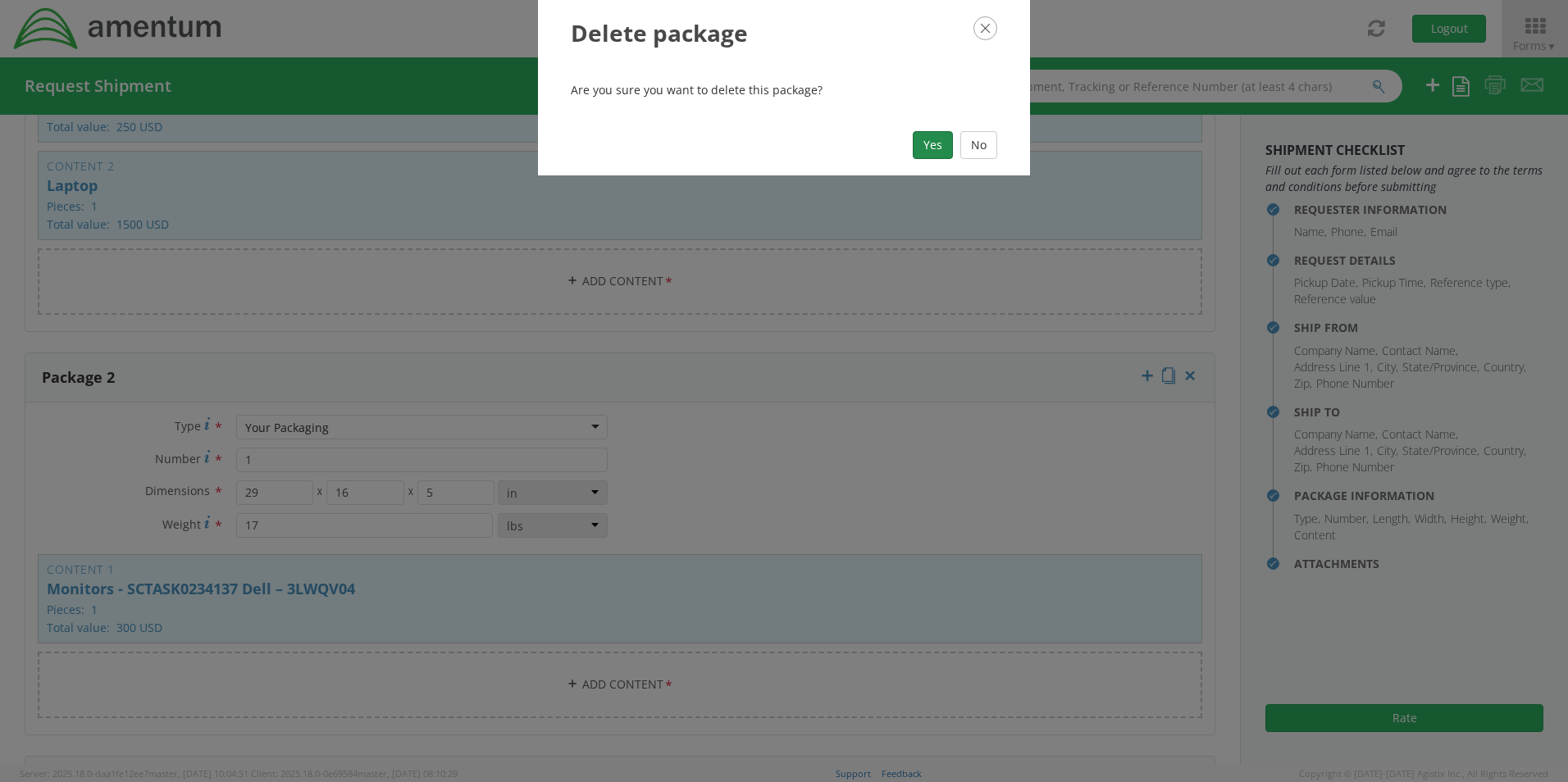
click at [944, 149] on button "Yes" at bounding box center [932, 145] width 40 height 28
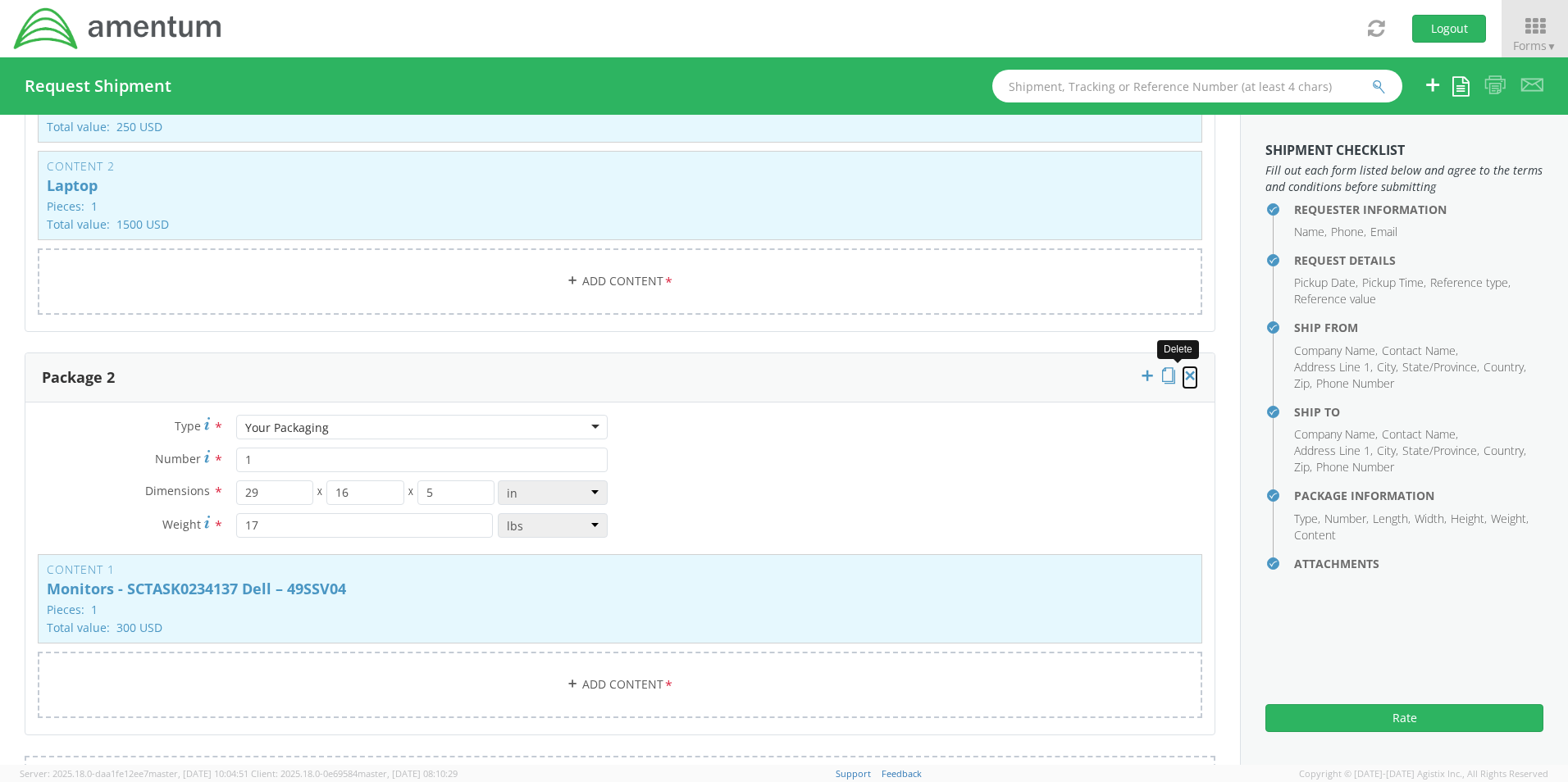
click at [1182, 367] on icon at bounding box center [1190, 375] width 17 height 17
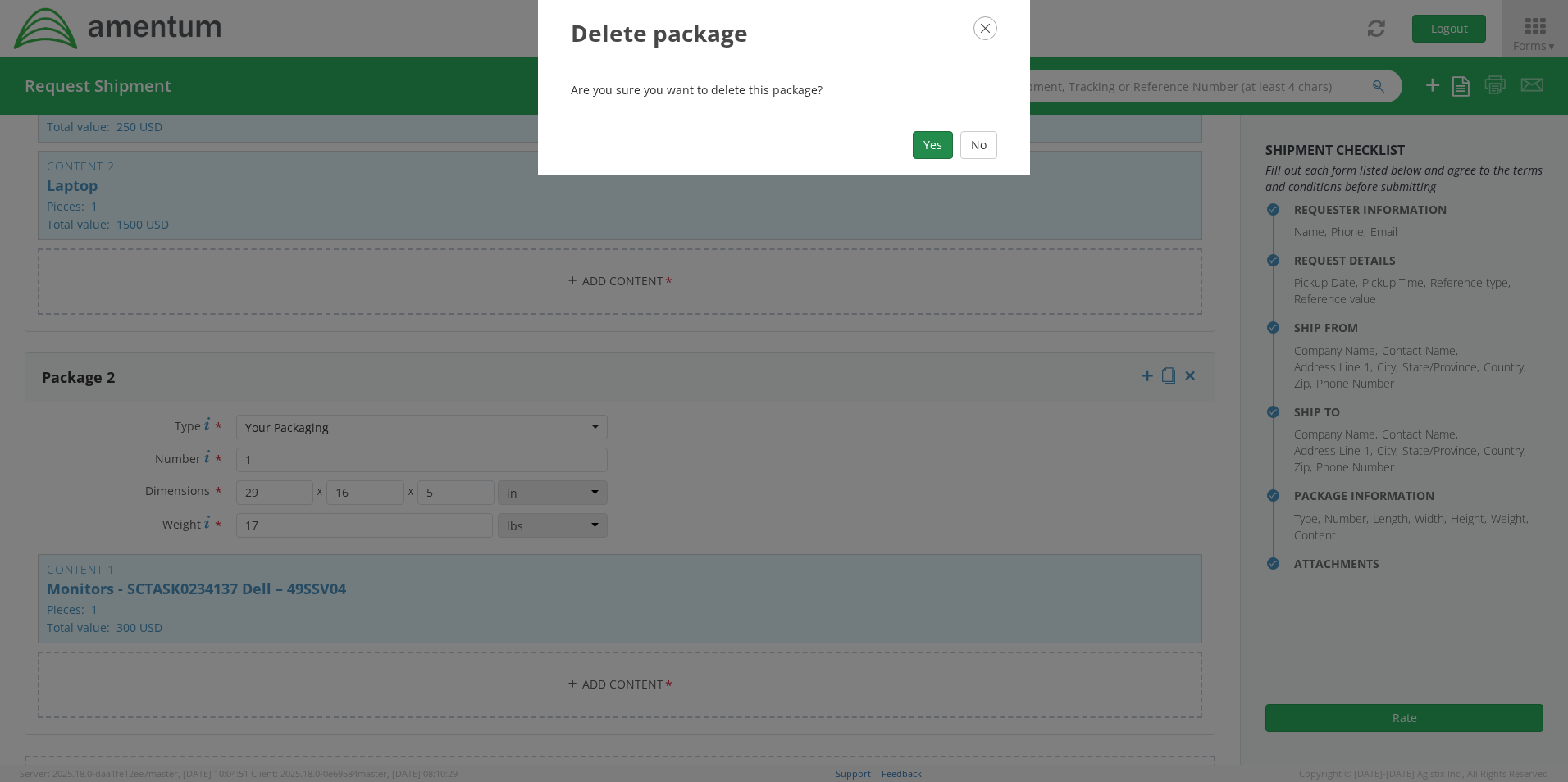
click at [931, 149] on button "Yes" at bounding box center [932, 145] width 40 height 28
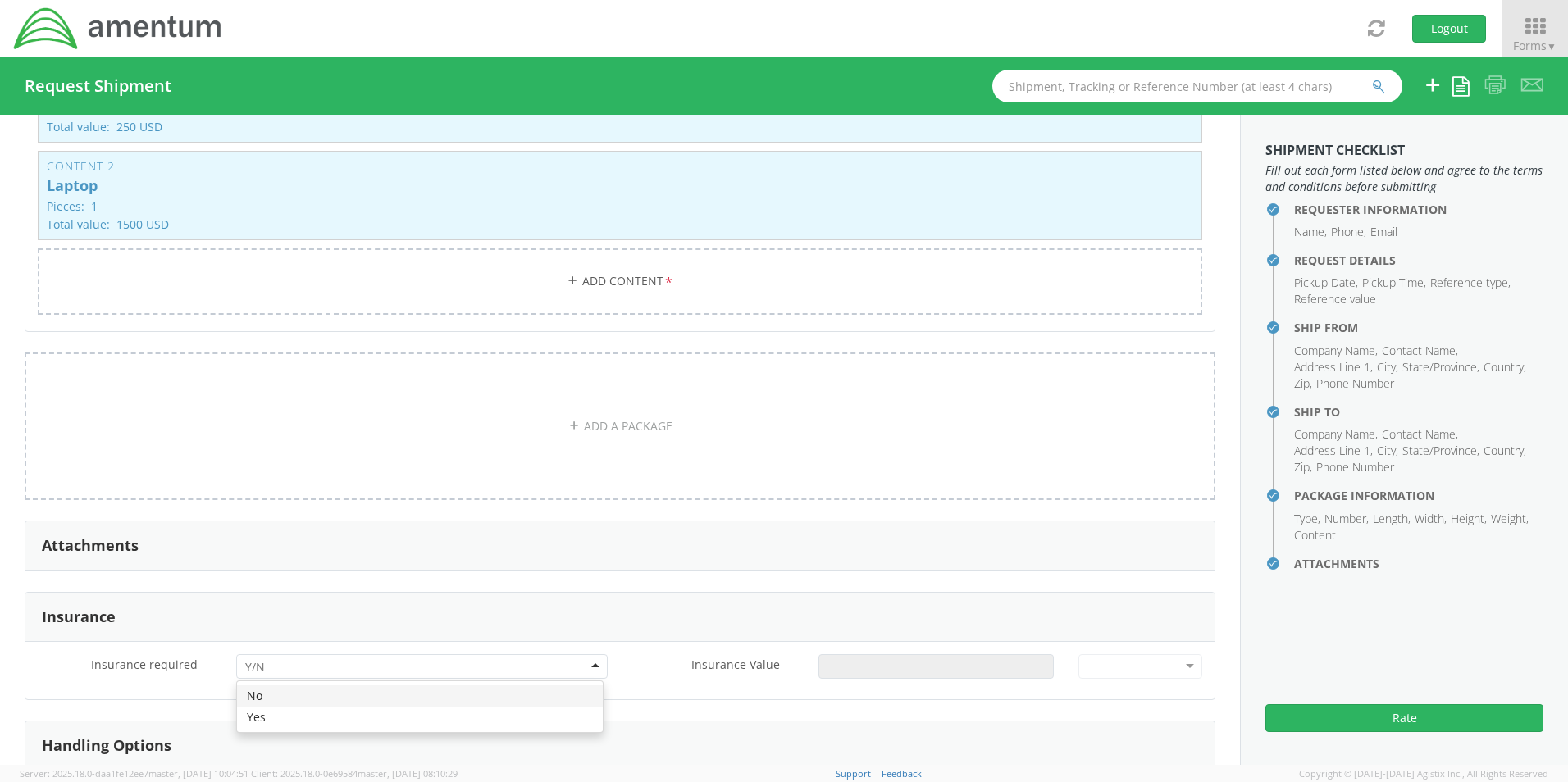
click at [281, 656] on div at bounding box center [421, 666] width 371 height 25
click at [847, 656] on input "Insurance Value *" at bounding box center [936, 666] width 236 height 25
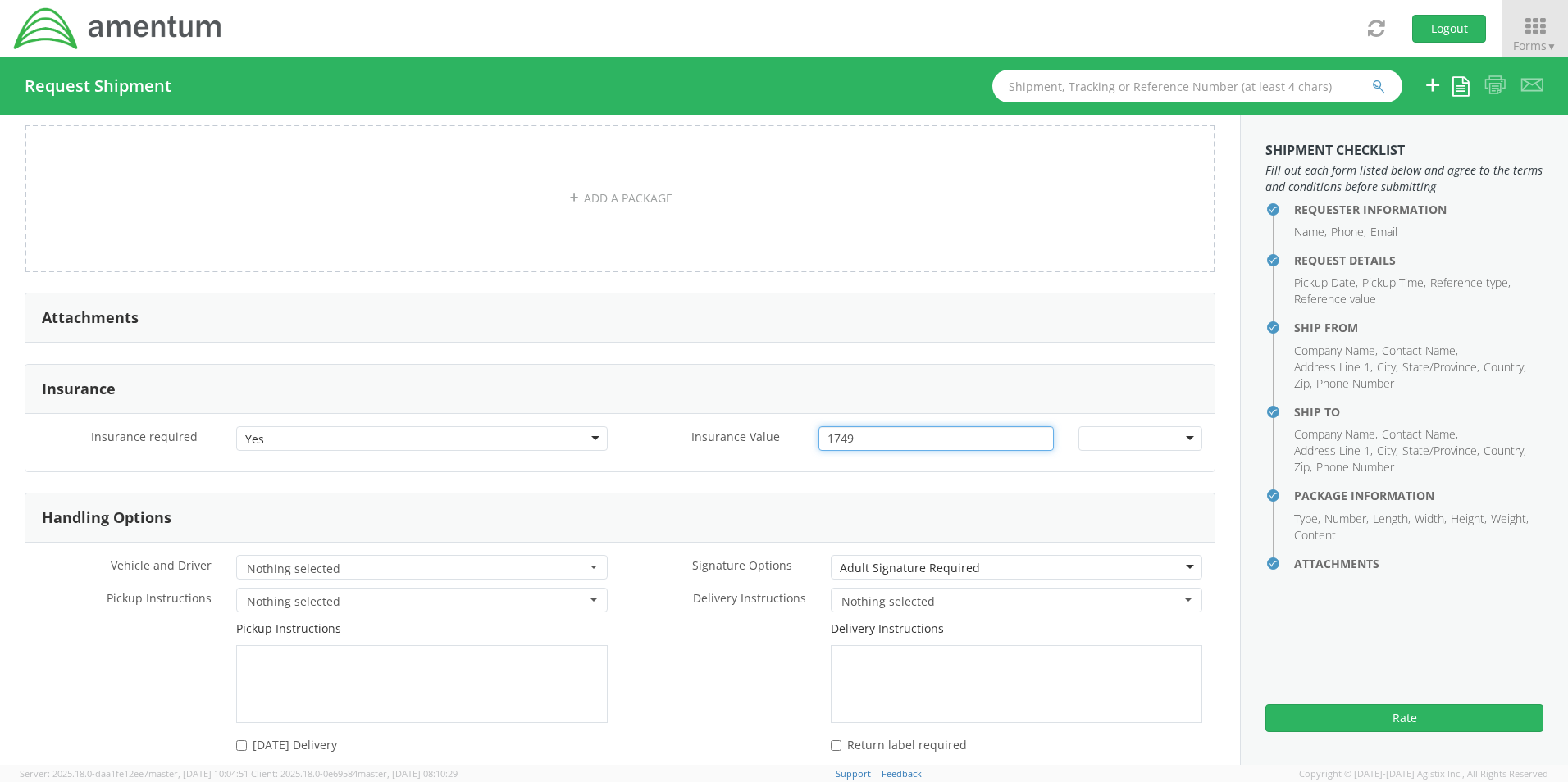
scroll to position [1886, 0]
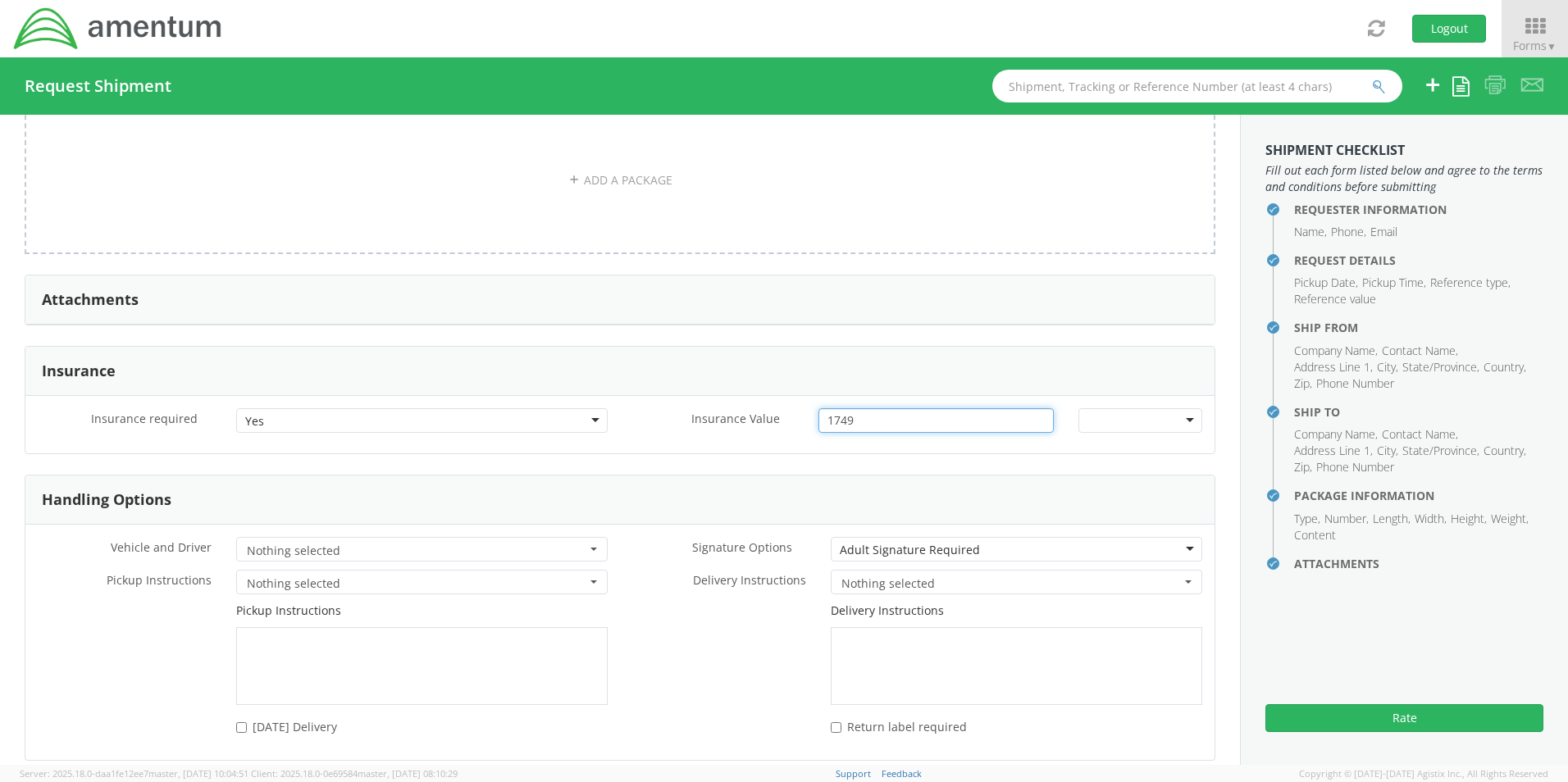
type input "1749"
click at [862, 542] on div "Adult Signature Required" at bounding box center [910, 550] width 140 height 17
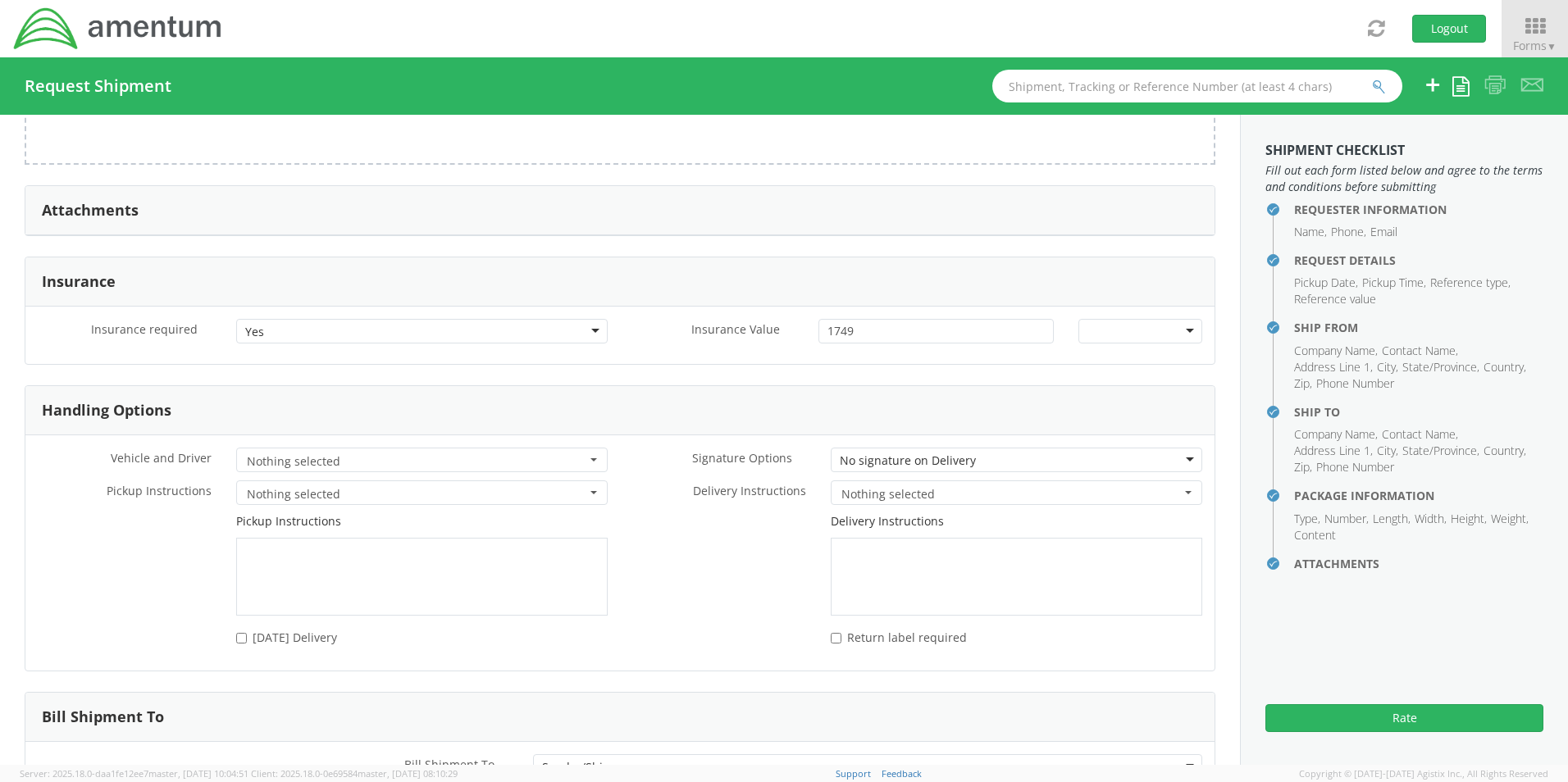
scroll to position [2089, 0]
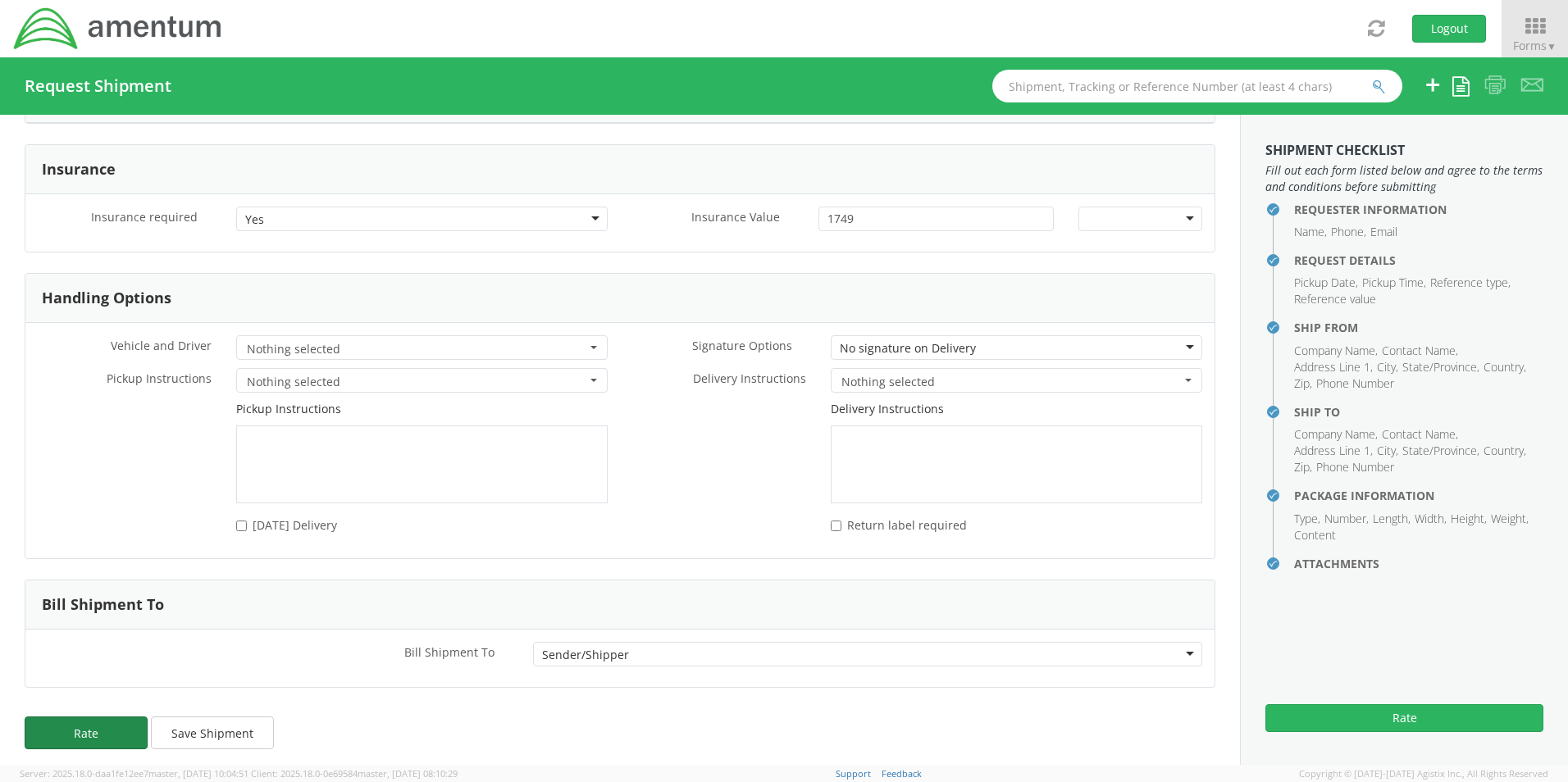
click at [72, 723] on button "Rate" at bounding box center [85, 733] width 123 height 32
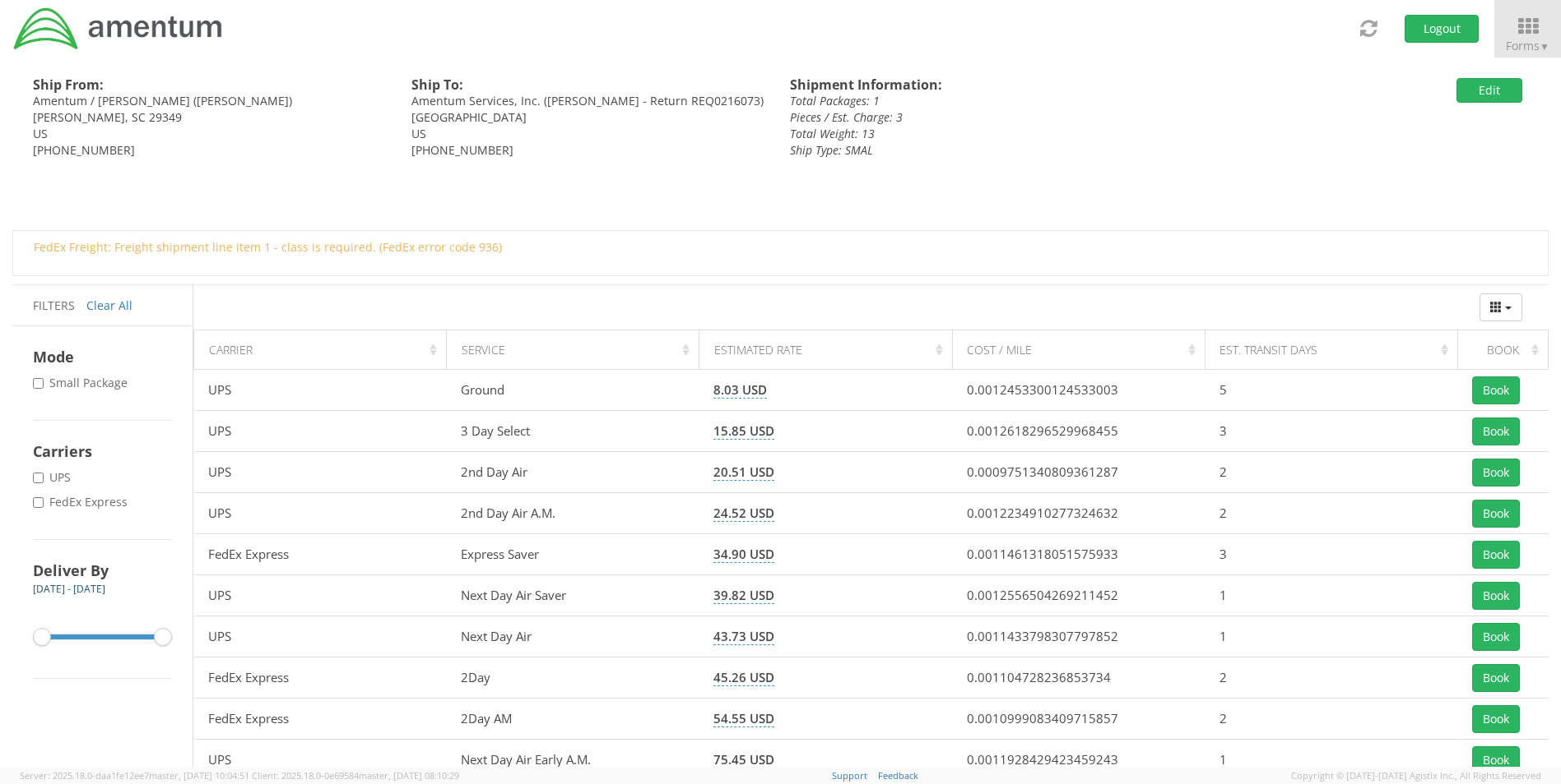
click at [112, 504] on label "* FedEx Express" at bounding box center [81, 502] width 98 height 17
click at [43, 504] on input "* FedEx Express" at bounding box center [37, 502] width 11 height 11
checkbox input "true"
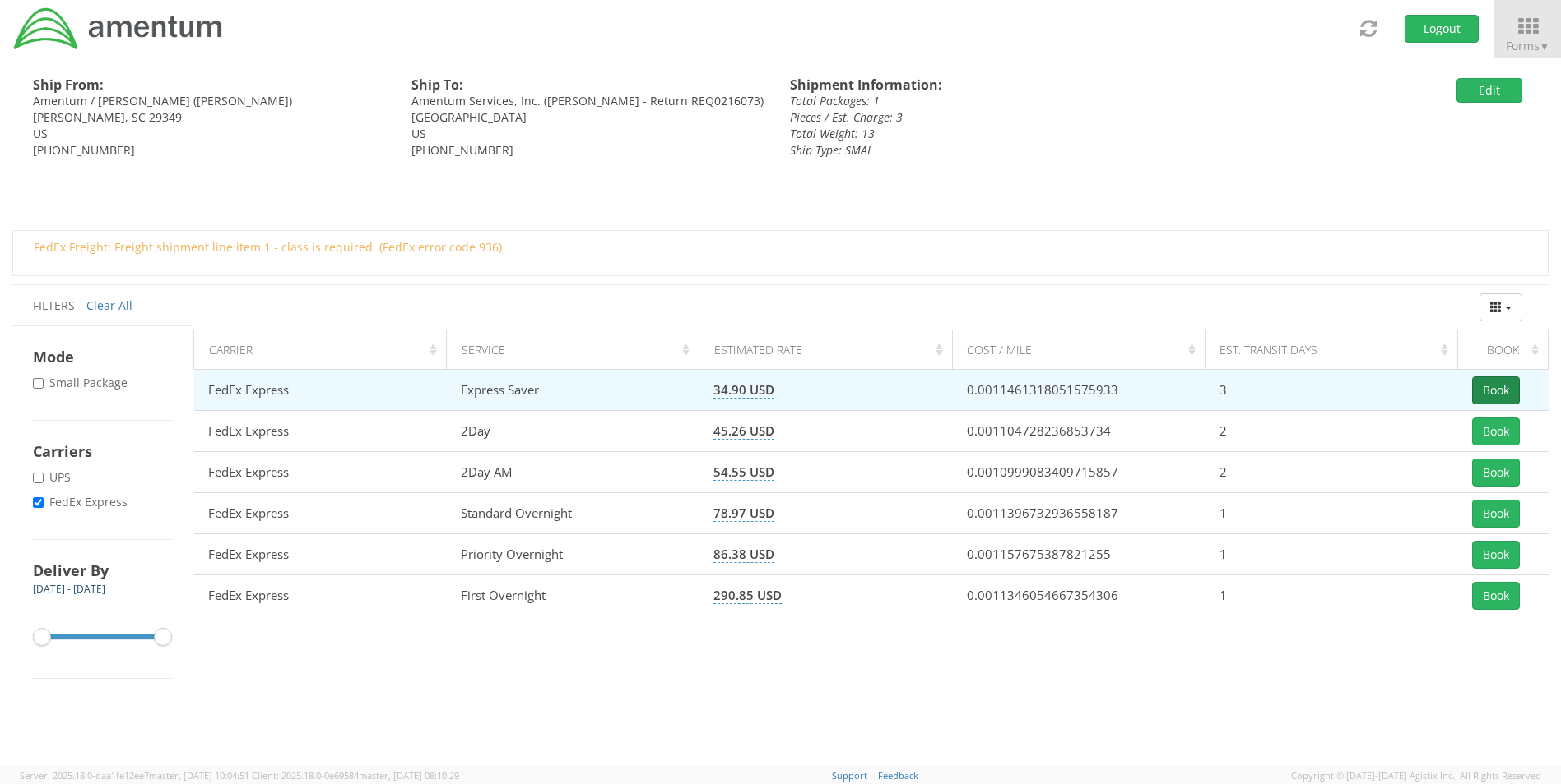
click at [1492, 386] on button "Book" at bounding box center [1496, 390] width 47 height 28
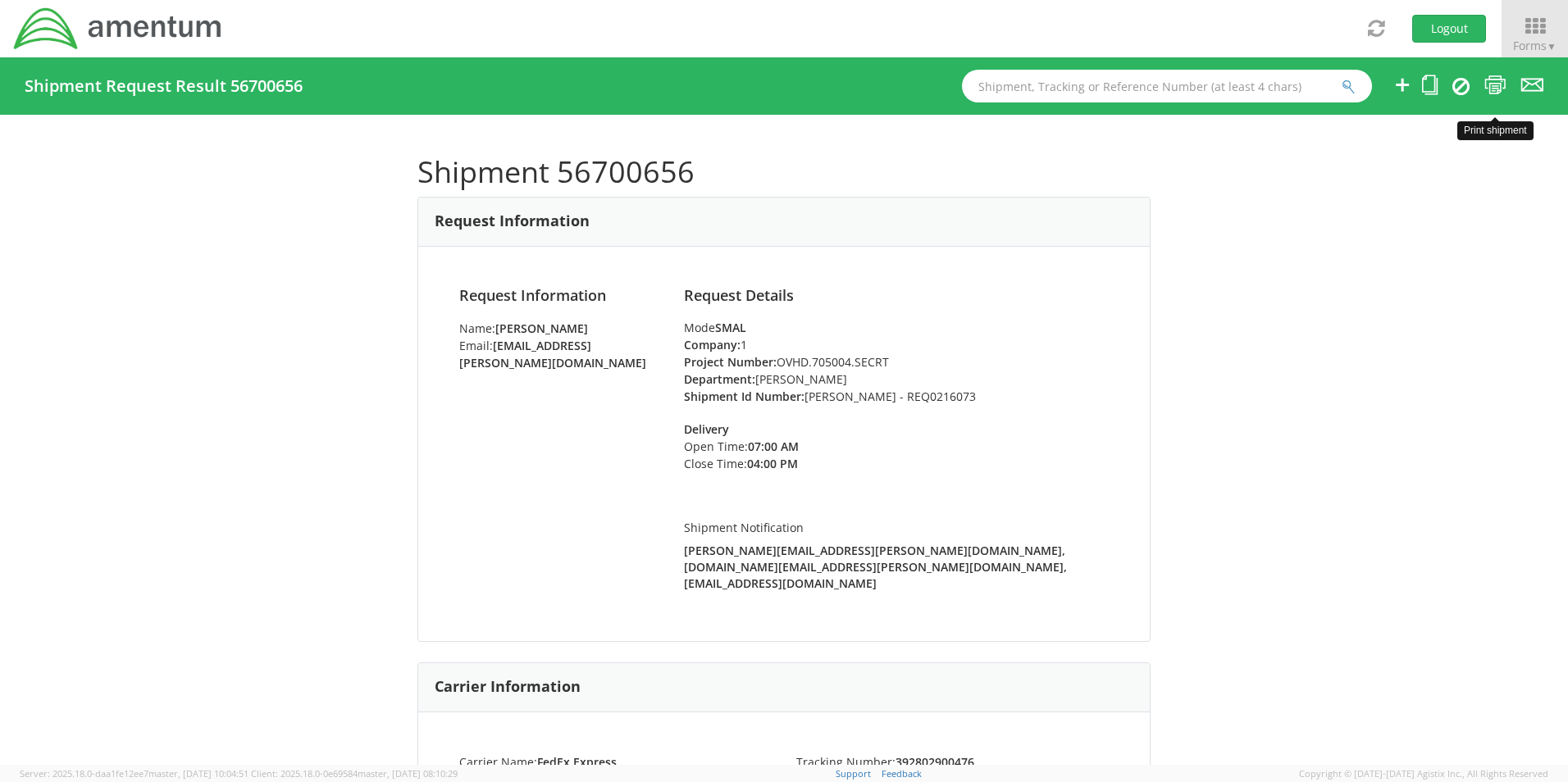
click at [1502, 84] on icon at bounding box center [1495, 84] width 23 height 21
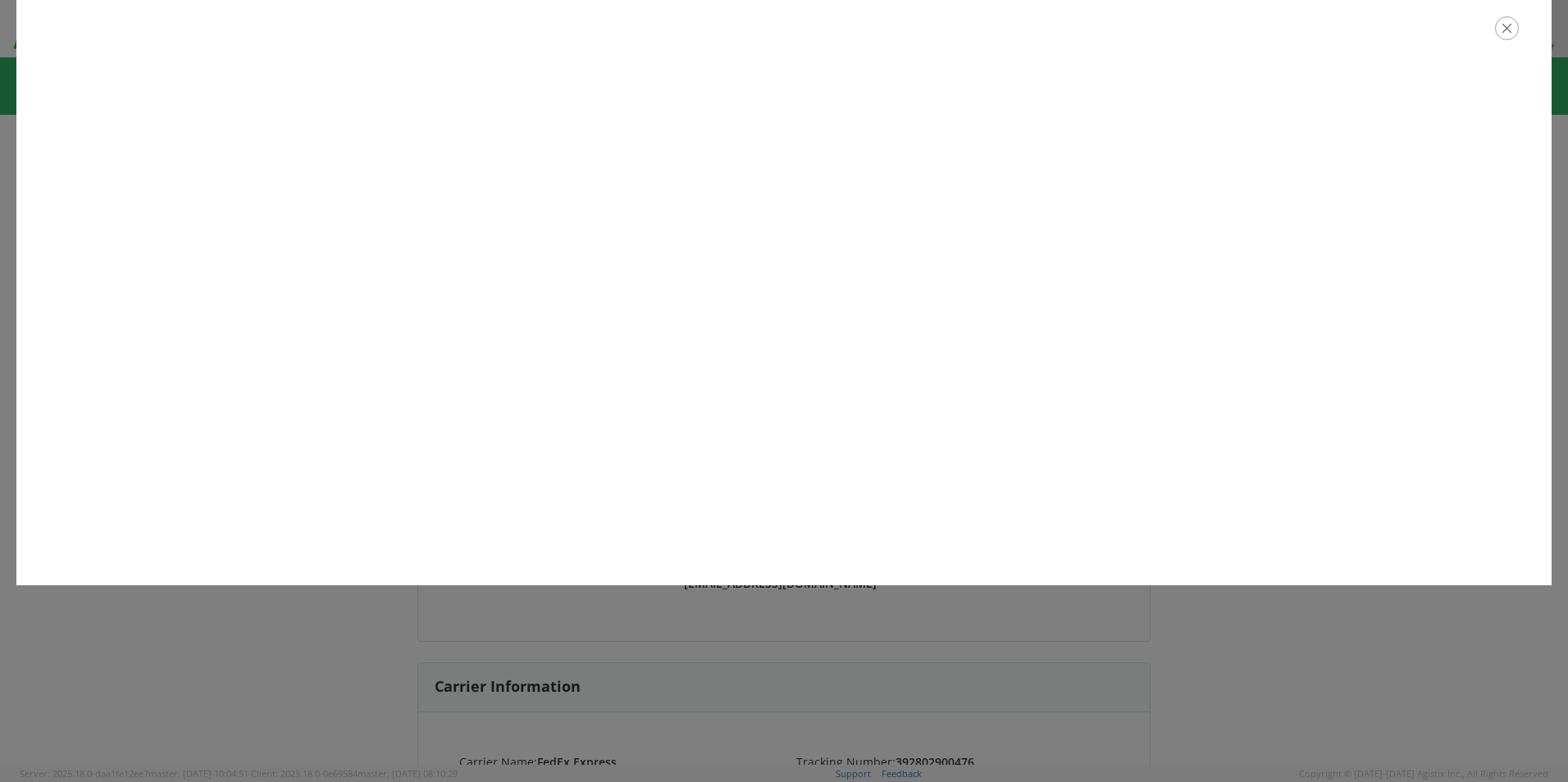
click at [1508, 30] on icon "button" at bounding box center [1507, 28] width 24 height 24
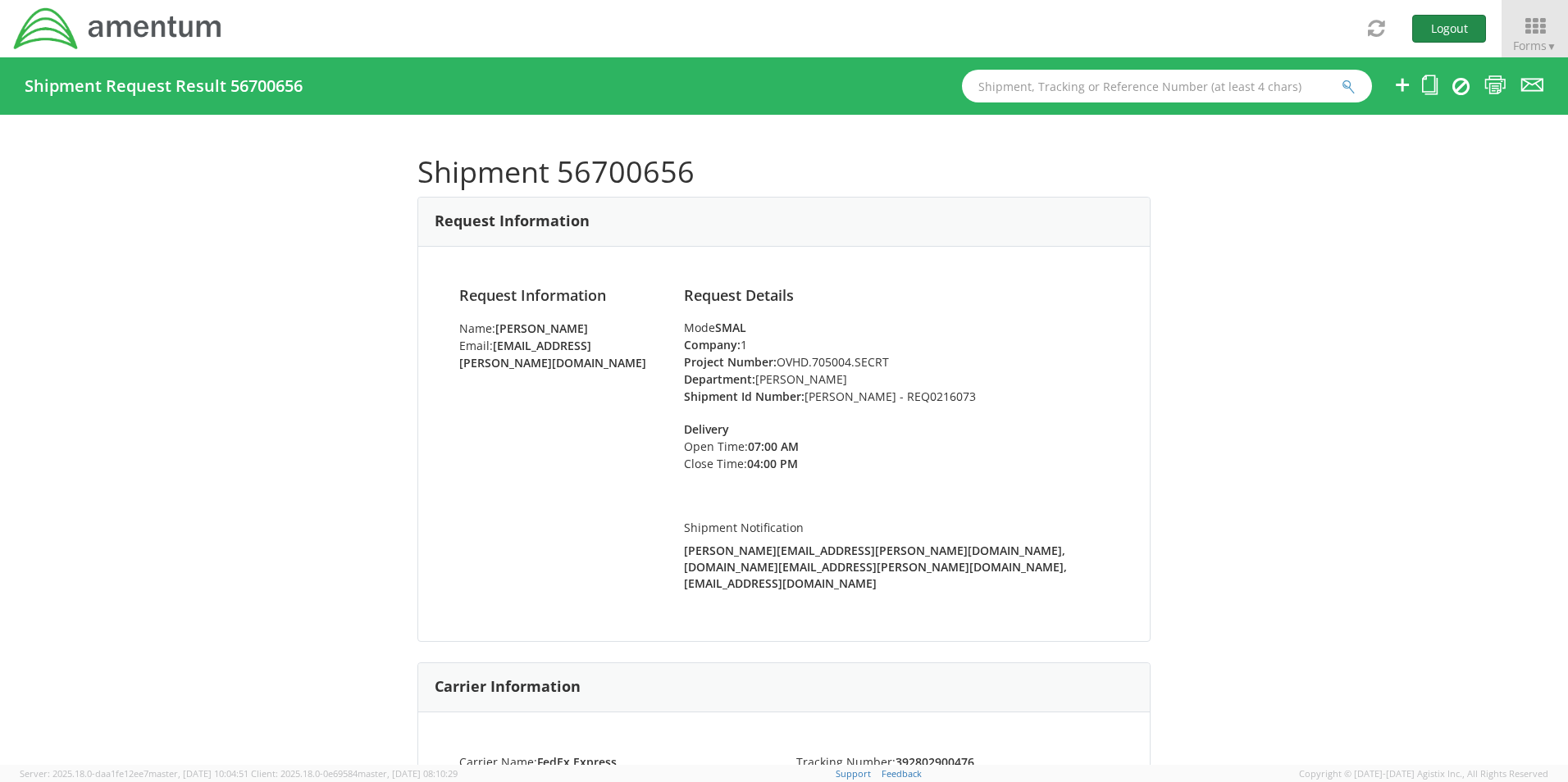
click at [1463, 36] on button "Logout" at bounding box center [1449, 28] width 74 height 28
